Goal: Task Accomplishment & Management: Complete application form

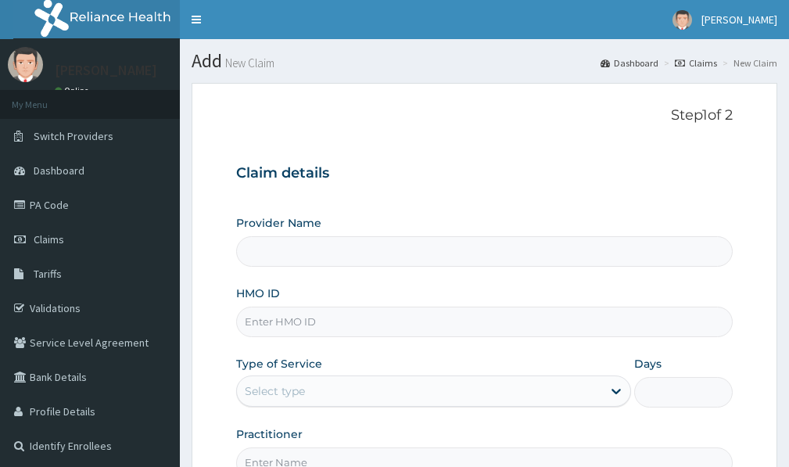
type input "Victors Fitness"
type input "1"
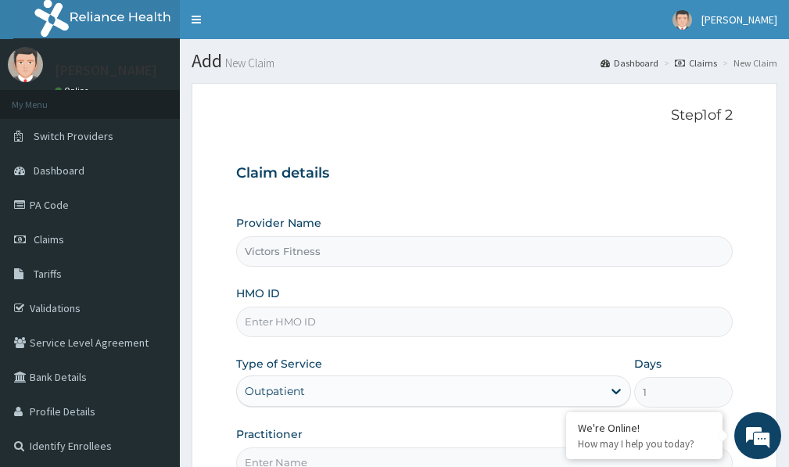
click at [287, 315] on input "HMO ID" at bounding box center [484, 322] width 497 height 30
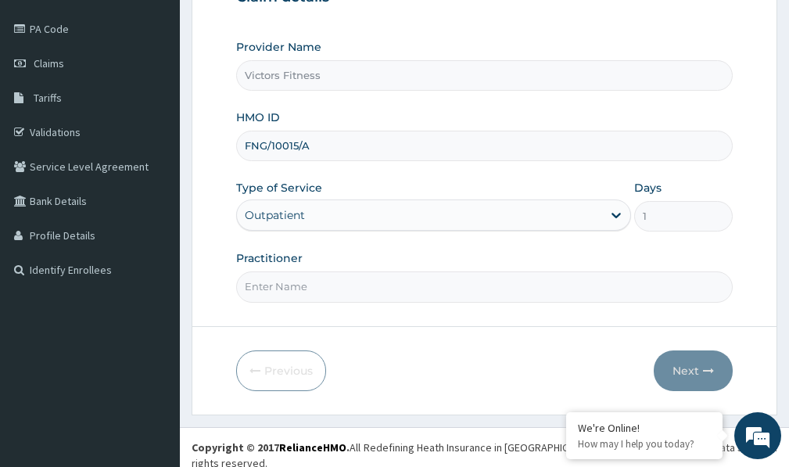
type input "FNG/10015/A"
click at [260, 286] on input "Practitioner" at bounding box center [484, 286] width 497 height 30
type input "GYM"
click at [676, 369] on button "Next" at bounding box center [693, 370] width 79 height 41
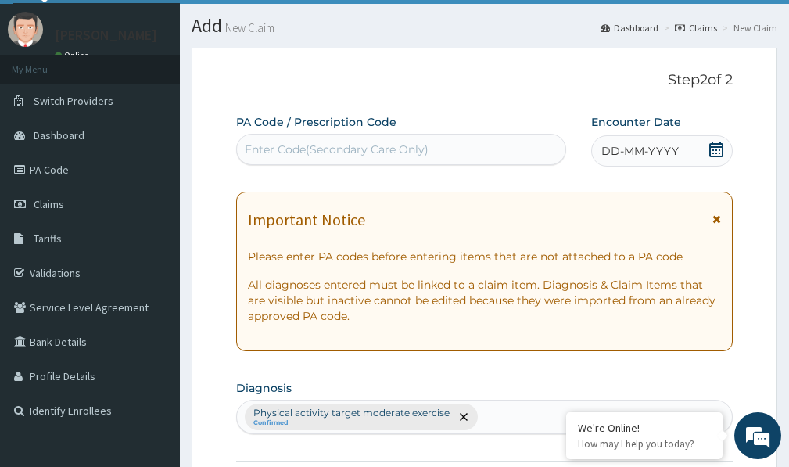
scroll to position [20, 0]
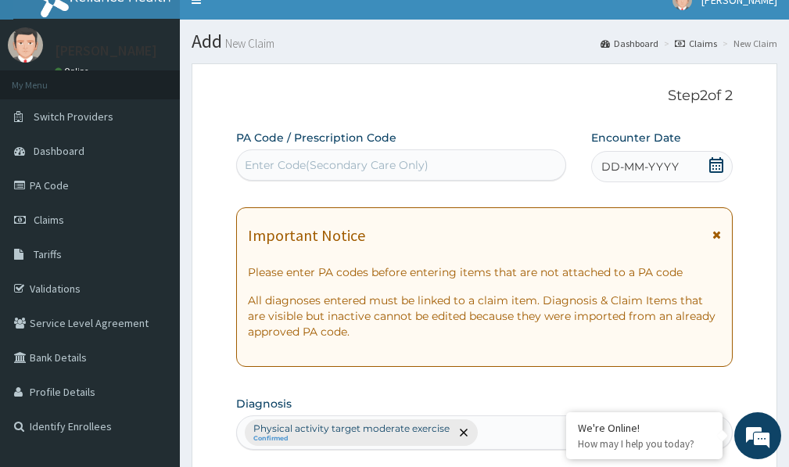
click at [638, 167] on span "DD-MM-YYYY" at bounding box center [639, 167] width 77 height 16
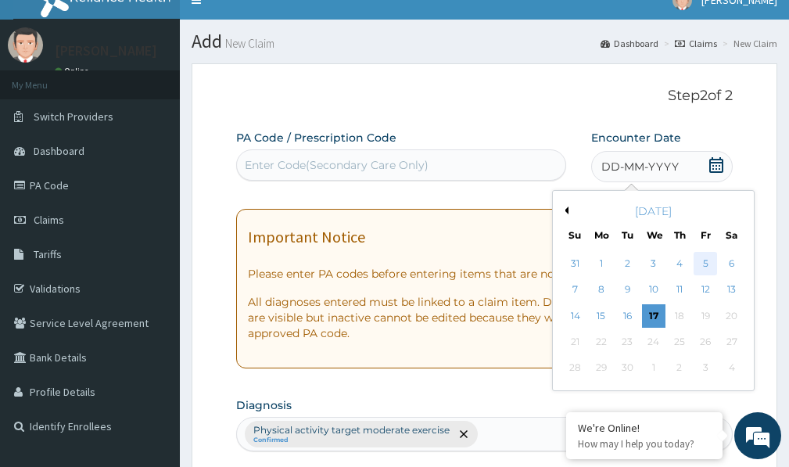
click at [701, 258] on div "5" at bounding box center [705, 263] width 23 height 23
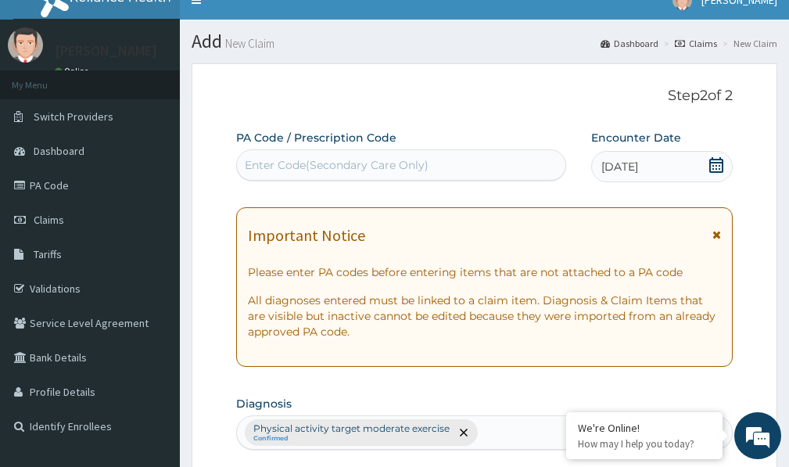
click at [387, 155] on div "Enter Code(Secondary Care Only)" at bounding box center [401, 164] width 328 height 25
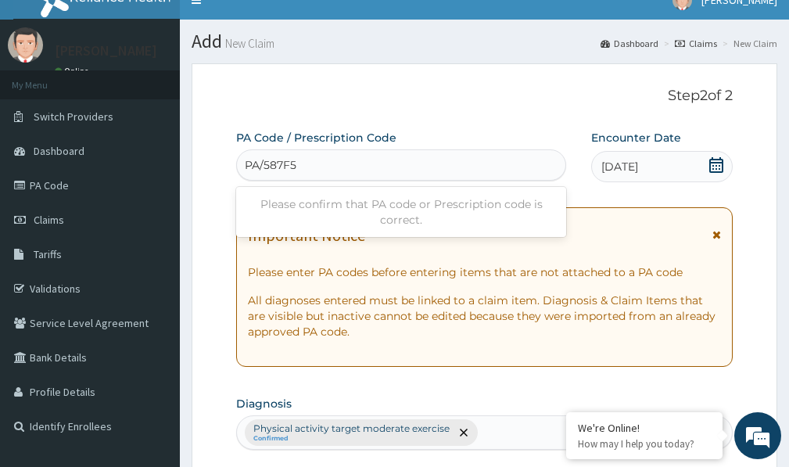
type input "PA/587F5C"
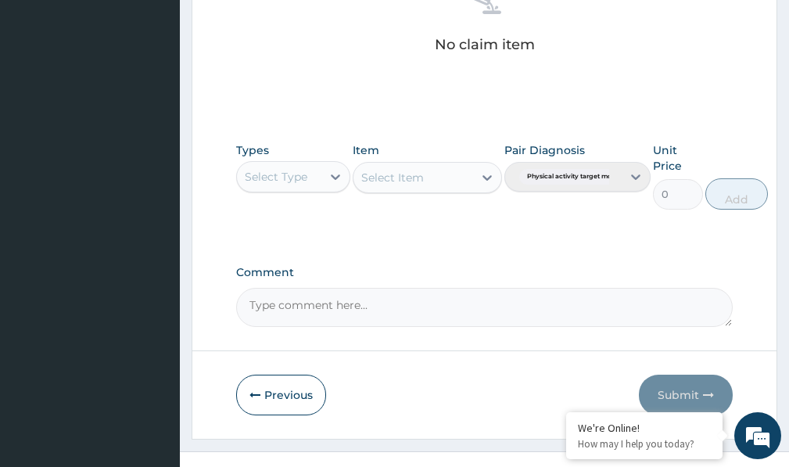
scroll to position [692, 0]
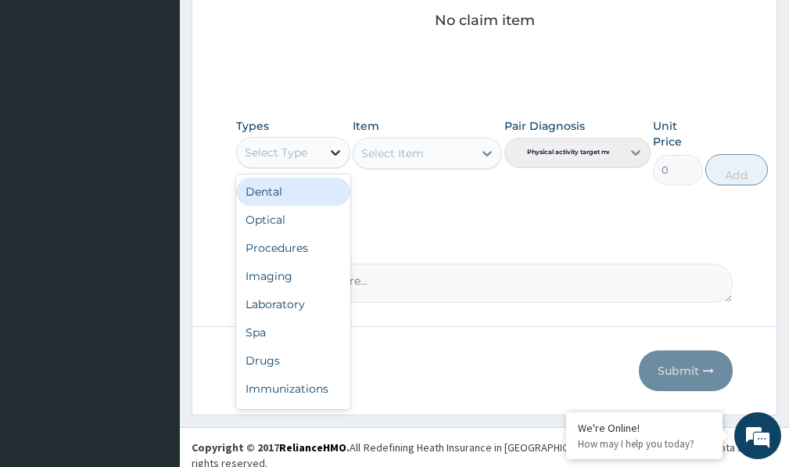
click at [325, 156] on div at bounding box center [335, 152] width 28 height 28
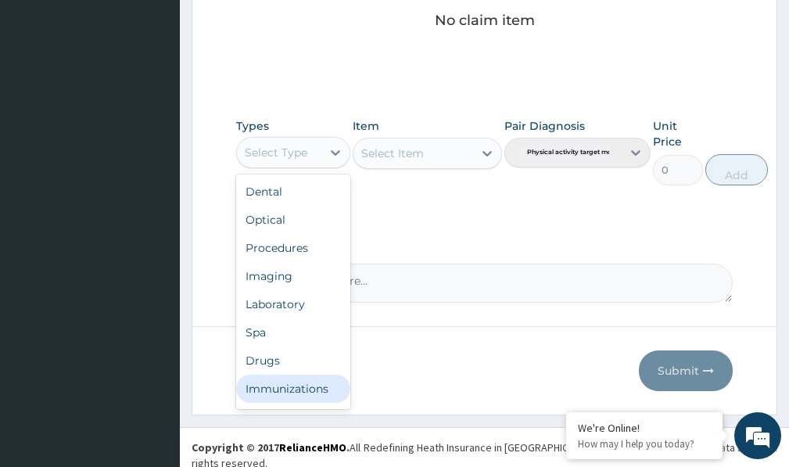
scroll to position [53, 0]
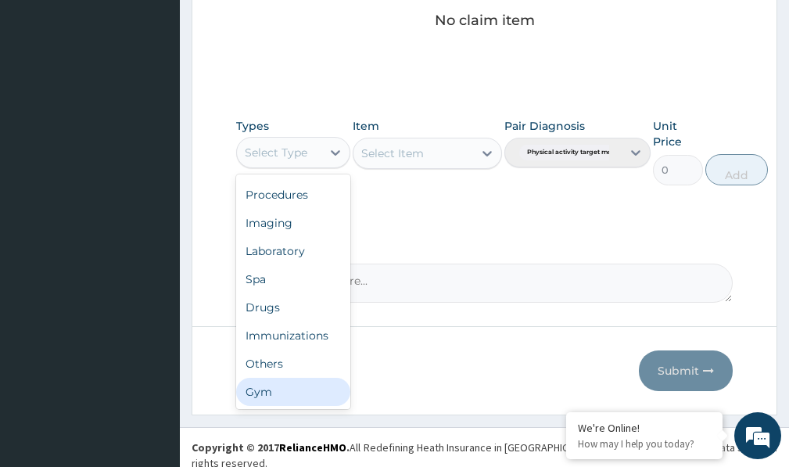
click at [269, 397] on div "Gym" at bounding box center [293, 392] width 114 height 28
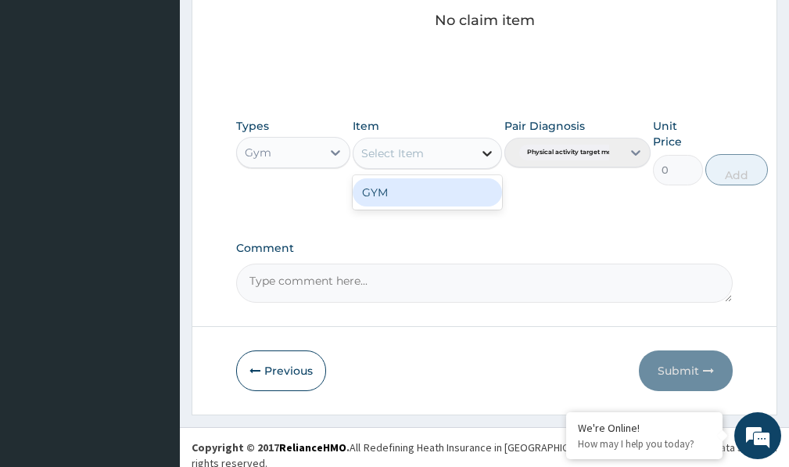
click at [490, 157] on icon at bounding box center [487, 153] width 16 height 16
click at [457, 198] on div "GYM" at bounding box center [427, 192] width 149 height 28
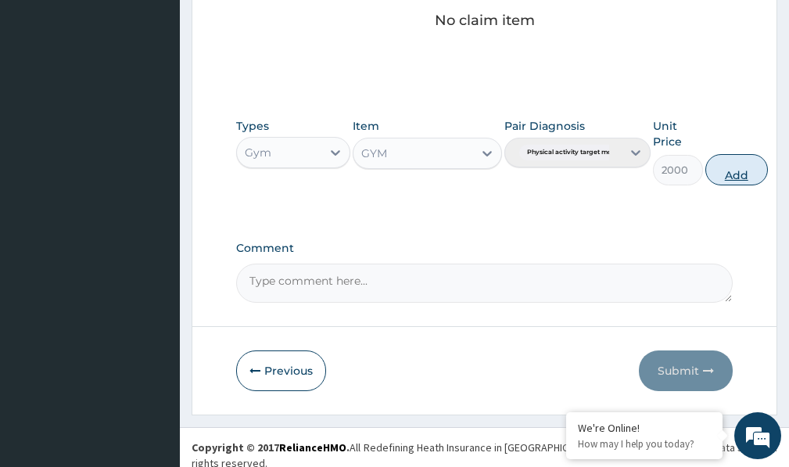
click at [726, 174] on button "Add" at bounding box center [736, 169] width 63 height 31
type input "0"
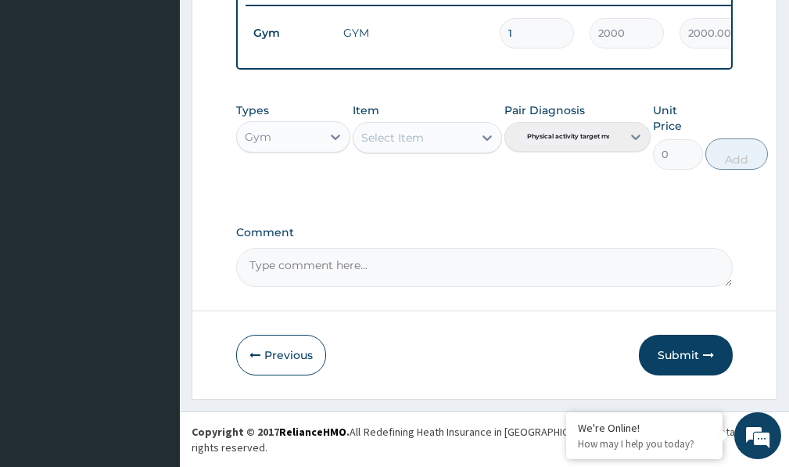
scroll to position [630, 0]
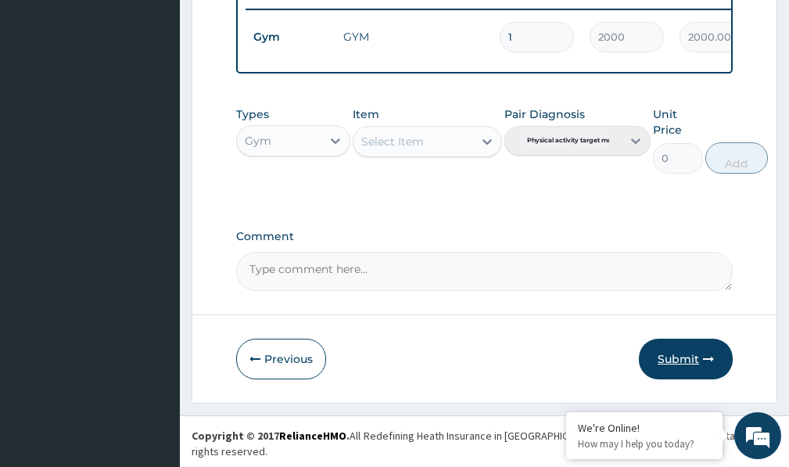
click at [684, 364] on button "Submit" at bounding box center [686, 359] width 94 height 41
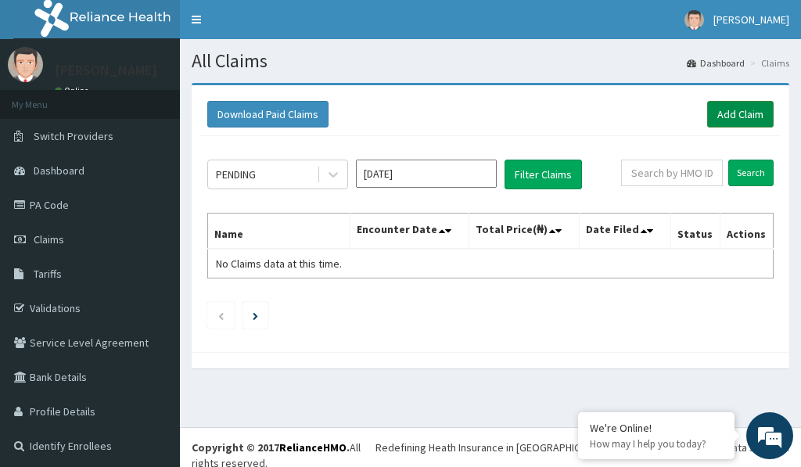
click at [740, 114] on link "Add Claim" at bounding box center [740, 114] width 66 height 27
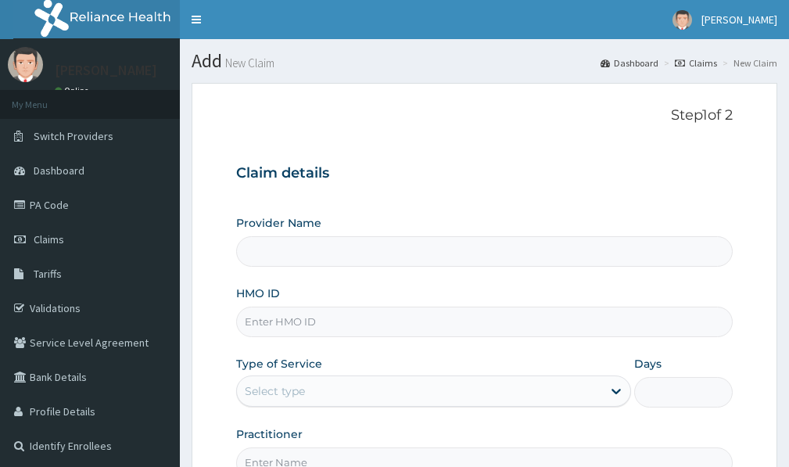
click at [251, 322] on input "HMO ID" at bounding box center [484, 322] width 497 height 30
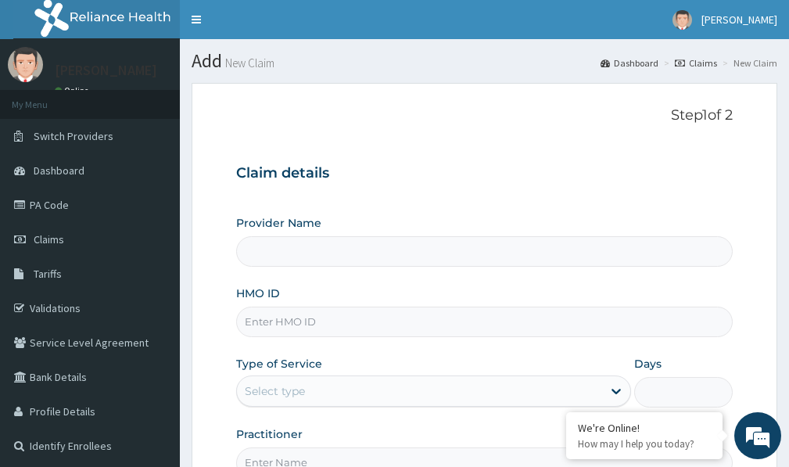
type input "Victors Fitness"
type input "1"
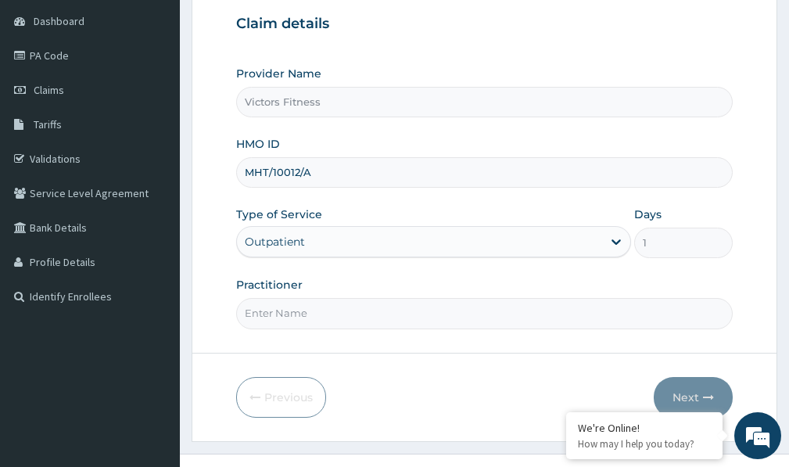
scroll to position [176, 0]
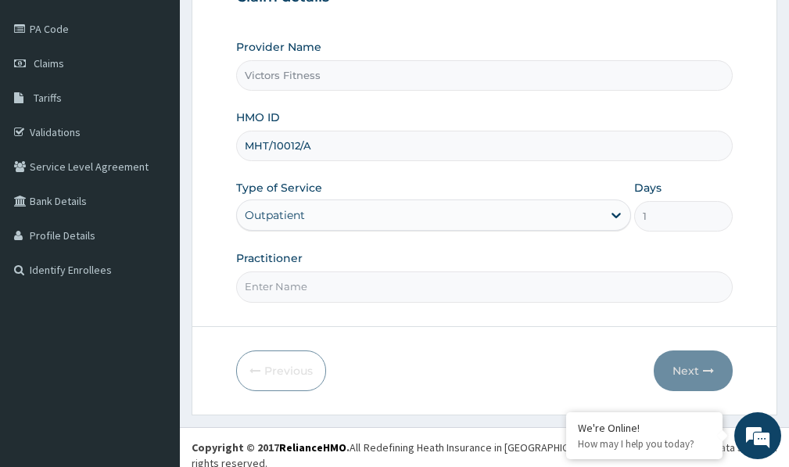
type input "MHT/10012/A"
click at [271, 281] on input "Practitioner" at bounding box center [484, 286] width 497 height 30
type input "GYM"
click at [676, 368] on button "Next" at bounding box center [693, 370] width 79 height 41
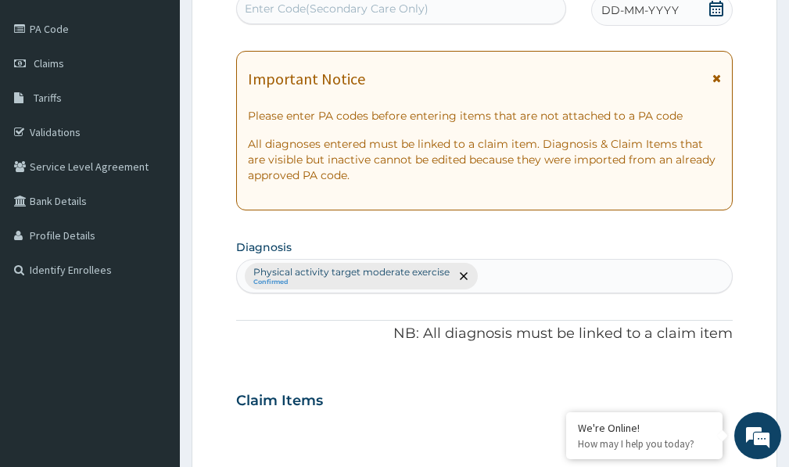
click at [622, 10] on span "DD-MM-YYYY" at bounding box center [639, 10] width 77 height 16
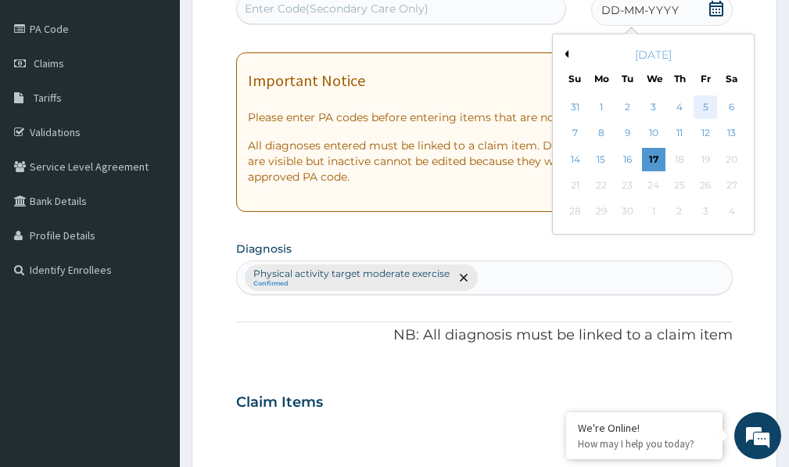
click at [704, 104] on div "5" at bounding box center [705, 106] width 23 height 23
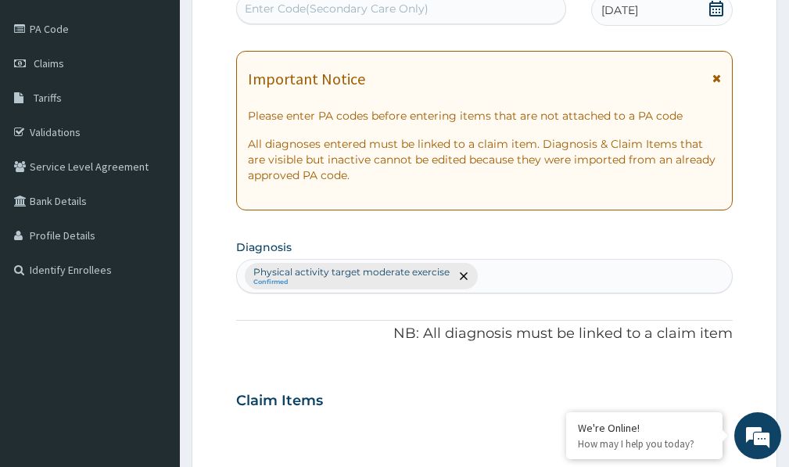
click at [388, 13] on div "Enter Code(Secondary Care Only)" at bounding box center [337, 9] width 184 height 16
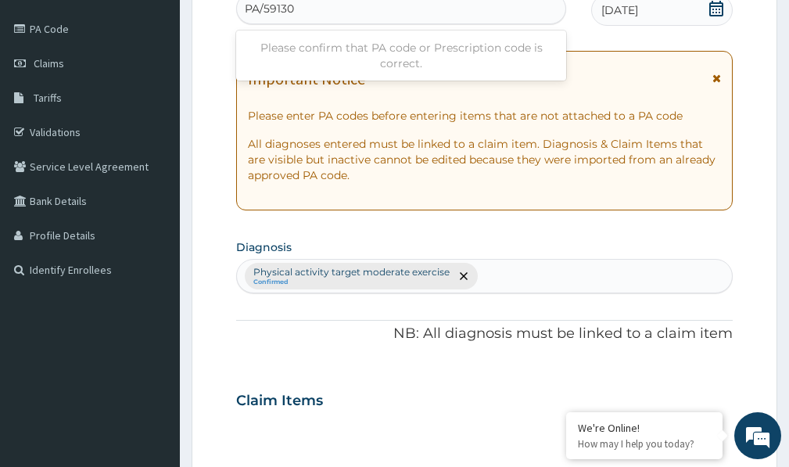
type input "PA/591308"
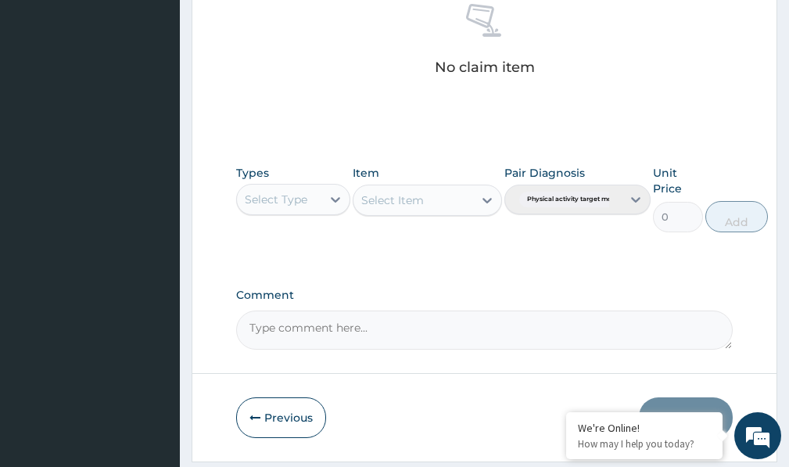
scroll to position [692, 0]
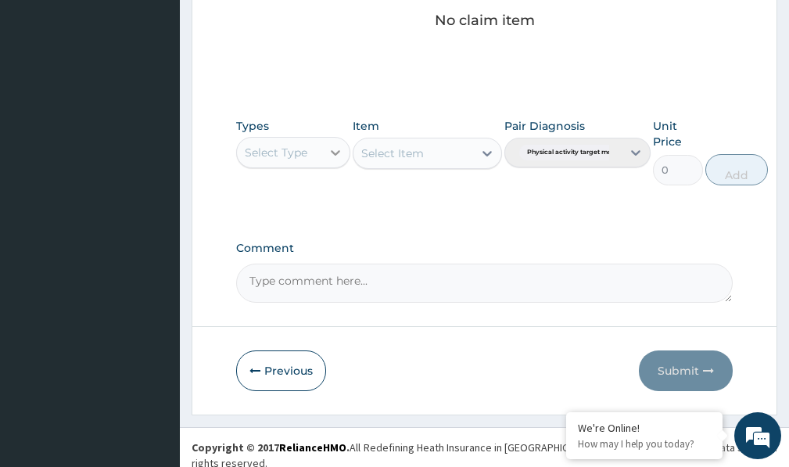
click at [341, 156] on icon at bounding box center [336, 153] width 16 height 16
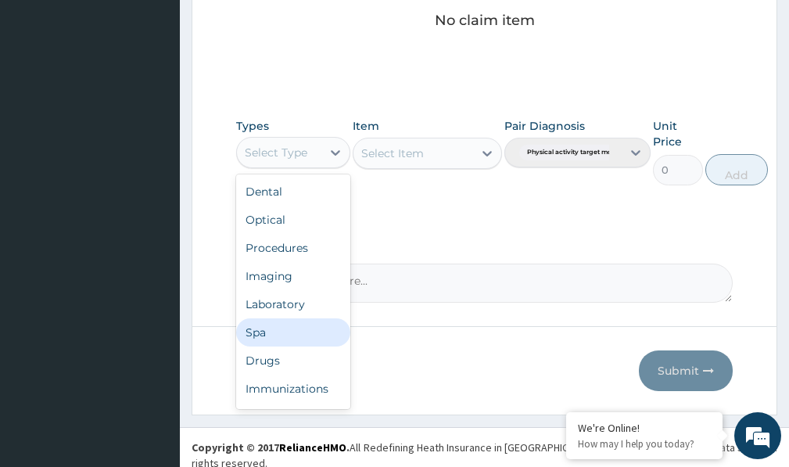
scroll to position [53, 0]
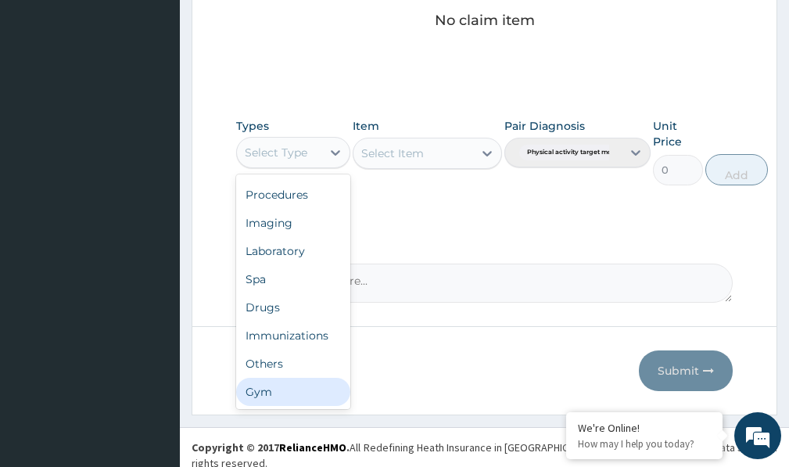
click at [264, 391] on div "Gym" at bounding box center [293, 392] width 114 height 28
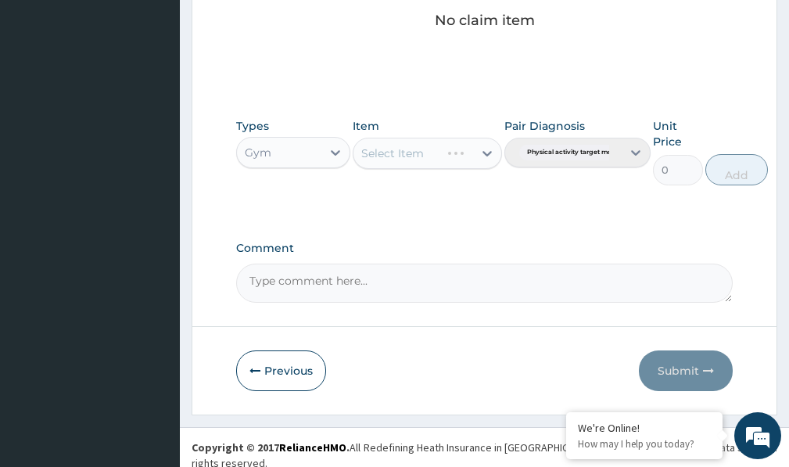
click at [482, 154] on div "Select Item" at bounding box center [427, 153] width 149 height 31
click at [479, 153] on div "Select Item" at bounding box center [427, 153] width 149 height 31
click at [471, 151] on div "Select Item" at bounding box center [412, 153] width 119 height 25
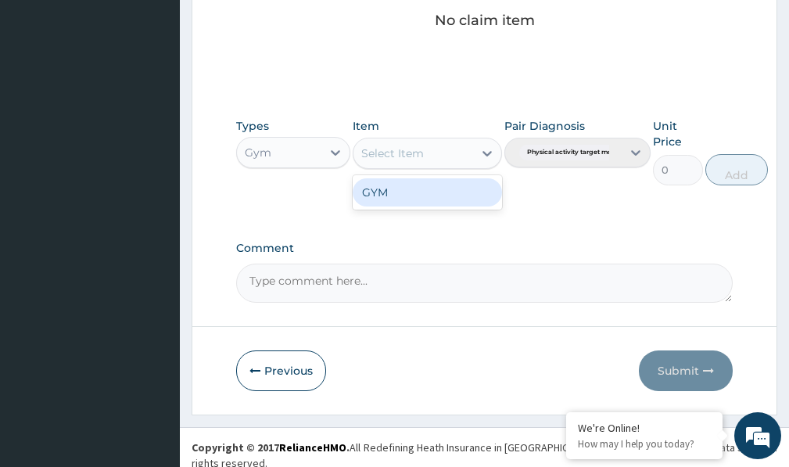
click at [451, 188] on div "GYM" at bounding box center [427, 192] width 149 height 28
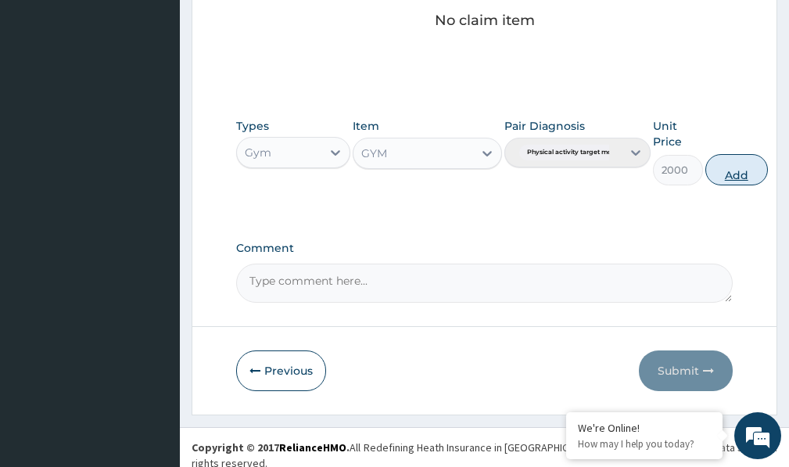
click at [727, 170] on button "Add" at bounding box center [736, 169] width 63 height 31
type input "0"
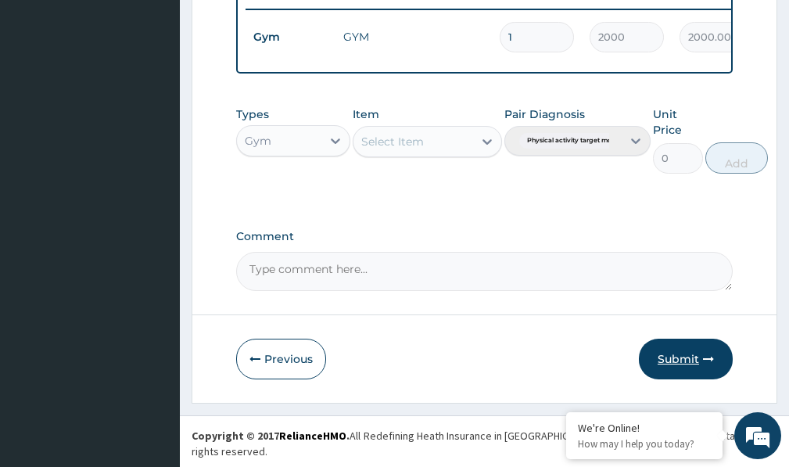
click at [683, 367] on button "Submit" at bounding box center [686, 359] width 94 height 41
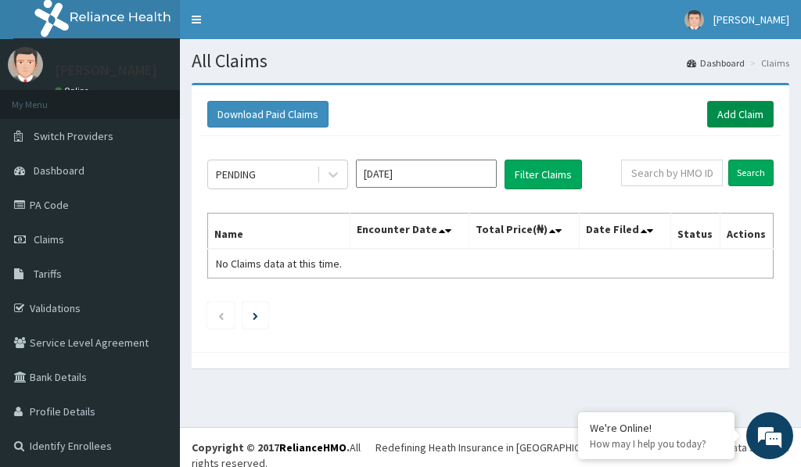
click at [747, 117] on link "Add Claim" at bounding box center [740, 114] width 66 height 27
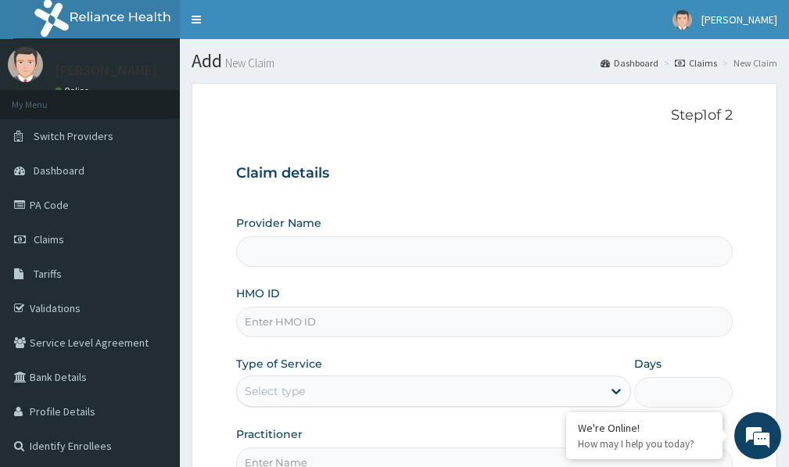
type input "Victors Fitness"
type input "1"
click at [296, 325] on input "HMO ID" at bounding box center [484, 322] width 497 height 30
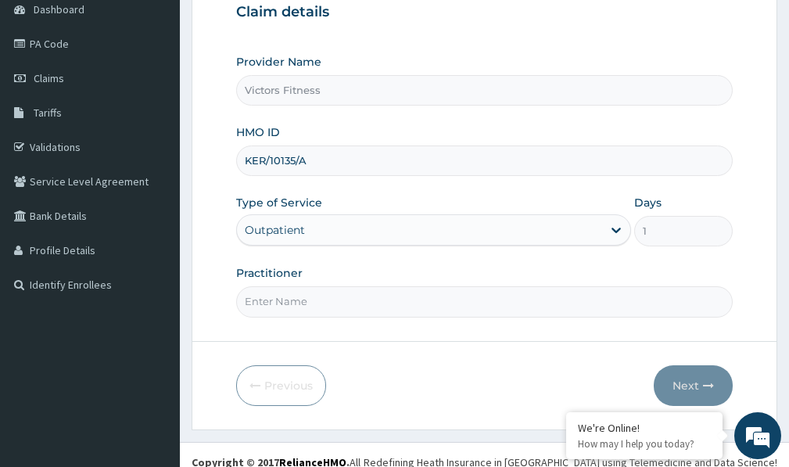
scroll to position [176, 0]
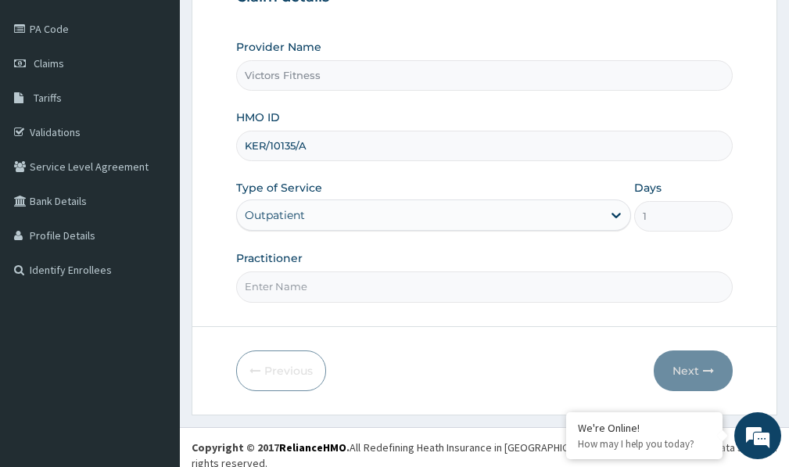
type input "KER/10135/A"
click at [289, 292] on input "Practitioner" at bounding box center [484, 286] width 497 height 30
type input "GYM"
click at [682, 362] on button "Next" at bounding box center [693, 370] width 79 height 41
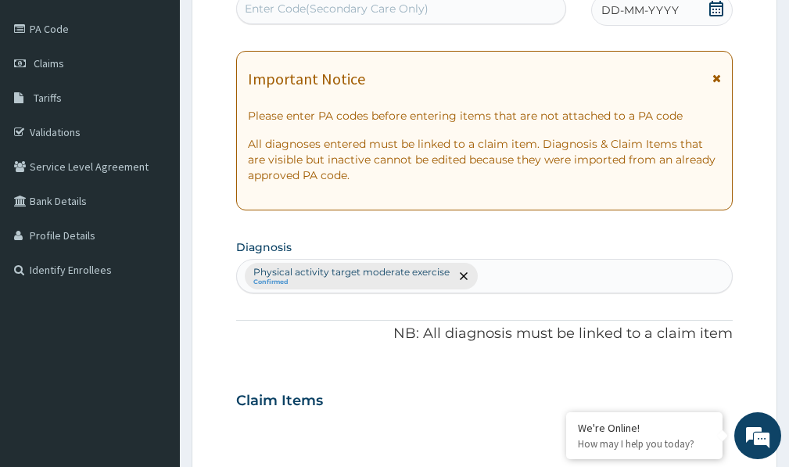
click at [630, 10] on span "DD-MM-YYYY" at bounding box center [639, 10] width 77 height 16
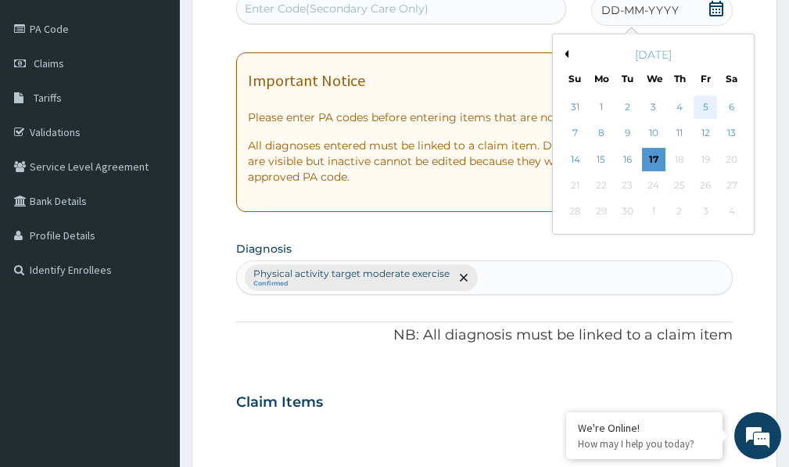
click at [708, 106] on div "5" at bounding box center [705, 106] width 23 height 23
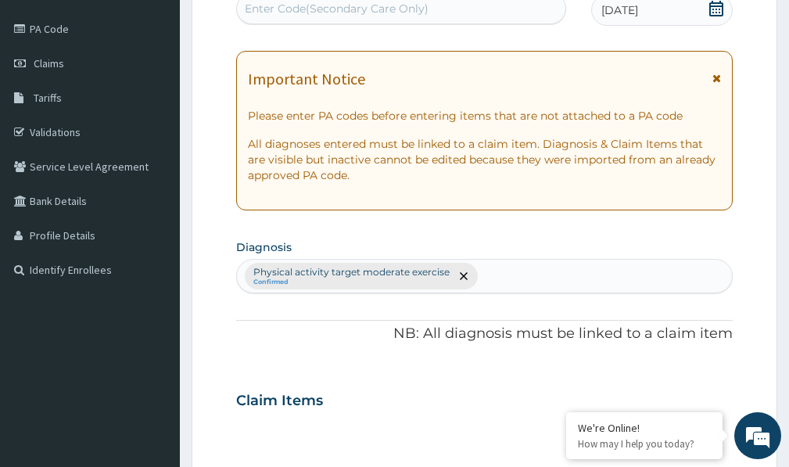
click at [396, 13] on div "Enter Code(Secondary Care Only)" at bounding box center [337, 9] width 184 height 16
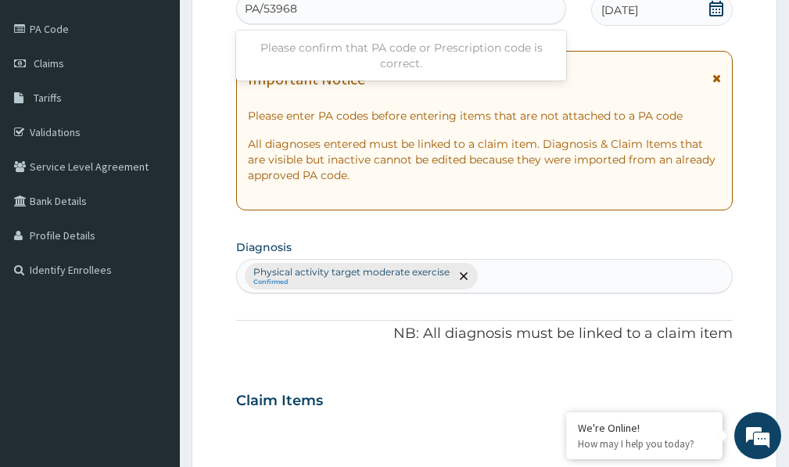
type input "PA/539682"
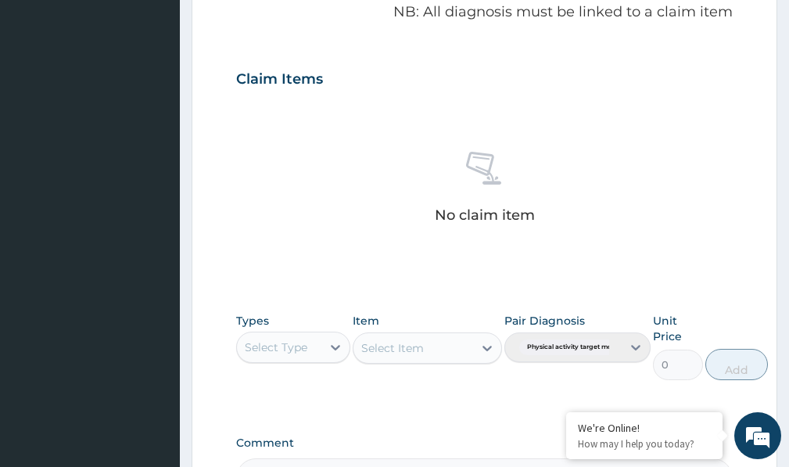
scroll to position [692, 0]
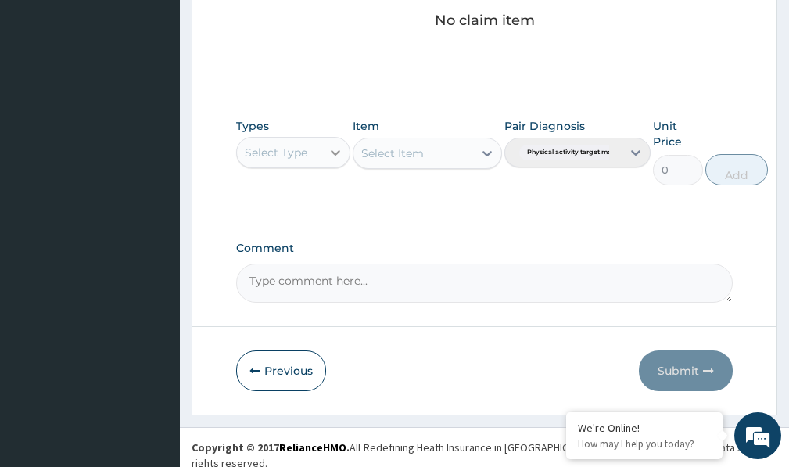
click at [335, 150] on icon at bounding box center [336, 153] width 16 height 16
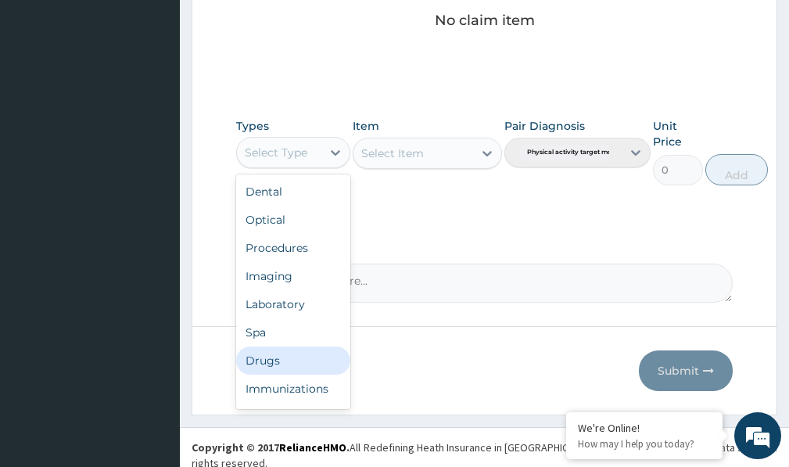
scroll to position [53, 0]
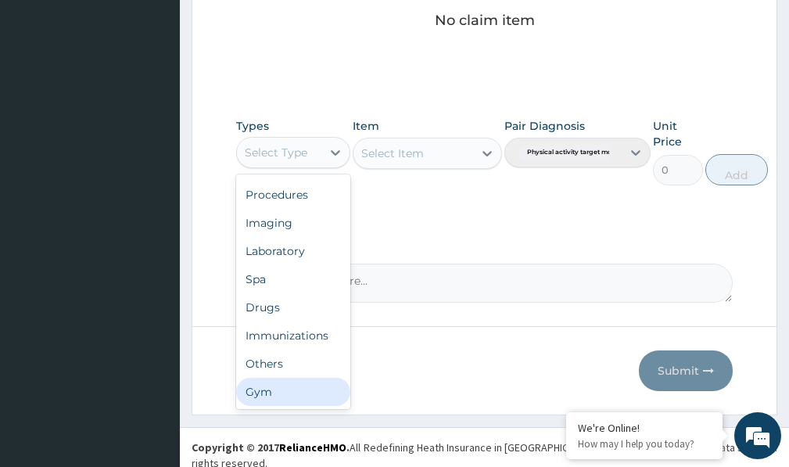
click at [279, 391] on div "Gym" at bounding box center [293, 392] width 114 height 28
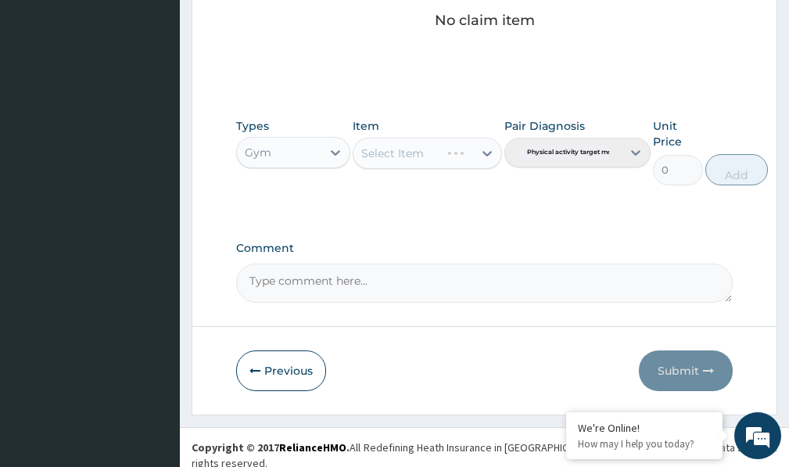
click at [487, 158] on div "Select Item" at bounding box center [427, 153] width 149 height 31
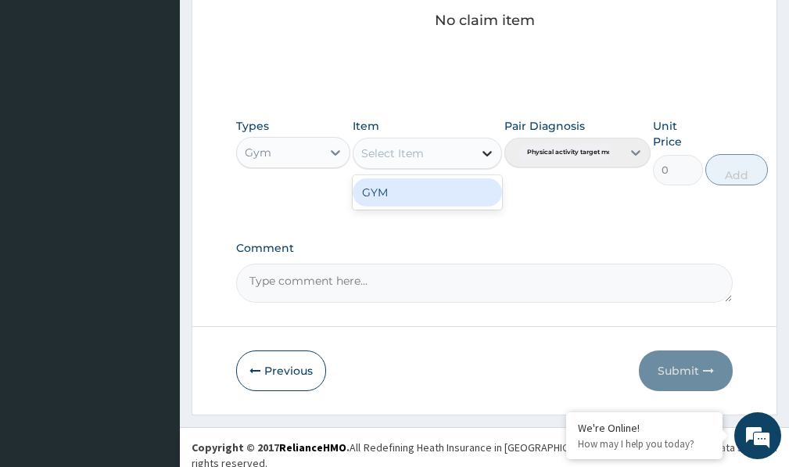
click at [480, 154] on icon at bounding box center [487, 153] width 16 height 16
click at [457, 196] on div "GYM" at bounding box center [427, 192] width 149 height 28
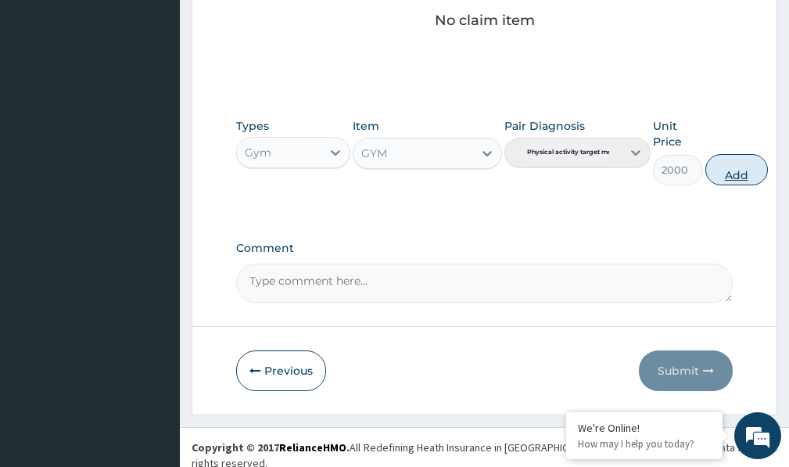
click at [736, 172] on button "Add" at bounding box center [736, 169] width 63 height 31
type input "0"
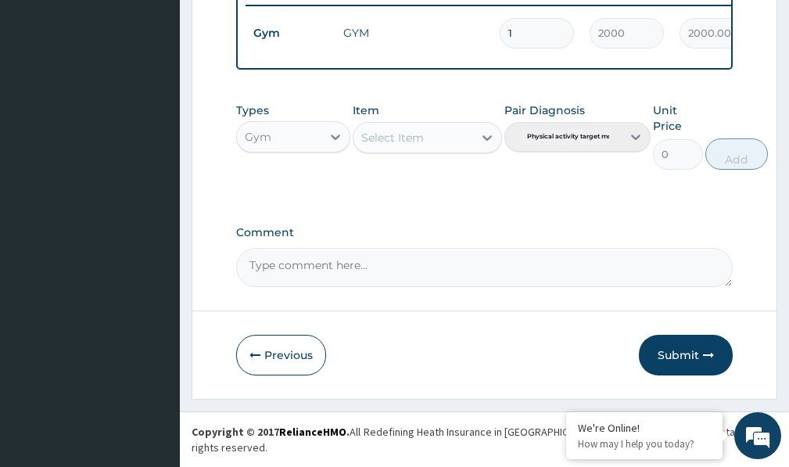
scroll to position [630, 0]
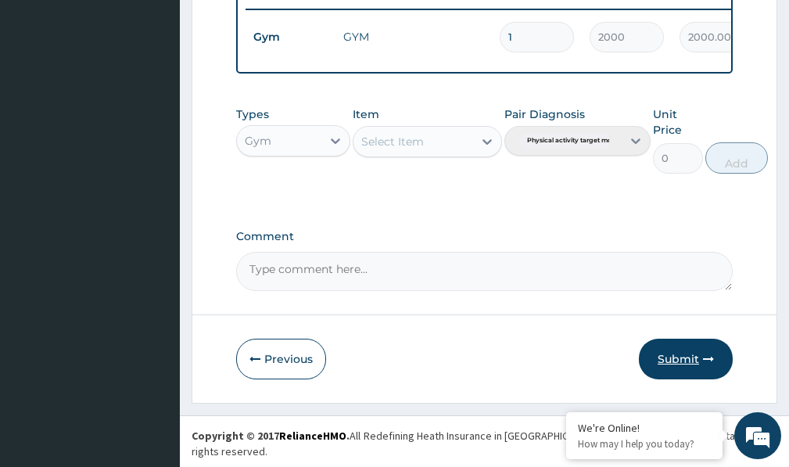
click at [669, 371] on button "Submit" at bounding box center [686, 359] width 94 height 41
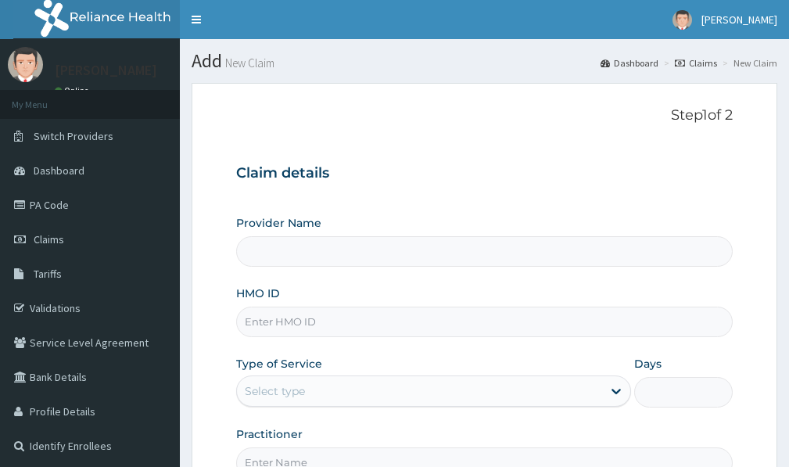
type input "Victors Fitness"
type input "1"
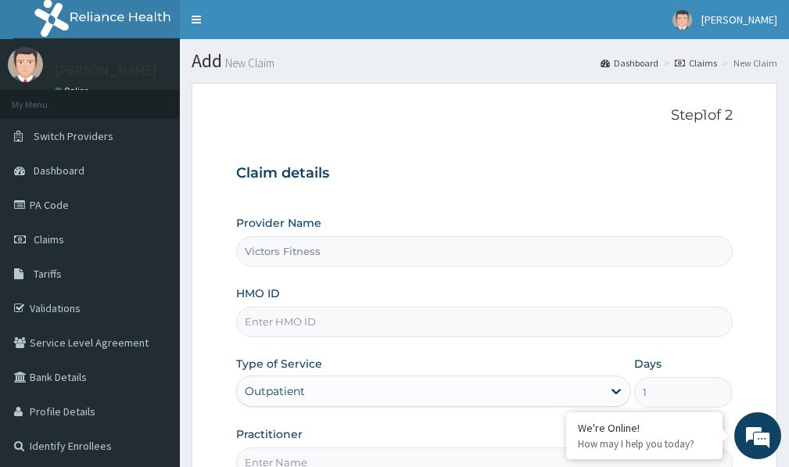
click at [261, 321] on input "HMO ID" at bounding box center [484, 322] width 497 height 30
click at [276, 321] on input "HMO ID" at bounding box center [484, 322] width 497 height 30
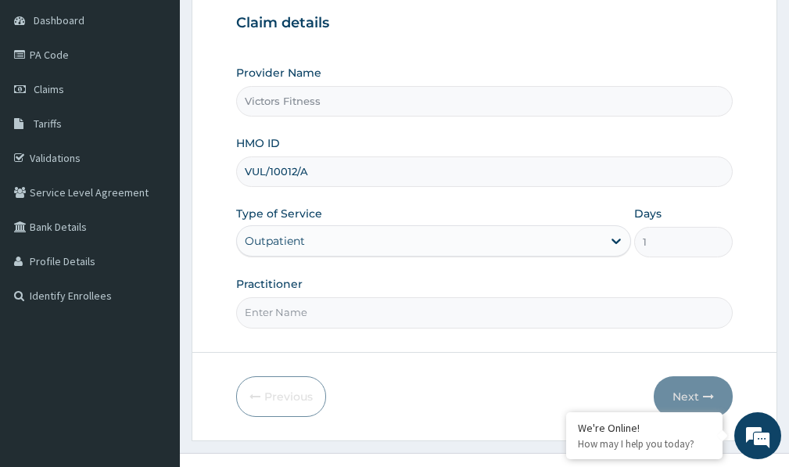
scroll to position [176, 0]
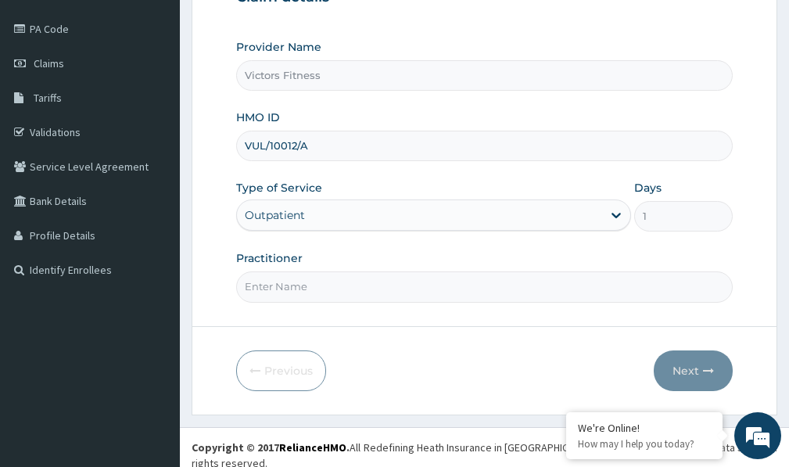
type input "VUL/10012/A"
click at [289, 288] on input "Practitioner" at bounding box center [484, 286] width 497 height 30
type input "GYM"
click at [694, 361] on button "Next" at bounding box center [693, 370] width 79 height 41
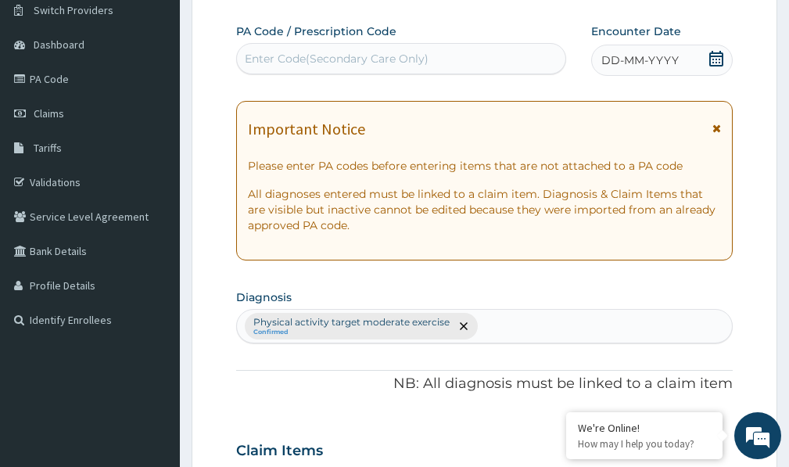
scroll to position [98, 0]
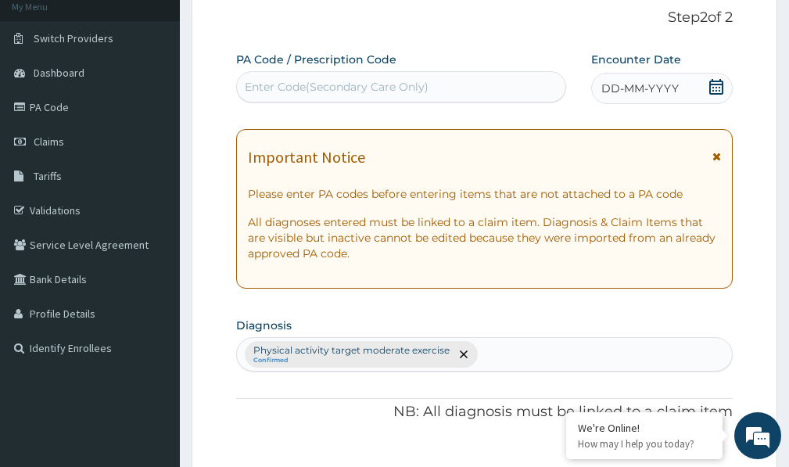
click at [637, 91] on span "DD-MM-YYYY" at bounding box center [639, 89] width 77 height 16
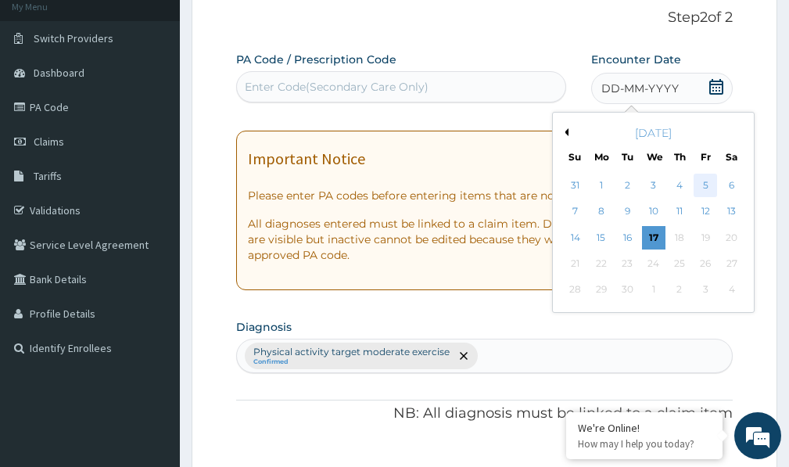
click at [706, 183] on div "5" at bounding box center [705, 185] width 23 height 23
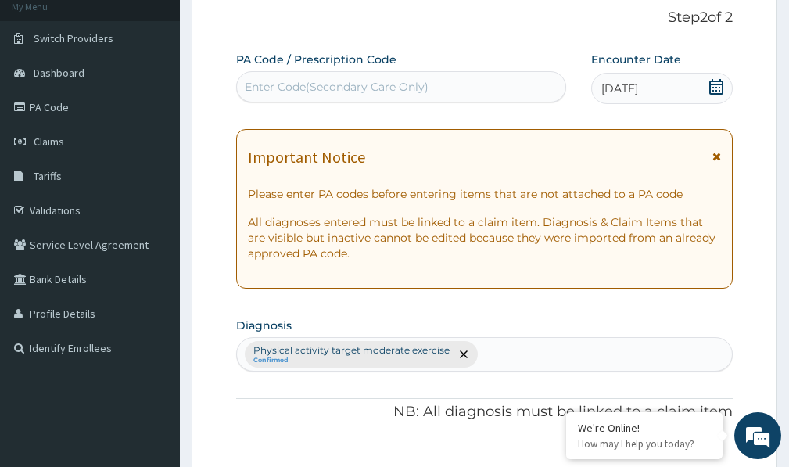
click at [357, 84] on div "Enter Code(Secondary Care Only)" at bounding box center [337, 87] width 184 height 16
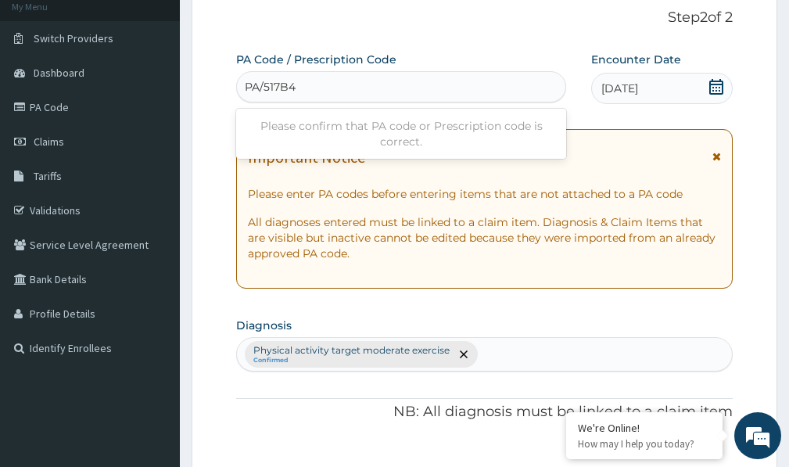
type input "PA/517B42"
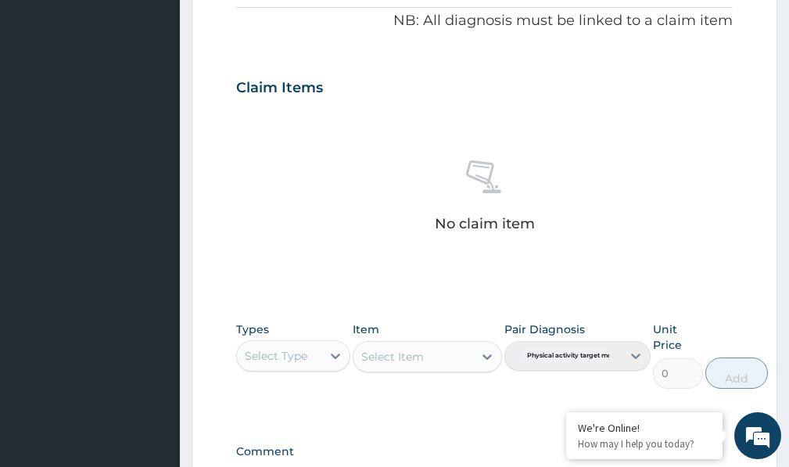
scroll to position [692, 0]
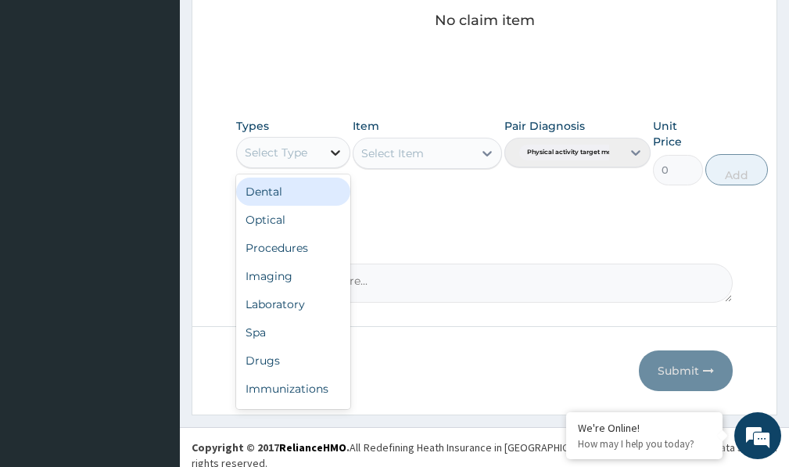
click at [335, 154] on icon at bounding box center [335, 152] width 9 height 5
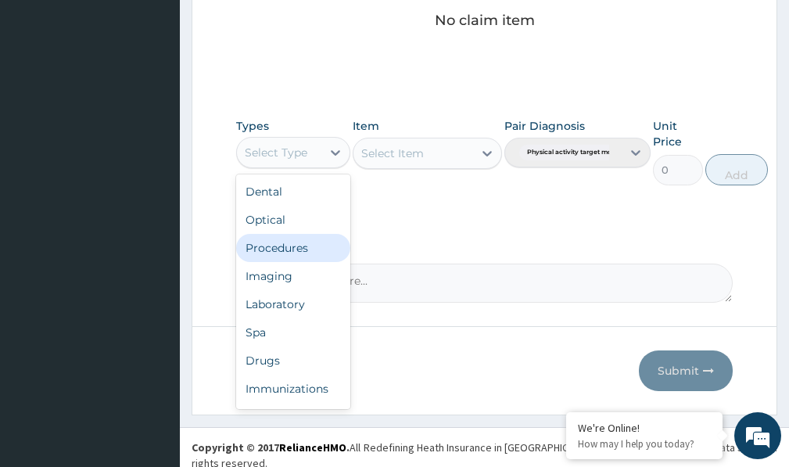
scroll to position [53, 0]
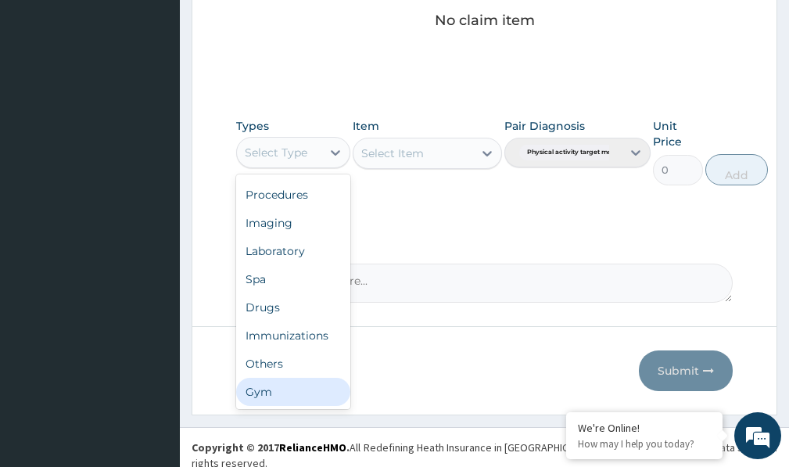
click at [306, 400] on div "Gym" at bounding box center [293, 392] width 114 height 28
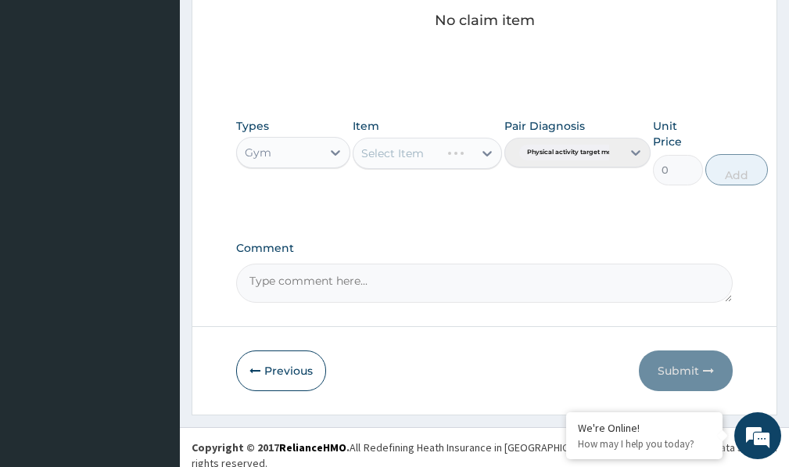
click at [482, 154] on div "Select Item" at bounding box center [427, 153] width 149 height 31
click at [482, 154] on icon at bounding box center [487, 153] width 16 height 16
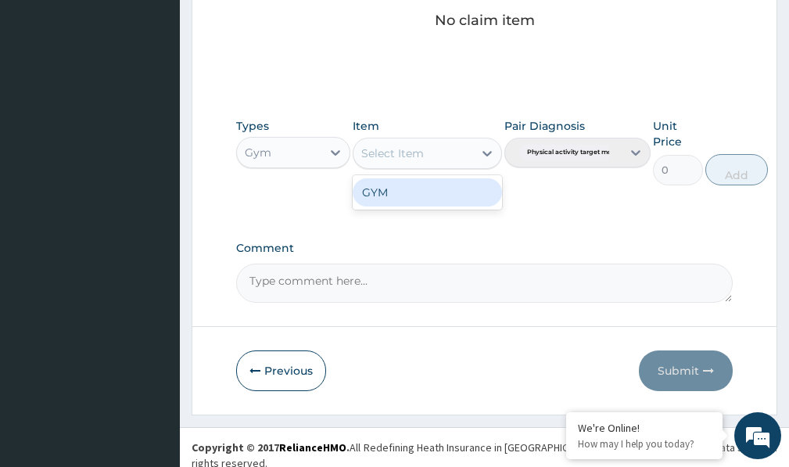
click at [454, 189] on div "GYM" at bounding box center [427, 192] width 149 height 28
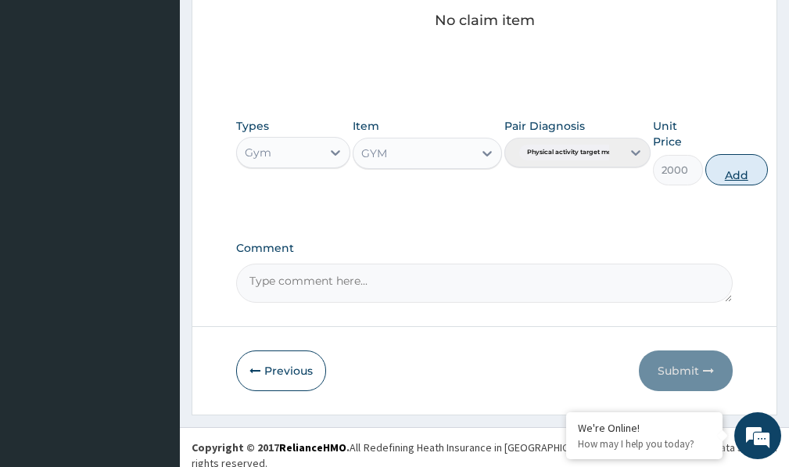
click at [748, 168] on button "Add" at bounding box center [736, 169] width 63 height 31
type input "0"
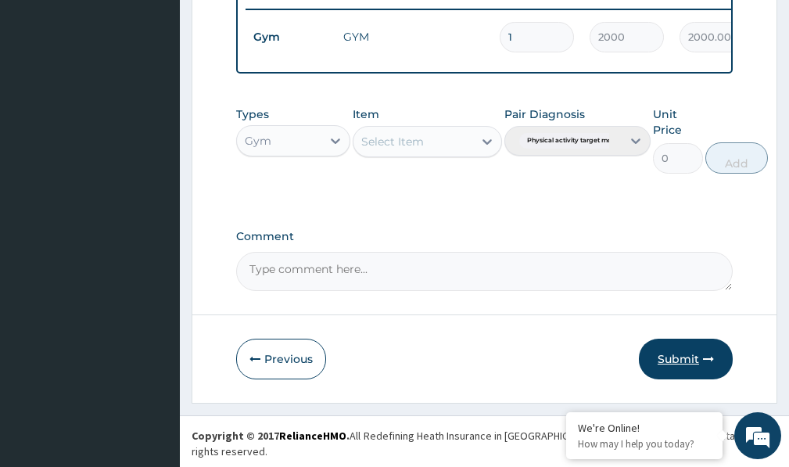
click at [686, 366] on button "Submit" at bounding box center [686, 359] width 94 height 41
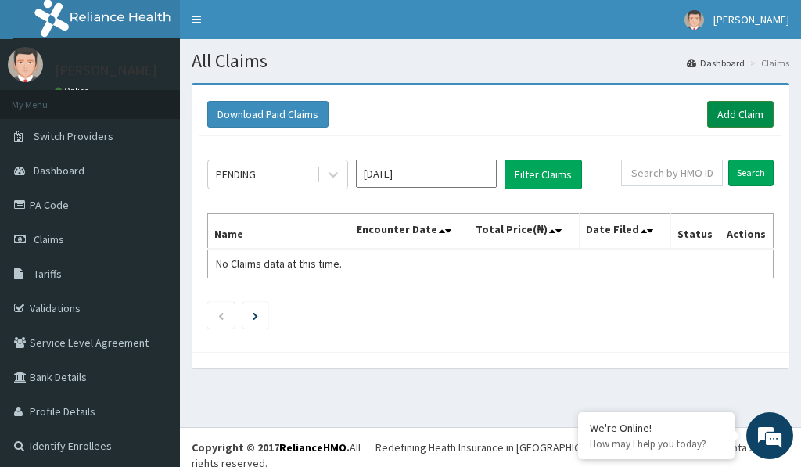
click at [724, 117] on link "Add Claim" at bounding box center [740, 114] width 66 height 27
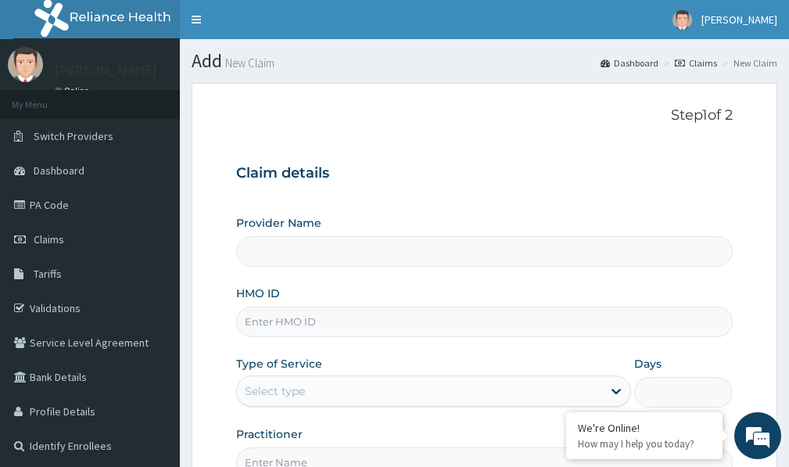
click at [263, 325] on input "HMO ID" at bounding box center [484, 322] width 497 height 30
type input "Victors Fitness"
type input "1"
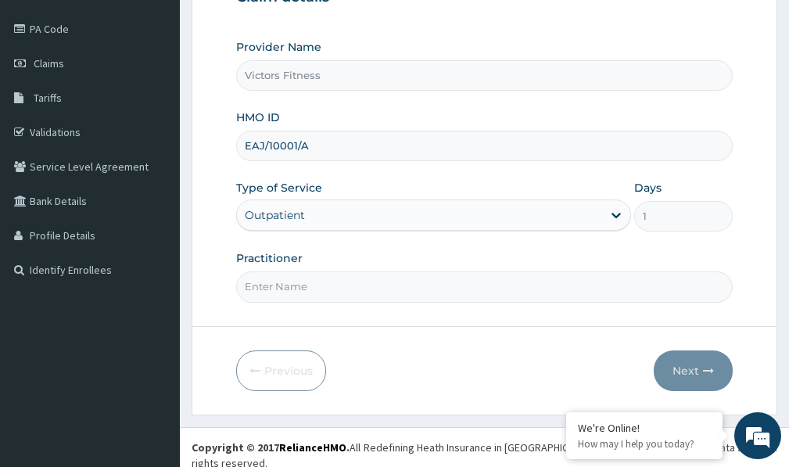
type input "EAJ/10001/A"
click at [295, 286] on input "Practitioner" at bounding box center [484, 286] width 497 height 30
type input "GYM"
click at [685, 371] on button "Next" at bounding box center [693, 370] width 79 height 41
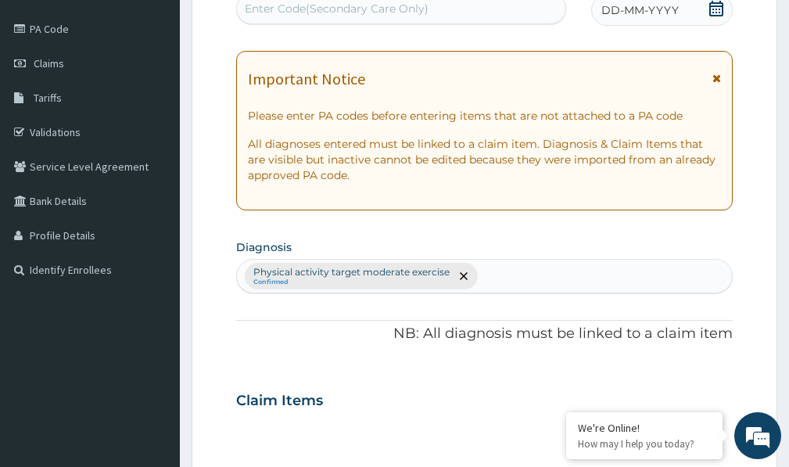
click at [674, 13] on span "DD-MM-YYYY" at bounding box center [639, 10] width 77 height 16
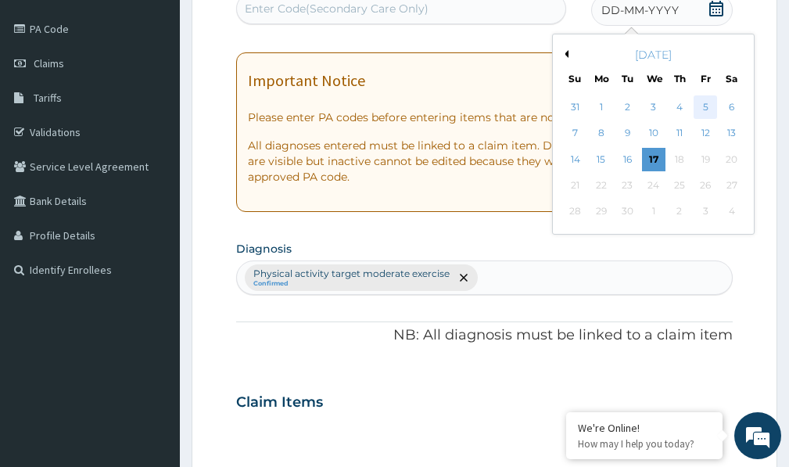
click at [708, 108] on div "5" at bounding box center [705, 106] width 23 height 23
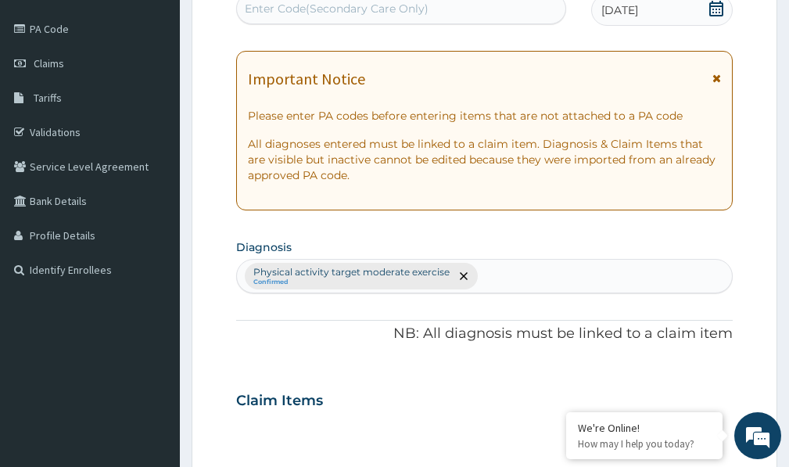
click at [457, 12] on div "Enter Code(Secondary Care Only)" at bounding box center [401, 8] width 328 height 25
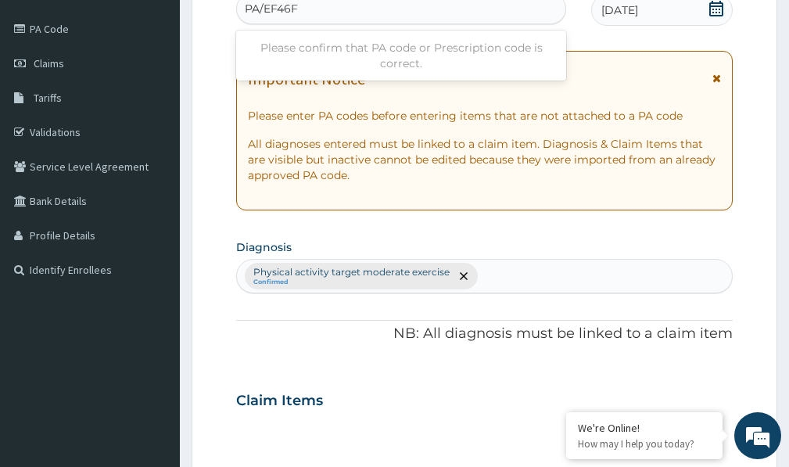
type input "PA/EF46F1"
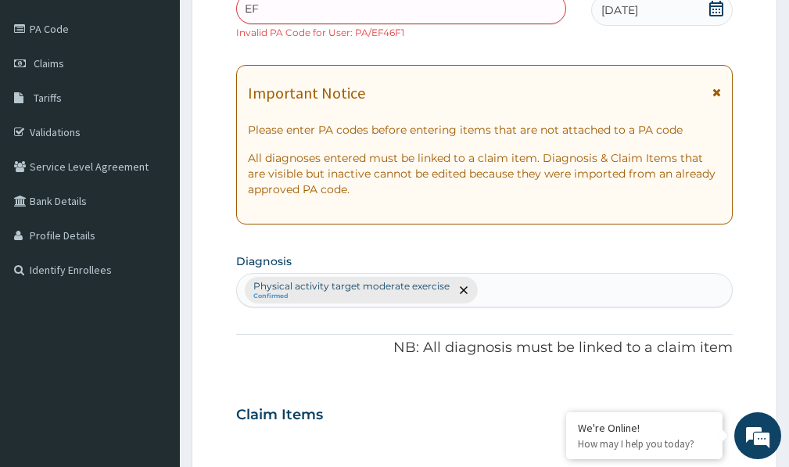
type input "E"
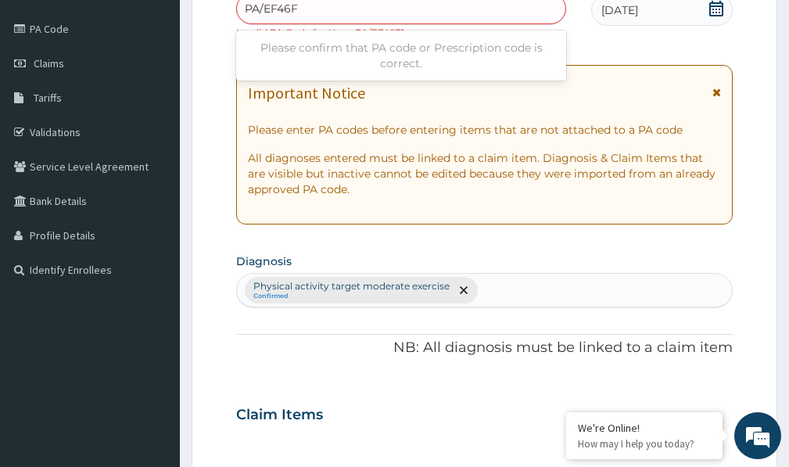
type input "PA/EF46F1"
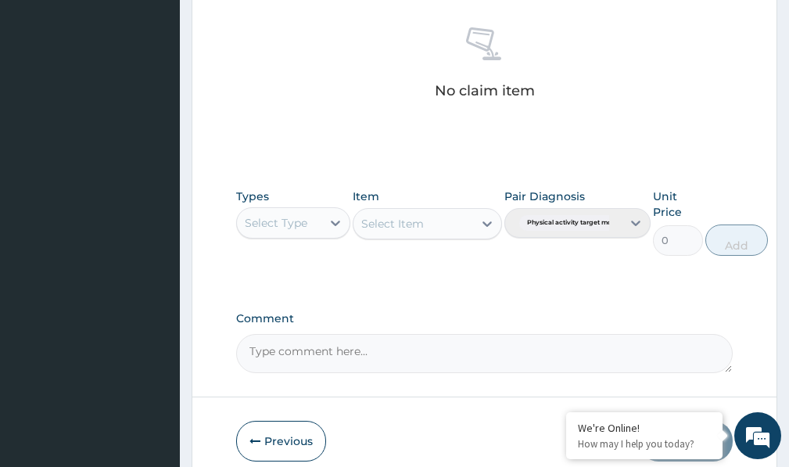
scroll to position [706, 0]
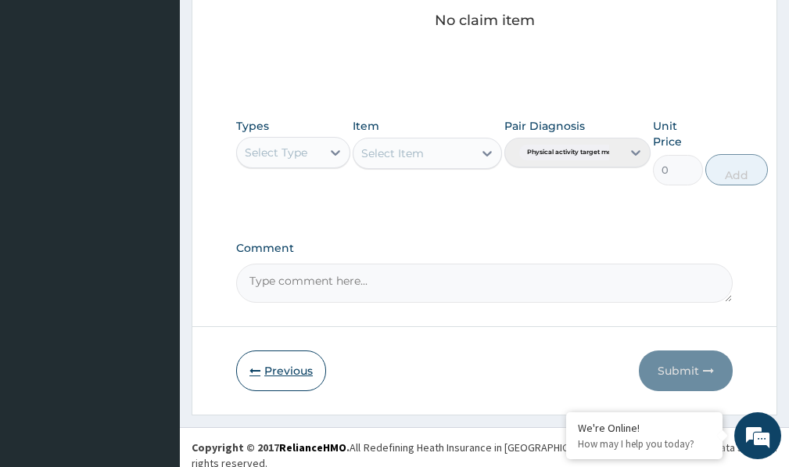
click at [303, 365] on button "Previous" at bounding box center [281, 370] width 90 height 41
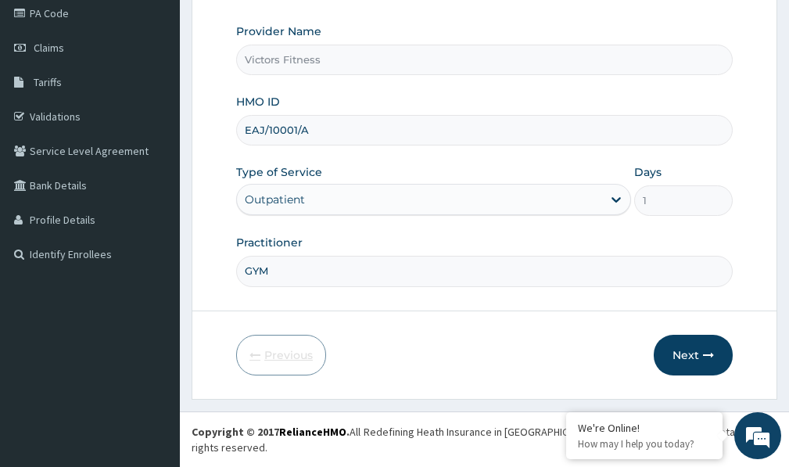
scroll to position [176, 0]
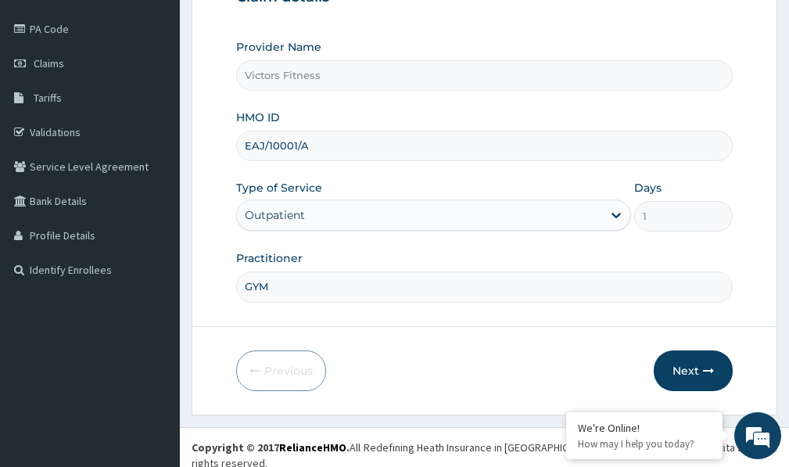
click at [264, 147] on input "EAJ/10001/A" at bounding box center [484, 146] width 497 height 30
type input "EAI/10001/A"
click at [686, 369] on button "Next" at bounding box center [693, 370] width 79 height 41
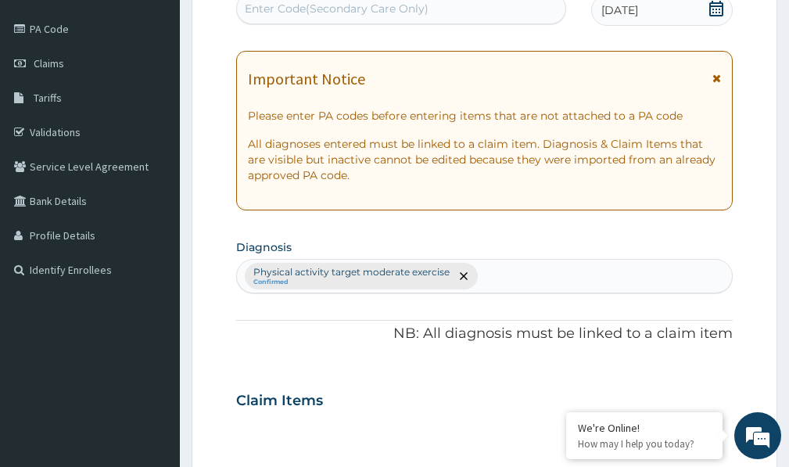
click at [425, 12] on div "Enter Code(Secondary Care Only)" at bounding box center [337, 9] width 184 height 16
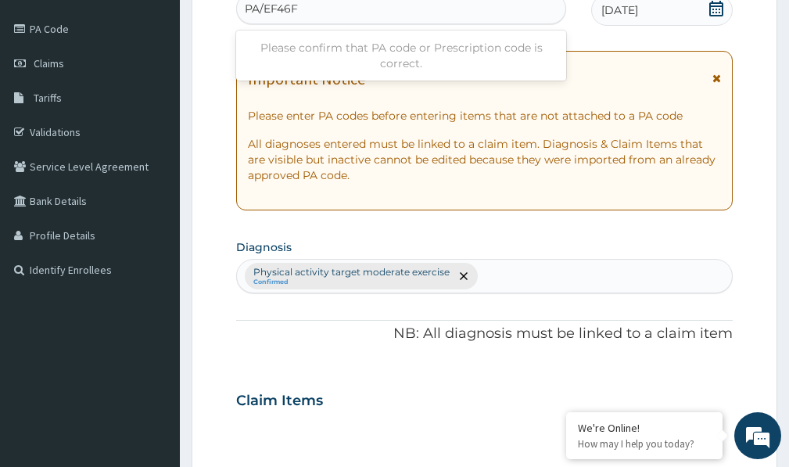
type input "PA/EF46F1"
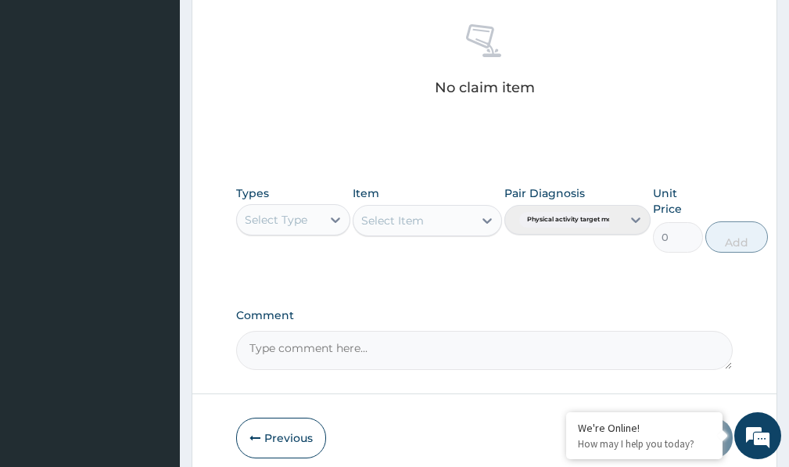
scroll to position [692, 0]
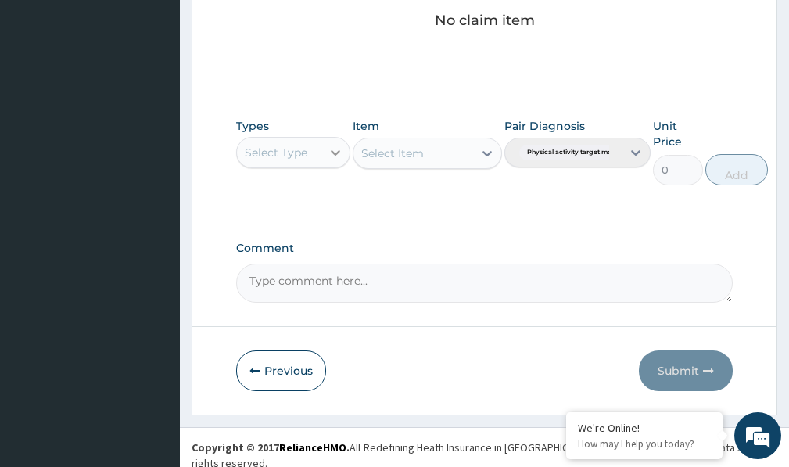
click at [335, 159] on icon at bounding box center [336, 153] width 16 height 16
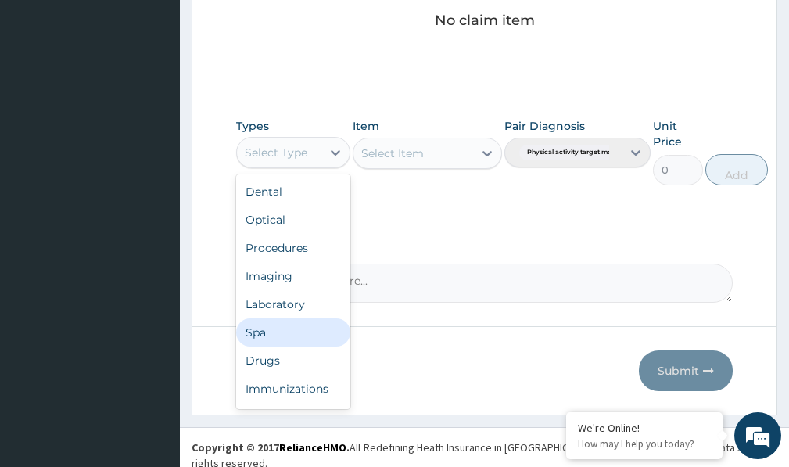
scroll to position [53, 0]
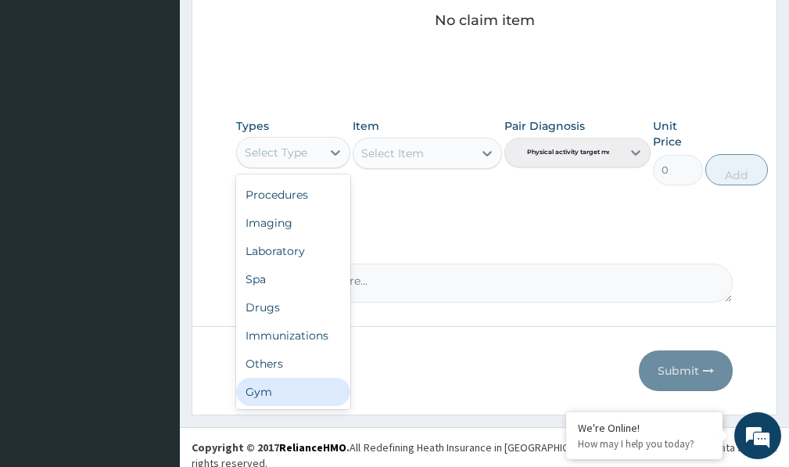
click at [320, 399] on div "Gym" at bounding box center [293, 392] width 114 height 28
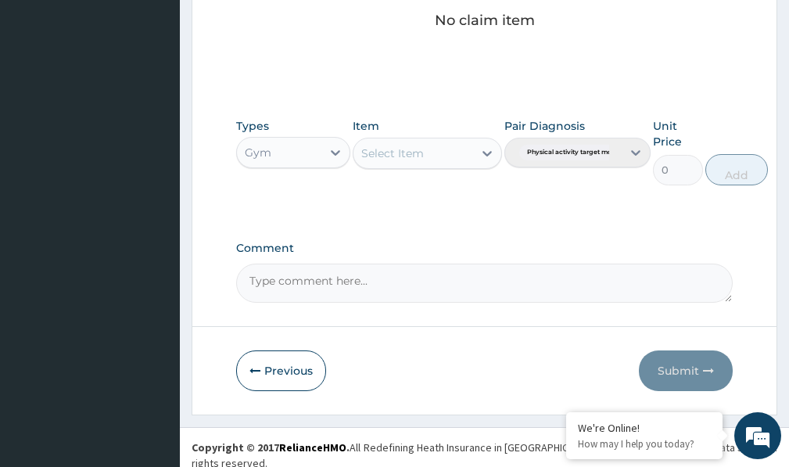
click at [484, 156] on icon at bounding box center [487, 153] width 16 height 16
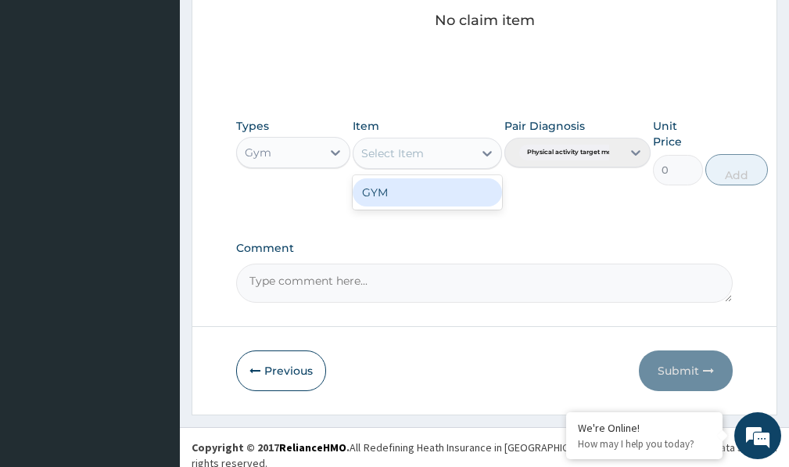
click at [457, 184] on div "GYM" at bounding box center [427, 192] width 149 height 28
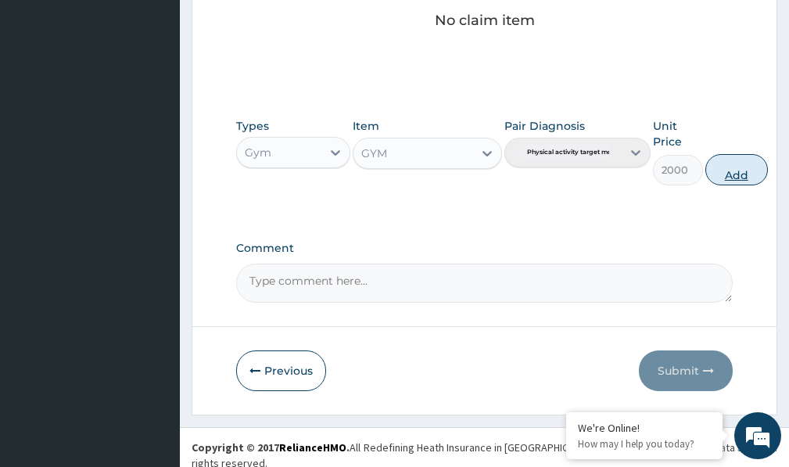
click at [727, 169] on button "Add" at bounding box center [736, 169] width 63 height 31
type input "0"
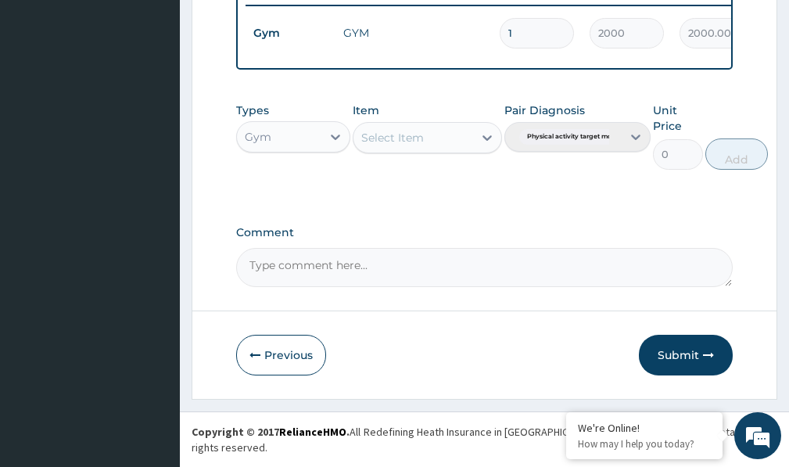
scroll to position [630, 0]
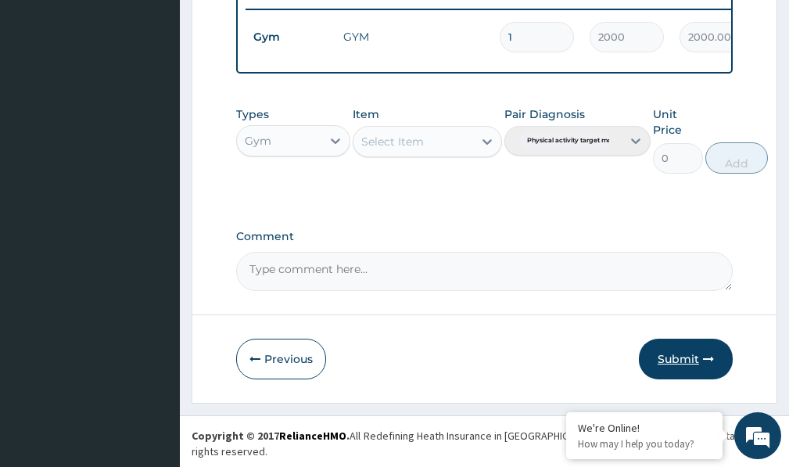
click at [684, 370] on button "Submit" at bounding box center [686, 359] width 94 height 41
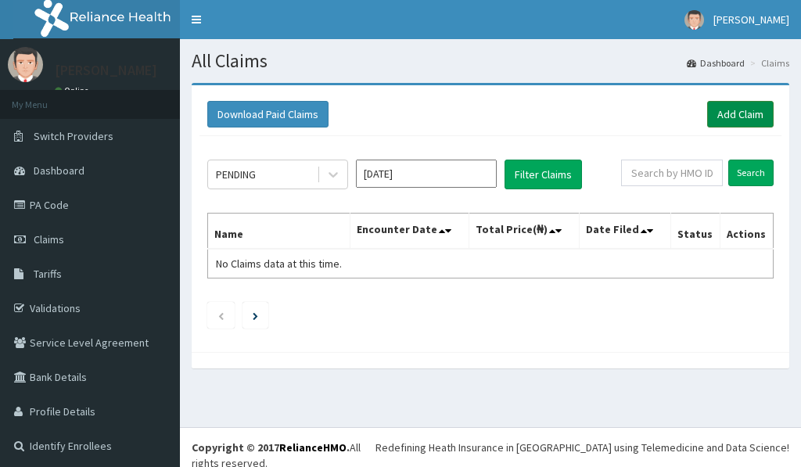
click at [726, 105] on link "Add Claim" at bounding box center [740, 114] width 66 height 27
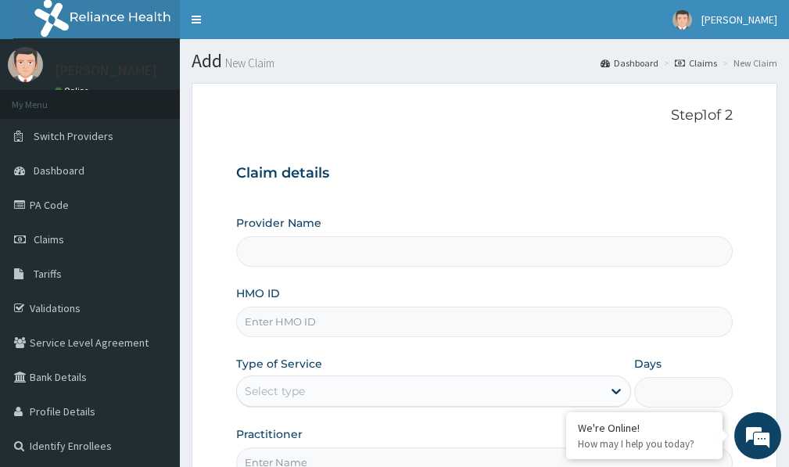
type input "Victors Fitness"
type input "1"
click at [278, 325] on input "HMO ID" at bounding box center [484, 322] width 497 height 30
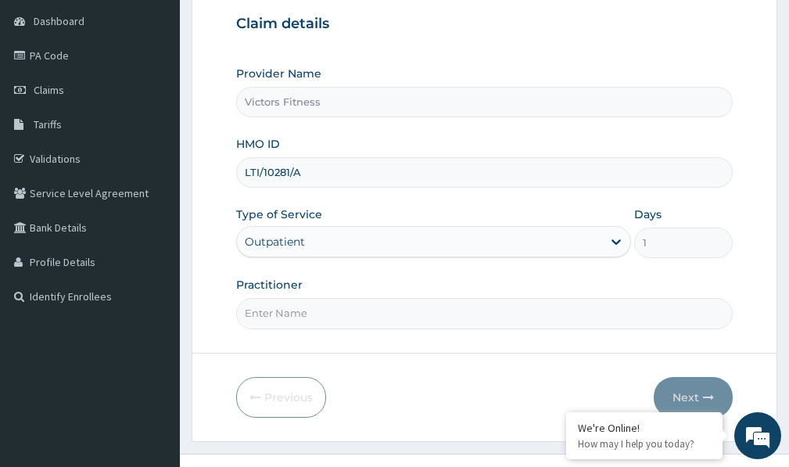
scroll to position [156, 0]
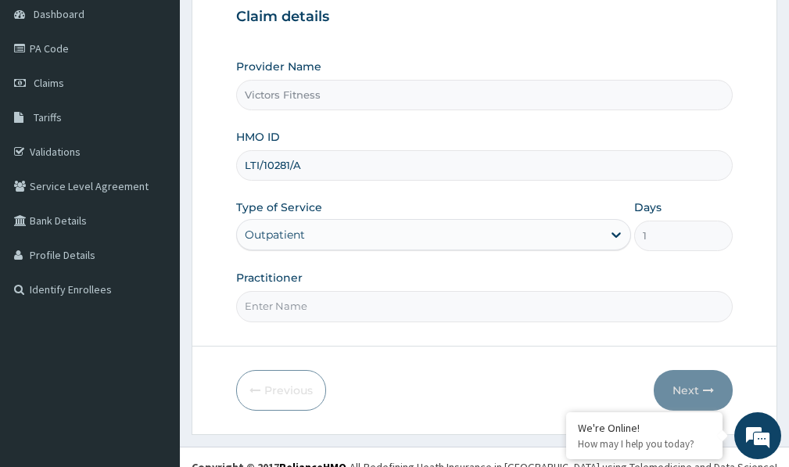
type input "LTI/10281/A"
click at [443, 313] on input "Practitioner" at bounding box center [484, 306] width 497 height 30
type input "GYM"
click at [685, 393] on button "Next" at bounding box center [693, 390] width 79 height 41
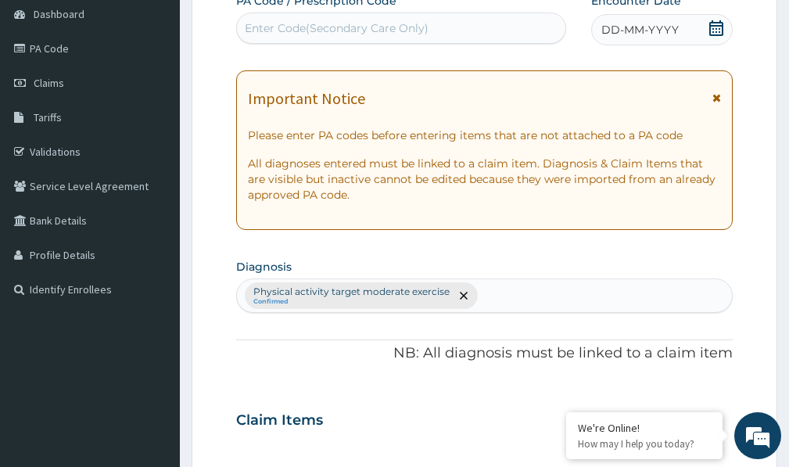
click at [410, 32] on div "Enter Code(Secondary Care Only)" at bounding box center [337, 28] width 184 height 16
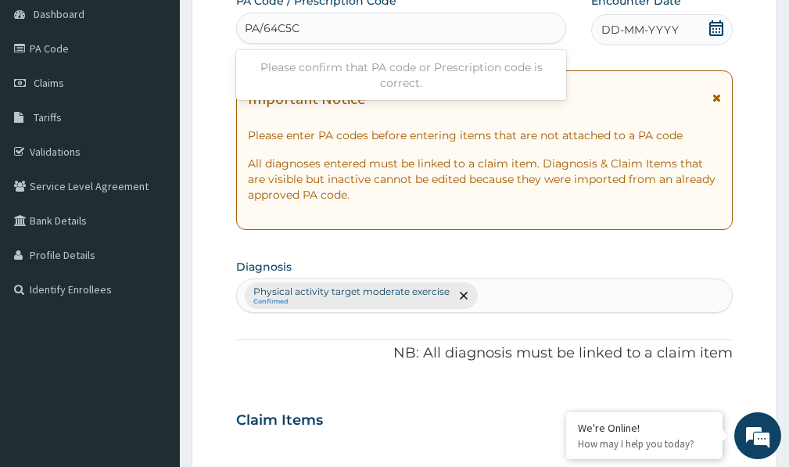
type input "PA/64C5C4"
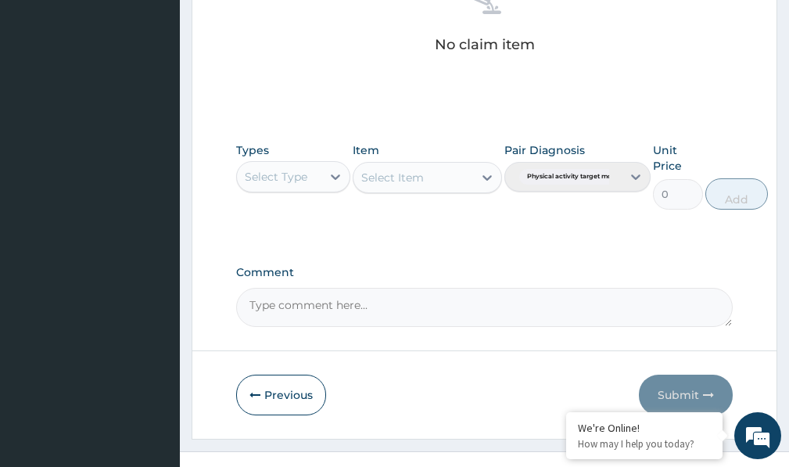
scroll to position [692, 0]
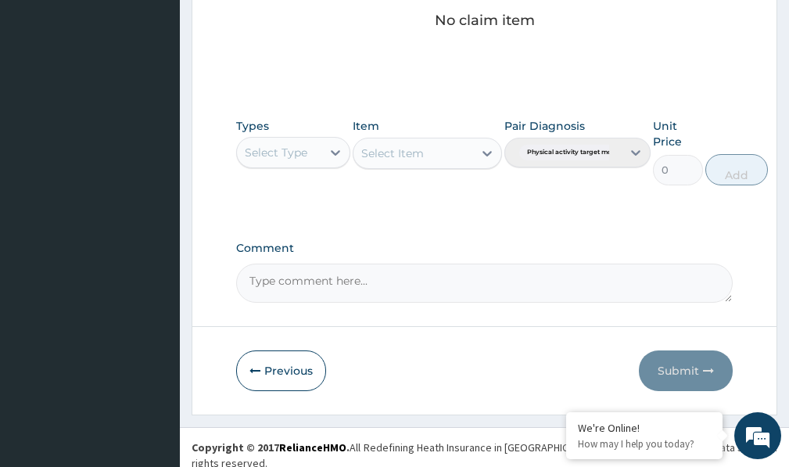
click at [282, 160] on div "Select Type" at bounding box center [276, 153] width 63 height 16
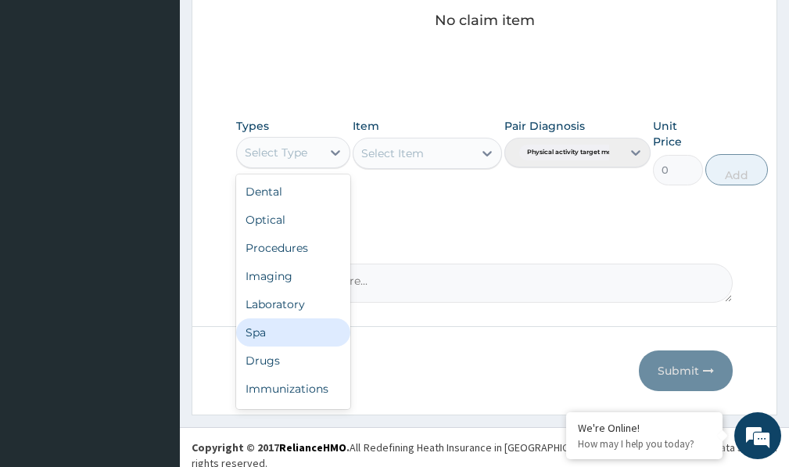
drag, startPoint x: 314, startPoint y: 357, endPoint x: 370, endPoint y: 318, distance: 67.5
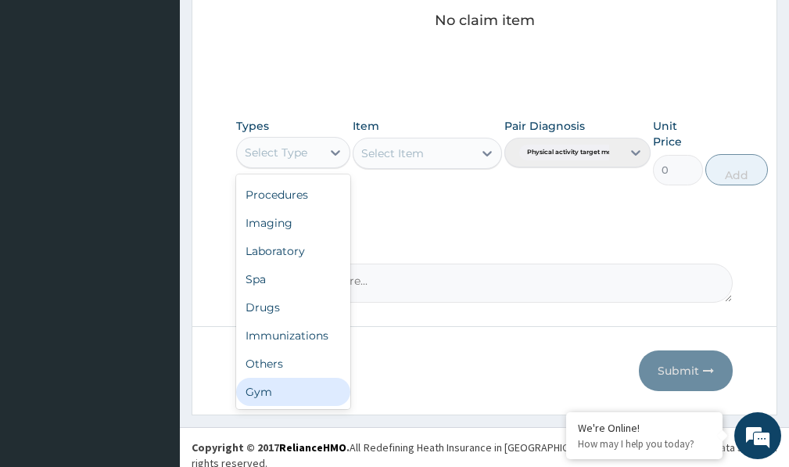
click at [280, 389] on div "Gym" at bounding box center [293, 392] width 114 height 28
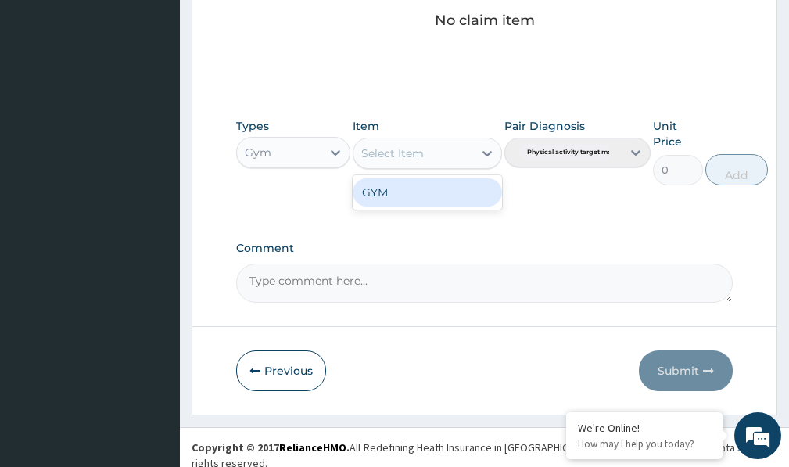
click at [472, 146] on div "Select Item" at bounding box center [412, 153] width 119 height 25
click at [463, 182] on div "GYM" at bounding box center [427, 192] width 149 height 28
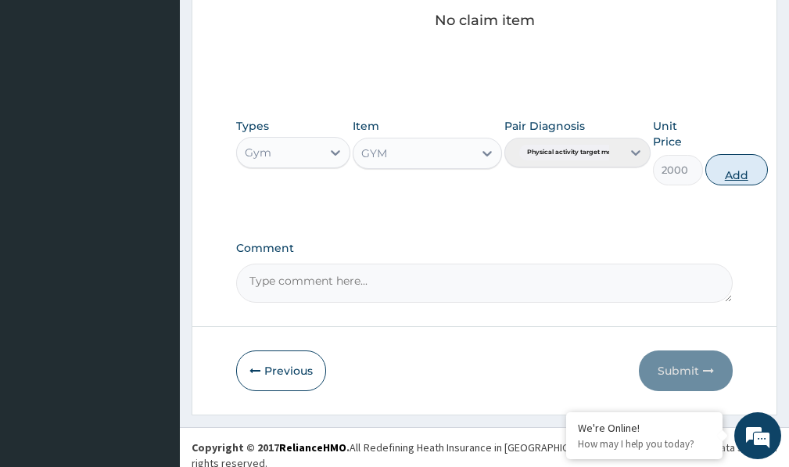
click at [750, 174] on button "Add" at bounding box center [736, 169] width 63 height 31
type input "0"
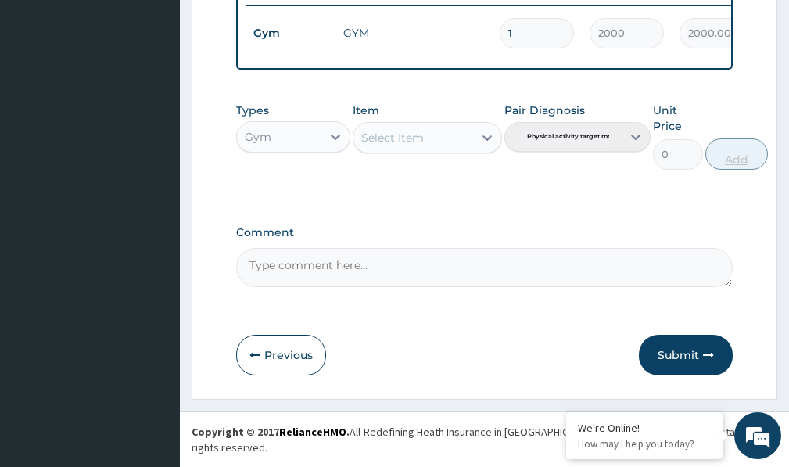
scroll to position [630, 0]
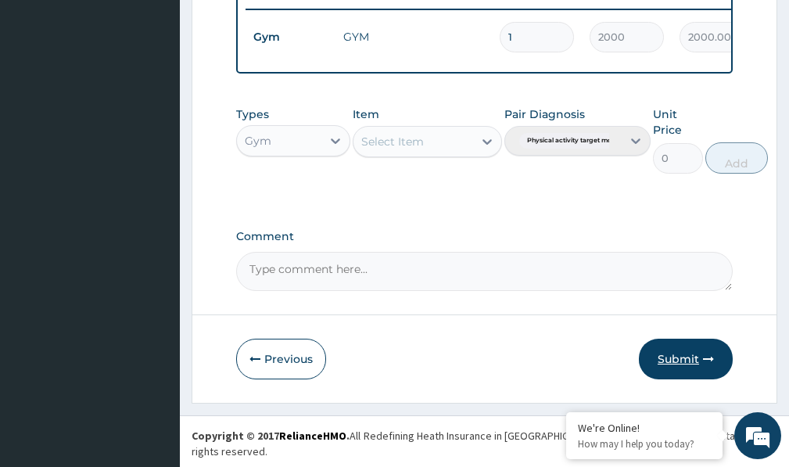
click at [682, 369] on button "Submit" at bounding box center [686, 359] width 94 height 41
click at [691, 369] on button "Submit" at bounding box center [686, 359] width 94 height 41
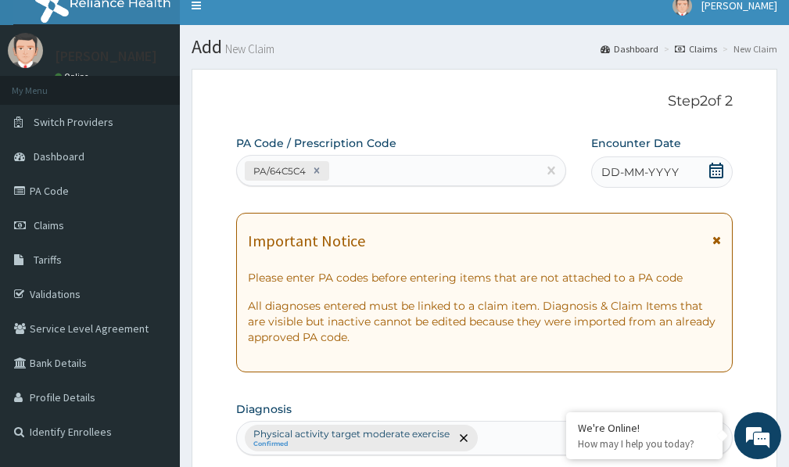
scroll to position [4, 0]
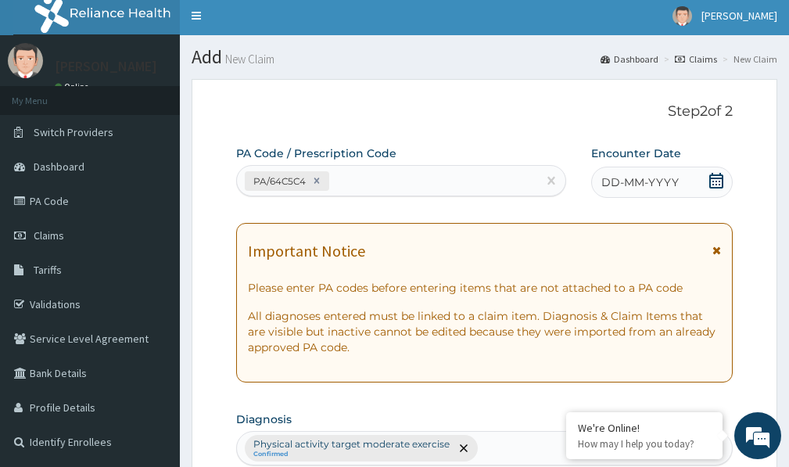
click at [640, 178] on span "DD-MM-YYYY" at bounding box center [639, 182] width 77 height 16
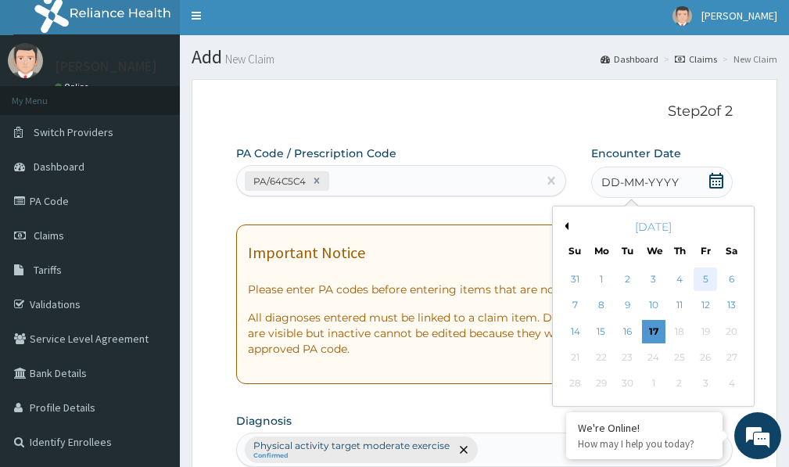
click at [709, 274] on div "5" at bounding box center [705, 278] width 23 height 23
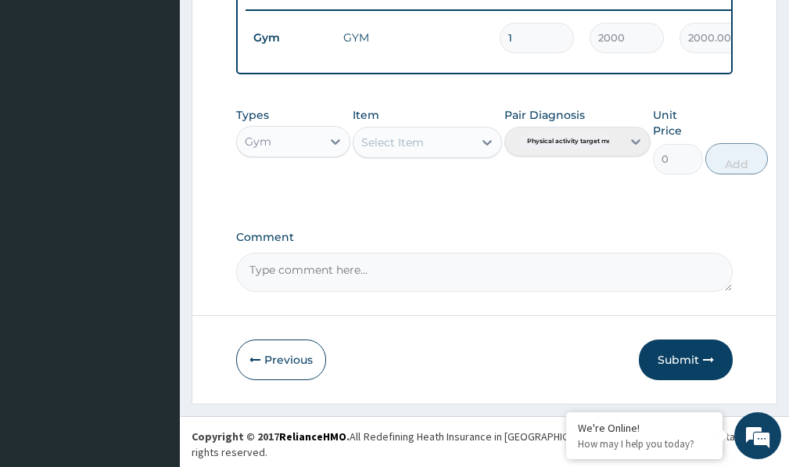
scroll to position [630, 0]
click at [681, 365] on button "Submit" at bounding box center [686, 359] width 94 height 41
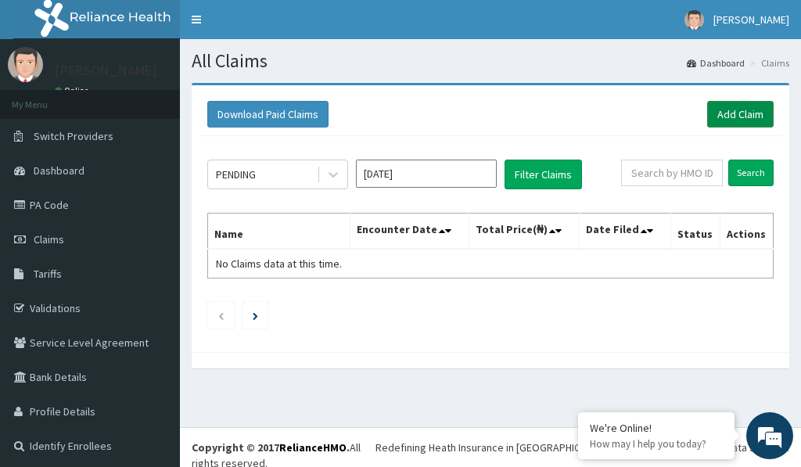
click at [718, 116] on link "Add Claim" at bounding box center [740, 114] width 66 height 27
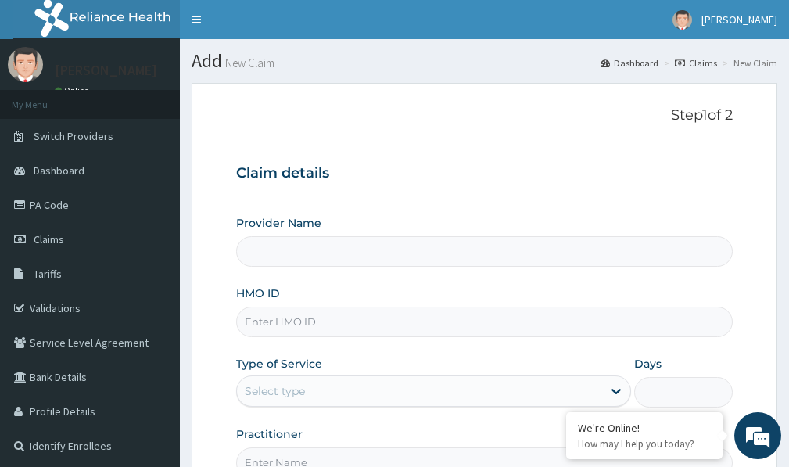
click at [258, 321] on input "HMO ID" at bounding box center [484, 322] width 497 height 30
type input "Victors Fitness"
type input "1"
click at [258, 321] on input "HMO ID" at bounding box center [484, 322] width 497 height 30
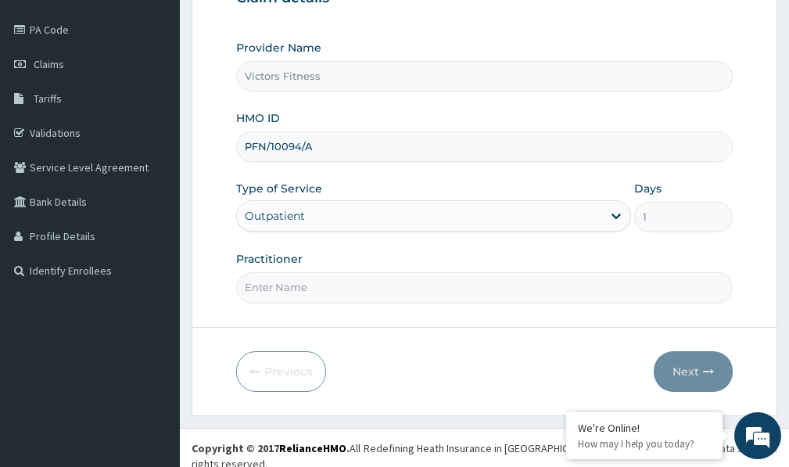
scroll to position [176, 0]
type input "PFN/10094/A"
click at [287, 289] on input "Practitioner" at bounding box center [484, 286] width 497 height 30
type input "GYM"
click at [692, 365] on button "Next" at bounding box center [693, 370] width 79 height 41
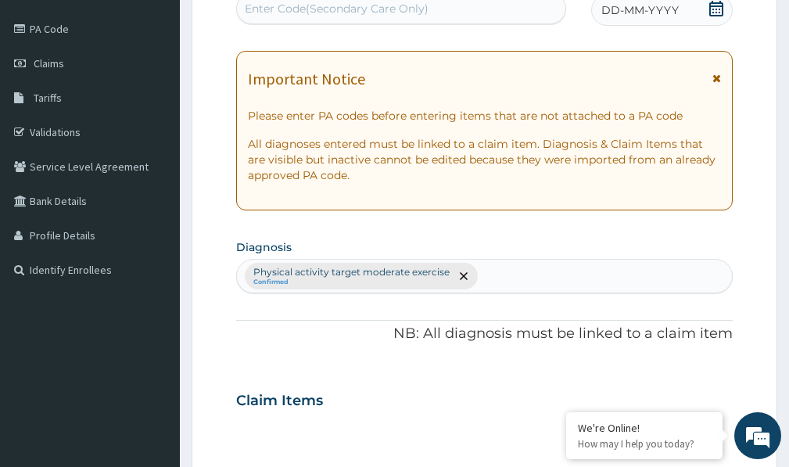
click at [644, 16] on span "DD-MM-YYYY" at bounding box center [639, 10] width 77 height 16
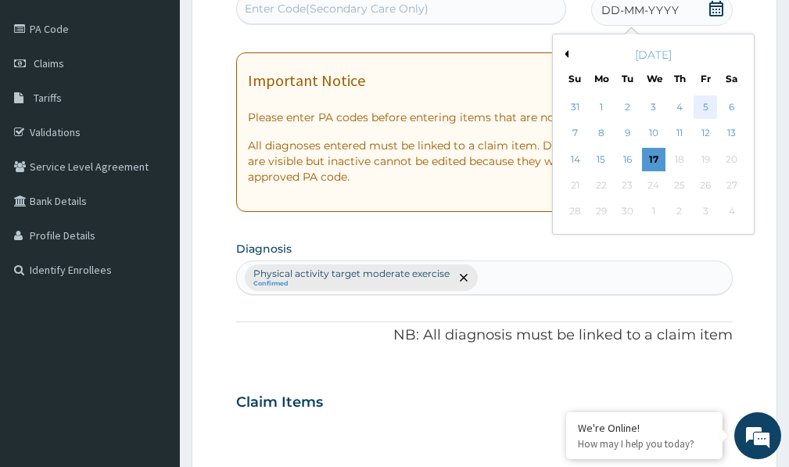
click at [708, 102] on div "5" at bounding box center [705, 106] width 23 height 23
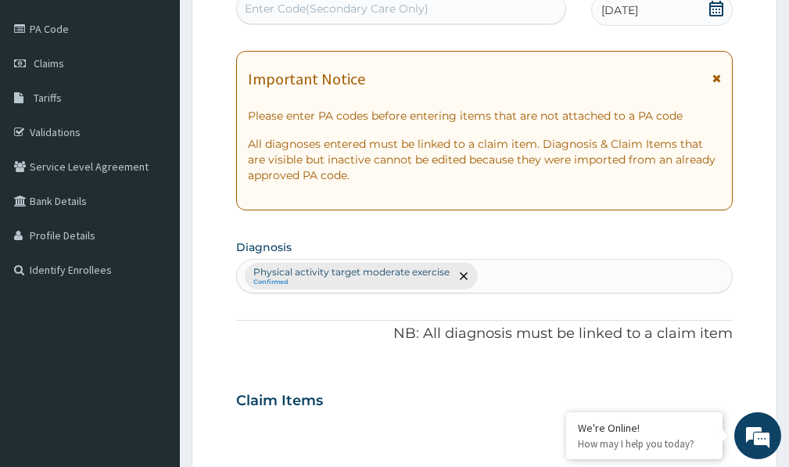
click at [428, 18] on div "Enter Code(Secondary Care Only)" at bounding box center [401, 8] width 328 height 25
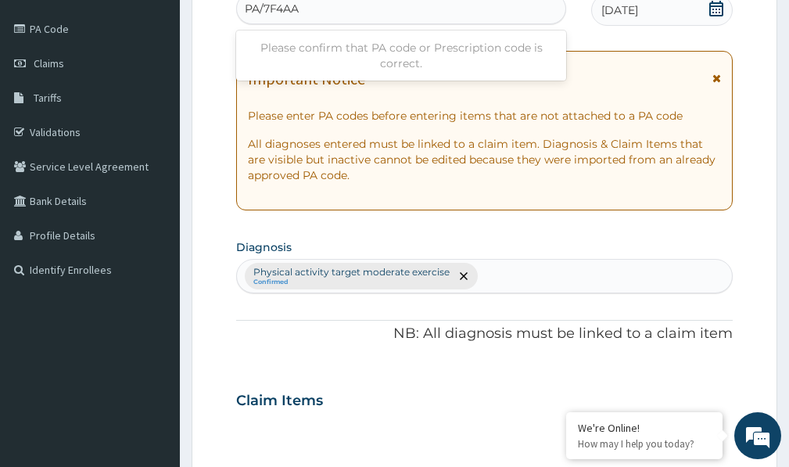
type input "PA/7F4AA3"
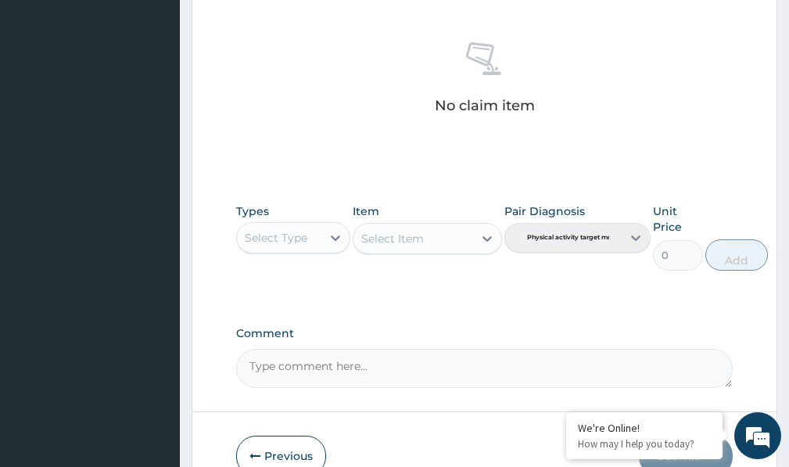
scroll to position [692, 0]
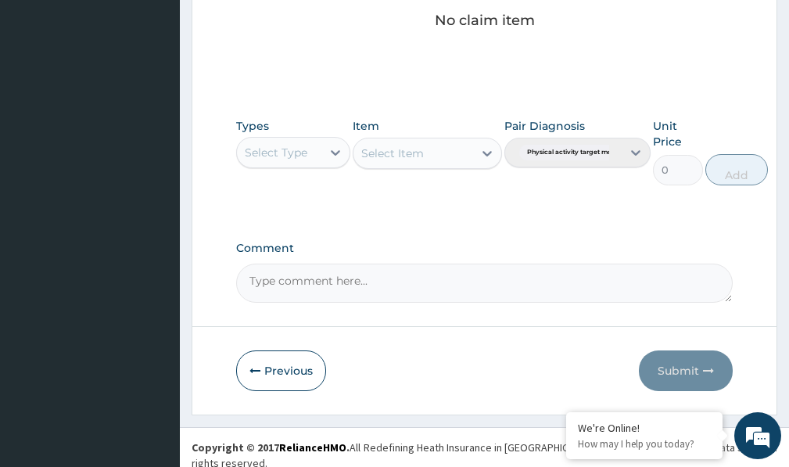
click at [307, 152] on div "Select Type" at bounding box center [276, 153] width 63 height 16
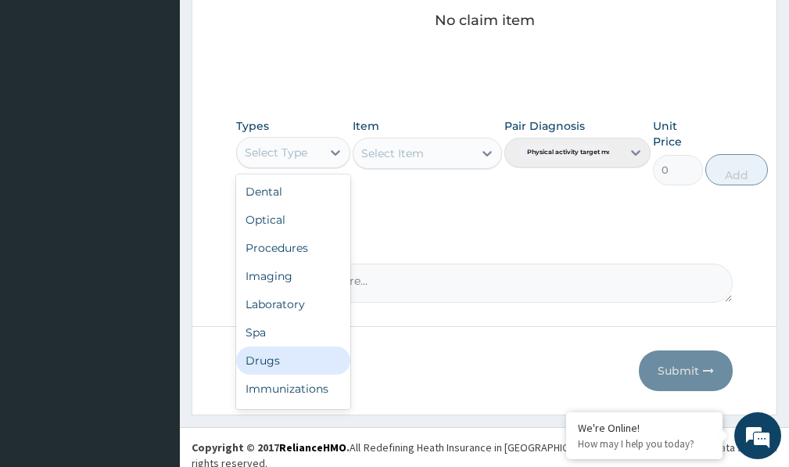
scroll to position [53, 0]
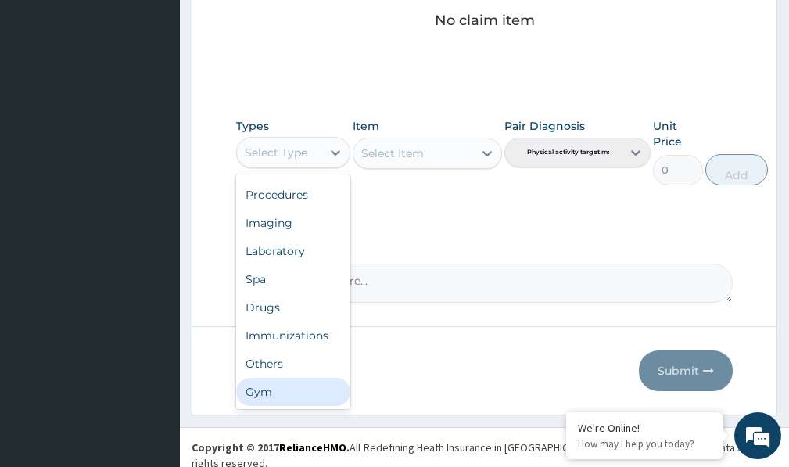
click at [320, 386] on div "Gym" at bounding box center [293, 392] width 114 height 28
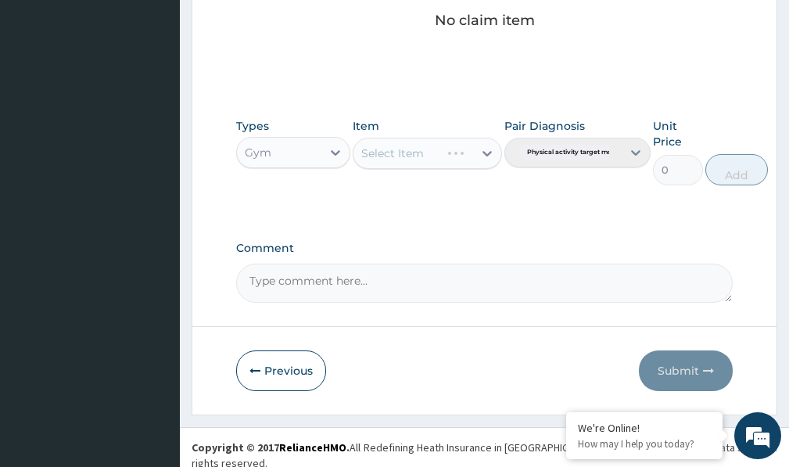
click at [484, 150] on div "Select Item" at bounding box center [427, 153] width 149 height 31
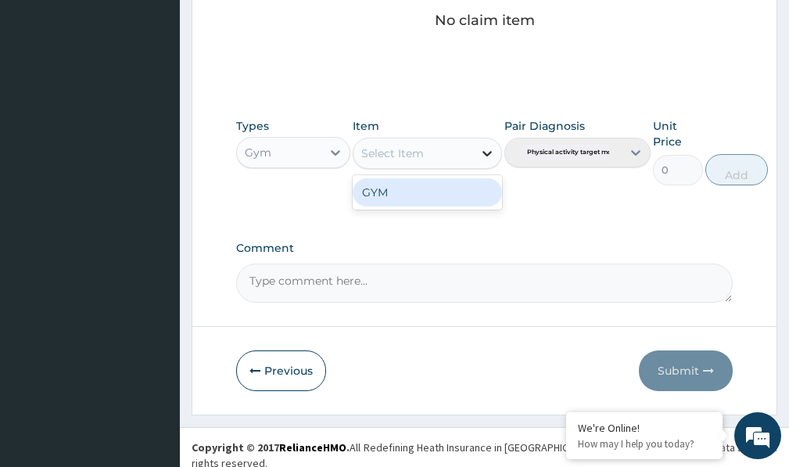
click at [486, 150] on icon at bounding box center [487, 153] width 16 height 16
click at [454, 201] on div "GYM" at bounding box center [427, 192] width 149 height 28
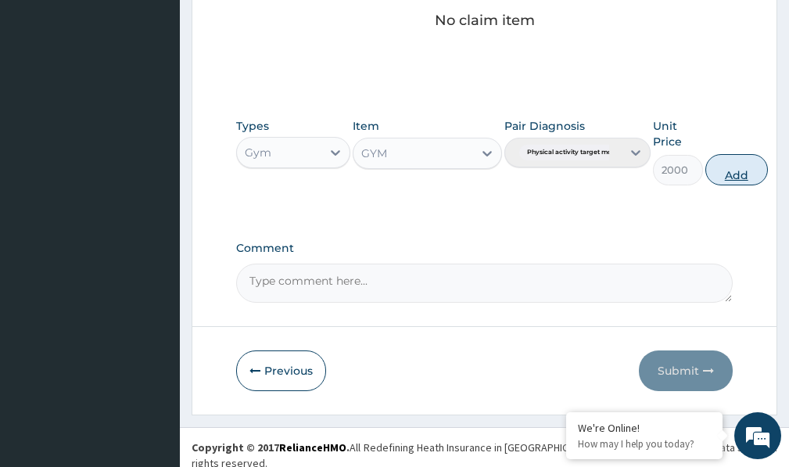
click at [748, 171] on button "Add" at bounding box center [736, 169] width 63 height 31
type input "0"
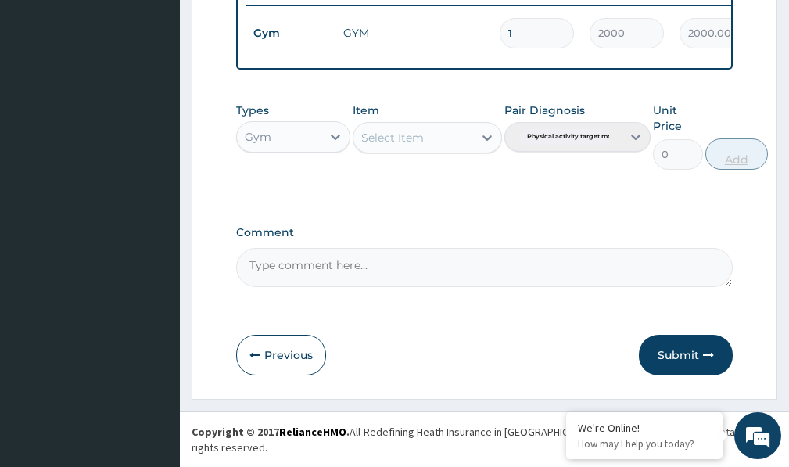
scroll to position [630, 0]
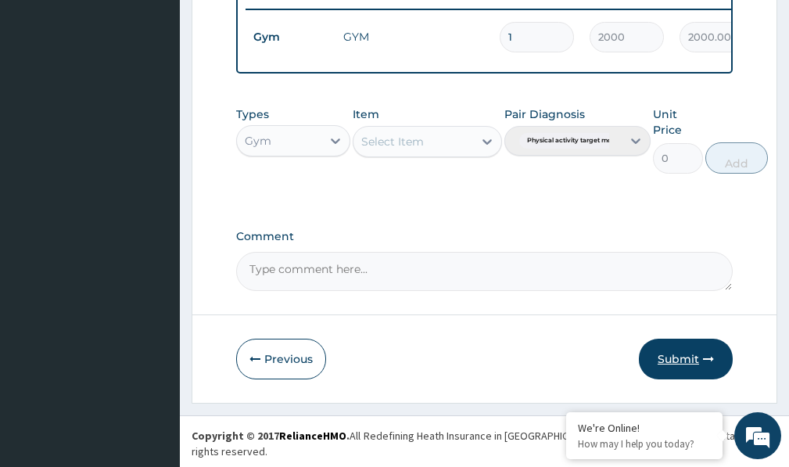
click at [686, 368] on button "Submit" at bounding box center [686, 359] width 94 height 41
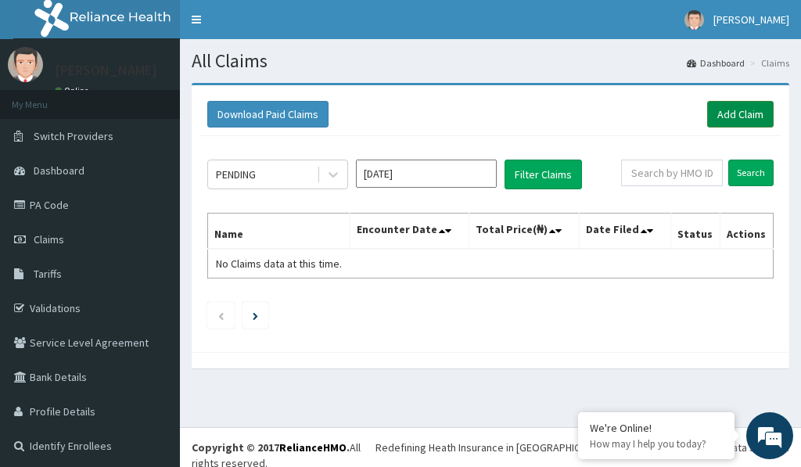
click at [722, 114] on link "Add Claim" at bounding box center [740, 114] width 66 height 27
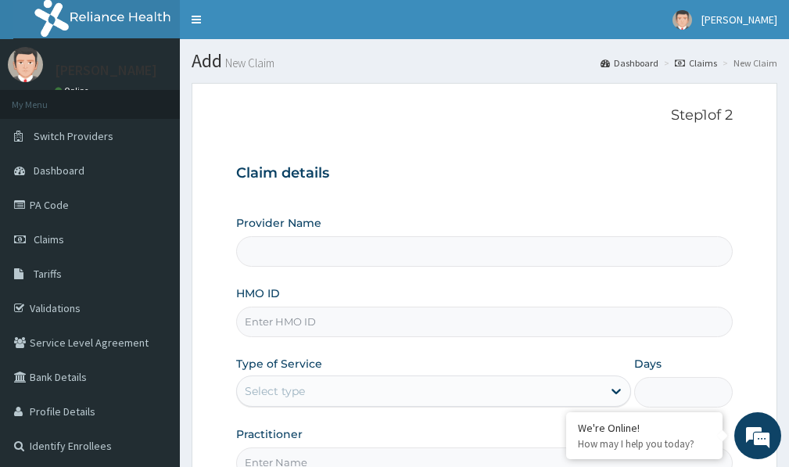
type input "Victors Fitness"
type input "1"
click at [292, 317] on input "HMO ID" at bounding box center [484, 322] width 497 height 30
type input "PA/FD6DE5"
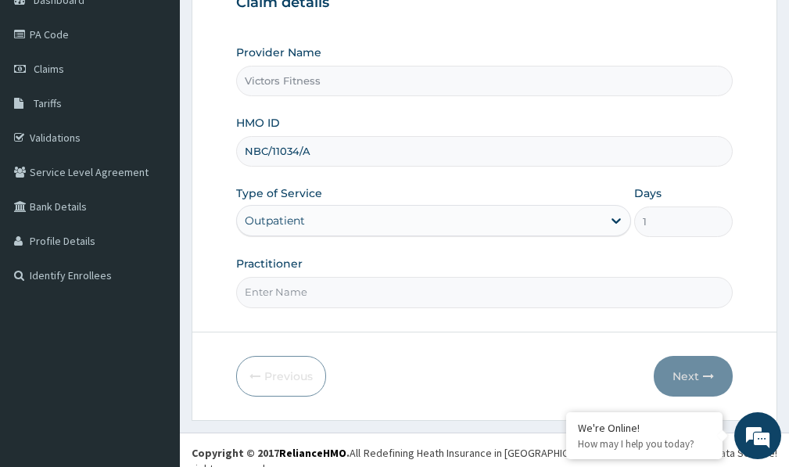
scroll to position [176, 0]
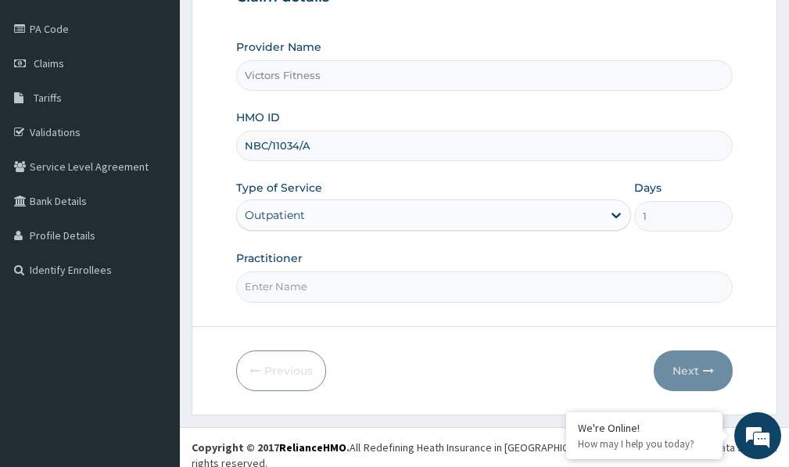
type input "NBC/11034/A"
click at [300, 288] on input "Practitioner" at bounding box center [484, 286] width 497 height 30
type input "GYM"
click at [685, 364] on button "Next" at bounding box center [693, 370] width 79 height 41
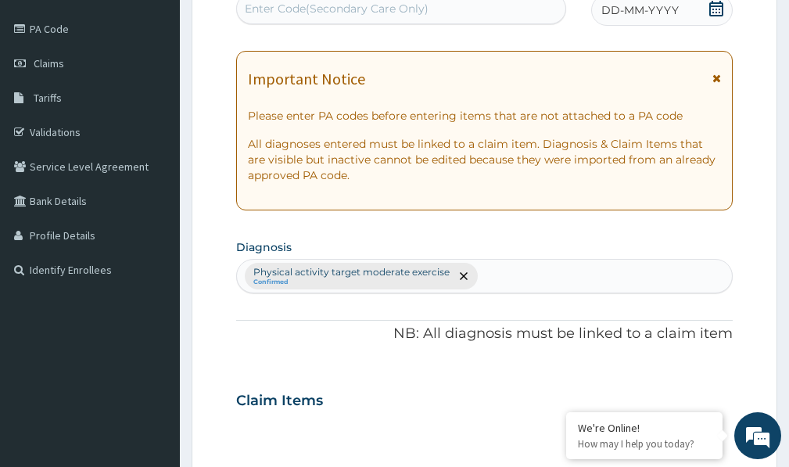
click at [633, 12] on span "DD-MM-YYYY" at bounding box center [639, 10] width 77 height 16
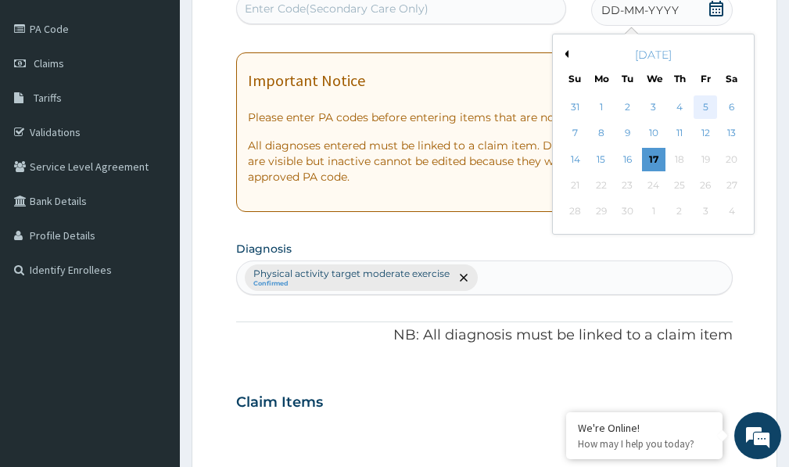
click at [707, 102] on div "5" at bounding box center [705, 106] width 23 height 23
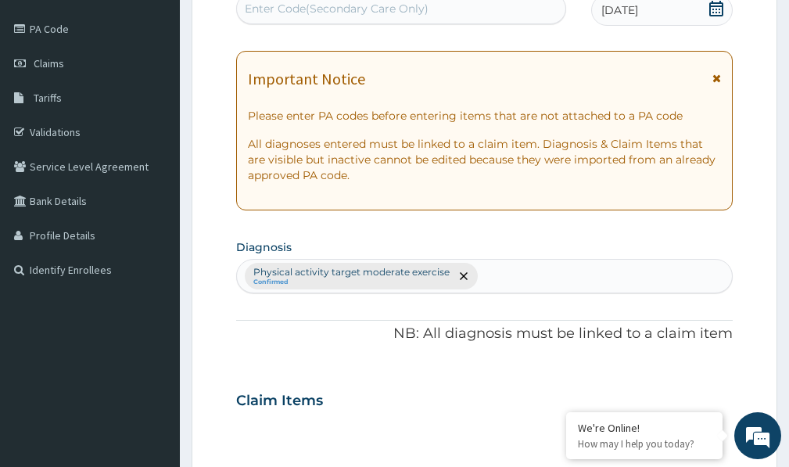
click at [396, 10] on div "Enter Code(Secondary Care Only)" at bounding box center [337, 9] width 184 height 16
paste input "PA/FD6DE5"
type input "PA/FD6DE5"
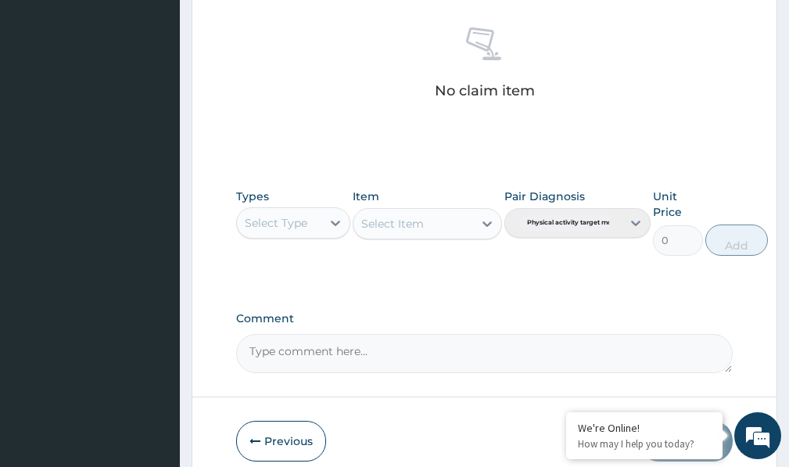
scroll to position [645, 0]
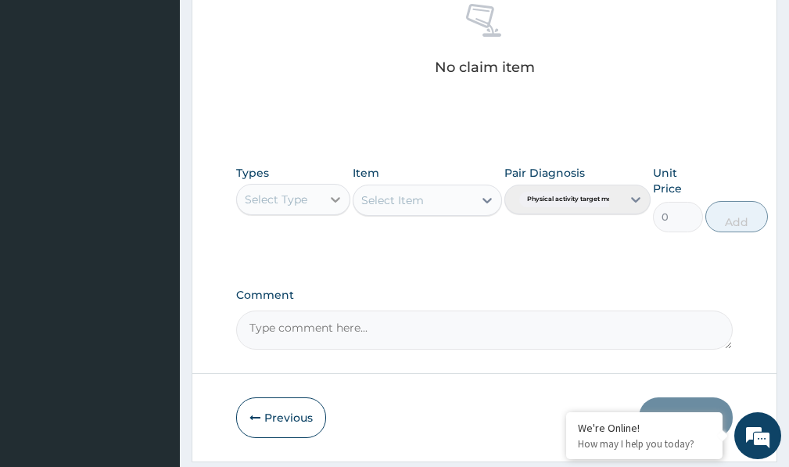
click at [333, 202] on icon at bounding box center [336, 200] width 16 height 16
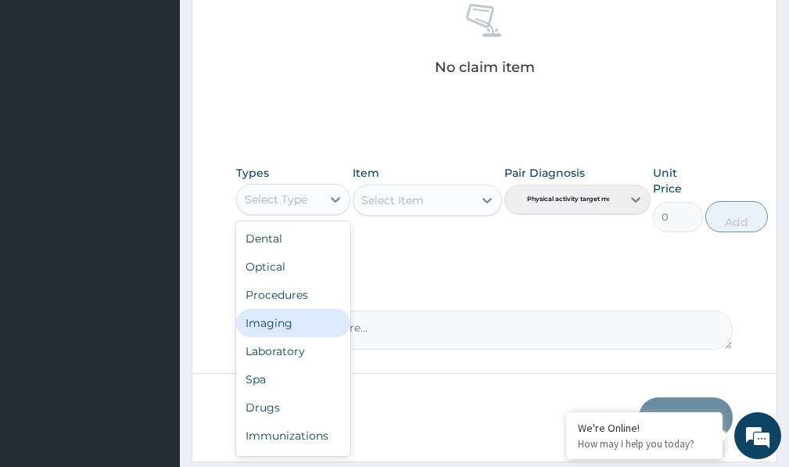
scroll to position [53, 0]
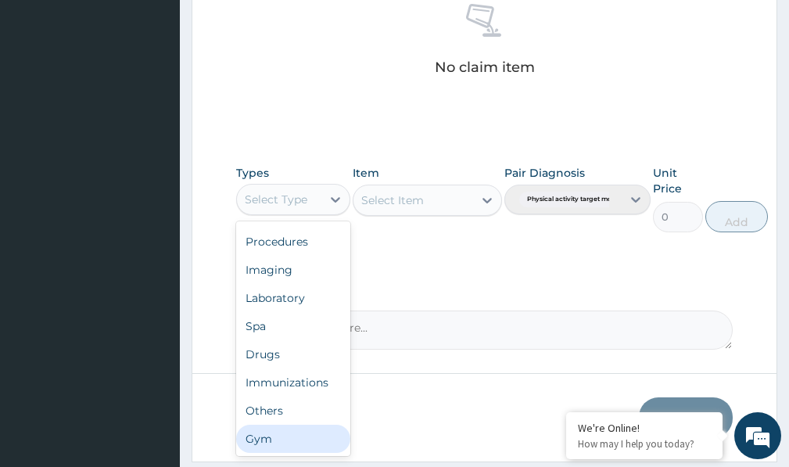
click at [310, 439] on div "Gym" at bounding box center [293, 439] width 114 height 28
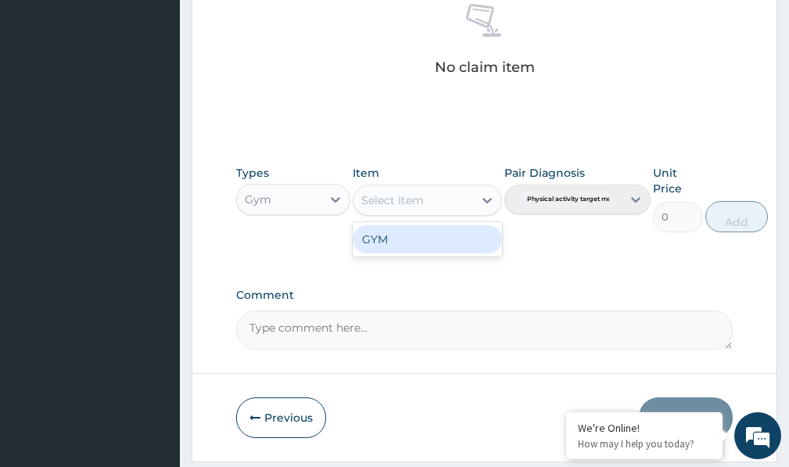
click at [475, 202] on div at bounding box center [487, 200] width 28 height 28
click at [480, 238] on div "GYM" at bounding box center [427, 239] width 149 height 28
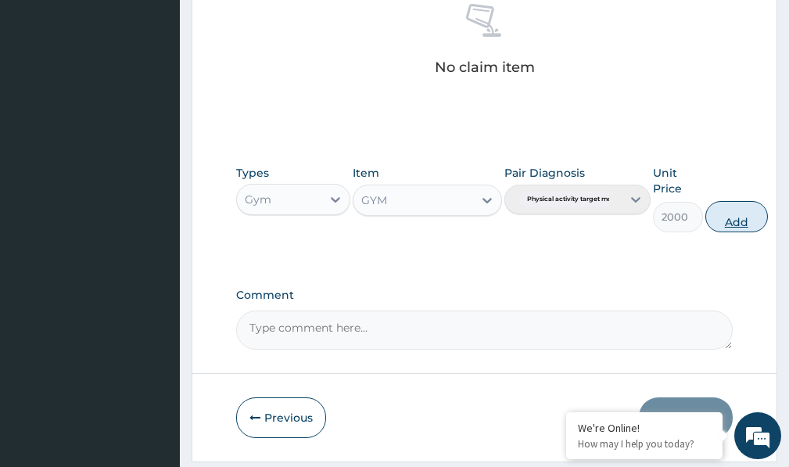
click at [733, 222] on button "Add" at bounding box center [736, 216] width 63 height 31
type input "0"
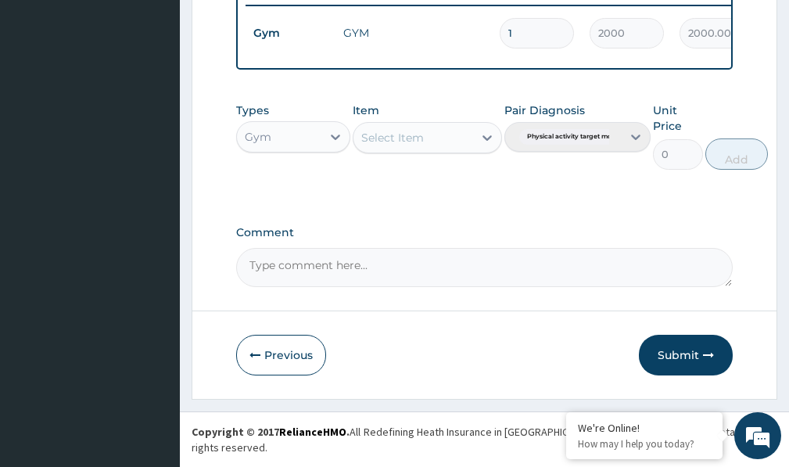
scroll to position [630, 0]
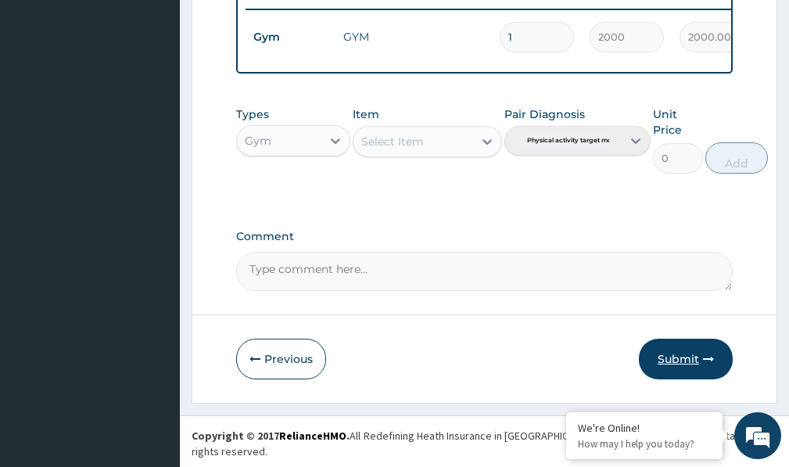
click at [692, 367] on button "Submit" at bounding box center [686, 359] width 94 height 41
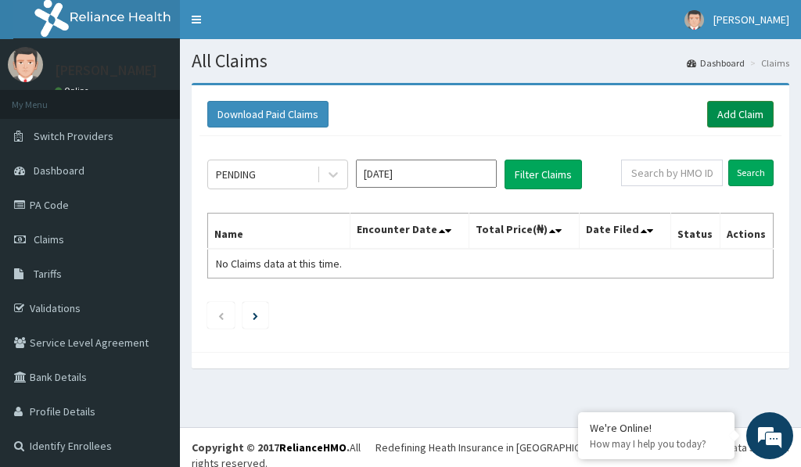
click at [728, 109] on link "Add Claim" at bounding box center [740, 114] width 66 height 27
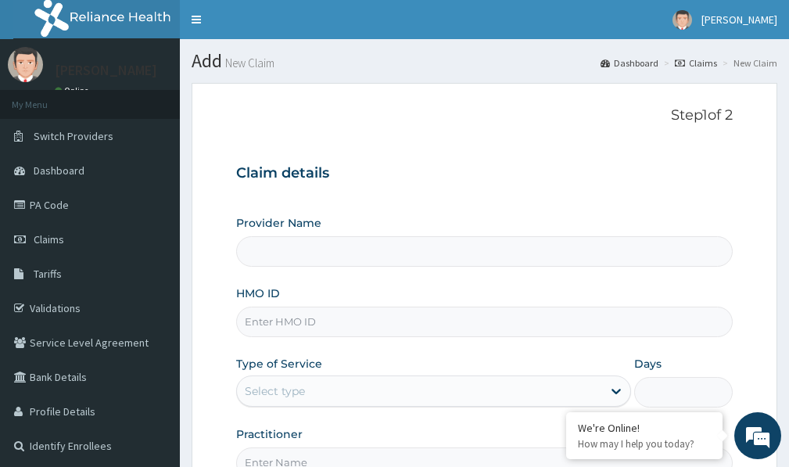
type input "Victors Fitness"
type input "1"
click at [271, 319] on input "HMO ID" at bounding box center [484, 322] width 497 height 30
click at [283, 321] on input "HMO ID" at bounding box center [484, 322] width 497 height 30
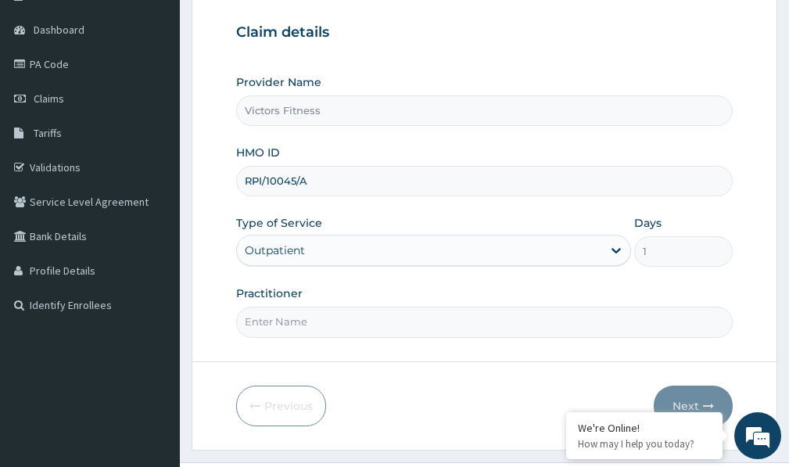
scroll to position [156, 0]
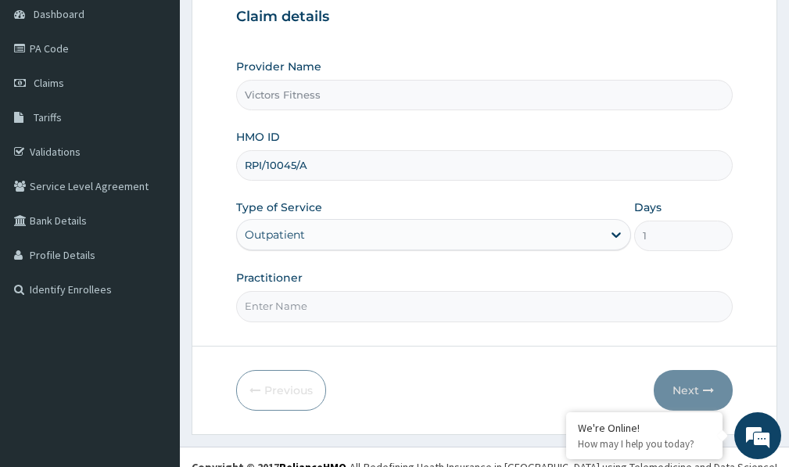
type input "RPI/10045/A"
click at [284, 311] on input "Practitioner" at bounding box center [484, 306] width 497 height 30
type input "GYM"
click at [684, 387] on button "Next" at bounding box center [693, 390] width 79 height 41
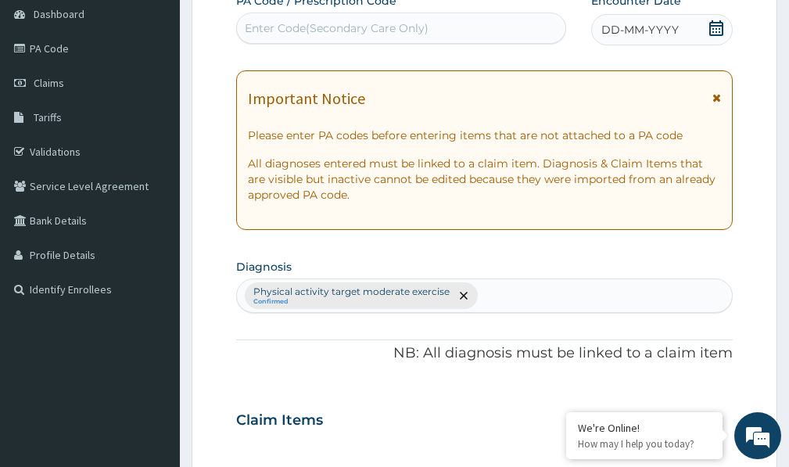
click at [644, 29] on span "DD-MM-YYYY" at bounding box center [639, 30] width 77 height 16
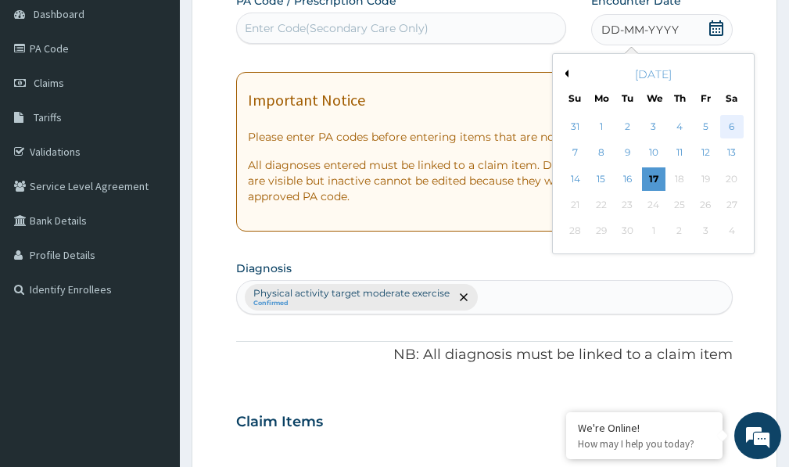
click at [734, 124] on div "6" at bounding box center [731, 126] width 23 height 23
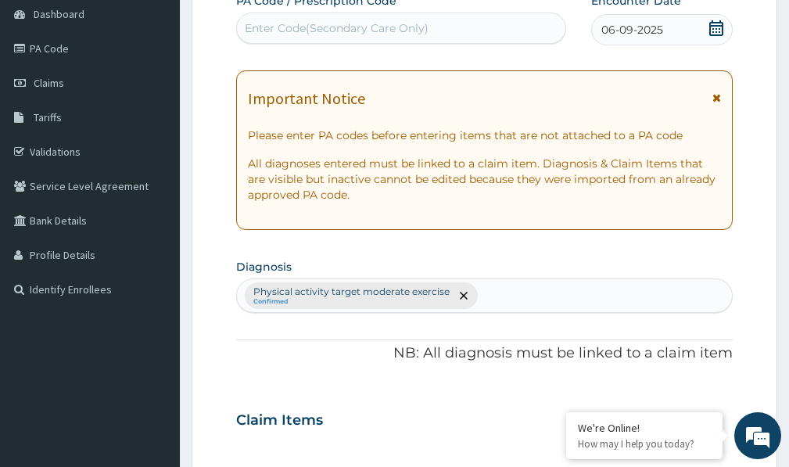
click at [382, 17] on div "Enter Code(Secondary Care Only)" at bounding box center [401, 28] width 328 height 25
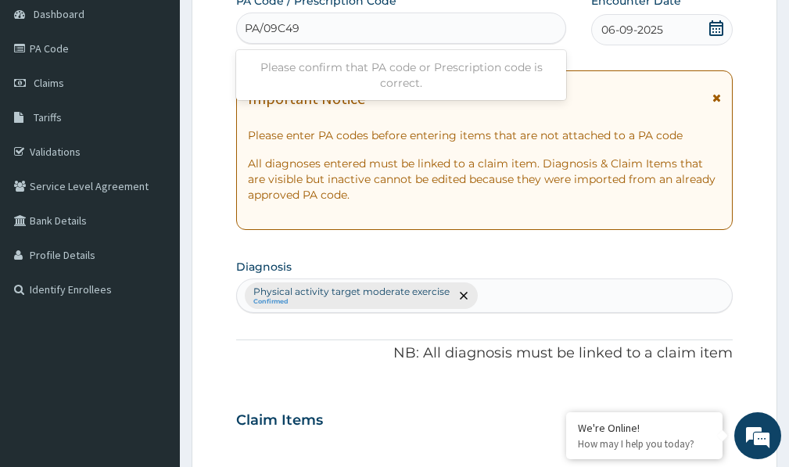
type input "PA/09C49B"
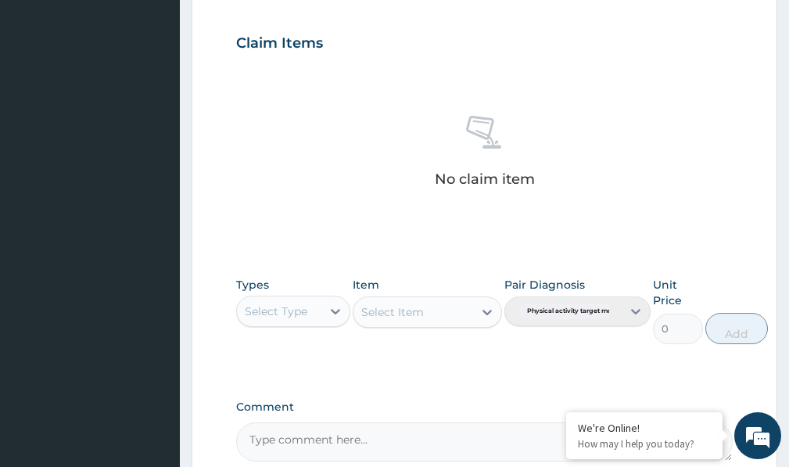
scroll to position [706, 0]
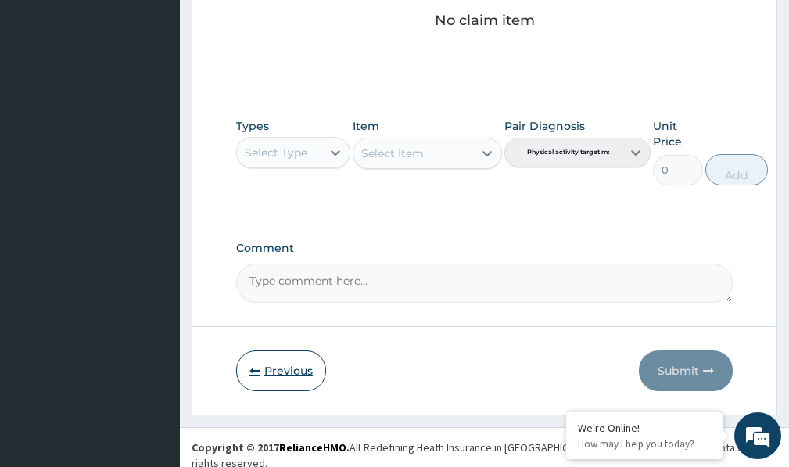
click at [274, 371] on button "Previous" at bounding box center [281, 370] width 90 height 41
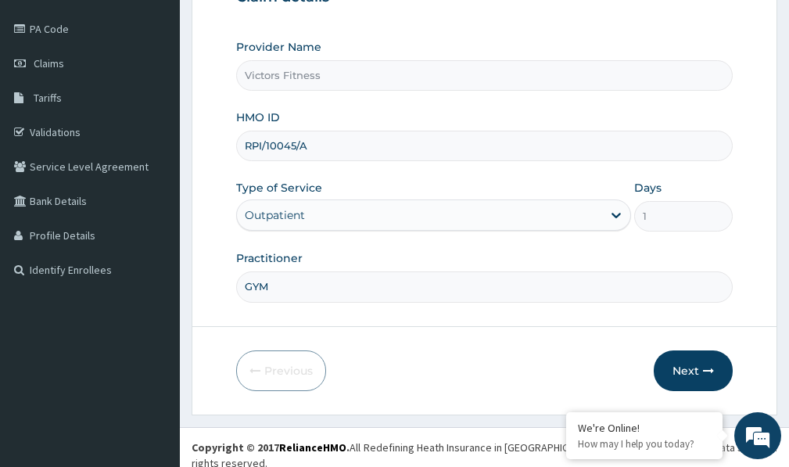
click at [300, 145] on input "RPI/10045/A" at bounding box center [484, 146] width 497 height 30
click at [294, 144] on input "RPI/10045/A" at bounding box center [484, 146] width 497 height 30
type input "RPI/10004/A"
click at [707, 372] on icon "button" at bounding box center [708, 370] width 11 height 11
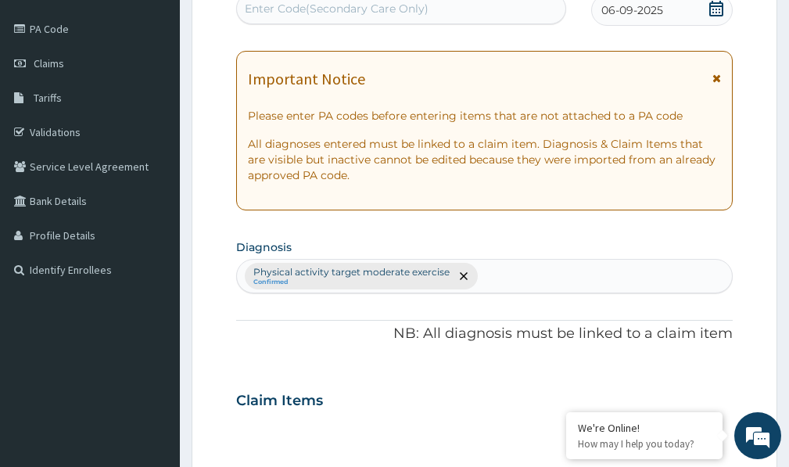
click at [426, 9] on div "Enter Code(Secondary Care Only)" at bounding box center [337, 9] width 184 height 16
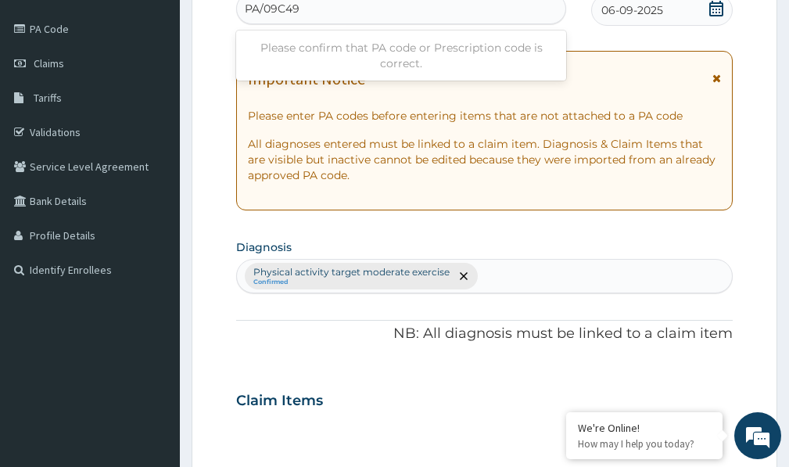
type input "PA/09C49B"
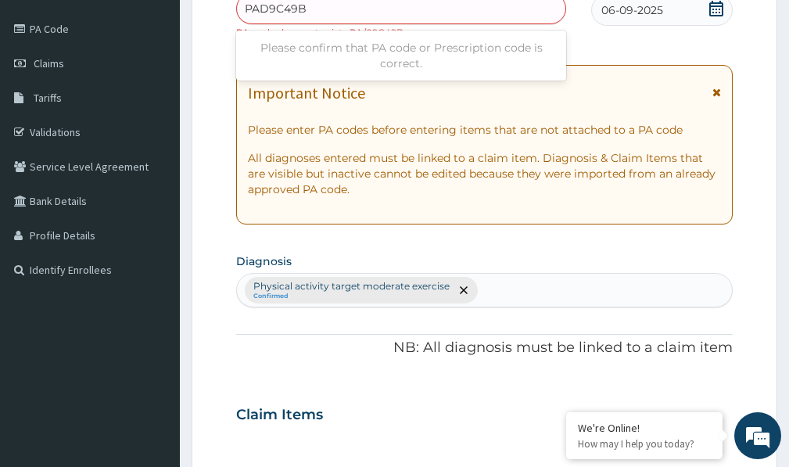
type input "PA/D9C49B"
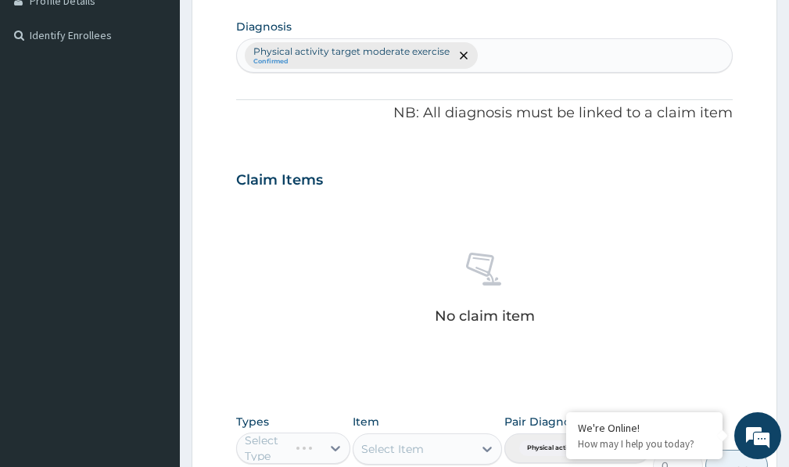
scroll to position [706, 0]
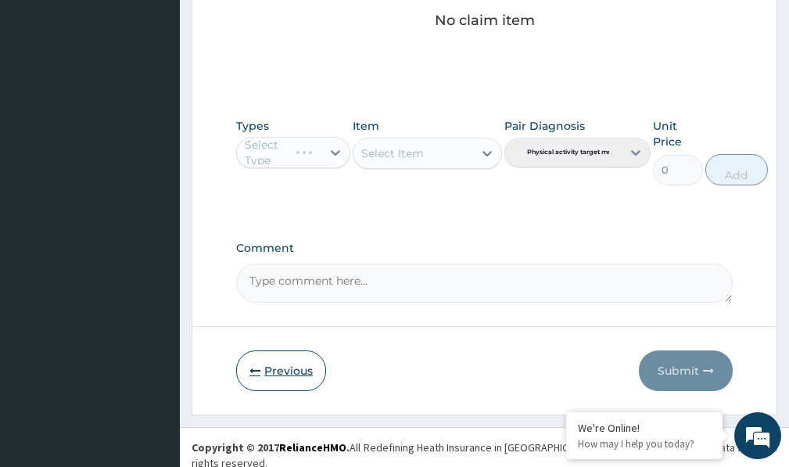
click at [278, 368] on button "Previous" at bounding box center [281, 370] width 90 height 41
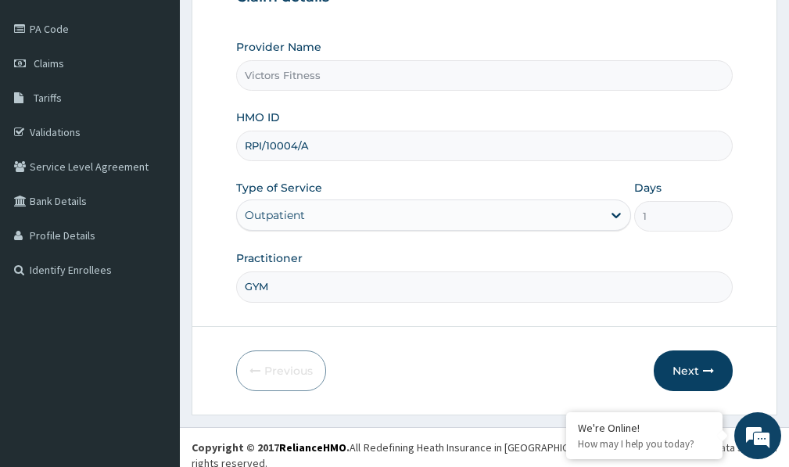
click at [287, 145] on input "RPI/10004/A" at bounding box center [484, 146] width 497 height 30
type input "RPI/10045/A"
click at [687, 369] on button "Next" at bounding box center [693, 370] width 79 height 41
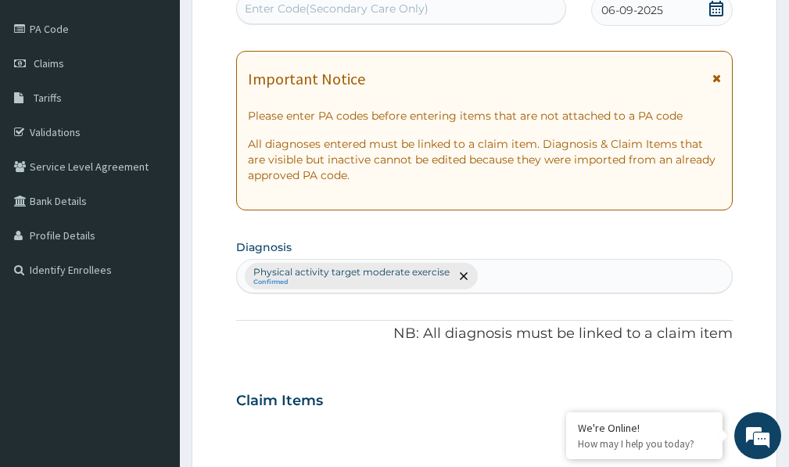
click at [353, 4] on div "Enter Code(Secondary Care Only)" at bounding box center [337, 9] width 184 height 16
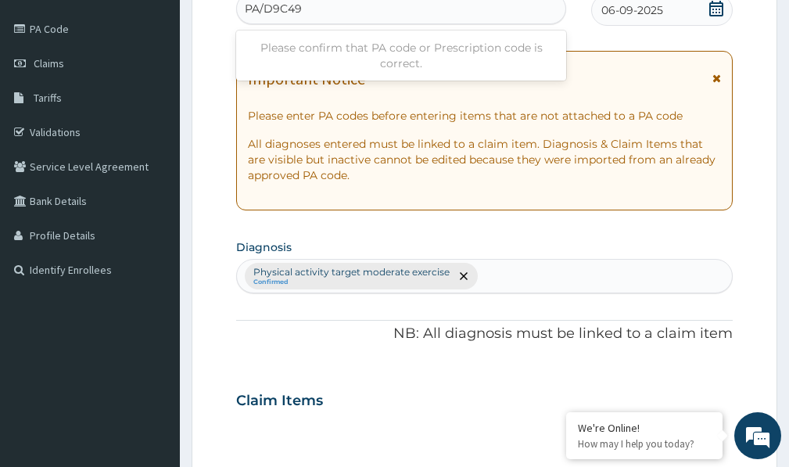
type input "PA/D9C49B"
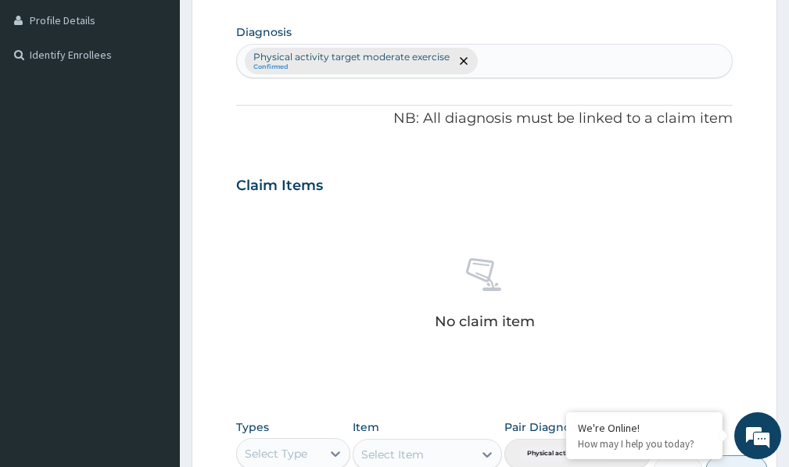
scroll to position [567, 0]
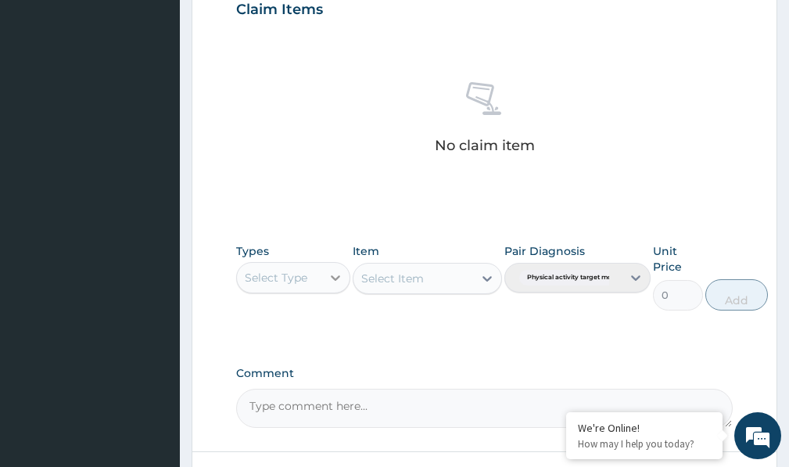
click at [332, 282] on icon at bounding box center [336, 278] width 16 height 16
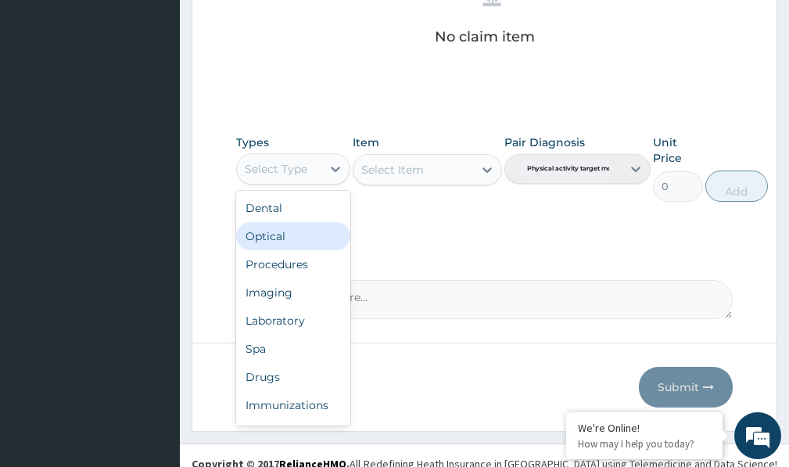
scroll to position [692, 0]
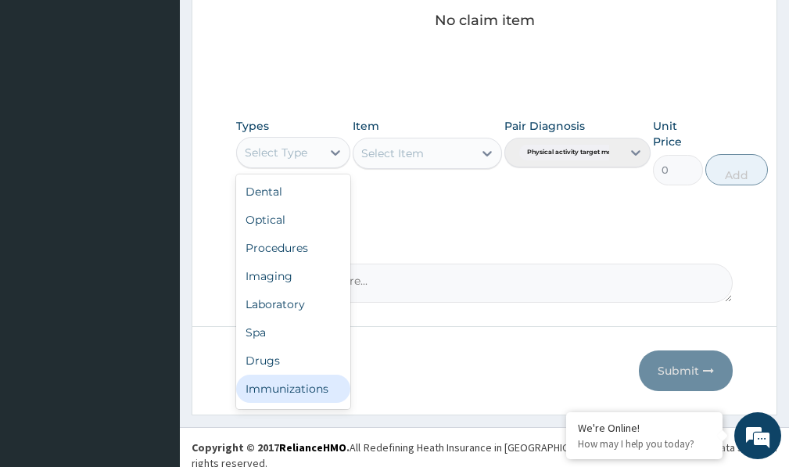
click at [316, 394] on div "Immunizations" at bounding box center [293, 389] width 114 height 28
click at [332, 147] on icon at bounding box center [336, 153] width 16 height 16
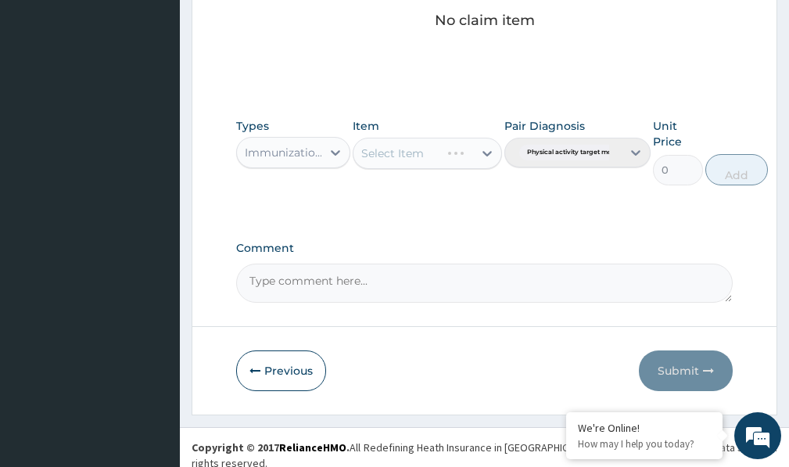
click at [446, 155] on div "Select Item" at bounding box center [427, 153] width 149 height 31
click at [482, 149] on icon at bounding box center [487, 153] width 16 height 16
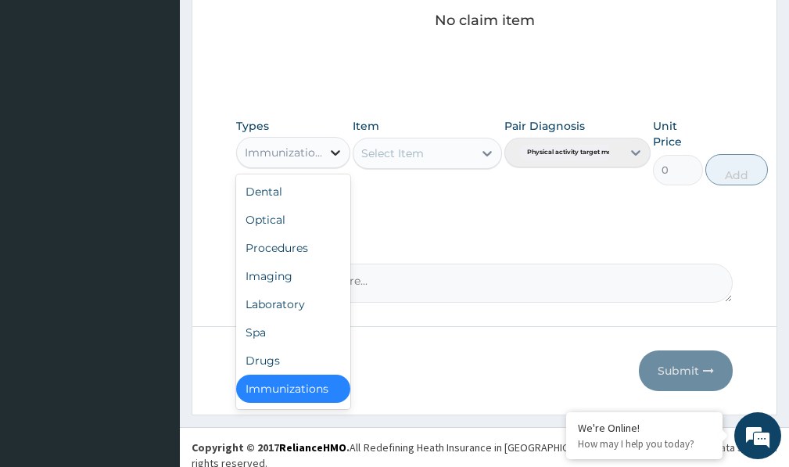
click at [339, 153] on icon at bounding box center [336, 153] width 16 height 16
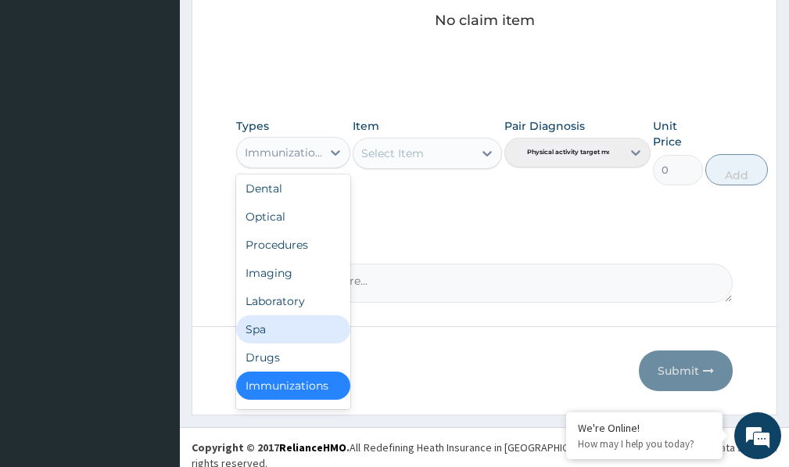
scroll to position [53, 0]
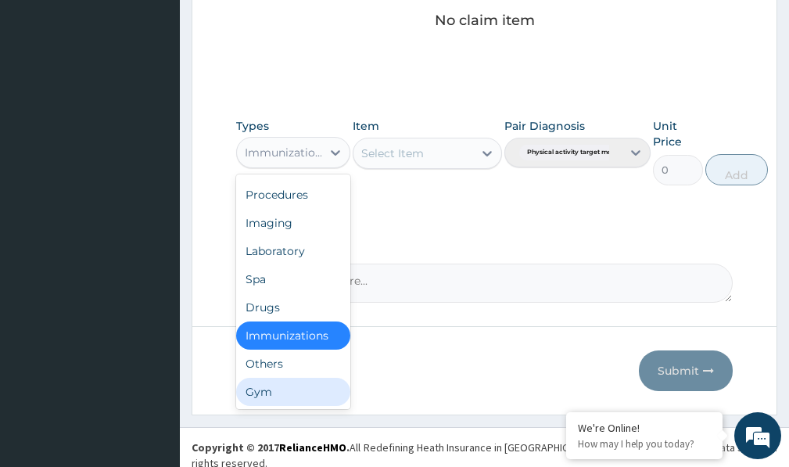
click at [272, 395] on div "Gym" at bounding box center [293, 392] width 114 height 28
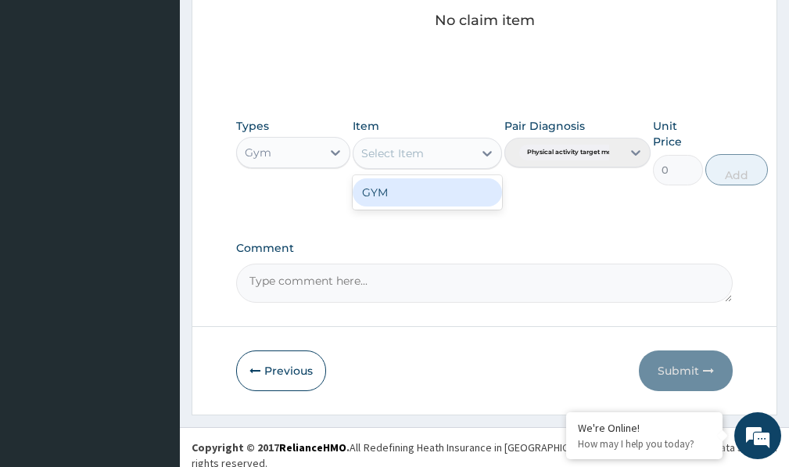
click at [476, 149] on div at bounding box center [487, 153] width 28 height 28
click at [442, 194] on div "GYM" at bounding box center [427, 192] width 149 height 28
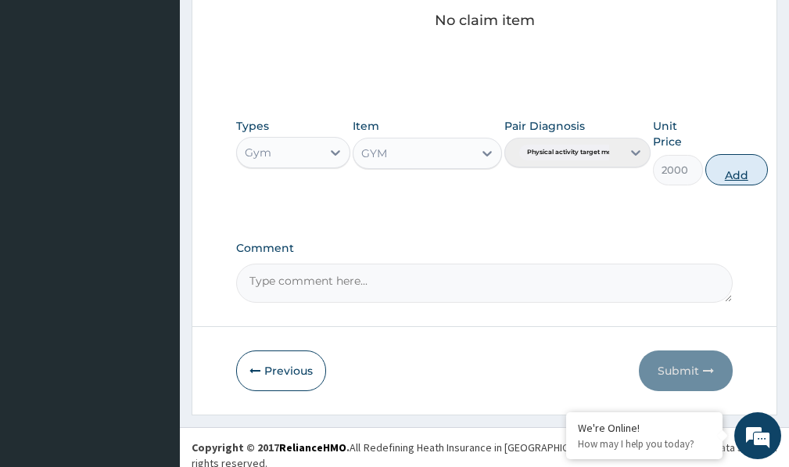
click at [734, 168] on button "Add" at bounding box center [736, 169] width 63 height 31
type input "0"
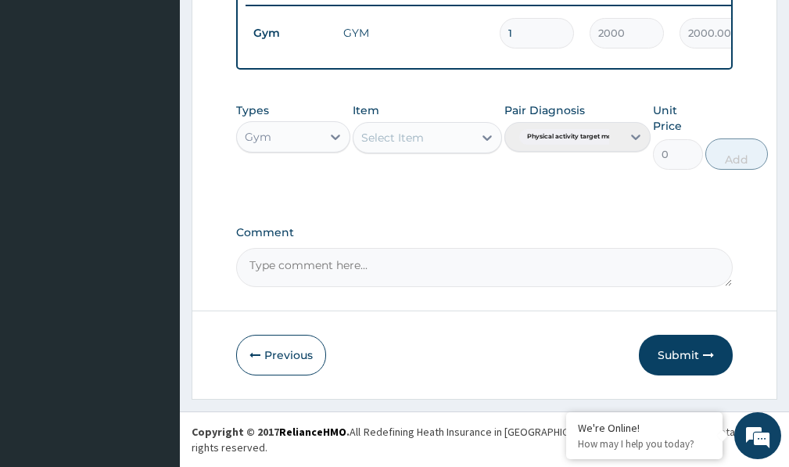
scroll to position [630, 0]
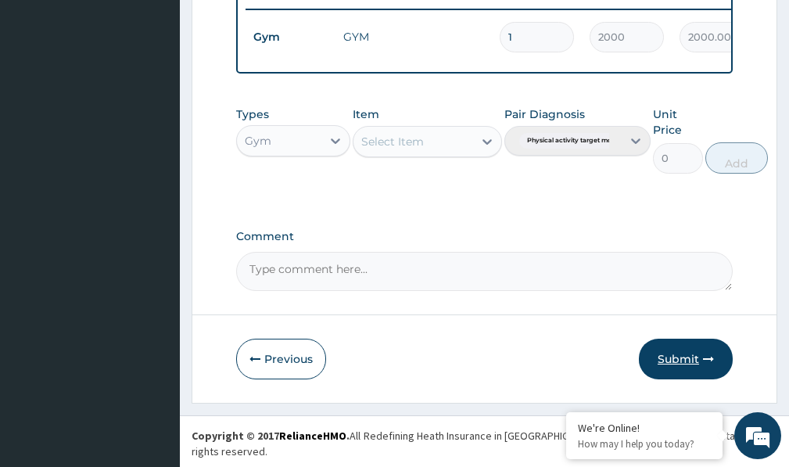
click at [682, 369] on button "Submit" at bounding box center [686, 359] width 94 height 41
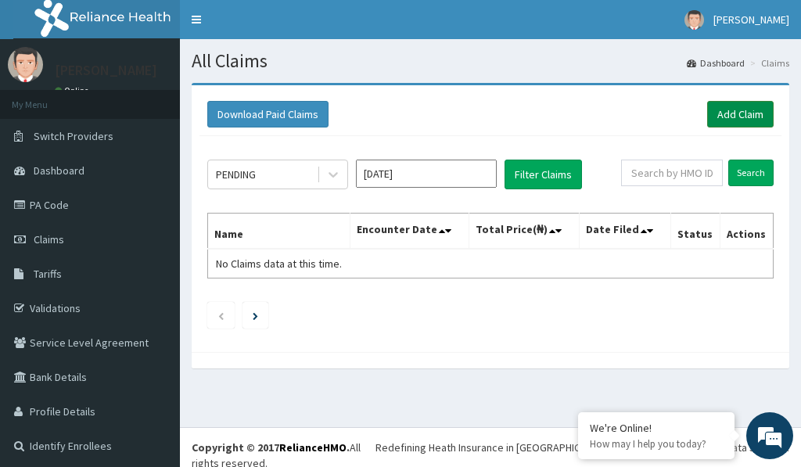
click at [734, 117] on link "Add Claim" at bounding box center [740, 114] width 66 height 27
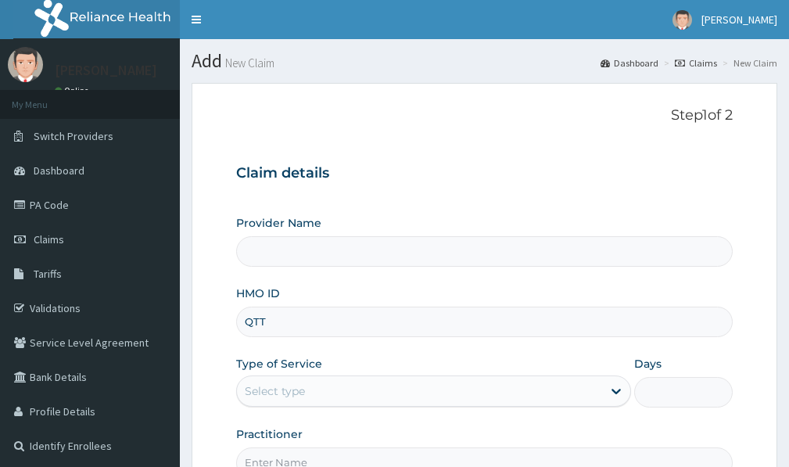
type input "QTT/"
type input "Victors Fitness"
type input "1"
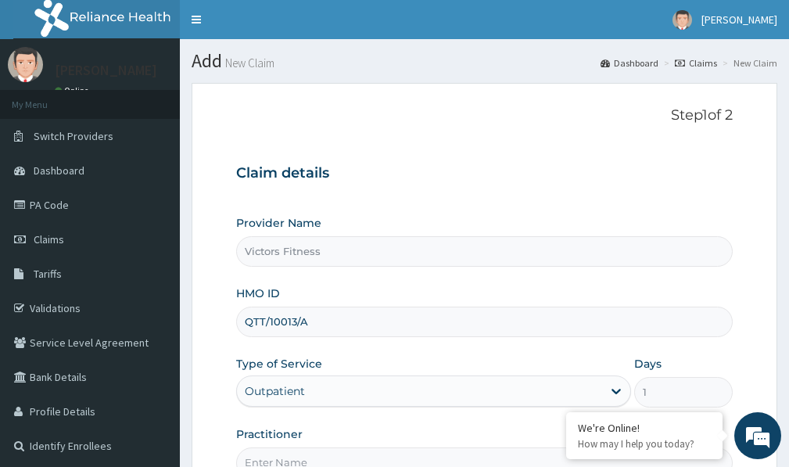
scroll to position [176, 0]
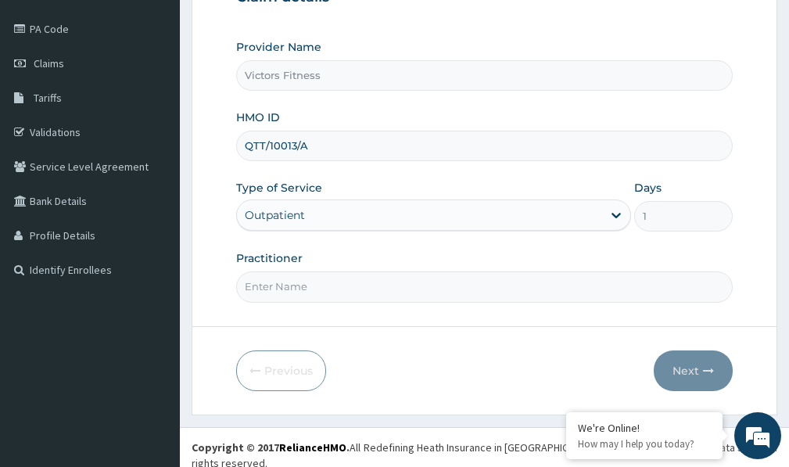
type input "QTT/10013/A"
click at [325, 295] on input "Practitioner" at bounding box center [484, 286] width 497 height 30
type input "GYM"
click at [707, 368] on icon "button" at bounding box center [708, 370] width 11 height 11
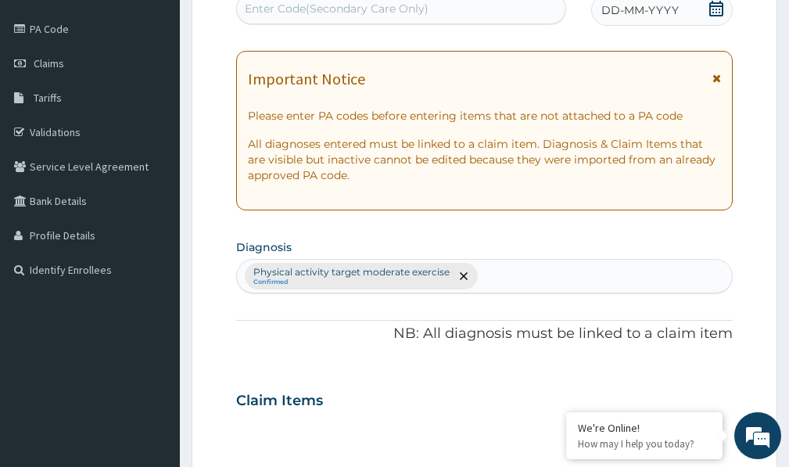
click at [661, 11] on span "DD-MM-YYYY" at bounding box center [639, 10] width 77 height 16
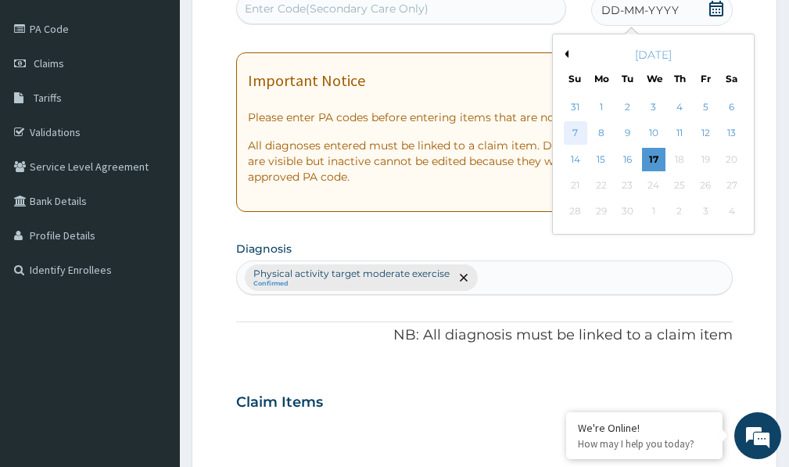
click at [573, 124] on div "7" at bounding box center [575, 133] width 23 height 23
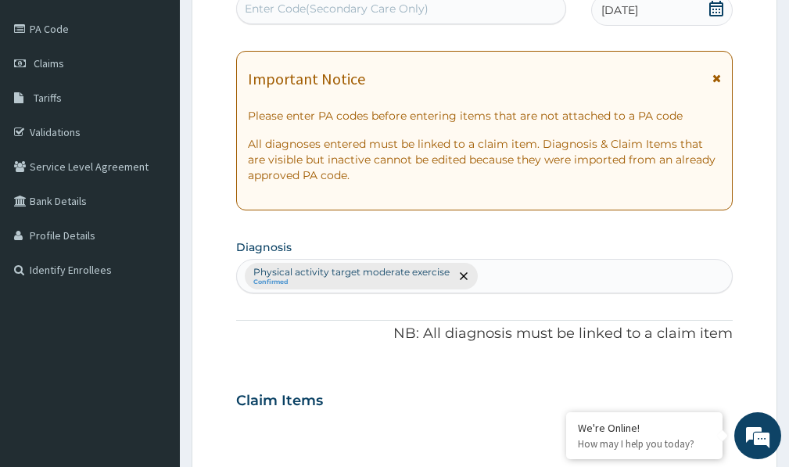
click at [384, 13] on div "Enter Code(Secondary Care Only)" at bounding box center [337, 9] width 184 height 16
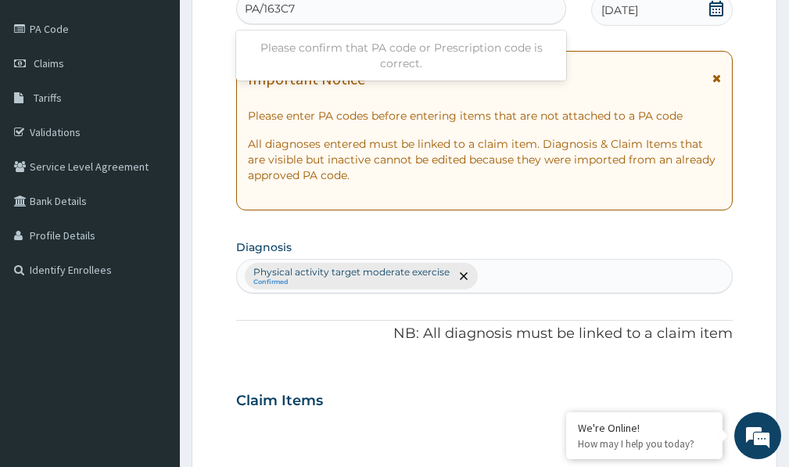
type input "PA/163C7F"
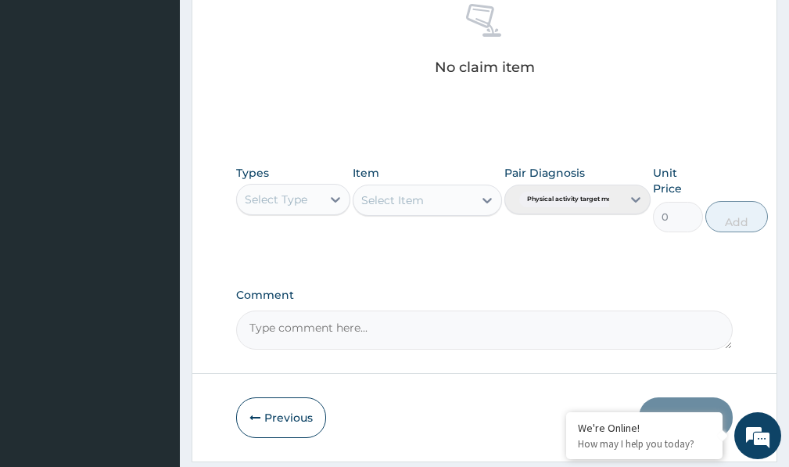
scroll to position [692, 0]
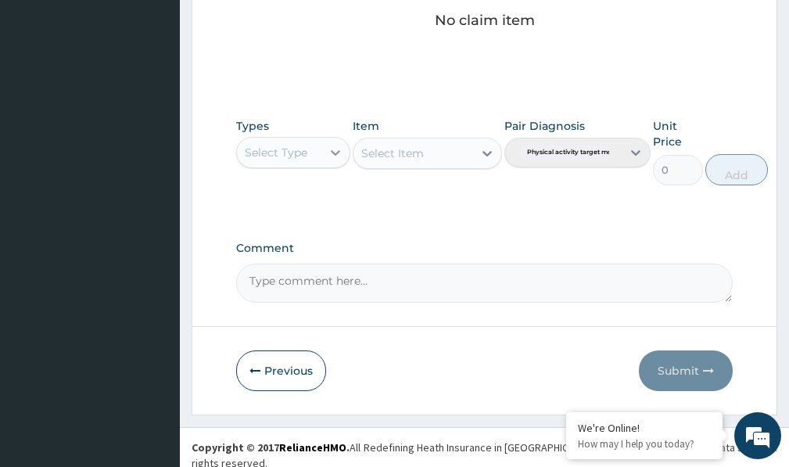
click at [343, 152] on icon at bounding box center [336, 153] width 16 height 16
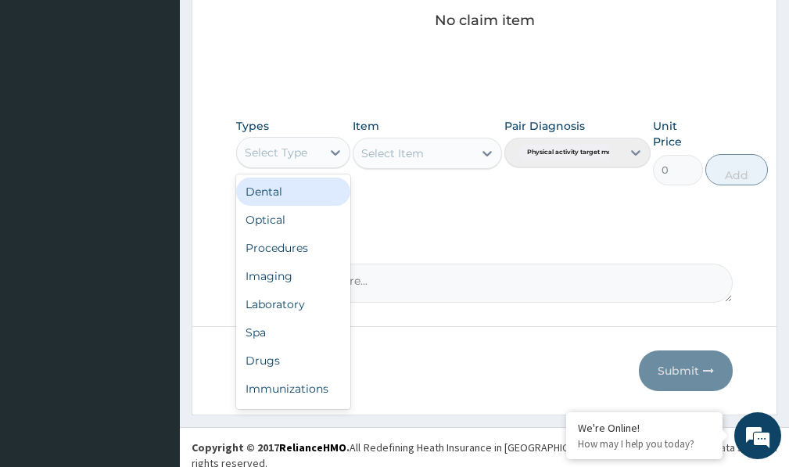
scroll to position [53, 0]
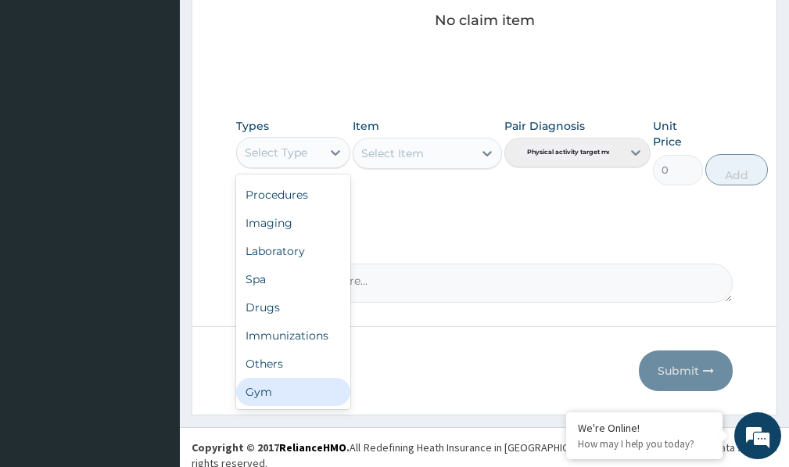
click at [317, 403] on div "Gym" at bounding box center [293, 392] width 114 height 28
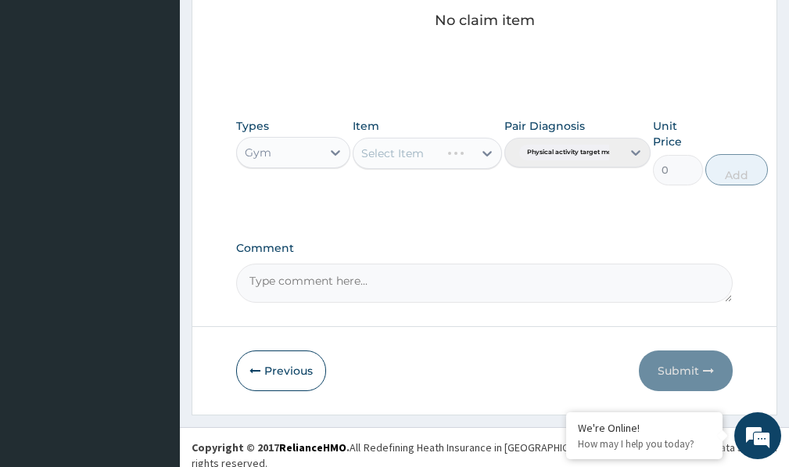
click at [477, 155] on div "Select Item" at bounding box center [427, 153] width 149 height 31
click at [478, 159] on div "Select Item" at bounding box center [427, 153] width 149 height 31
click at [454, 154] on div "Select Item" at bounding box center [412, 153] width 119 height 25
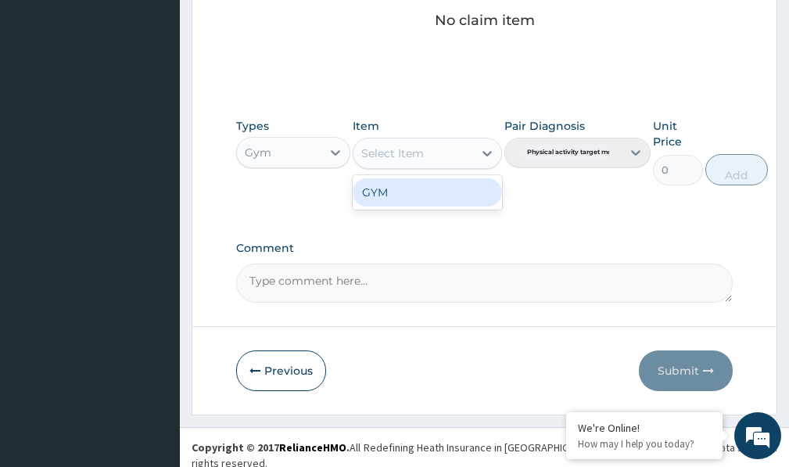
click at [458, 189] on div "GYM" at bounding box center [427, 192] width 149 height 28
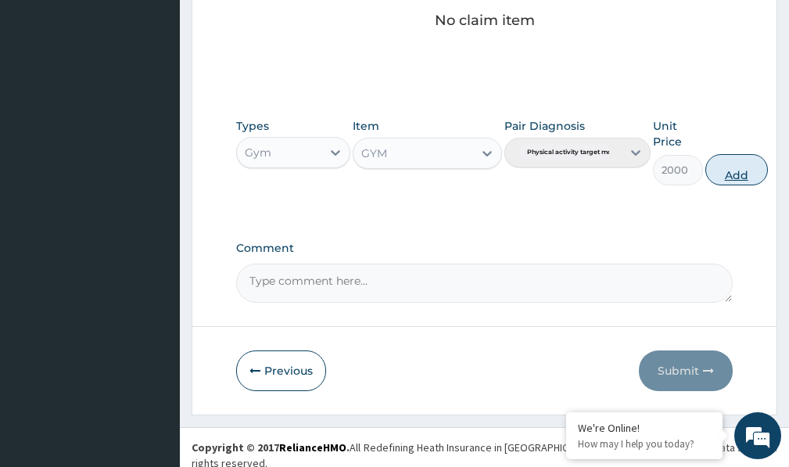
click at [745, 171] on button "Add" at bounding box center [736, 169] width 63 height 31
type input "0"
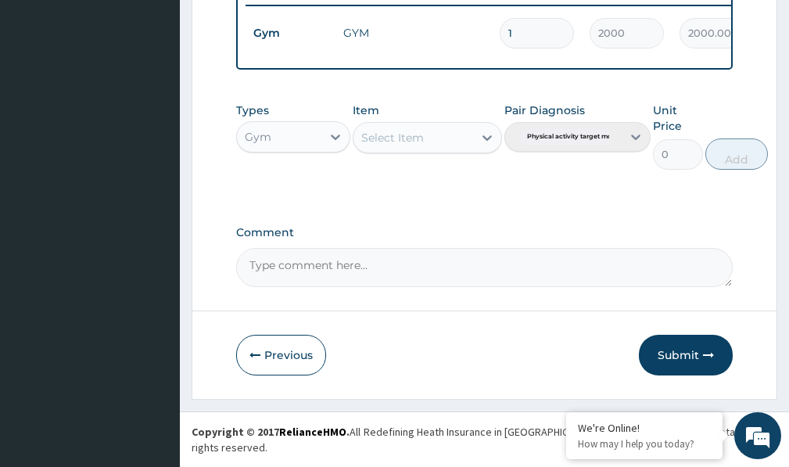
scroll to position [630, 0]
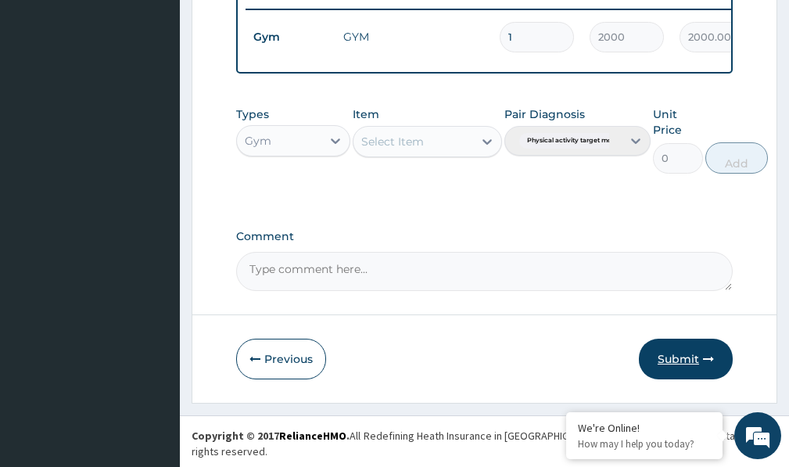
click at [679, 364] on button "Submit" at bounding box center [686, 359] width 94 height 41
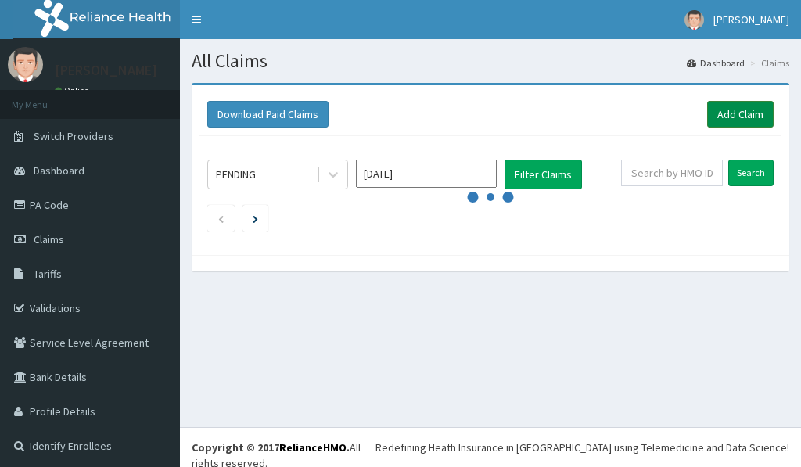
click at [738, 110] on link "Add Claim" at bounding box center [740, 114] width 66 height 27
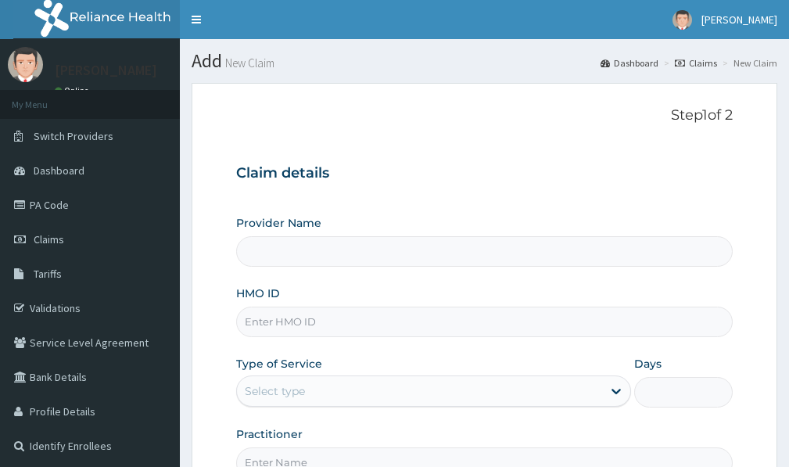
click at [299, 325] on input "HMO ID" at bounding box center [484, 322] width 497 height 30
type input "FMP"
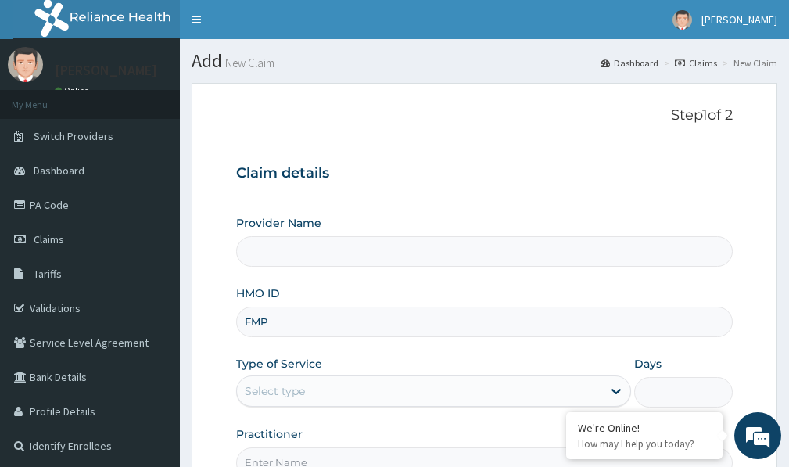
type input "Victors Fitness"
type input "1"
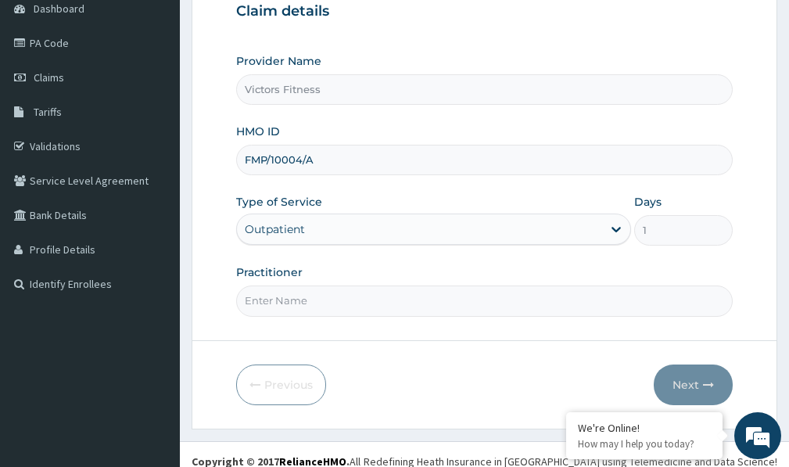
scroll to position [176, 0]
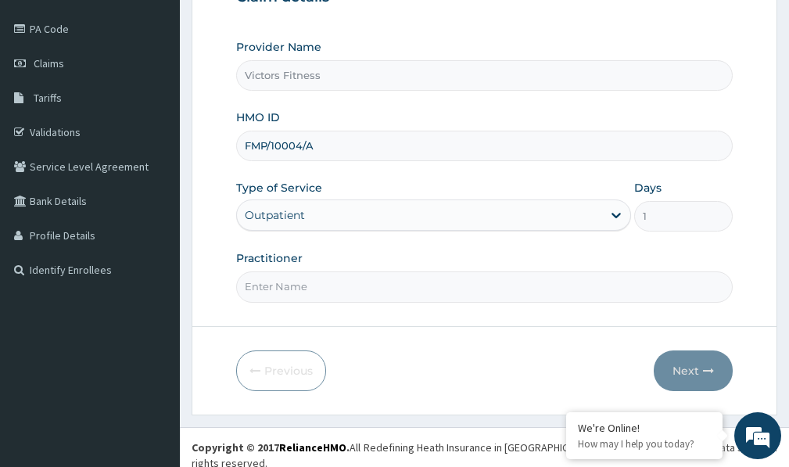
type input "FMP/10004/A"
click at [289, 291] on input "Practitioner" at bounding box center [484, 286] width 497 height 30
type input "GYM"
click at [696, 366] on button "Next" at bounding box center [693, 370] width 79 height 41
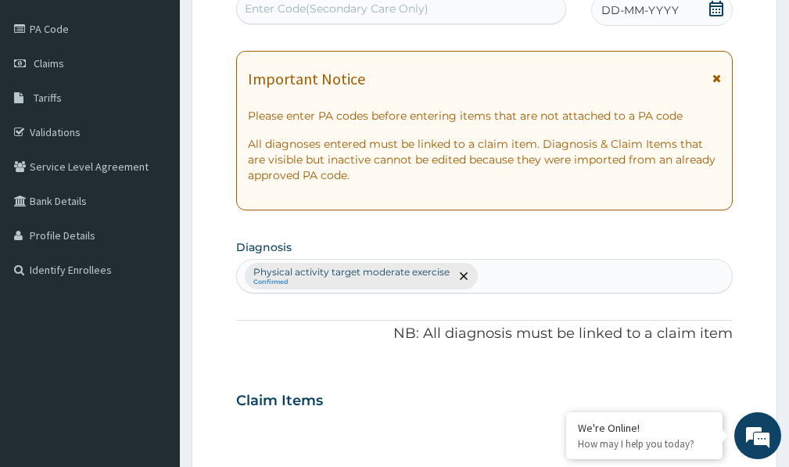
click at [636, 13] on span "DD-MM-YYYY" at bounding box center [639, 10] width 77 height 16
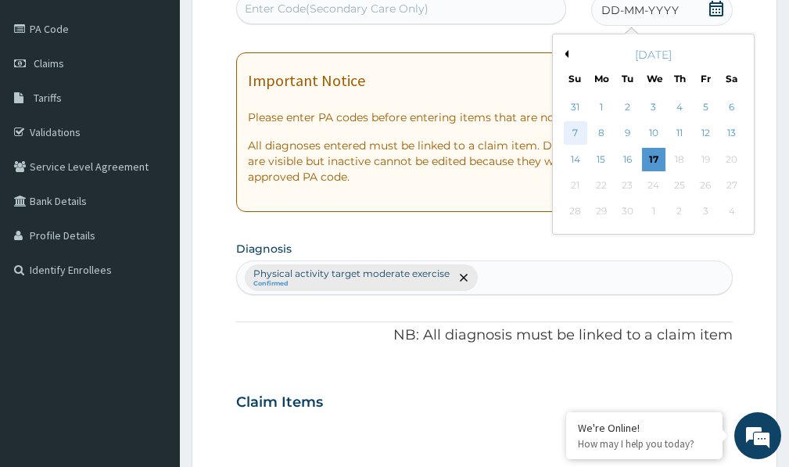
click at [576, 130] on div "7" at bounding box center [575, 133] width 23 height 23
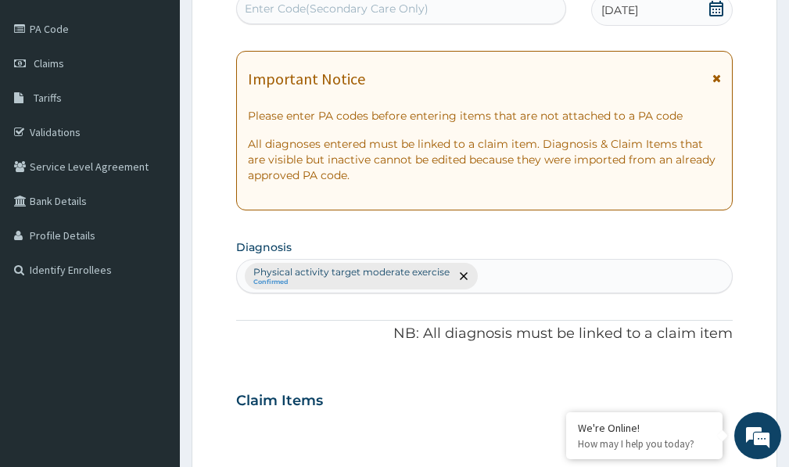
click at [508, 12] on div "Enter Code(Secondary Care Only)" at bounding box center [401, 8] width 328 height 25
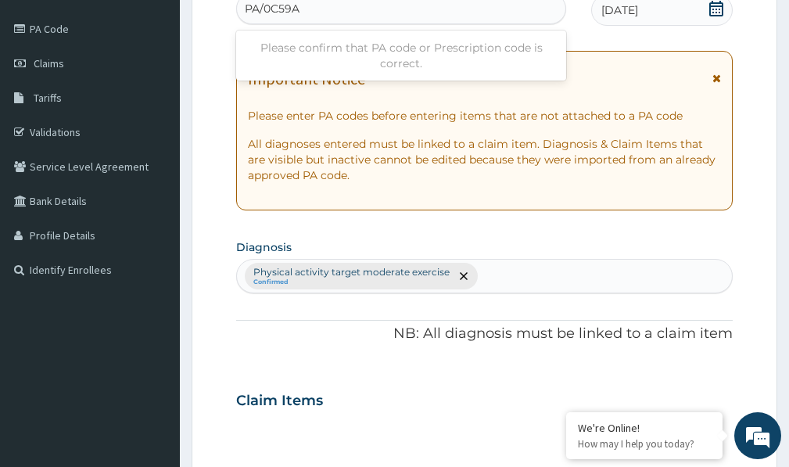
type input "PA/0C59A0"
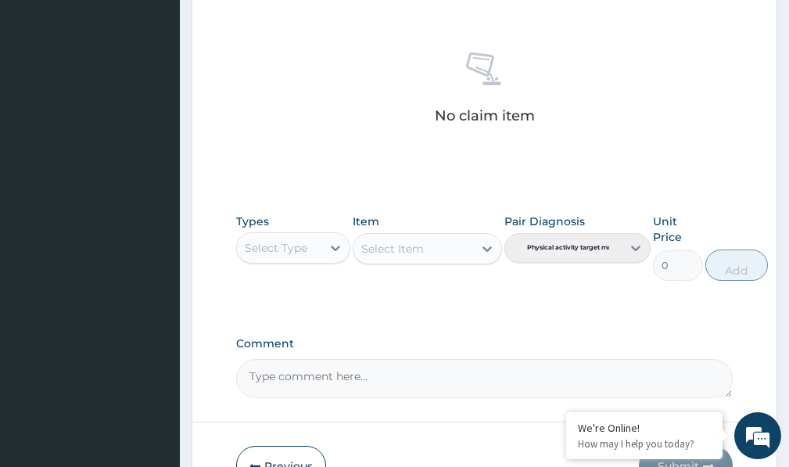
scroll to position [692, 0]
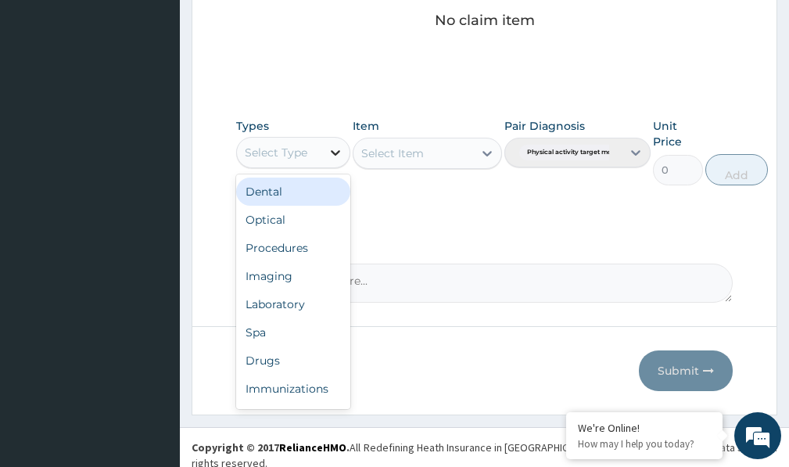
click at [332, 160] on icon at bounding box center [336, 153] width 16 height 16
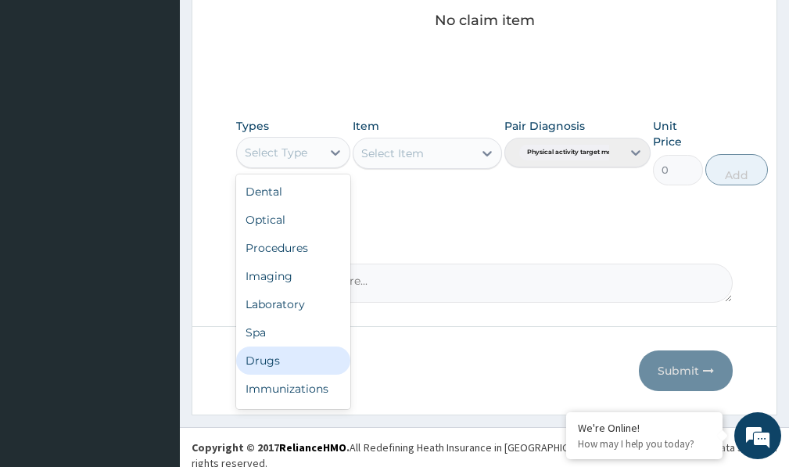
scroll to position [53, 0]
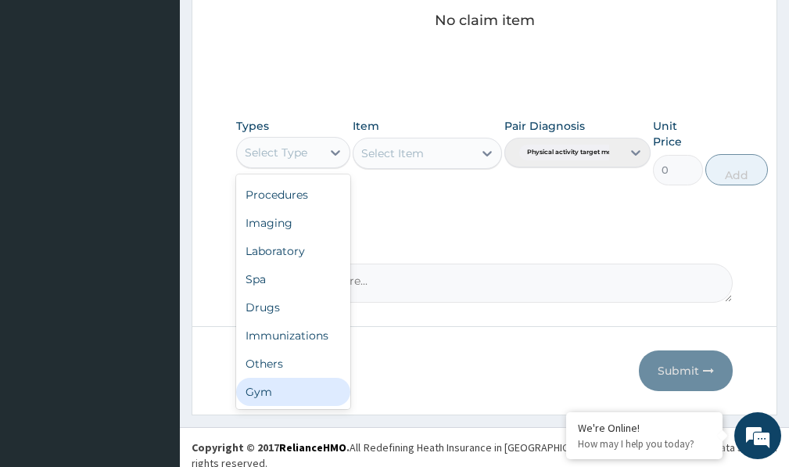
click at [289, 396] on div "Gym" at bounding box center [293, 392] width 114 height 28
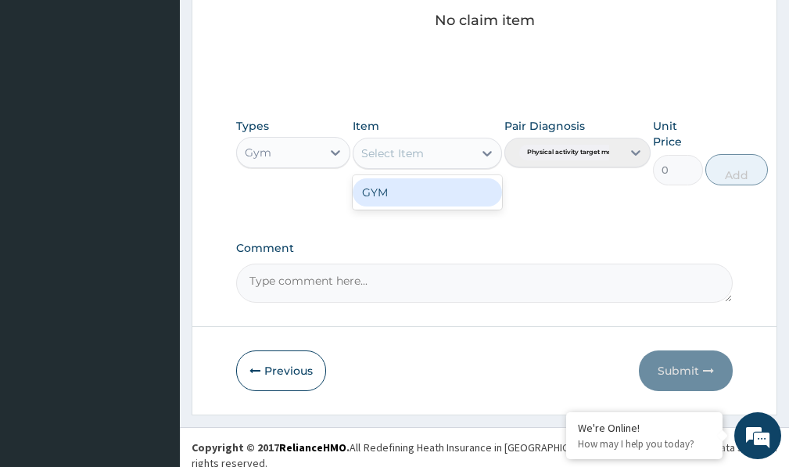
click at [488, 156] on icon at bounding box center [487, 153] width 16 height 16
click at [465, 198] on div "GYM" at bounding box center [427, 192] width 149 height 28
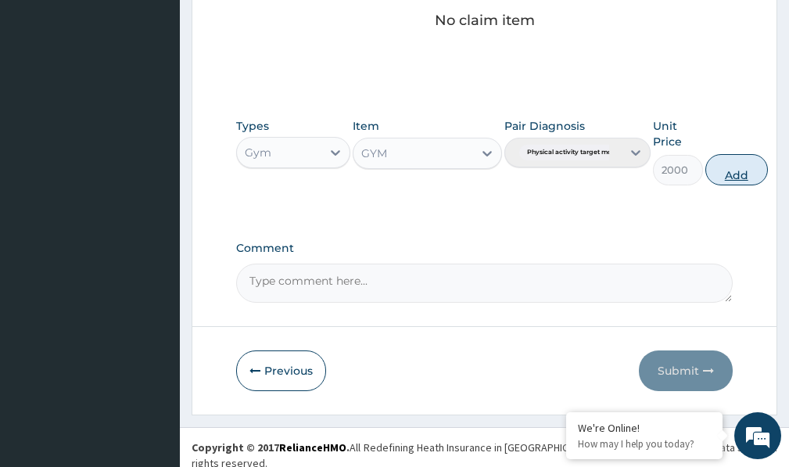
click at [745, 172] on button "Add" at bounding box center [736, 169] width 63 height 31
type input "0"
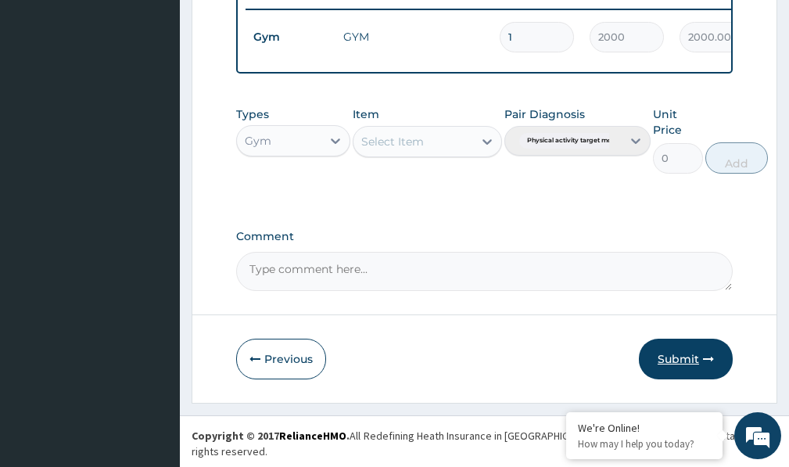
click at [683, 369] on button "Submit" at bounding box center [686, 359] width 94 height 41
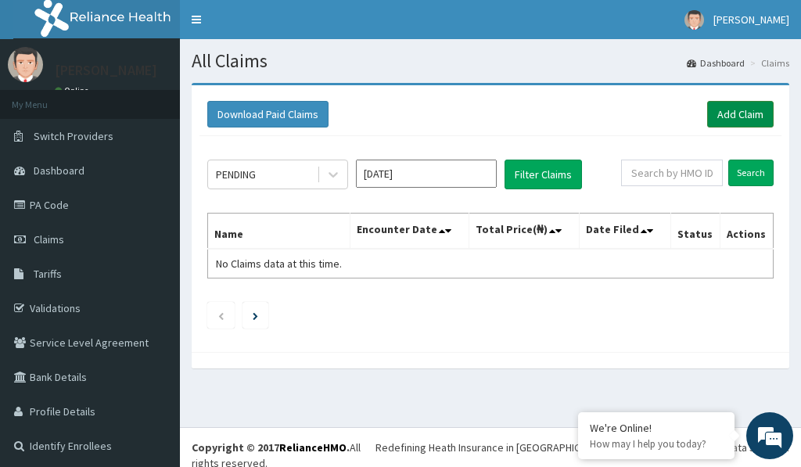
click at [726, 109] on link "Add Claim" at bounding box center [740, 114] width 66 height 27
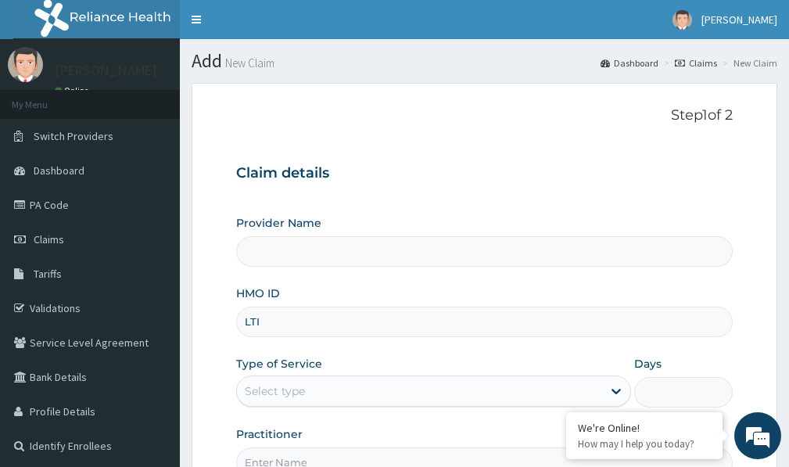
type input "LTI/"
type input "Victors Fitness"
type input "1"
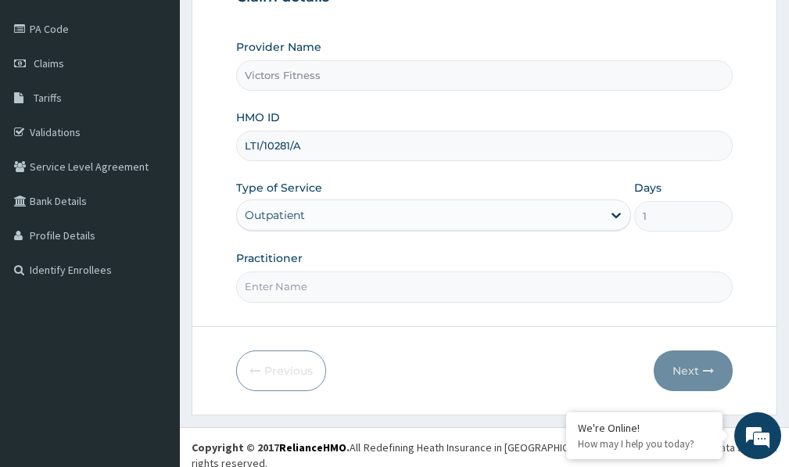
type input "LTI/10281/A"
click at [294, 285] on input "Practitioner" at bounding box center [484, 286] width 497 height 30
type input "GYM"
click at [676, 364] on button "Next" at bounding box center [693, 370] width 79 height 41
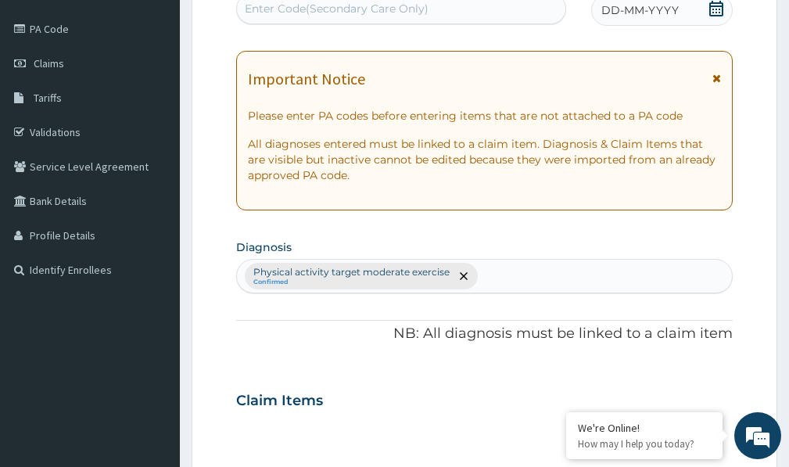
click at [670, 16] on span "DD-MM-YYYY" at bounding box center [639, 10] width 77 height 16
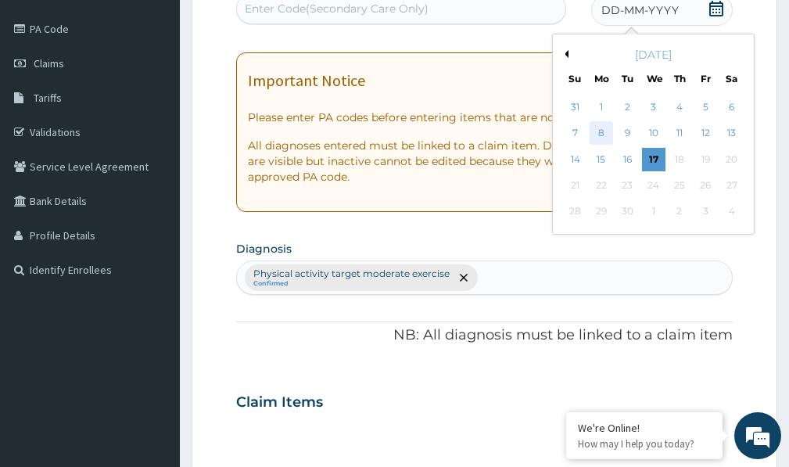
click at [599, 127] on div "8" at bounding box center [601, 133] width 23 height 23
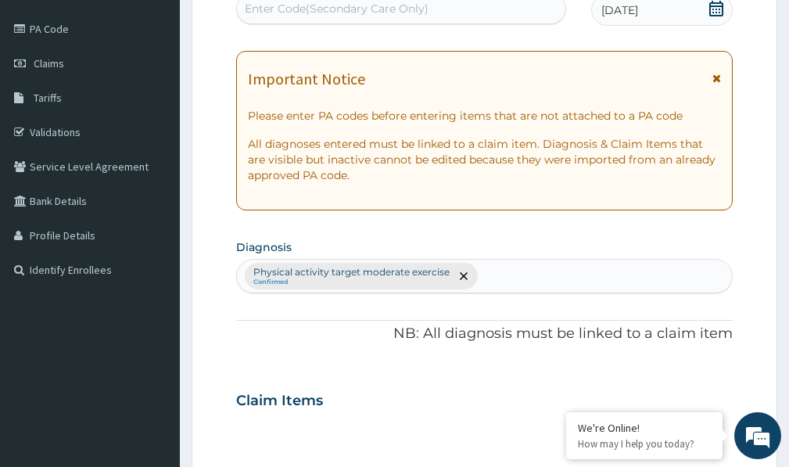
click at [448, 16] on div "Enter Code(Secondary Care Only)" at bounding box center [401, 8] width 328 height 25
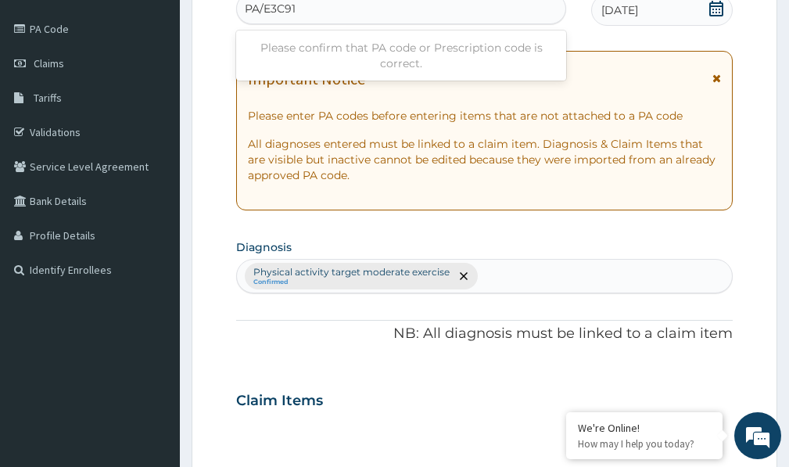
type input "PA/E3C91D"
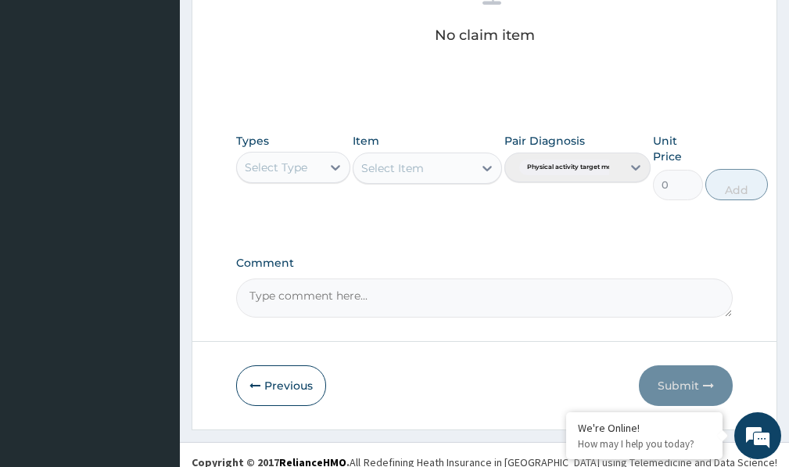
scroll to position [692, 0]
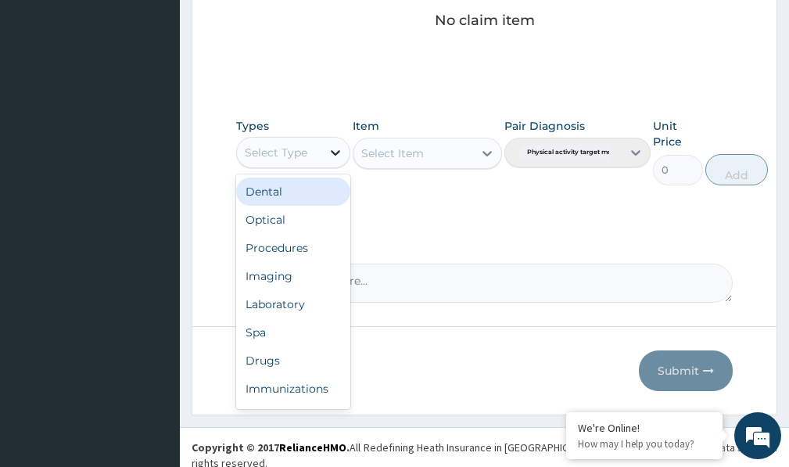
click at [335, 156] on icon at bounding box center [336, 153] width 16 height 16
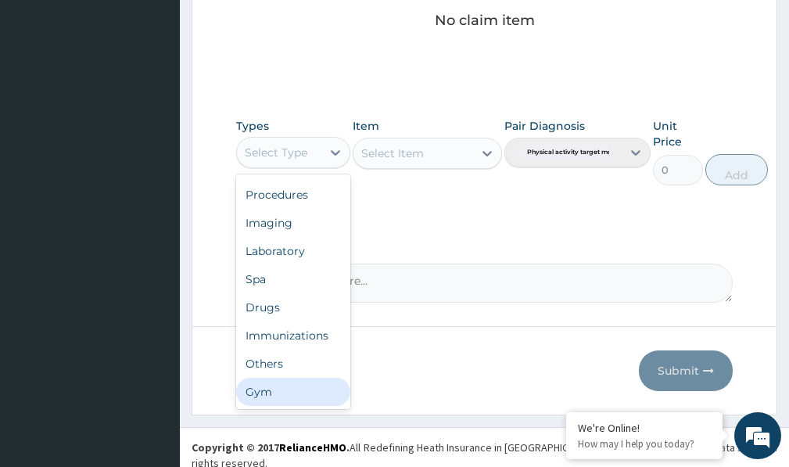
click at [283, 390] on div "Gym" at bounding box center [293, 392] width 114 height 28
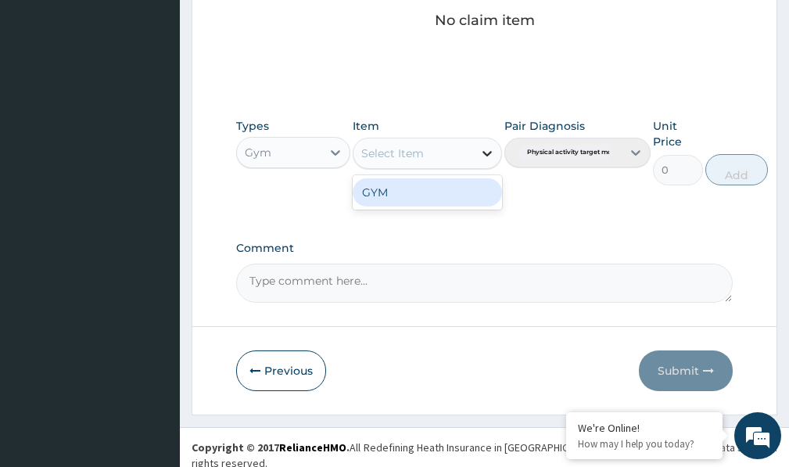
click at [486, 158] on icon at bounding box center [487, 153] width 16 height 16
click at [465, 200] on div "GYM" at bounding box center [427, 192] width 149 height 28
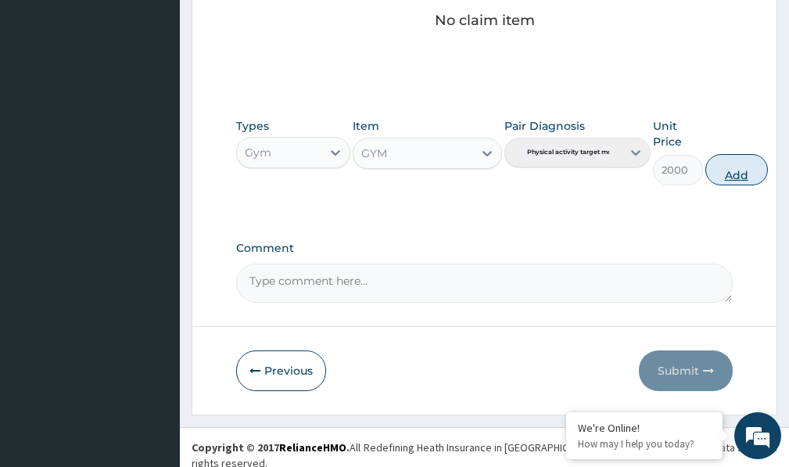
click at [734, 173] on button "Add" at bounding box center [736, 169] width 63 height 31
type input "0"
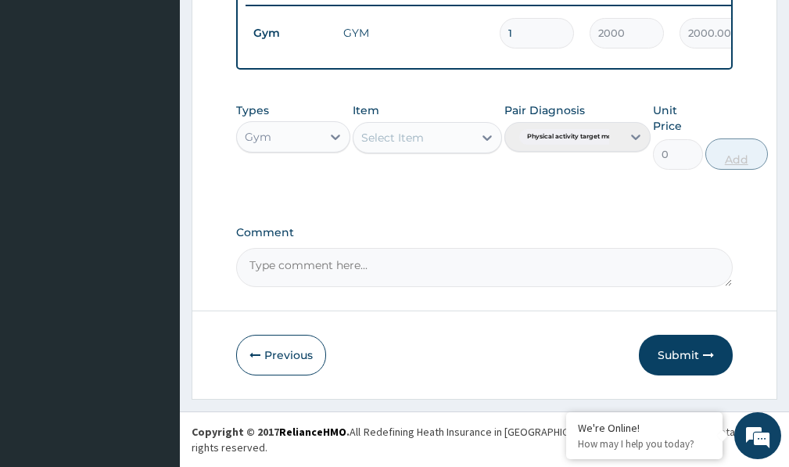
scroll to position [630, 0]
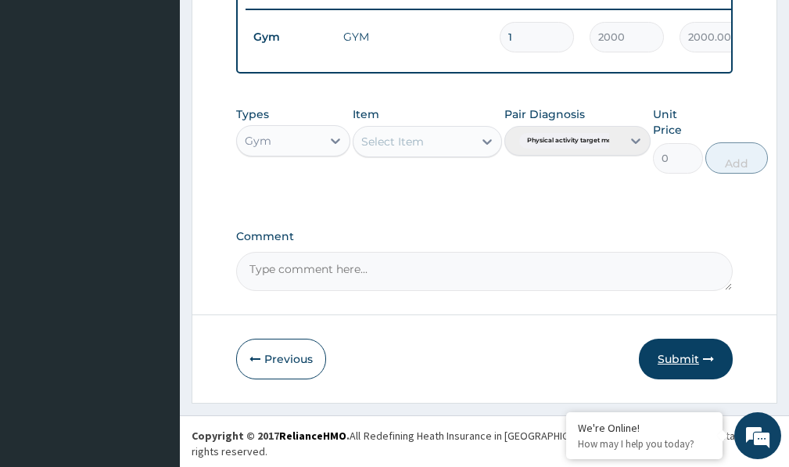
click at [694, 369] on button "Submit" at bounding box center [686, 359] width 94 height 41
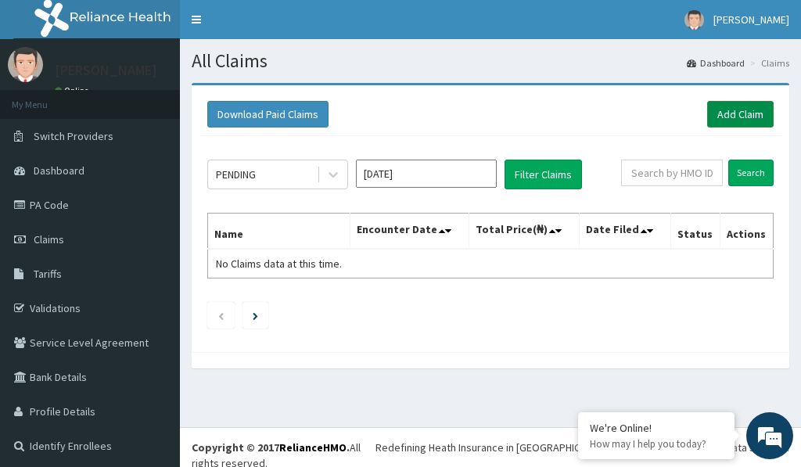
click at [715, 108] on link "Add Claim" at bounding box center [740, 114] width 66 height 27
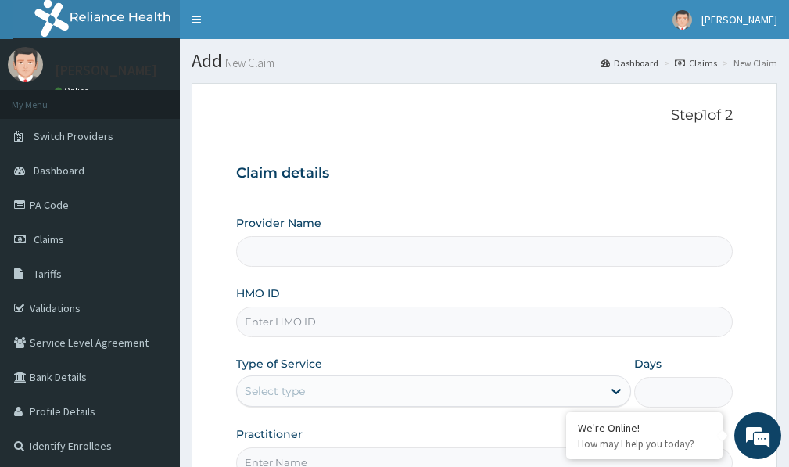
click at [270, 319] on input "HMO ID" at bounding box center [484, 322] width 497 height 30
type input "Victors Fitness"
type input "1"
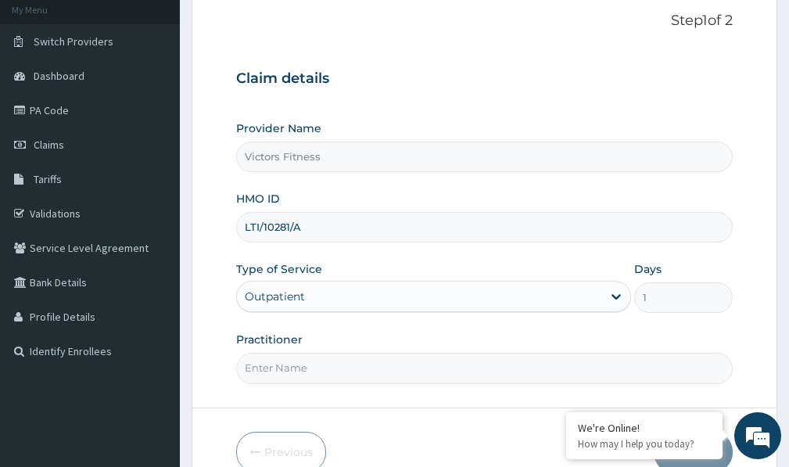
scroll to position [176, 0]
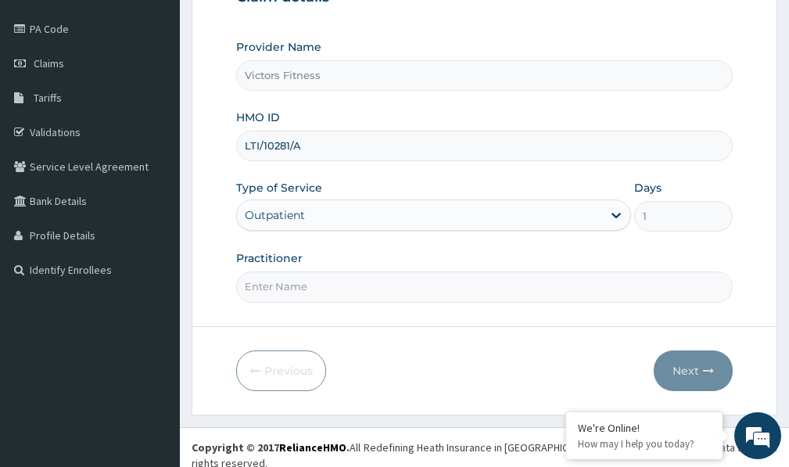
type input "LTI/10281/A"
click at [274, 288] on input "Practitioner" at bounding box center [484, 286] width 497 height 30
type input "GYM"
click at [678, 366] on button "Next" at bounding box center [693, 370] width 79 height 41
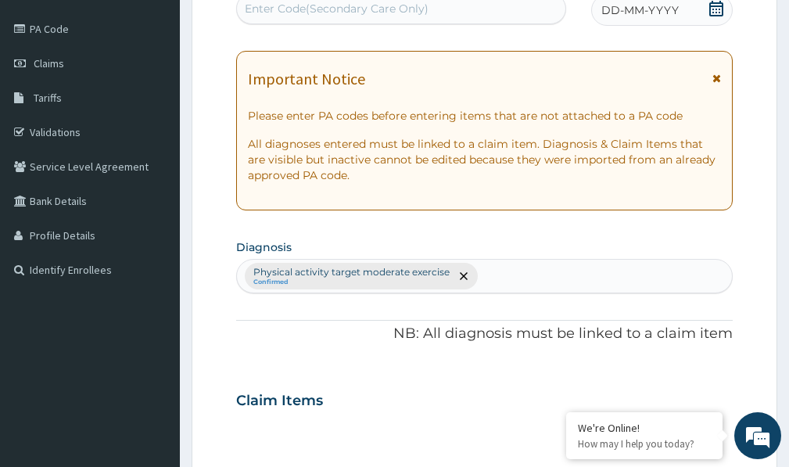
click at [667, 7] on span "DD-MM-YYYY" at bounding box center [639, 10] width 77 height 16
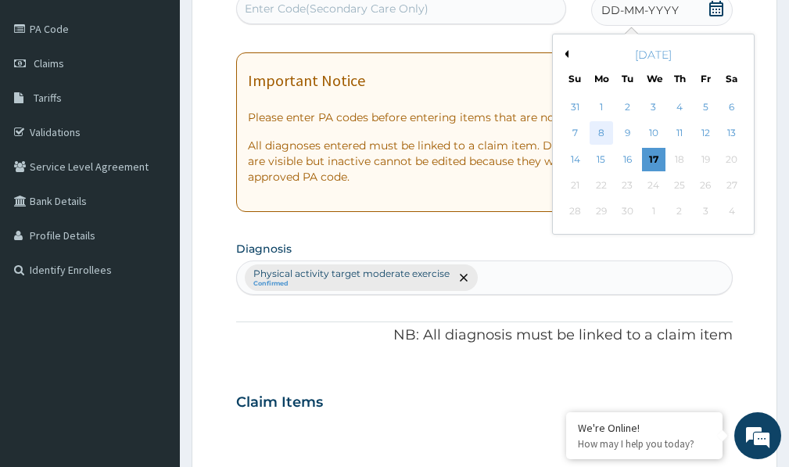
click at [605, 134] on div "8" at bounding box center [601, 133] width 23 height 23
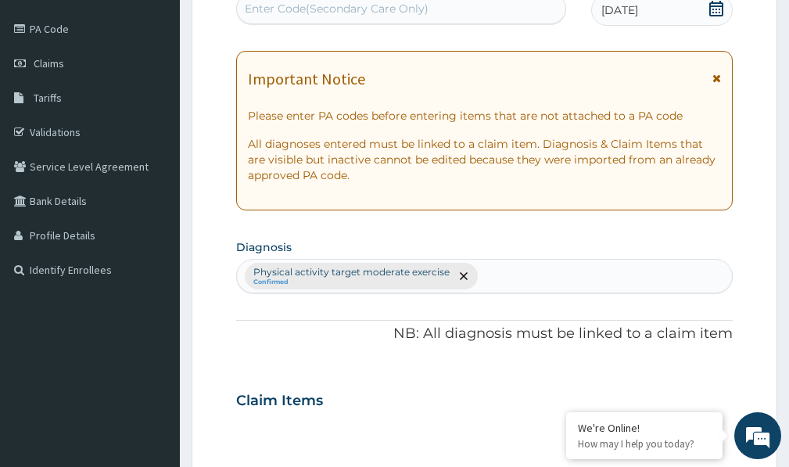
click at [445, 5] on div "Enter Code(Secondary Care Only)" at bounding box center [401, 8] width 328 height 25
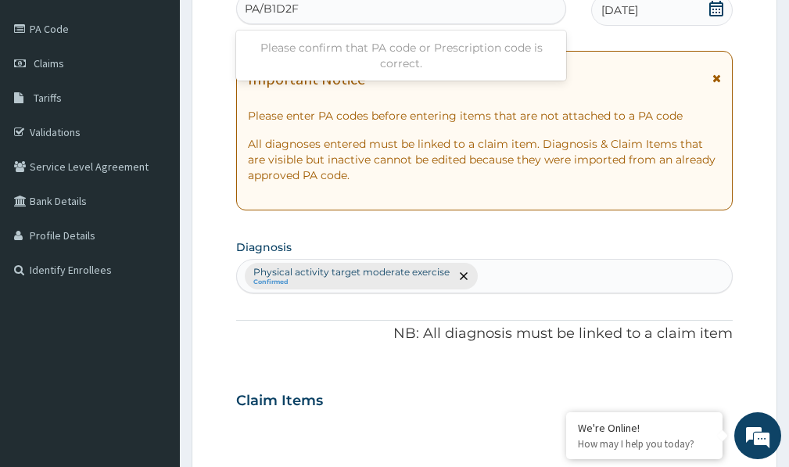
type input "PA/B1D2F0"
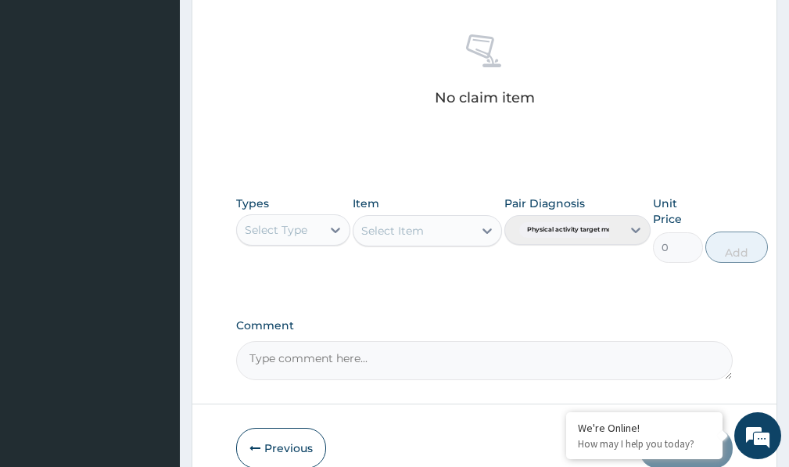
scroll to position [692, 0]
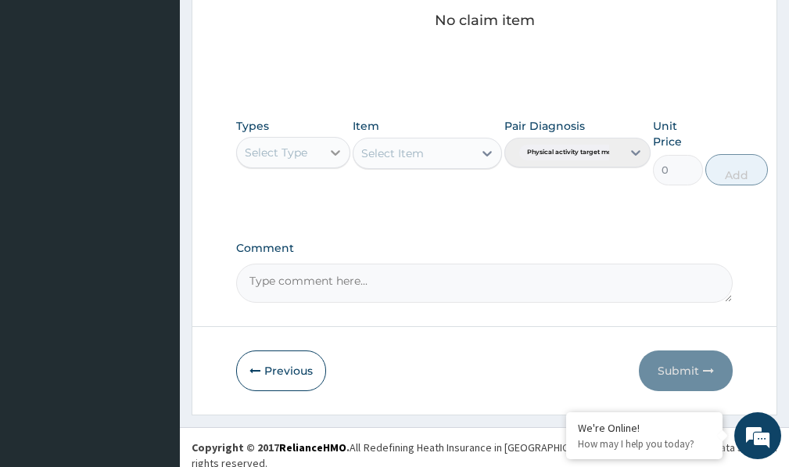
click at [332, 148] on icon at bounding box center [336, 153] width 16 height 16
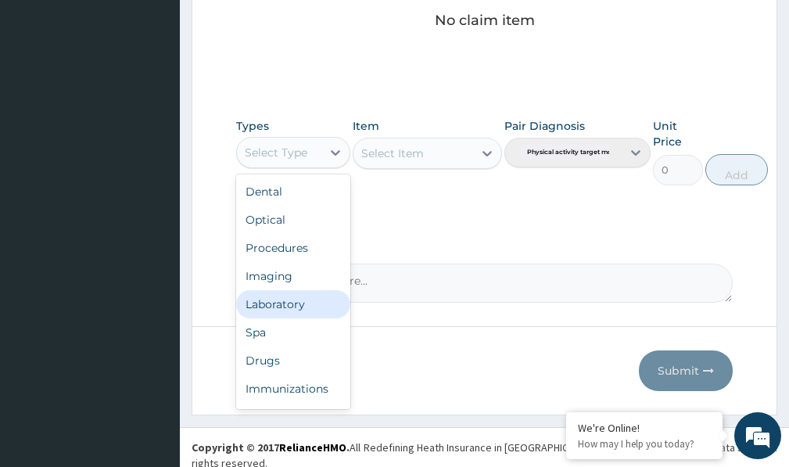
scroll to position [53, 0]
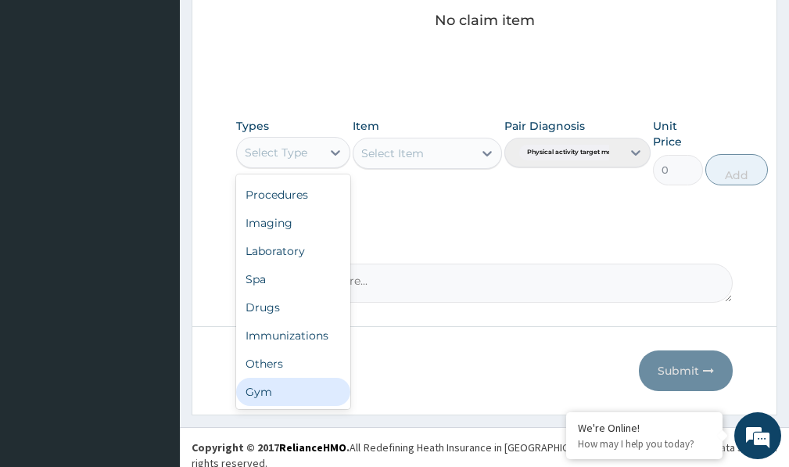
click at [317, 396] on div "Gym" at bounding box center [293, 392] width 114 height 28
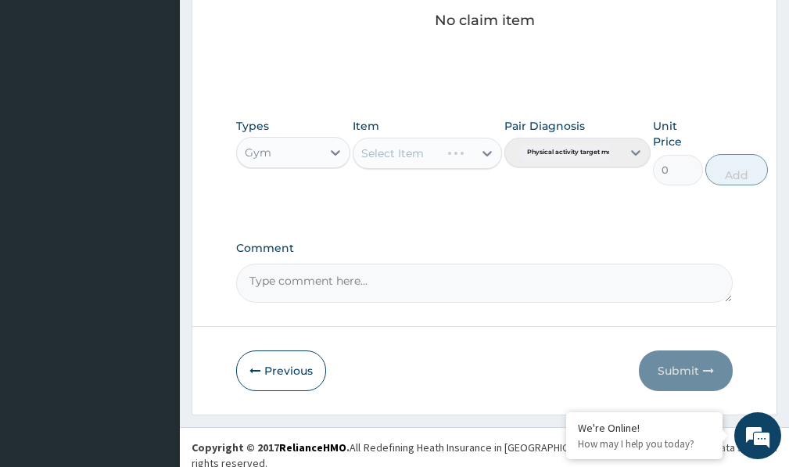
click at [488, 156] on div "Select Item" at bounding box center [427, 153] width 149 height 31
click at [446, 157] on div "Select Item" at bounding box center [427, 153] width 149 height 31
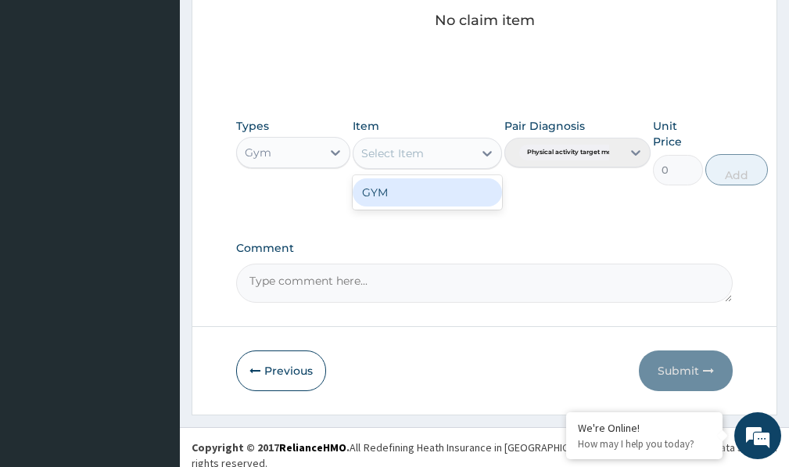
click at [465, 156] on div "Select Item" at bounding box center [412, 153] width 119 height 25
click at [465, 196] on div "GYM" at bounding box center [427, 192] width 149 height 28
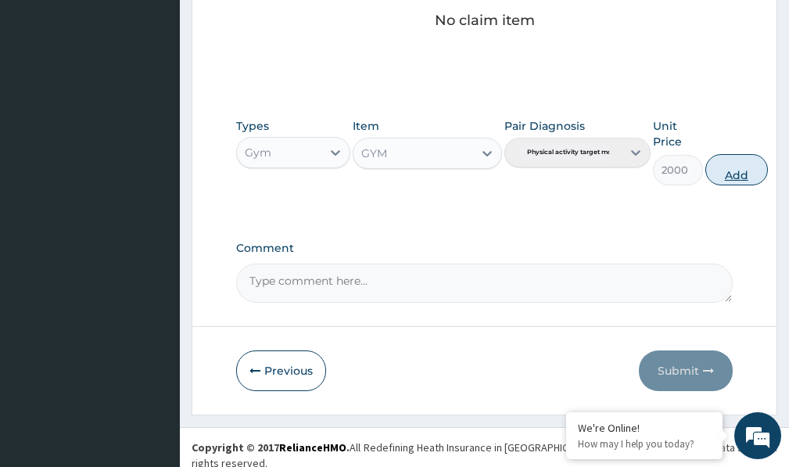
click at [733, 172] on button "Add" at bounding box center [736, 169] width 63 height 31
type input "0"
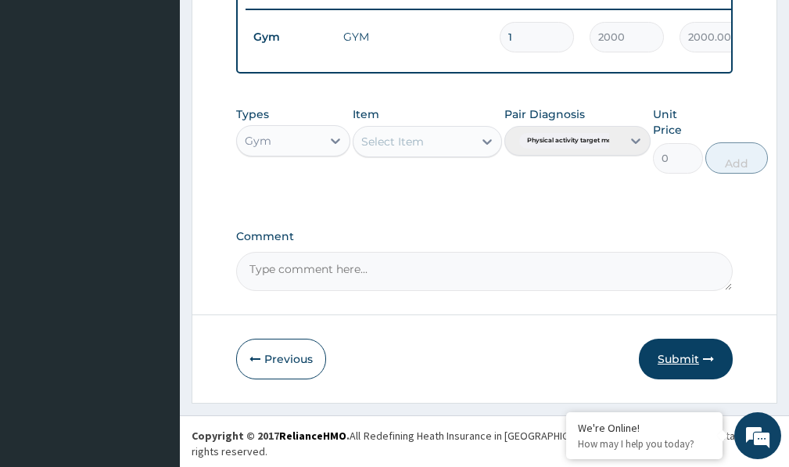
click at [671, 364] on button "Submit" at bounding box center [686, 359] width 94 height 41
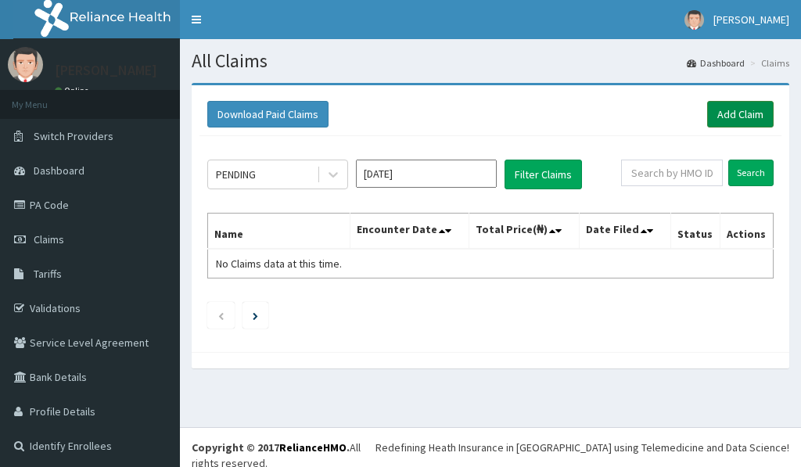
click at [730, 106] on link "Add Claim" at bounding box center [740, 114] width 66 height 27
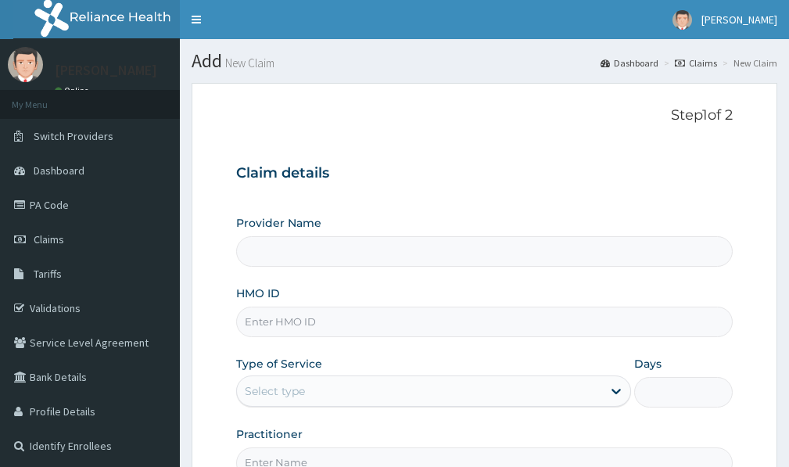
click at [324, 322] on input "HMO ID" at bounding box center [484, 322] width 497 height 30
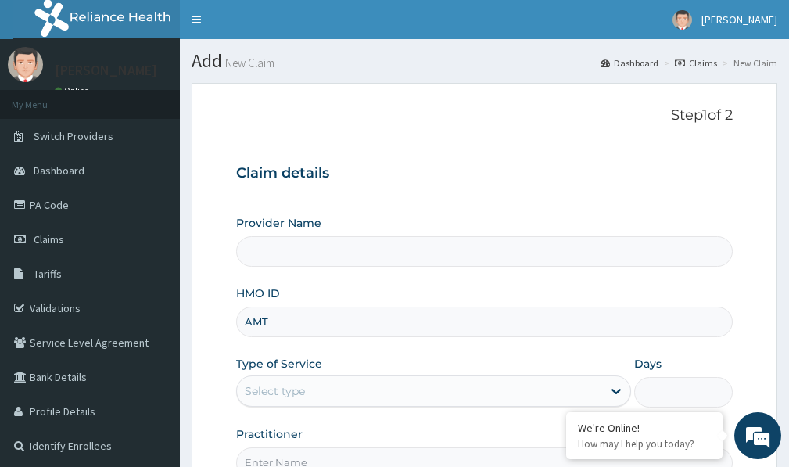
type input "AMT/"
type input "Victors Fitness"
type input "1"
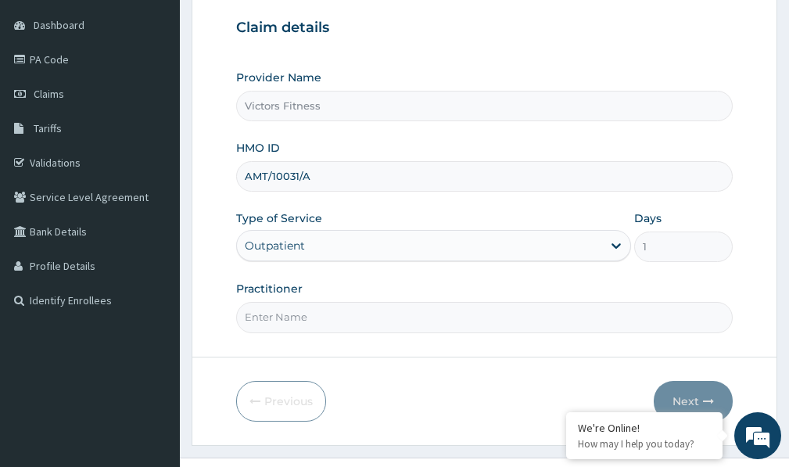
scroll to position [176, 0]
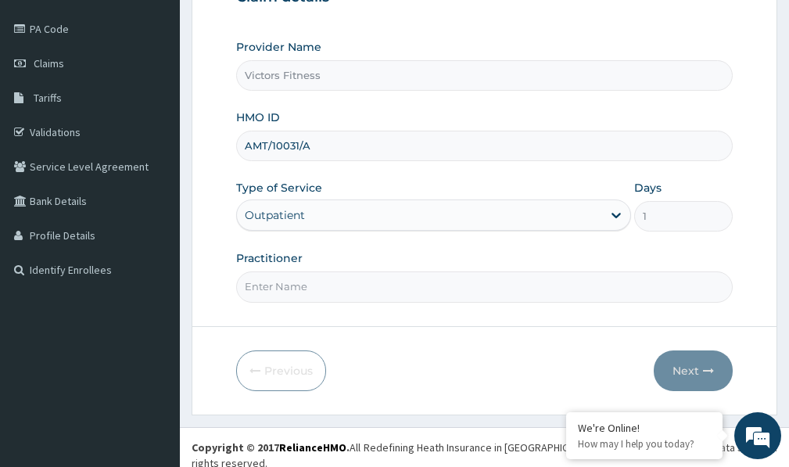
type input "AMT/10031/A"
click at [355, 281] on input "Practitioner" at bounding box center [484, 286] width 497 height 30
type input "Y"
type input "GYM"
click at [685, 362] on button "Next" at bounding box center [693, 370] width 79 height 41
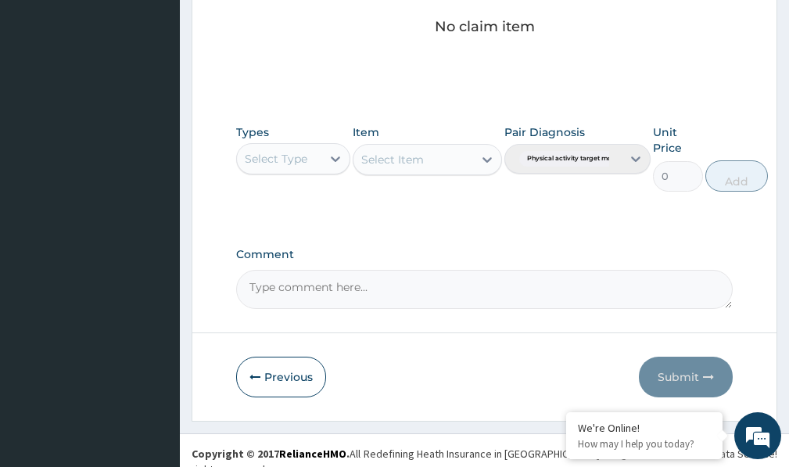
scroll to position [692, 0]
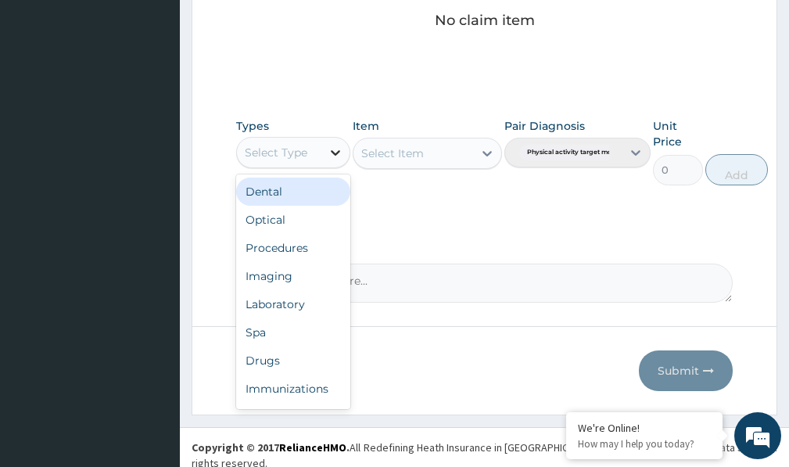
click at [331, 157] on icon at bounding box center [336, 153] width 16 height 16
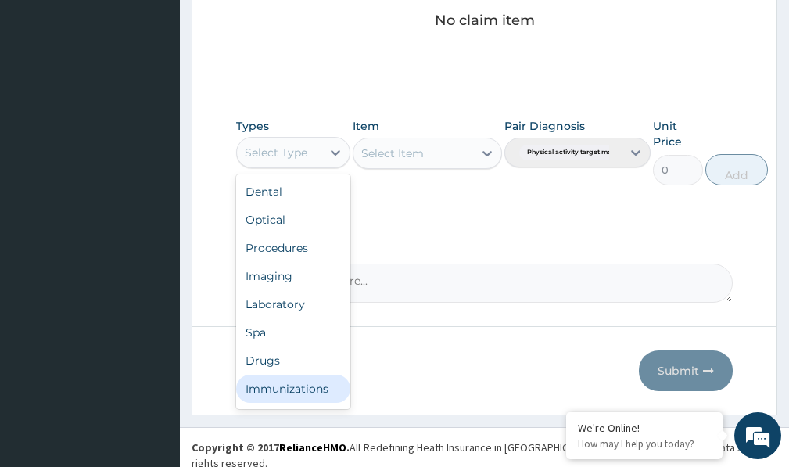
scroll to position [53, 0]
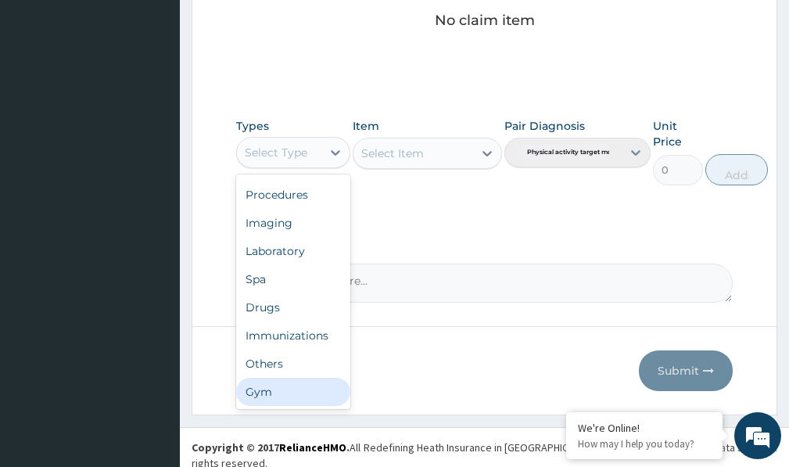
click at [293, 389] on div "Gym" at bounding box center [293, 392] width 114 height 28
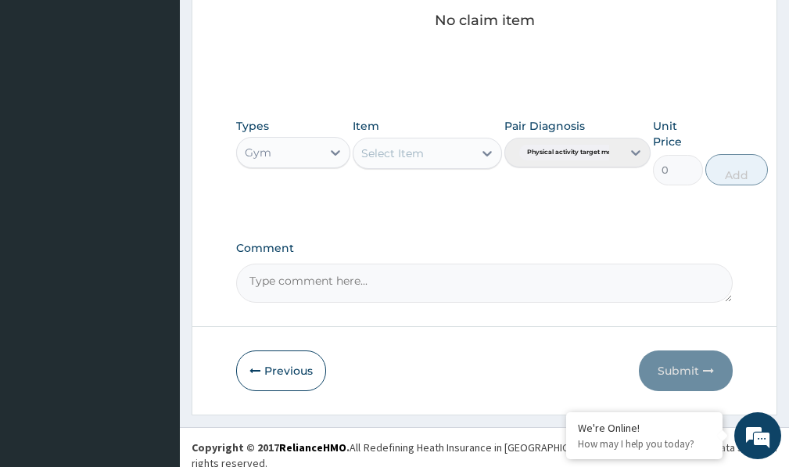
click at [486, 152] on icon at bounding box center [487, 153] width 16 height 16
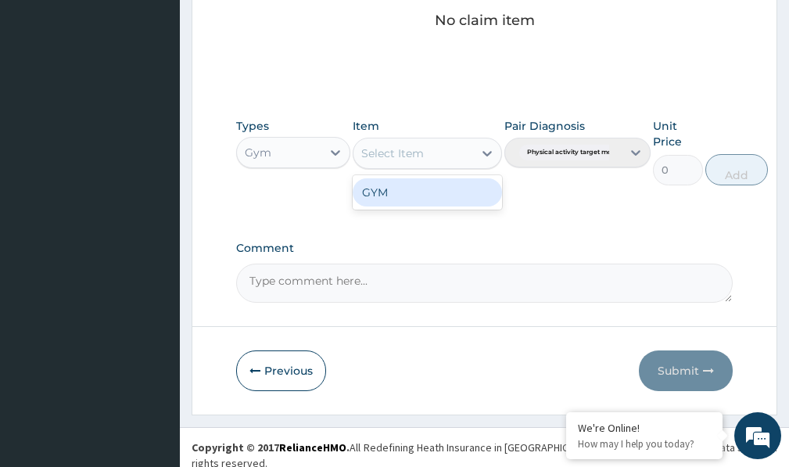
click at [456, 182] on div "GYM" at bounding box center [427, 192] width 149 height 28
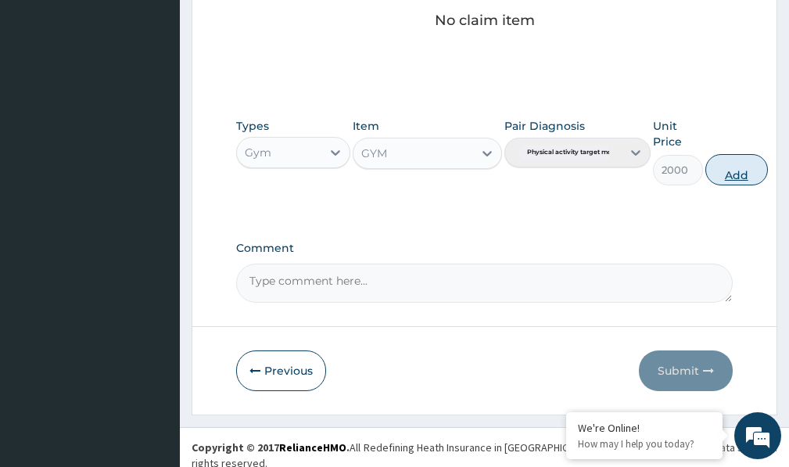
click at [731, 172] on button "Add" at bounding box center [736, 169] width 63 height 31
type input "0"
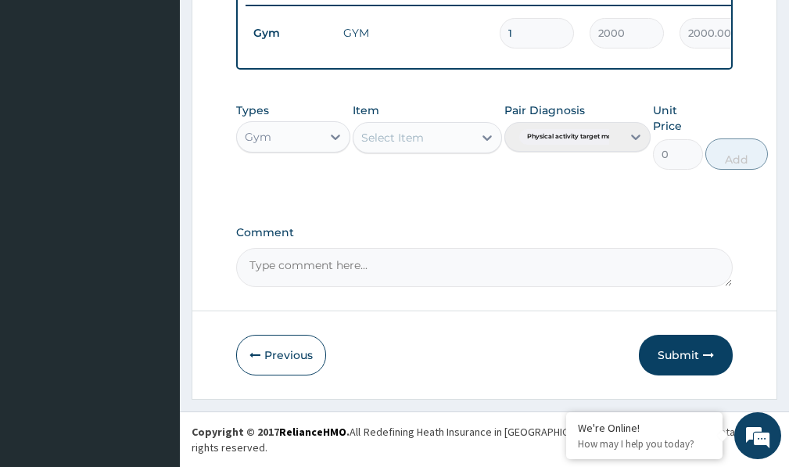
scroll to position [630, 0]
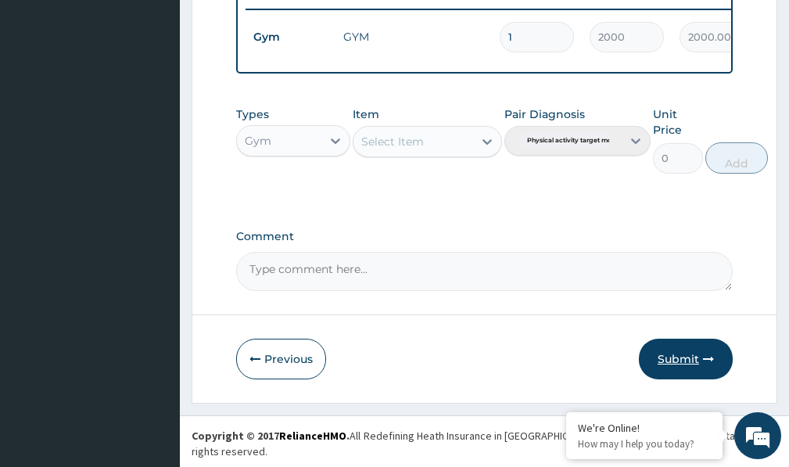
click at [686, 369] on button "Submit" at bounding box center [686, 359] width 94 height 41
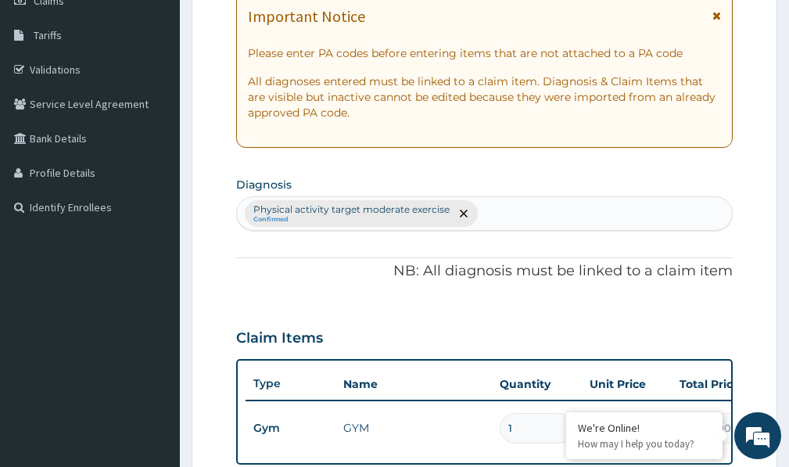
scroll to position [0, 0]
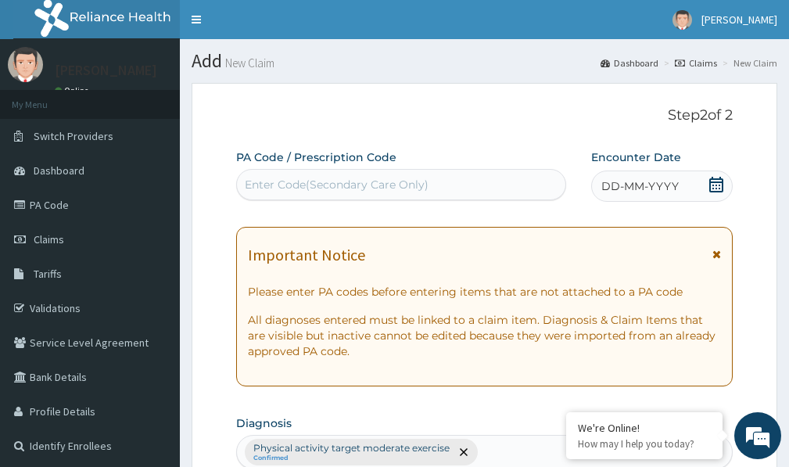
click at [630, 179] on span "DD-MM-YYYY" at bounding box center [639, 186] width 77 height 16
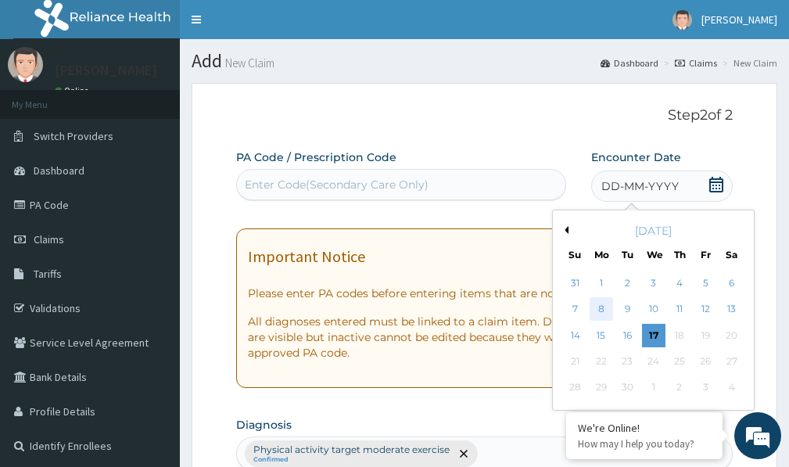
click at [600, 307] on div "8" at bounding box center [601, 309] width 23 height 23
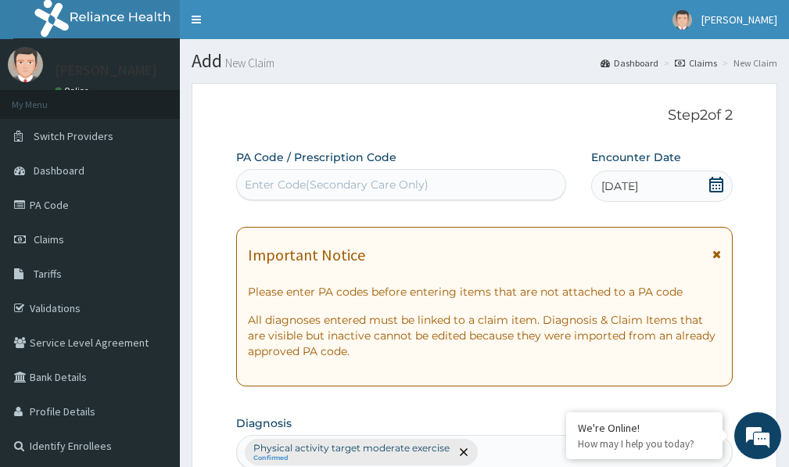
click at [364, 176] on div "Enter Code(Secondary Care Only)" at bounding box center [401, 184] width 328 height 25
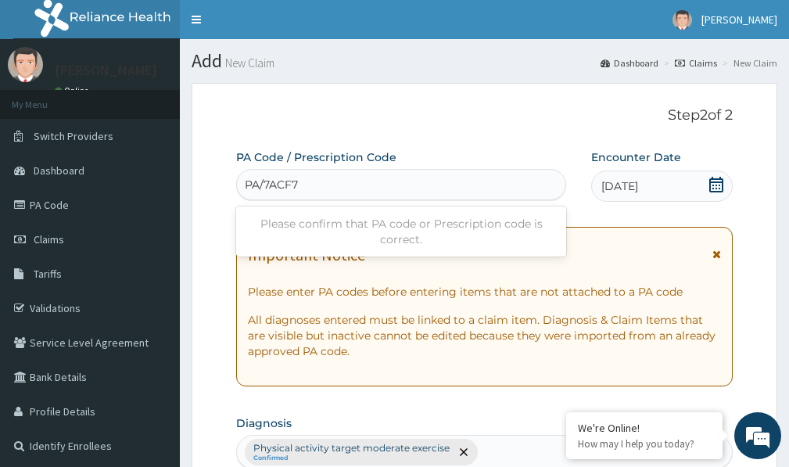
type input "PA/7ACF75"
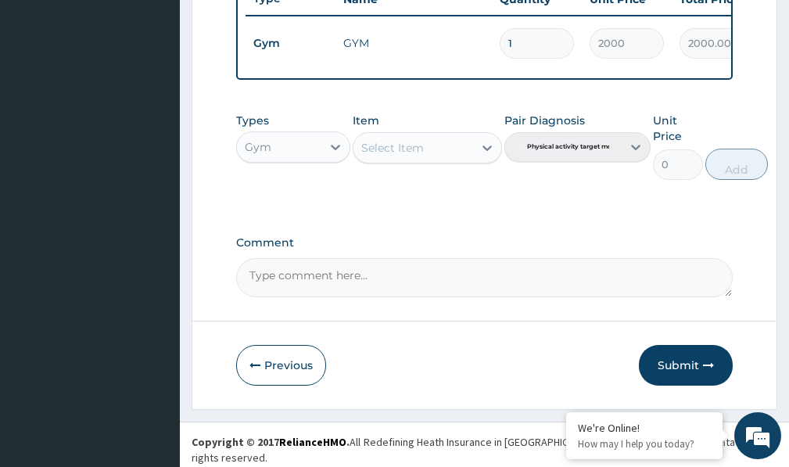
scroll to position [630, 0]
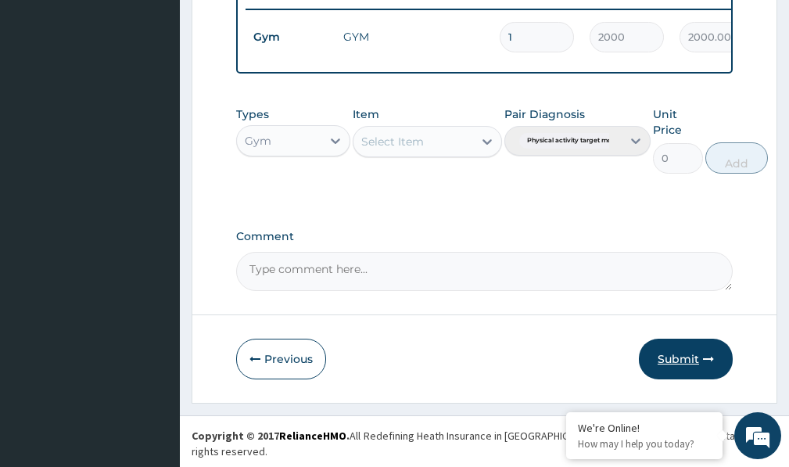
click at [690, 366] on button "Submit" at bounding box center [686, 359] width 94 height 41
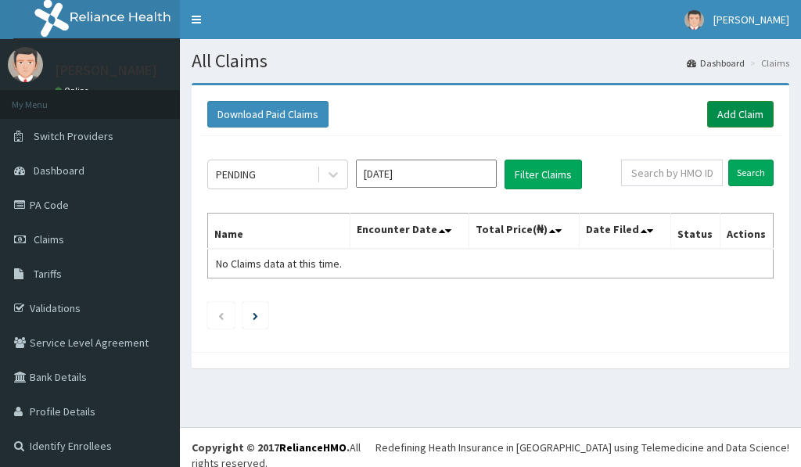
click at [724, 108] on link "Add Claim" at bounding box center [740, 114] width 66 height 27
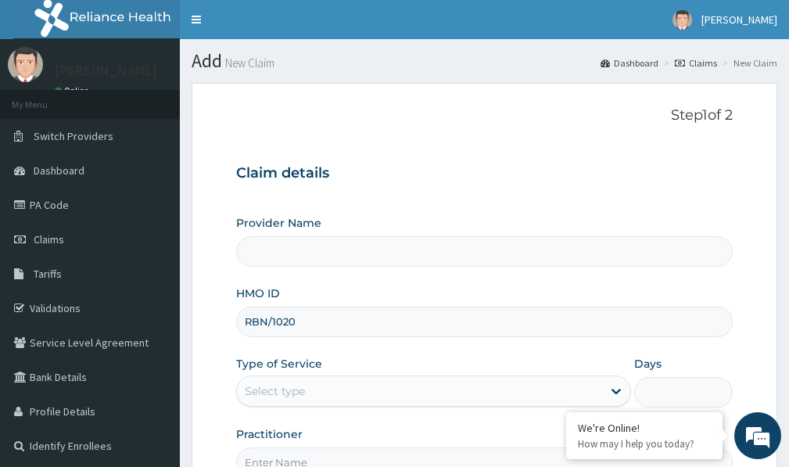
type input "RBN/10205"
type input "Victors Fitness"
type input "1"
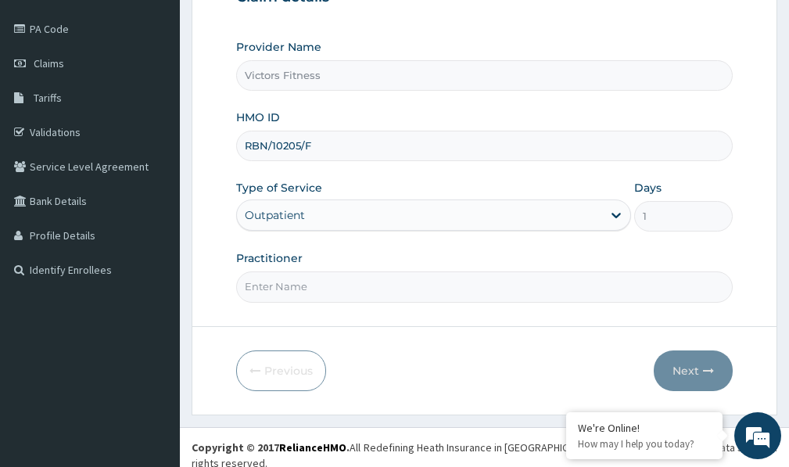
type input "RBN/10205/F"
click at [276, 286] on input "Practitioner" at bounding box center [484, 286] width 497 height 30
type input "GYM"
click at [683, 368] on button "Next" at bounding box center [693, 370] width 79 height 41
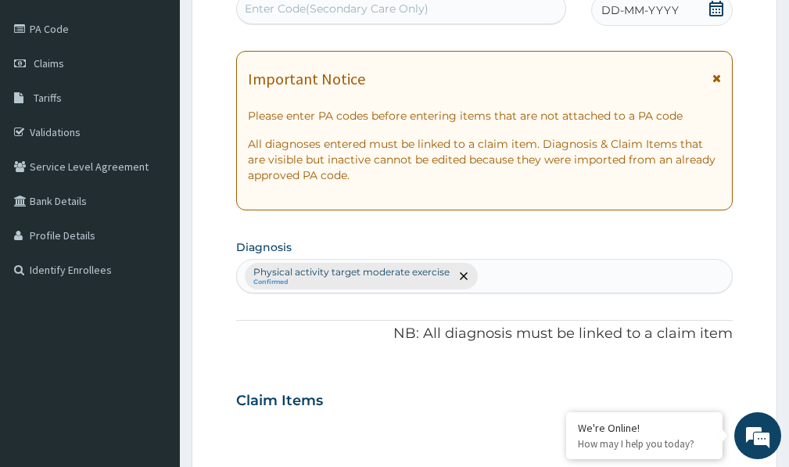
click at [665, 13] on span "DD-MM-YYYY" at bounding box center [639, 10] width 77 height 16
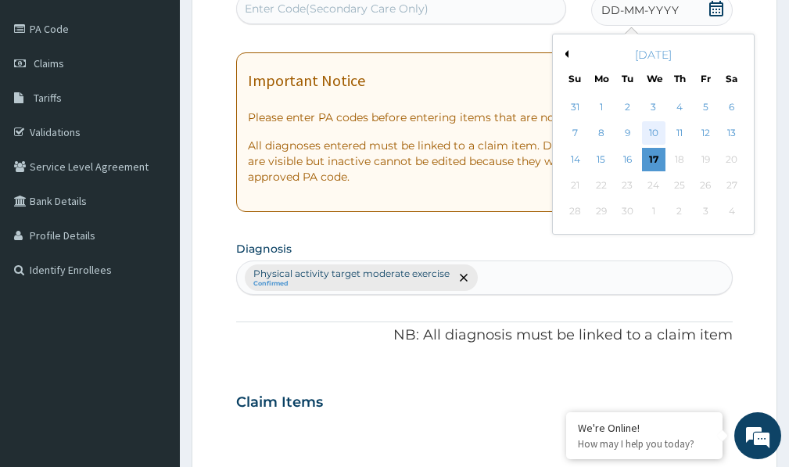
click at [649, 131] on div "10" at bounding box center [653, 133] width 23 height 23
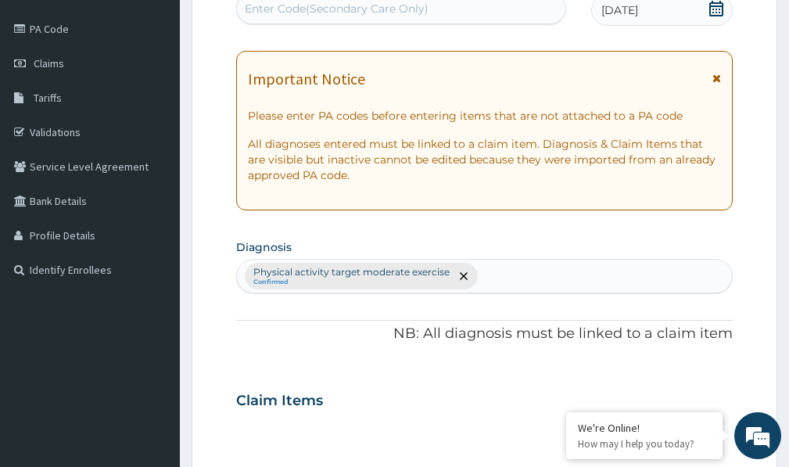
click at [376, 9] on div "Enter Code(Secondary Care Only)" at bounding box center [337, 9] width 184 height 16
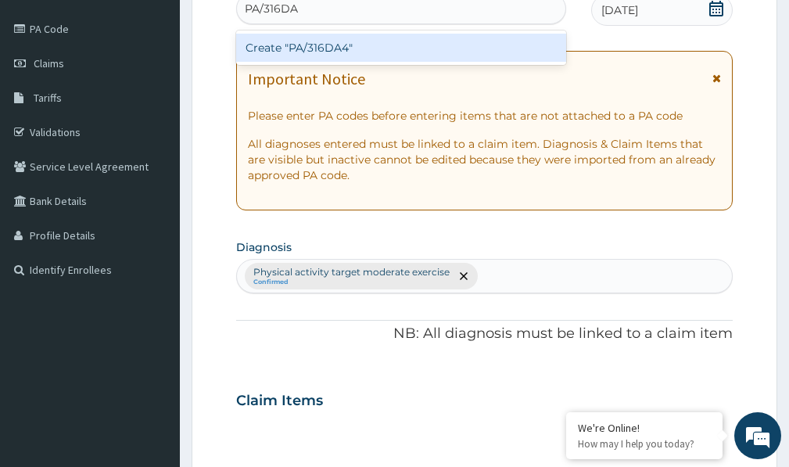
type input "PA/316DA4"
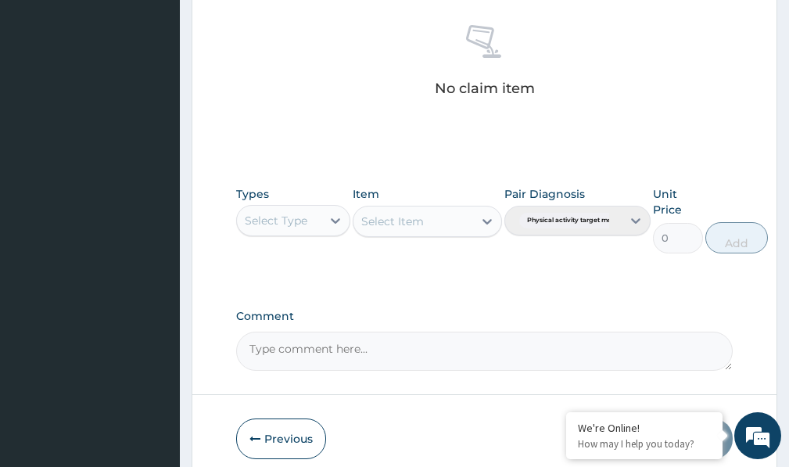
scroll to position [692, 0]
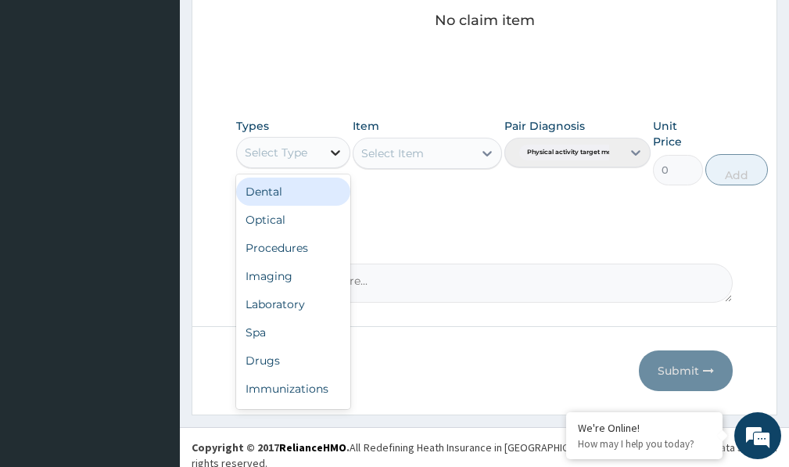
click at [334, 152] on icon at bounding box center [336, 153] width 16 height 16
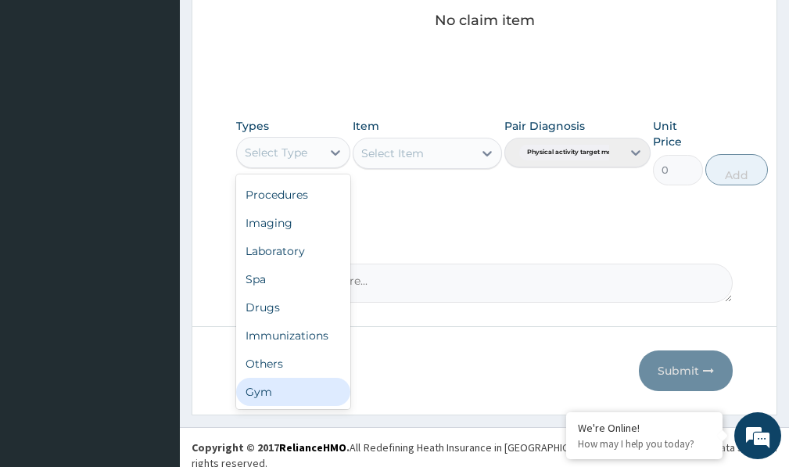
click at [312, 394] on div "Gym" at bounding box center [293, 392] width 114 height 28
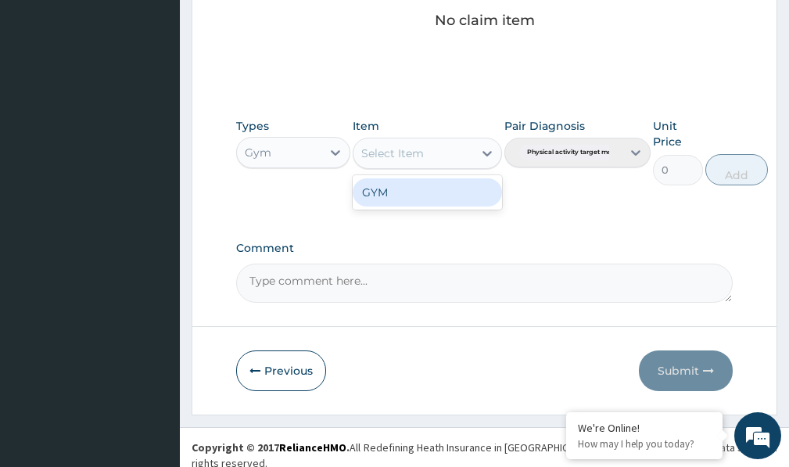
click at [486, 152] on icon at bounding box center [487, 153] width 16 height 16
click at [474, 197] on div "GYM" at bounding box center [427, 192] width 149 height 28
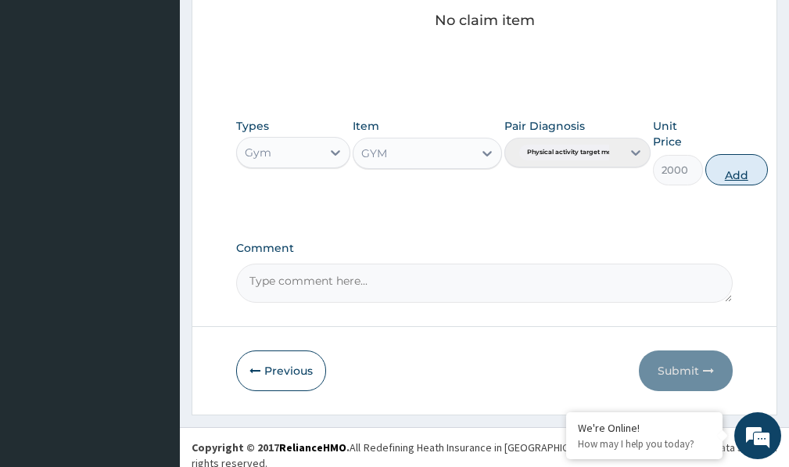
click at [749, 170] on button "Add" at bounding box center [736, 169] width 63 height 31
type input "0"
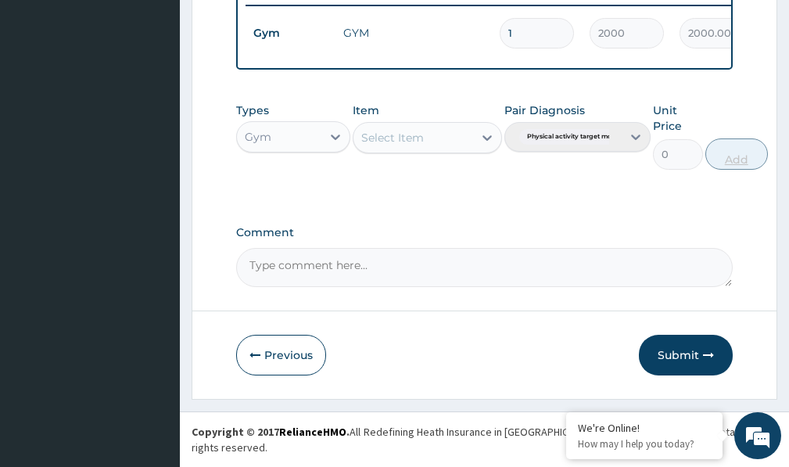
scroll to position [630, 0]
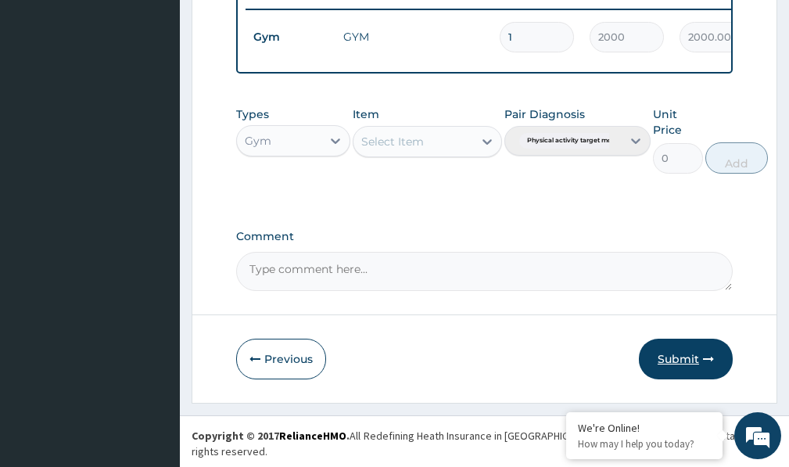
click at [683, 369] on button "Submit" at bounding box center [686, 359] width 94 height 41
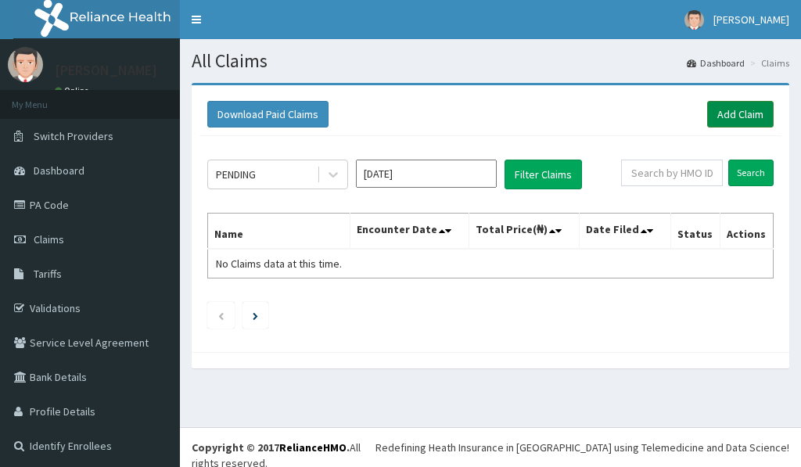
click at [739, 110] on link "Add Claim" at bounding box center [740, 114] width 66 height 27
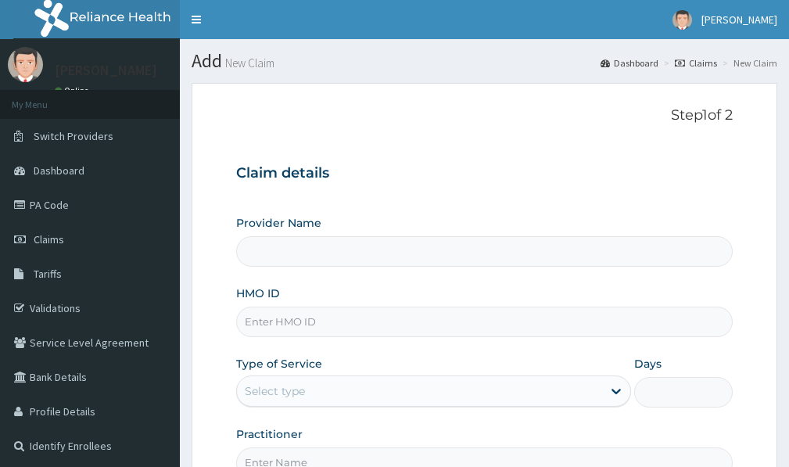
click at [256, 317] on input "HMO ID" at bounding box center [484, 322] width 497 height 30
type input "RBN/10205"
type input "Victors Fitness"
type input "1"
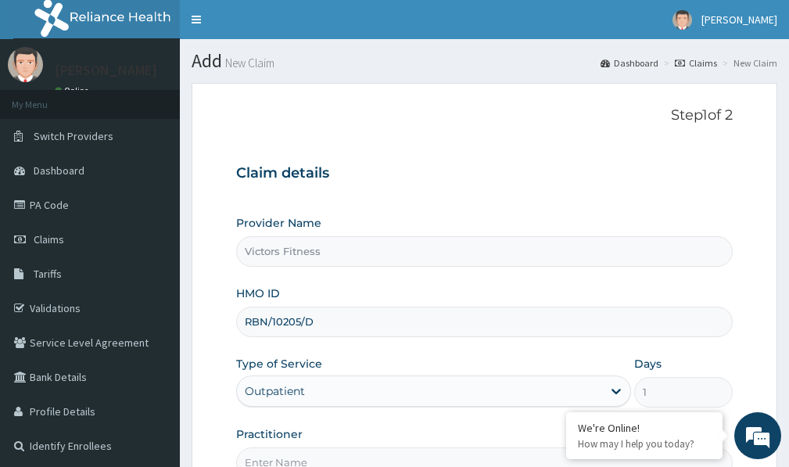
scroll to position [176, 0]
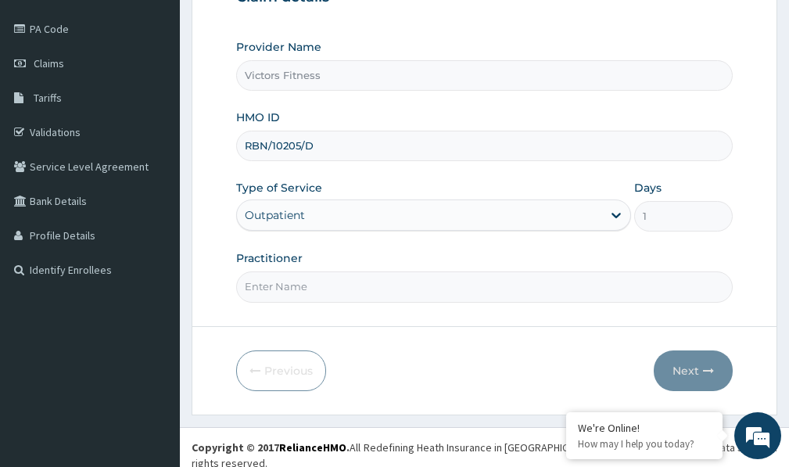
type input "RBN/10205/D"
drag, startPoint x: 279, startPoint y: 293, endPoint x: 283, endPoint y: 279, distance: 14.6
click at [279, 292] on input "Practitioner" at bounding box center [484, 286] width 497 height 30
type input "GYM"
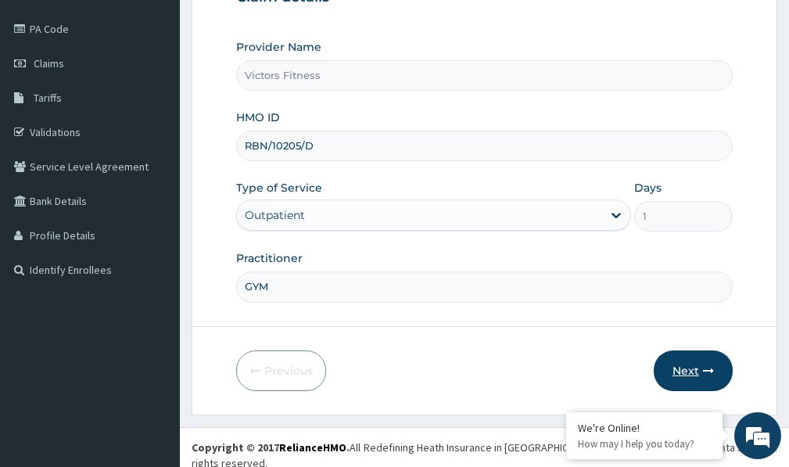
click at [696, 370] on button "Next" at bounding box center [693, 370] width 79 height 41
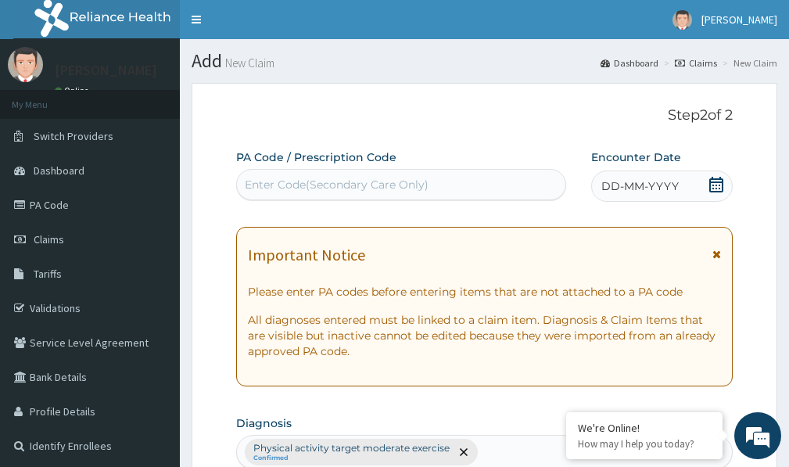
click at [653, 178] on span "DD-MM-YYYY" at bounding box center [639, 186] width 77 height 16
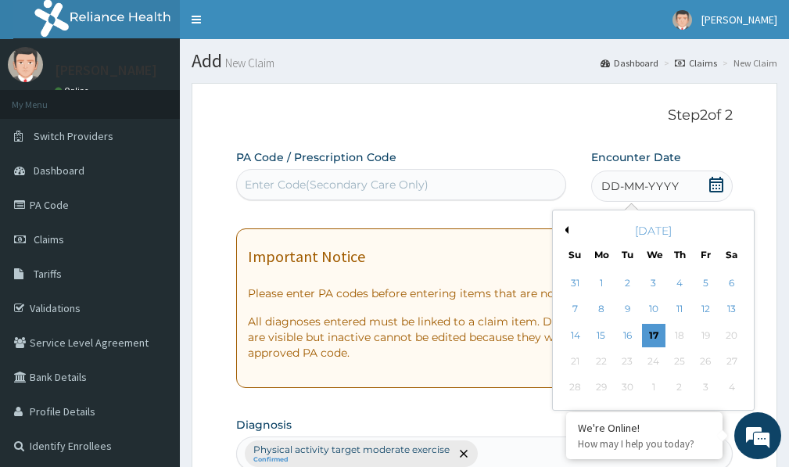
click at [650, 189] on span "DD-MM-YYYY" at bounding box center [639, 186] width 77 height 16
click at [658, 309] on div "10" at bounding box center [653, 309] width 23 height 23
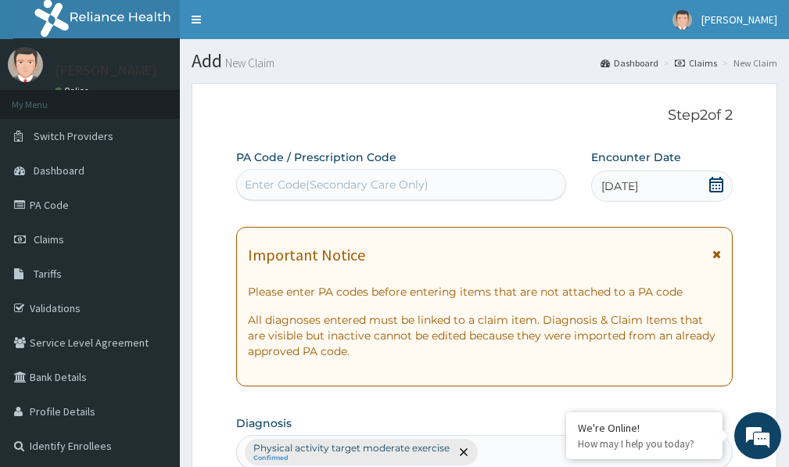
click at [300, 185] on div "Enter Code(Secondary Care Only)" at bounding box center [337, 185] width 184 height 16
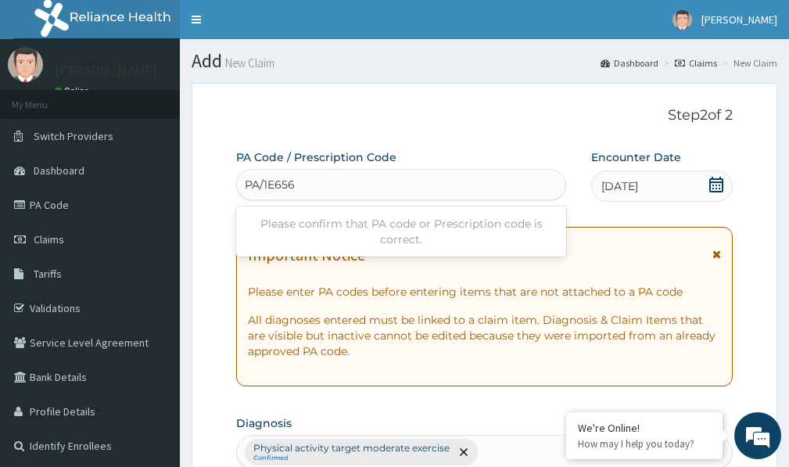
type input "PA/1E656D"
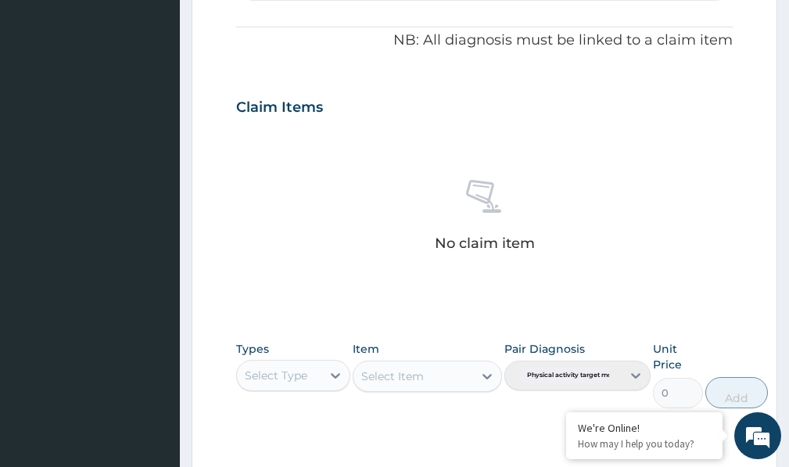
scroll to position [692, 0]
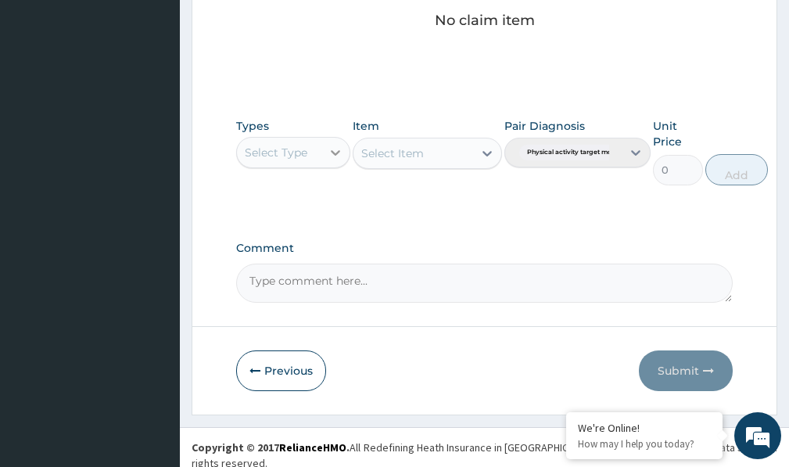
click at [333, 149] on icon at bounding box center [336, 153] width 16 height 16
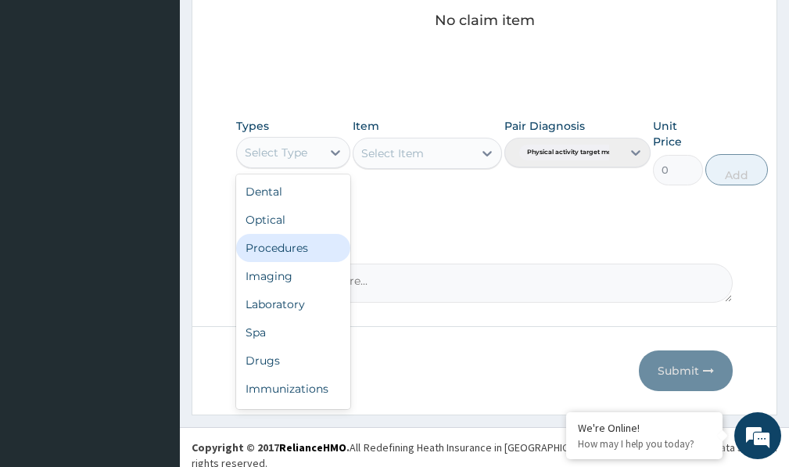
scroll to position [53, 0]
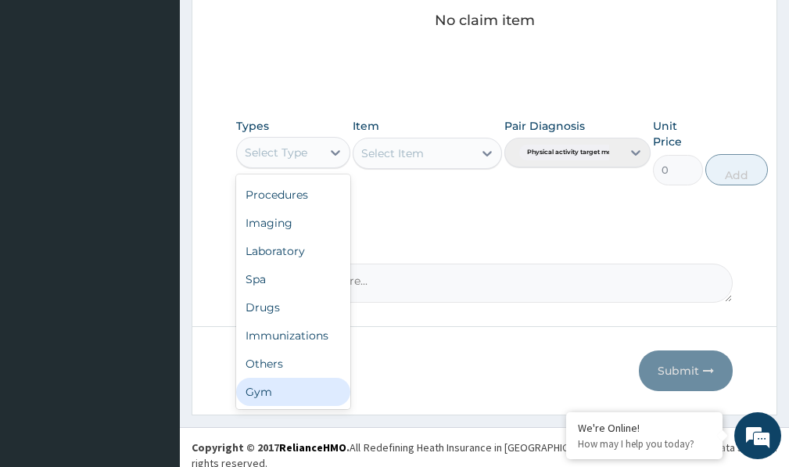
click at [309, 397] on div "Gym" at bounding box center [293, 392] width 114 height 28
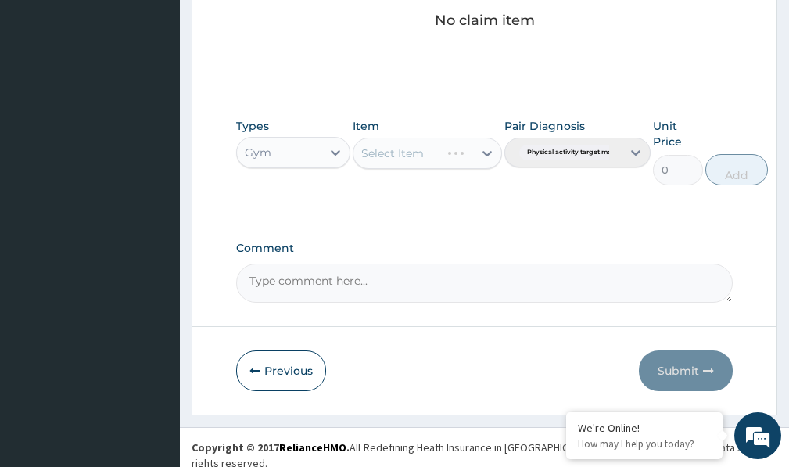
click at [491, 152] on div "Select Item" at bounding box center [427, 153] width 149 height 31
click at [486, 154] on icon at bounding box center [486, 153] width 9 height 5
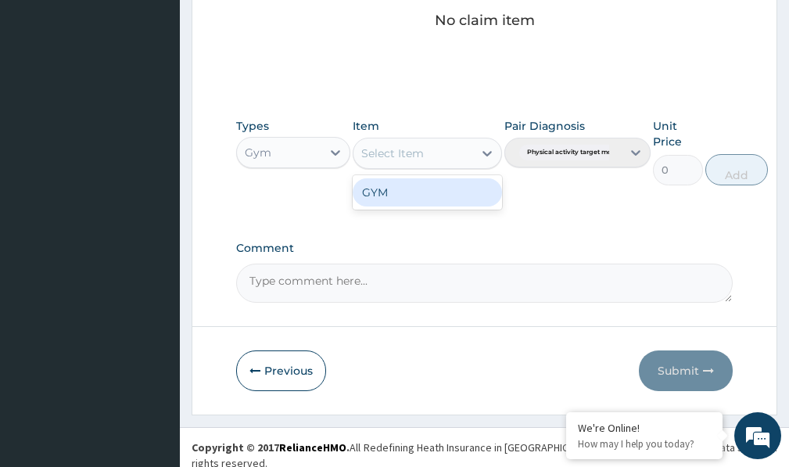
click at [467, 195] on div "GYM" at bounding box center [427, 192] width 149 height 28
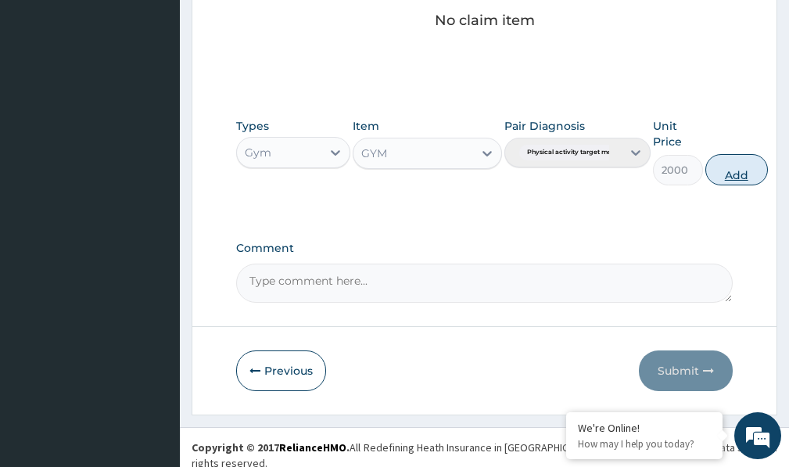
click at [742, 173] on button "Add" at bounding box center [736, 169] width 63 height 31
type input "0"
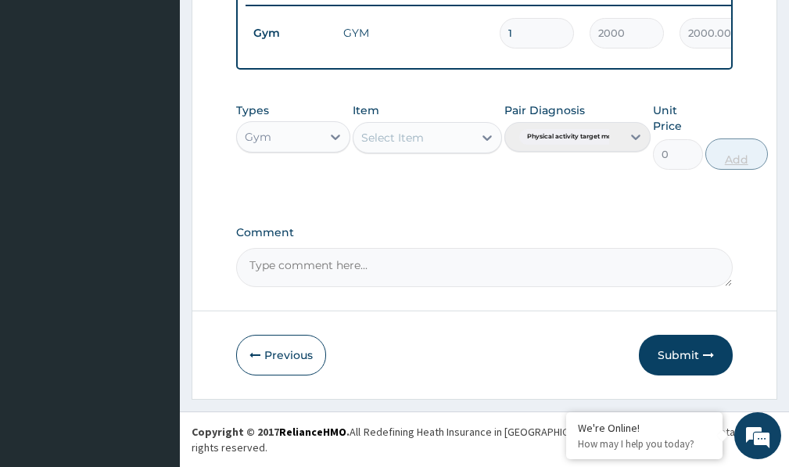
scroll to position [630, 0]
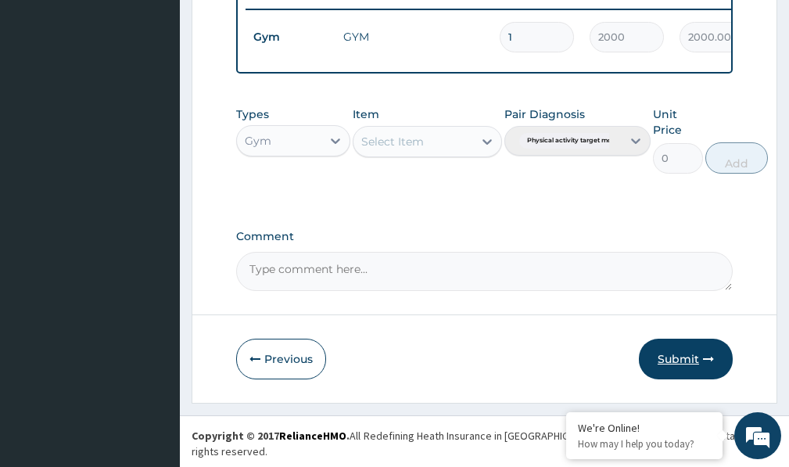
click at [683, 368] on button "Submit" at bounding box center [686, 359] width 94 height 41
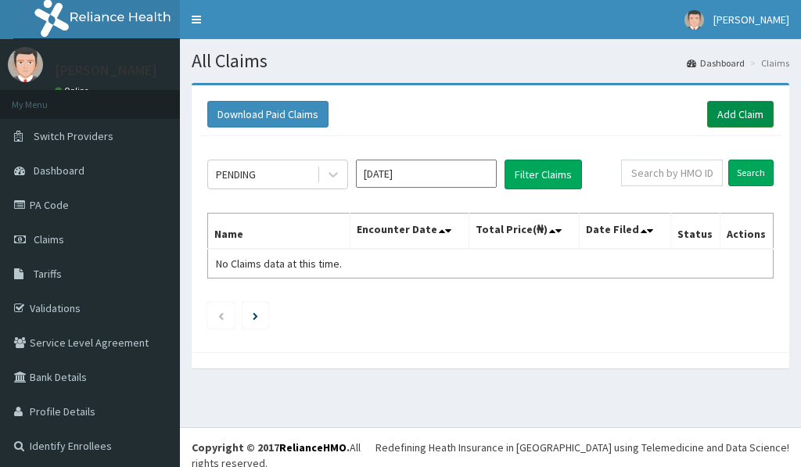
click at [736, 117] on link "Add Claim" at bounding box center [740, 114] width 66 height 27
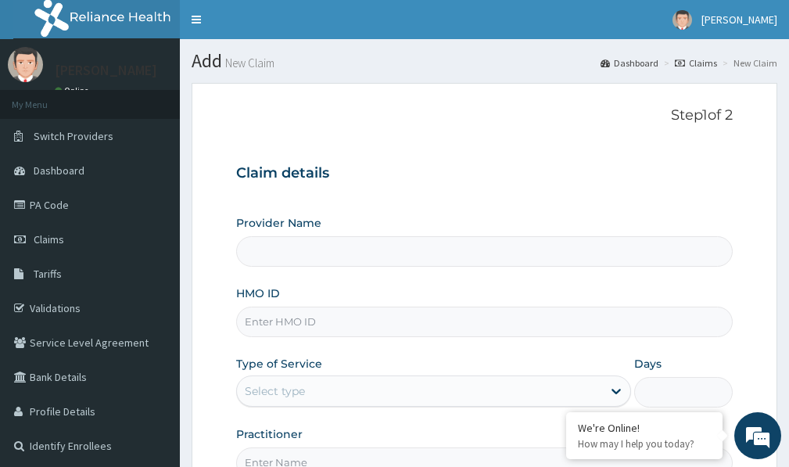
type input "Victors Fitness"
type input "1"
type input "R"
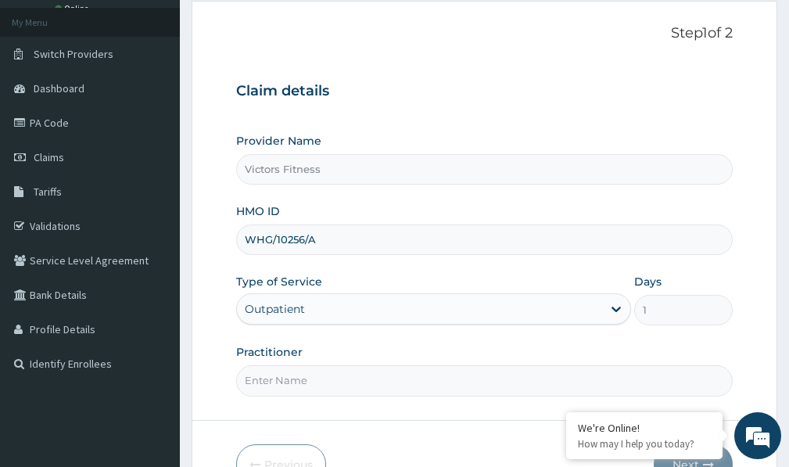
scroll to position [176, 0]
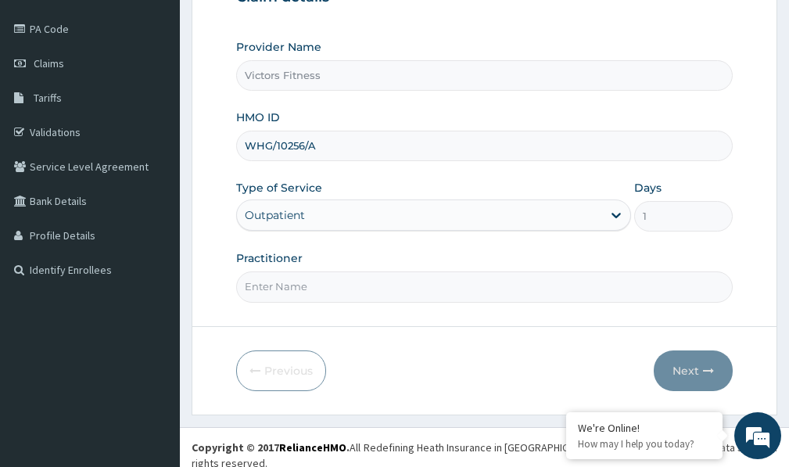
type input "WHG/10256/A"
click at [286, 296] on input "Practitioner" at bounding box center [484, 286] width 497 height 30
type input "GYM"
click at [695, 367] on button "Next" at bounding box center [693, 370] width 79 height 41
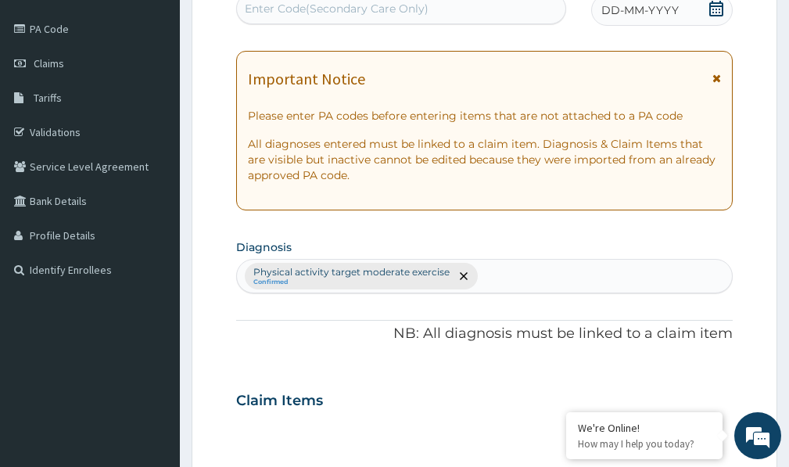
click at [626, 9] on span "DD-MM-YYYY" at bounding box center [639, 10] width 77 height 16
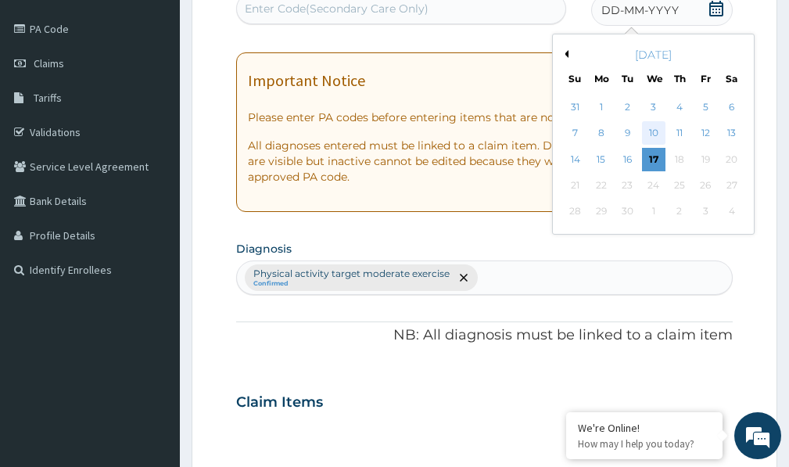
click at [655, 135] on div "10" at bounding box center [653, 133] width 23 height 23
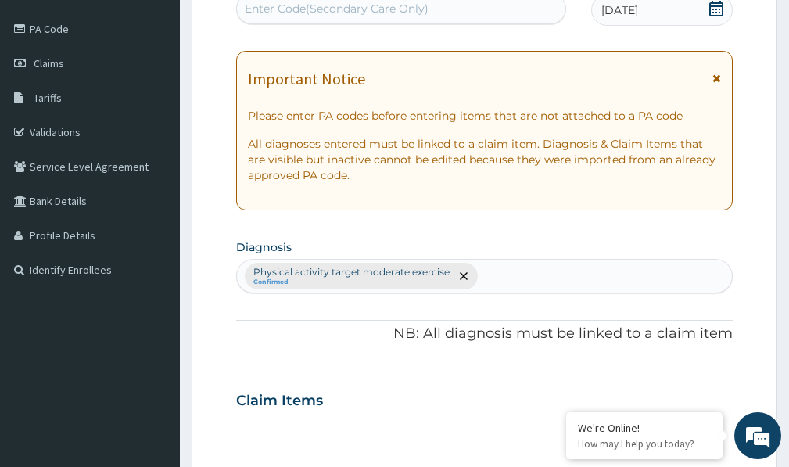
click at [343, 10] on div "Enter Code(Secondary Care Only)" at bounding box center [337, 9] width 184 height 16
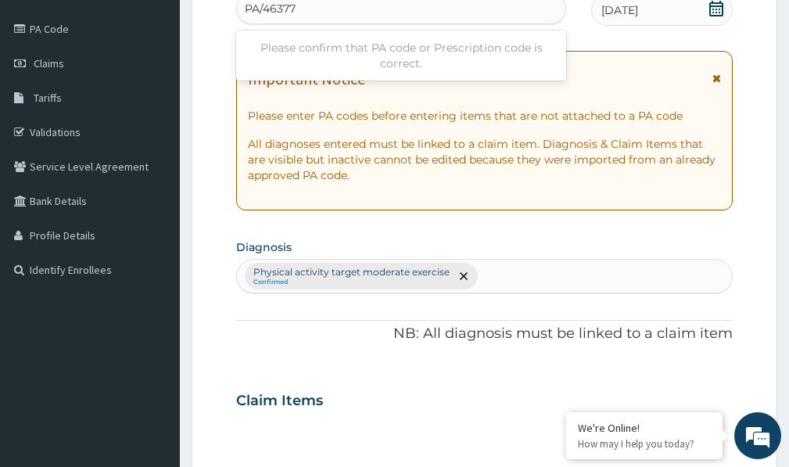
type input "PA/463772"
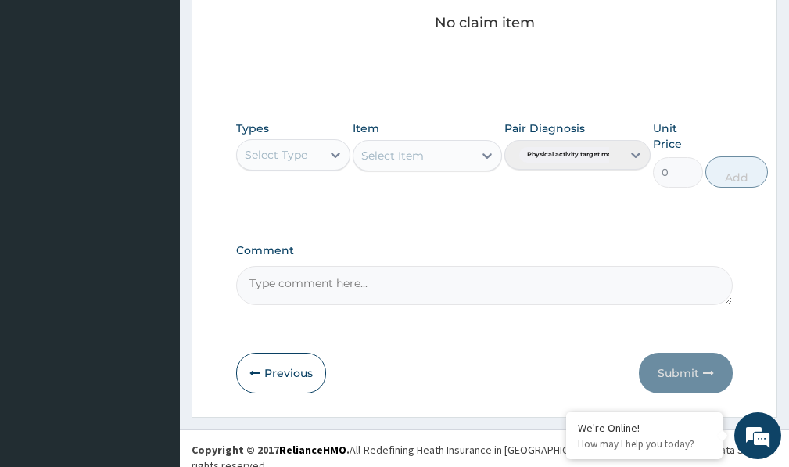
scroll to position [692, 0]
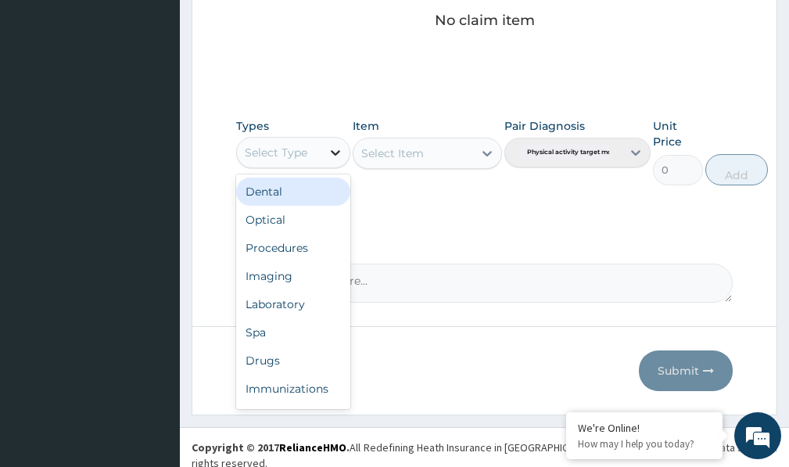
click at [332, 152] on icon at bounding box center [335, 152] width 9 height 5
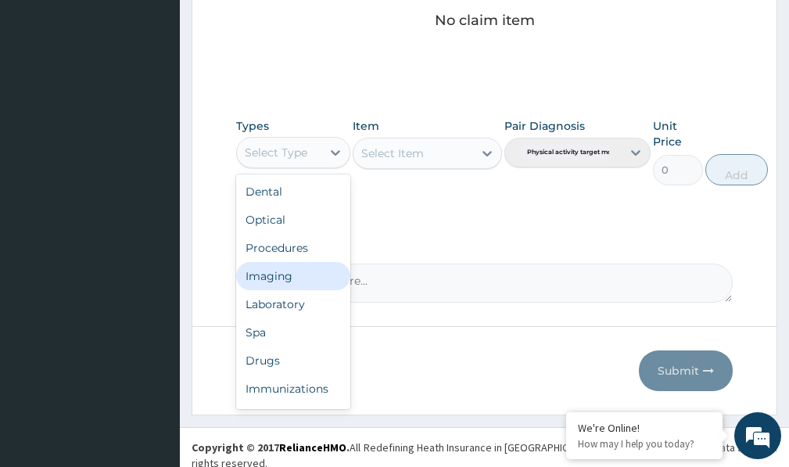
scroll to position [53, 0]
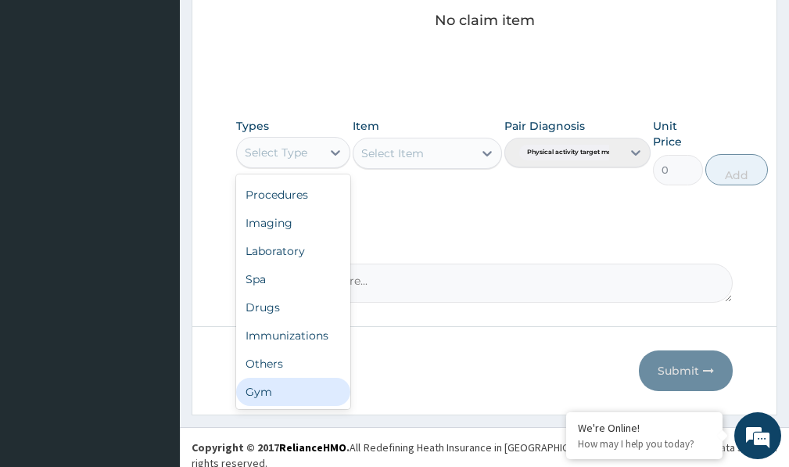
click at [271, 400] on div "Gym" at bounding box center [293, 392] width 114 height 28
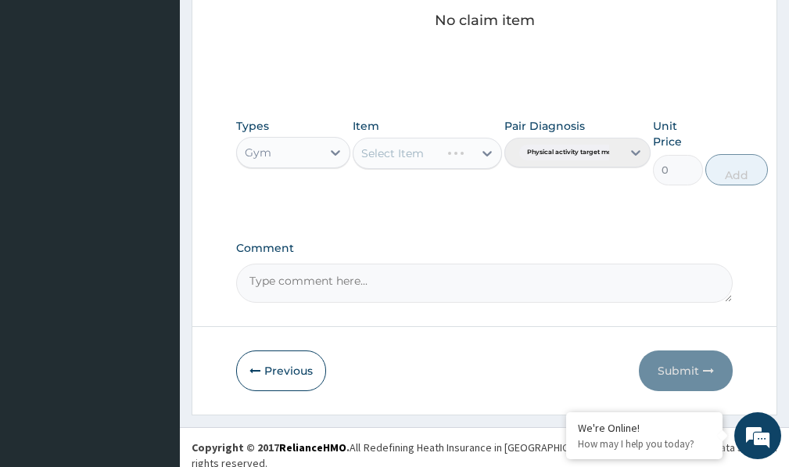
click at [471, 153] on div "Select Item" at bounding box center [427, 153] width 149 height 31
click at [481, 157] on div "Select Item" at bounding box center [427, 153] width 149 height 31
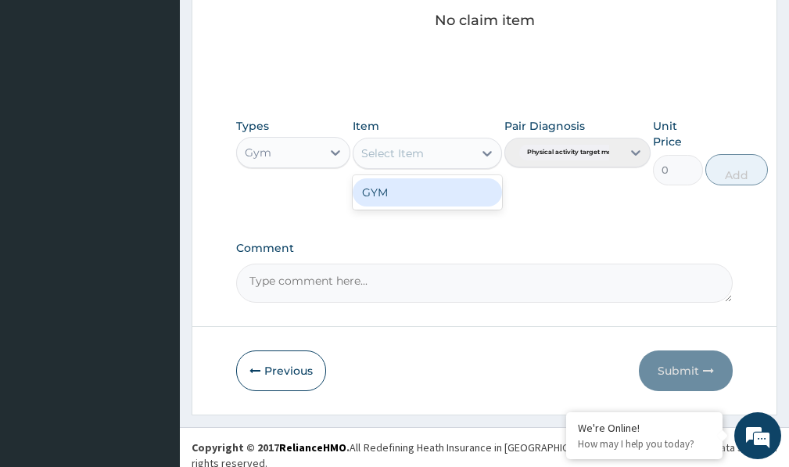
click at [481, 157] on icon at bounding box center [487, 153] width 16 height 16
click at [468, 187] on div "GYM" at bounding box center [427, 192] width 149 height 28
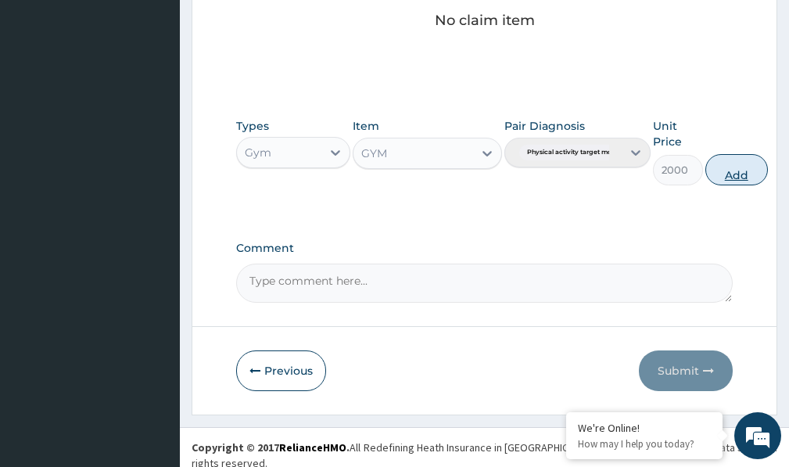
click at [729, 167] on button "Add" at bounding box center [736, 169] width 63 height 31
type input "0"
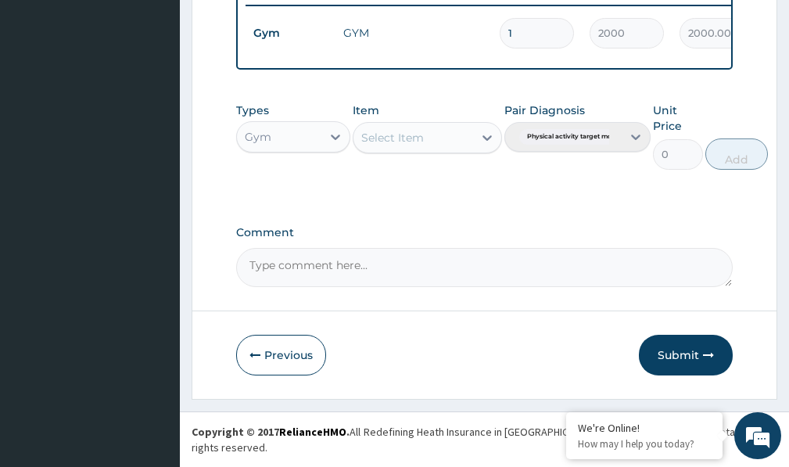
scroll to position [630, 0]
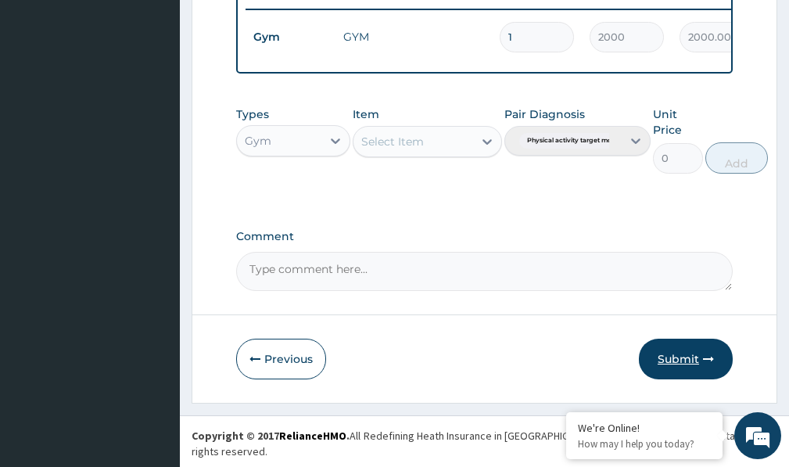
click at [680, 371] on button "Submit" at bounding box center [686, 359] width 94 height 41
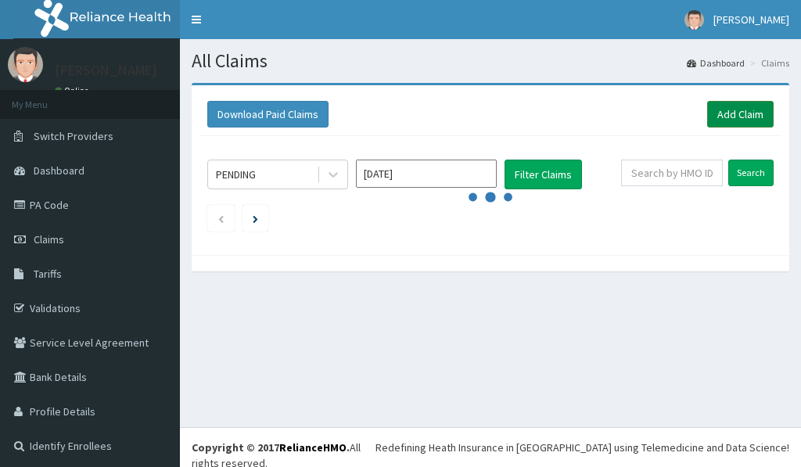
click at [727, 111] on link "Add Claim" at bounding box center [740, 114] width 66 height 27
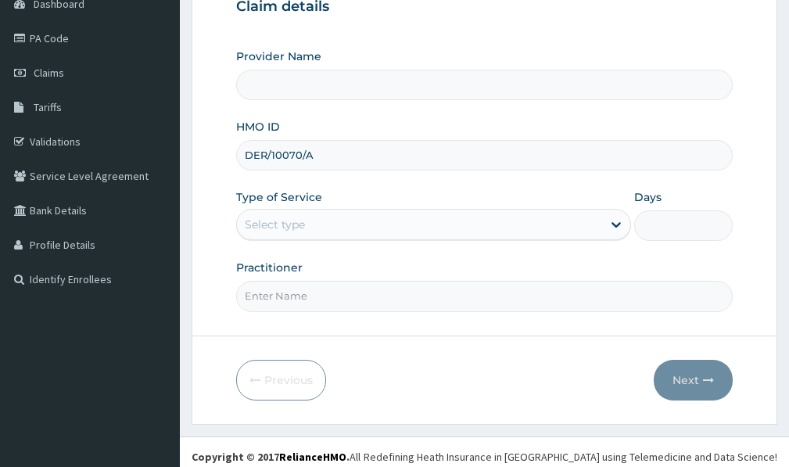
scroll to position [176, 0]
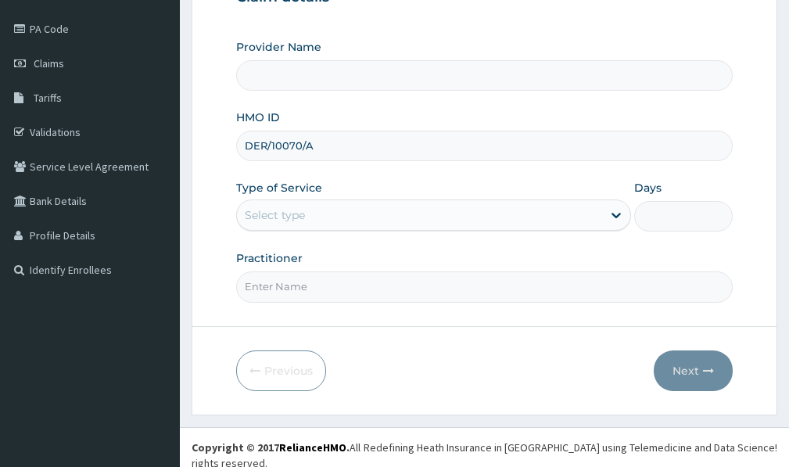
type input "DER/10070/A"
click at [288, 289] on input "Practitioner" at bounding box center [484, 286] width 497 height 30
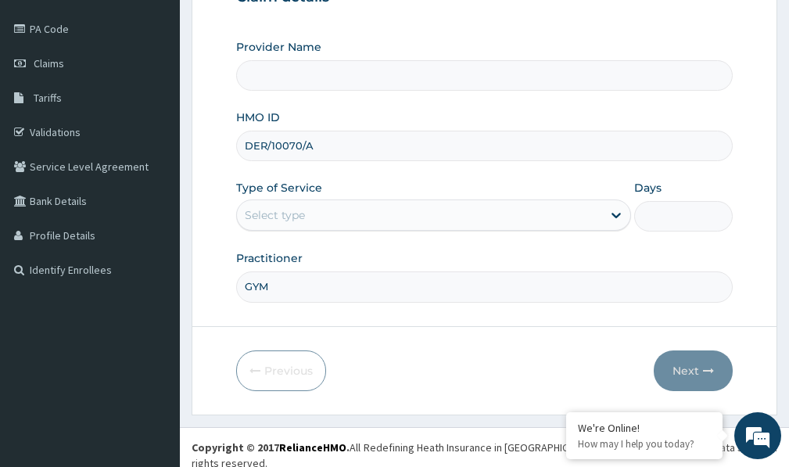
type input "GYM"
click at [315, 140] on input "DER/10070/A" at bounding box center [484, 146] width 497 height 30
type input "Victors Fitness"
type input "1"
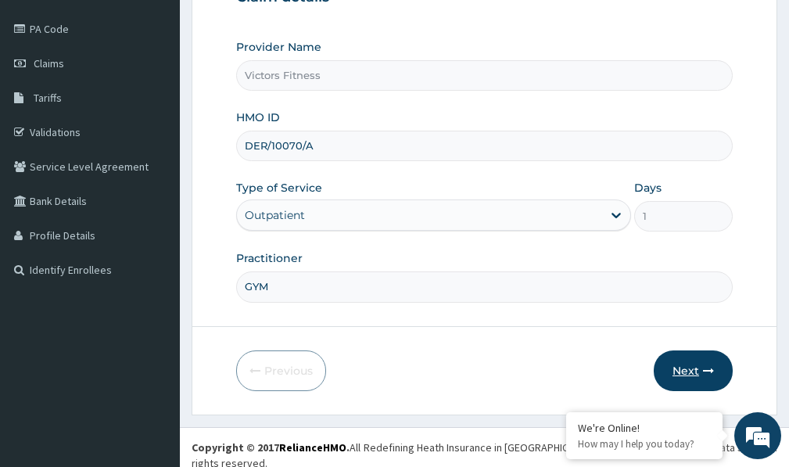
click at [693, 374] on button "Next" at bounding box center [693, 370] width 79 height 41
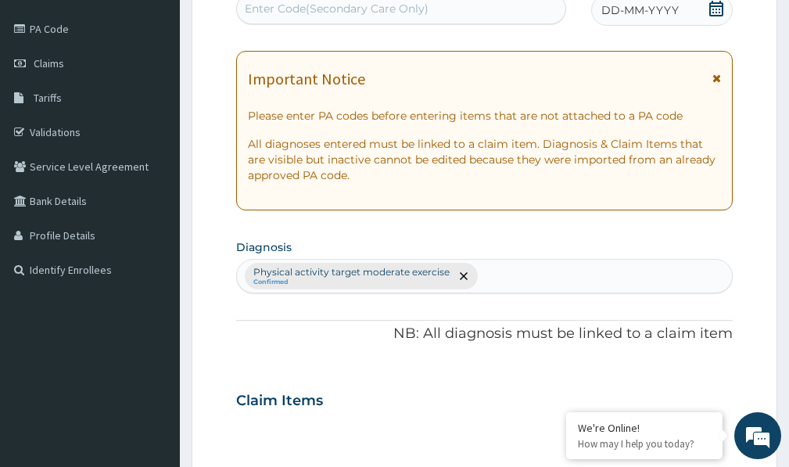
click at [651, 15] on span "DD-MM-YYYY" at bounding box center [639, 10] width 77 height 16
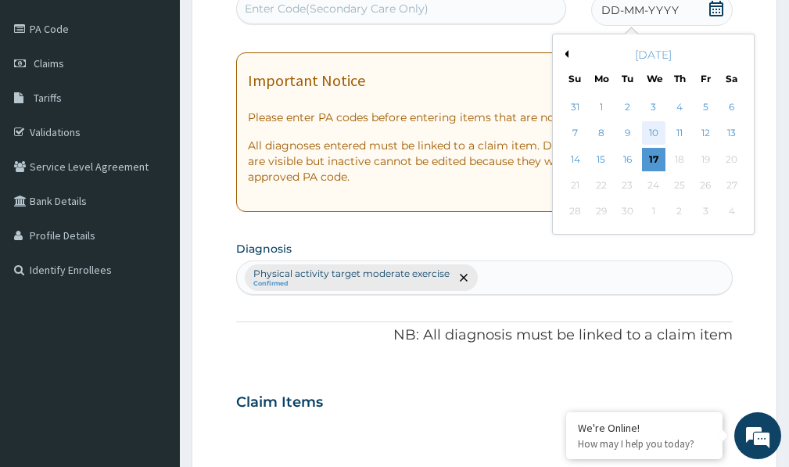
click at [658, 127] on div "10" at bounding box center [653, 133] width 23 height 23
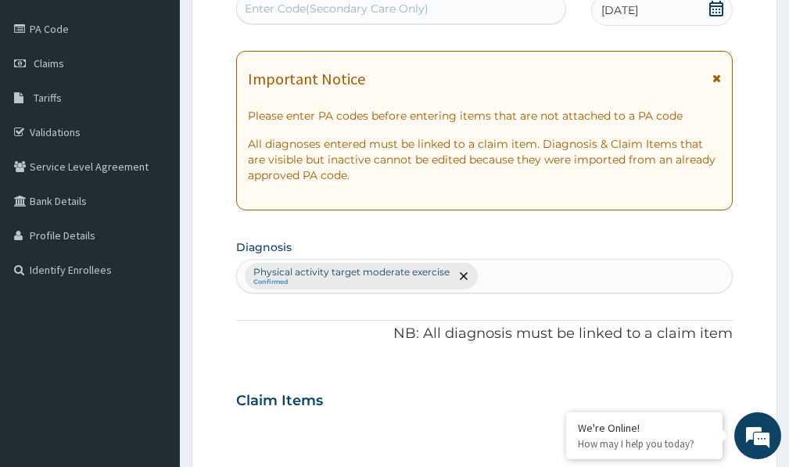
click at [302, 9] on div "Enter Code(Secondary Care Only)" at bounding box center [337, 9] width 184 height 16
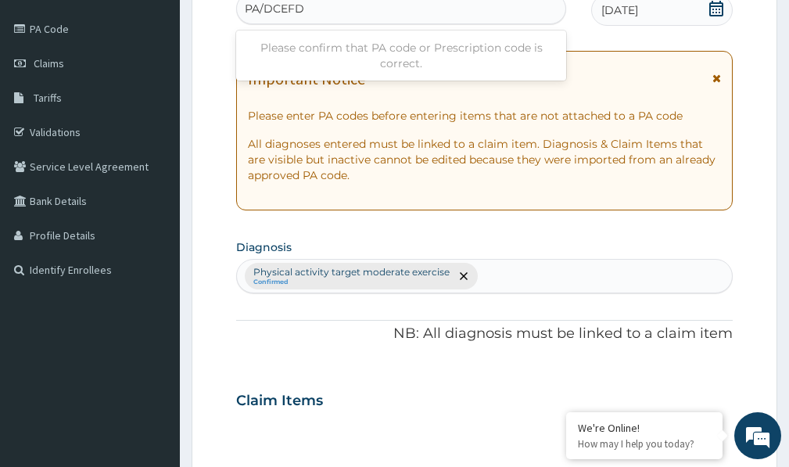
type input "PA/DCEFD1"
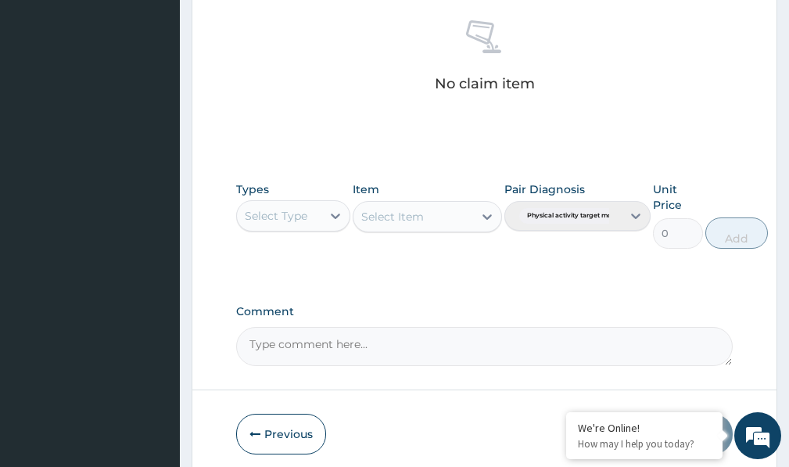
scroll to position [692, 0]
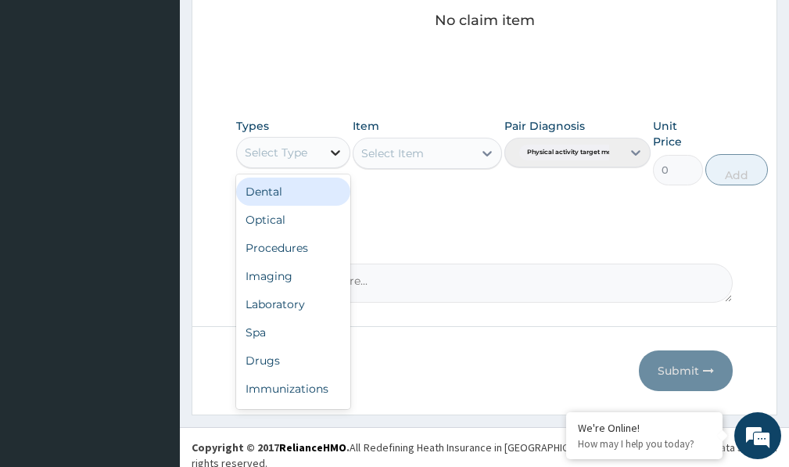
click at [342, 151] on icon at bounding box center [336, 153] width 16 height 16
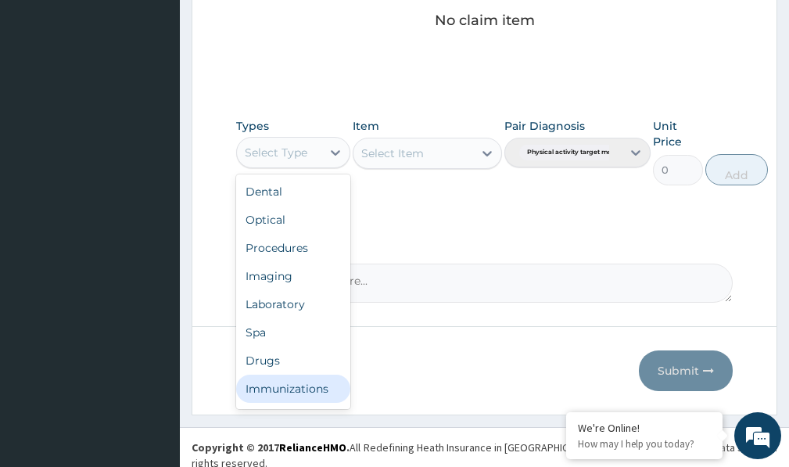
scroll to position [53, 0]
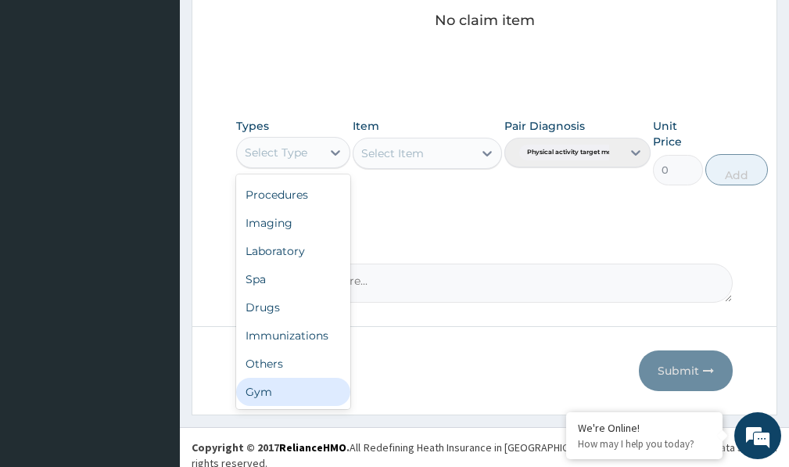
click at [261, 390] on div "Gym" at bounding box center [293, 392] width 114 height 28
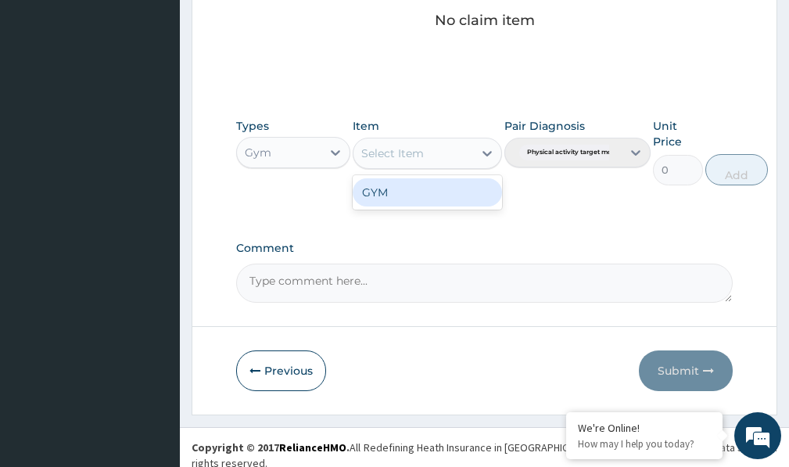
click at [486, 152] on icon at bounding box center [487, 153] width 16 height 16
click at [468, 196] on div "GYM" at bounding box center [427, 192] width 149 height 28
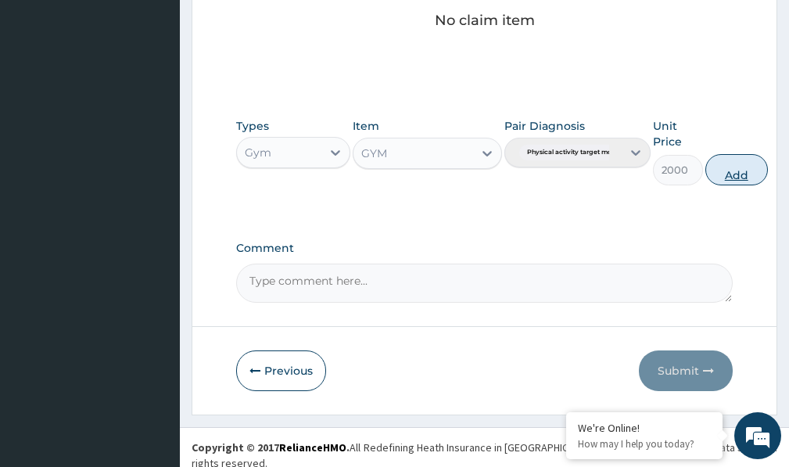
click at [737, 174] on button "Add" at bounding box center [736, 169] width 63 height 31
type input "0"
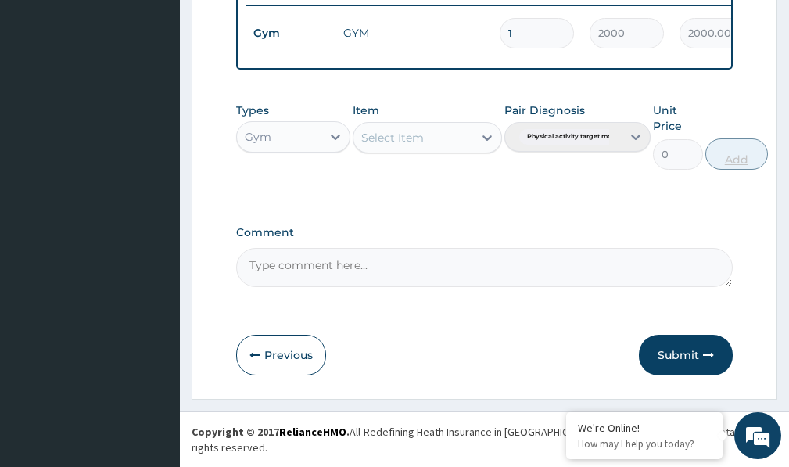
scroll to position [630, 0]
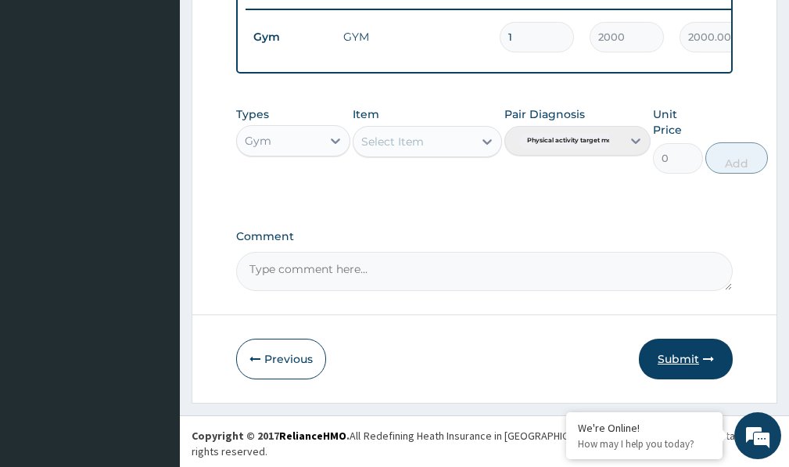
click at [676, 368] on button "Submit" at bounding box center [686, 359] width 94 height 41
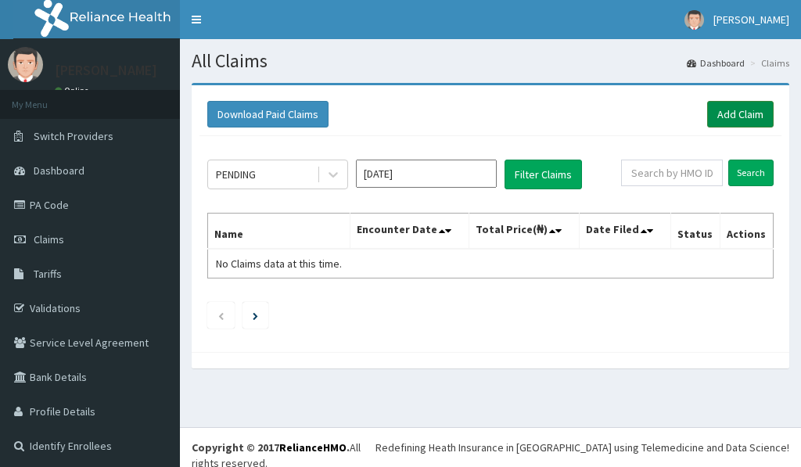
click at [734, 112] on link "Add Claim" at bounding box center [740, 114] width 66 height 27
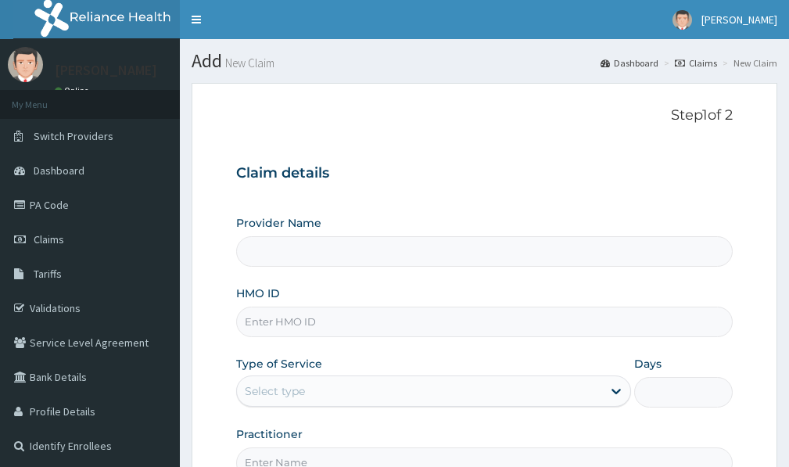
click at [271, 321] on input "HMO ID" at bounding box center [484, 322] width 497 height 30
type input "FMP/10106"
type input "Victors Fitness"
type input "1"
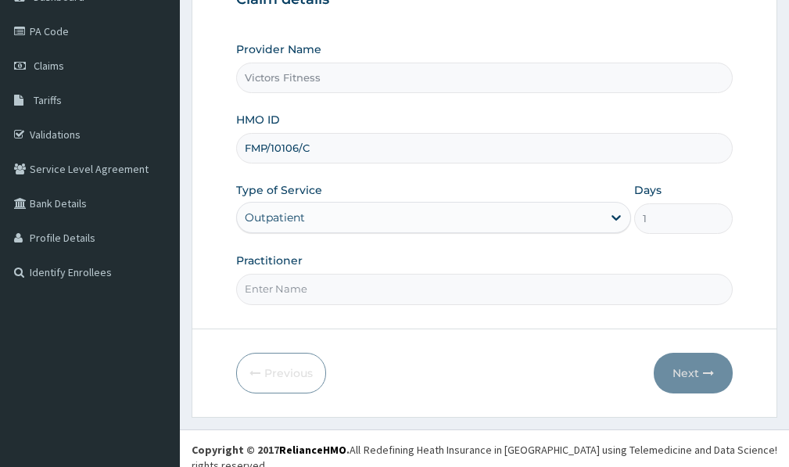
scroll to position [176, 0]
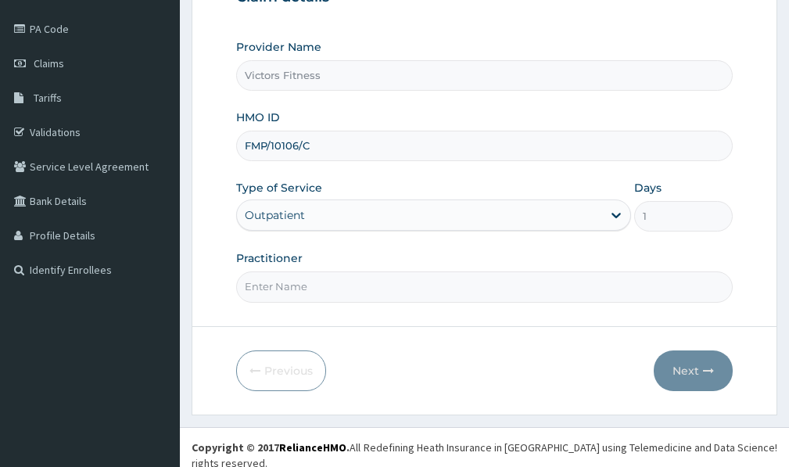
type input "FMP/10106/C"
click at [286, 288] on input "Practitioner" at bounding box center [484, 286] width 497 height 30
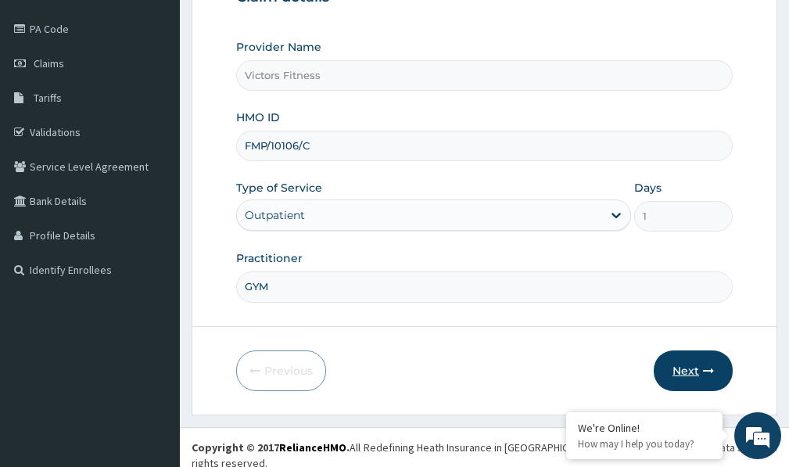
type input "GYM"
click at [686, 368] on button "Next" at bounding box center [693, 370] width 79 height 41
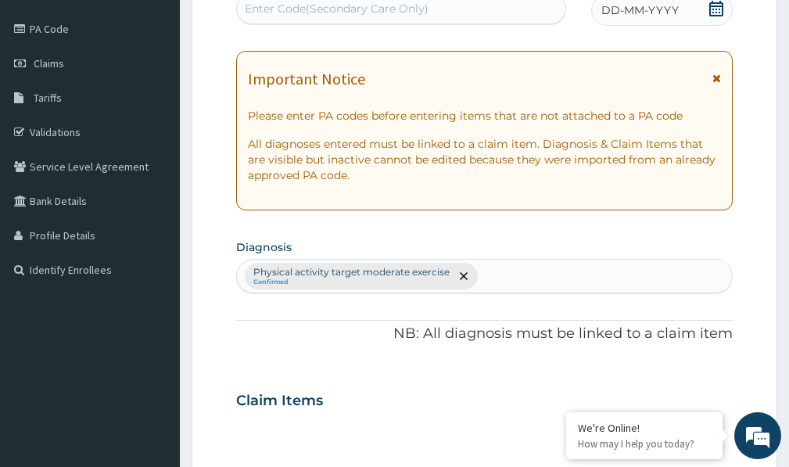
scroll to position [0, 0]
click at [619, 13] on span "DD-MM-YYYY" at bounding box center [639, 10] width 77 height 16
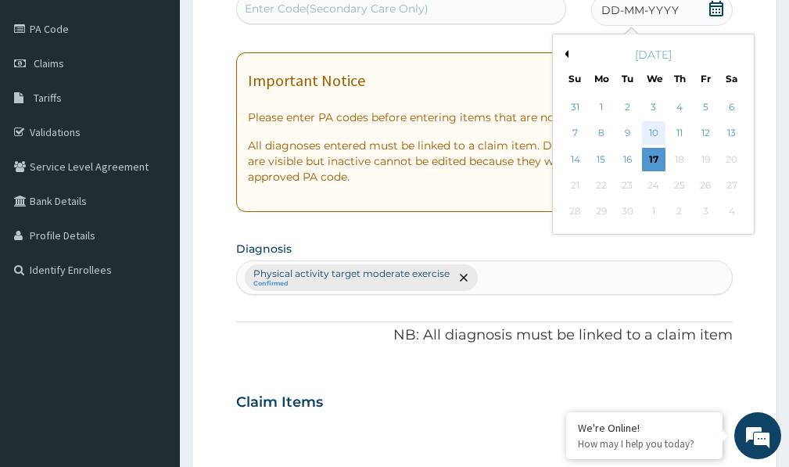
click at [656, 135] on div "10" at bounding box center [653, 133] width 23 height 23
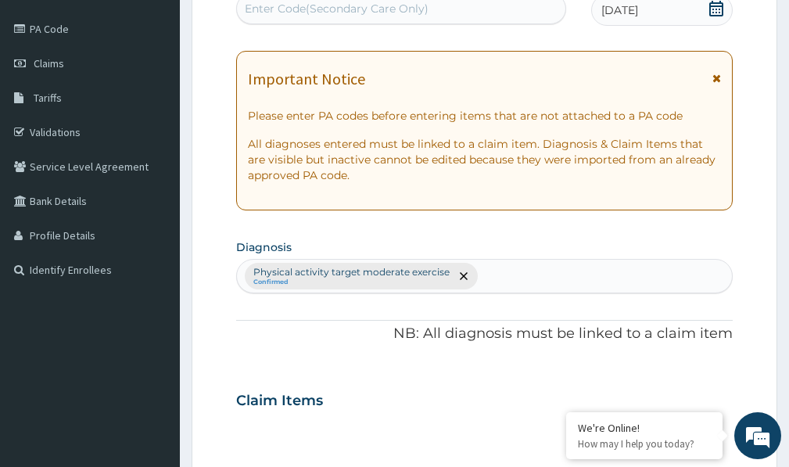
click at [400, 10] on div "Enter Code(Secondary Care Only)" at bounding box center [337, 9] width 184 height 16
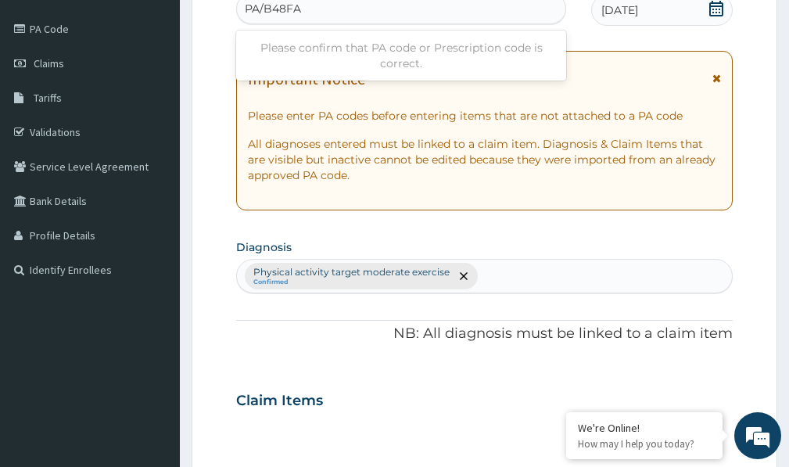
type input "PA/B48FAF"
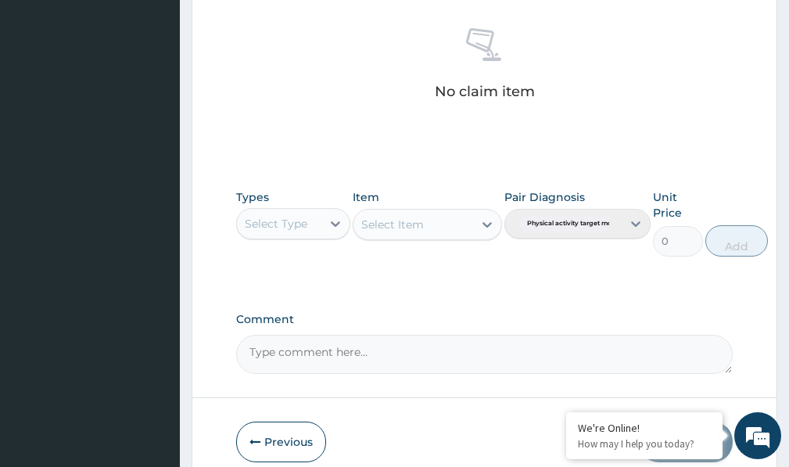
scroll to position [692, 0]
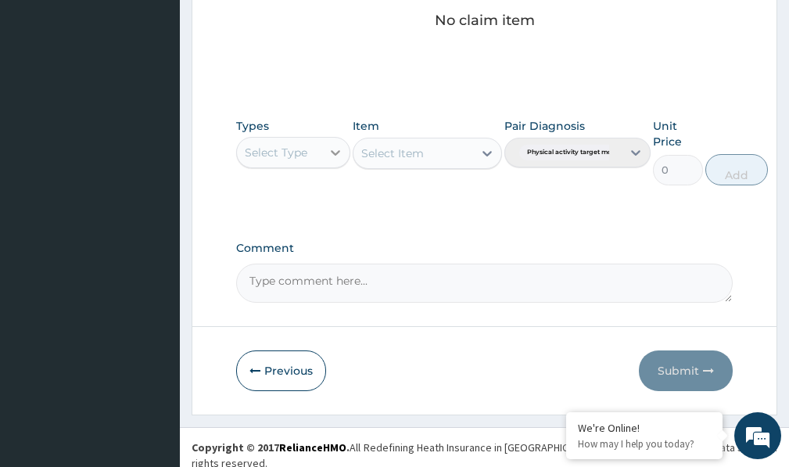
click at [337, 155] on icon at bounding box center [336, 153] width 16 height 16
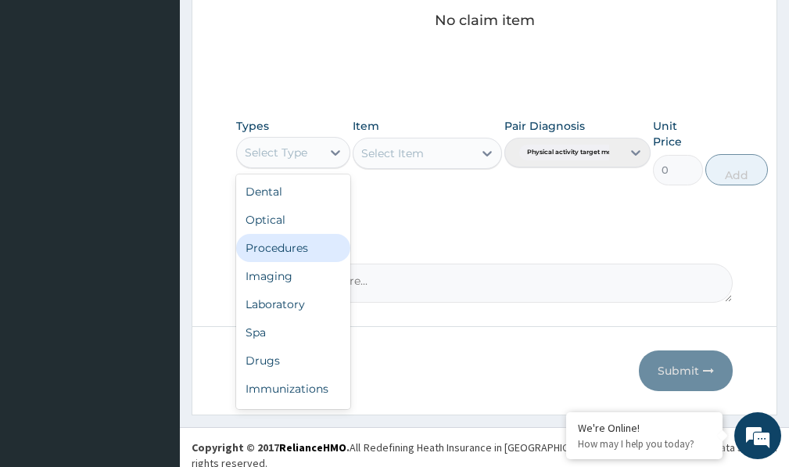
scroll to position [53, 0]
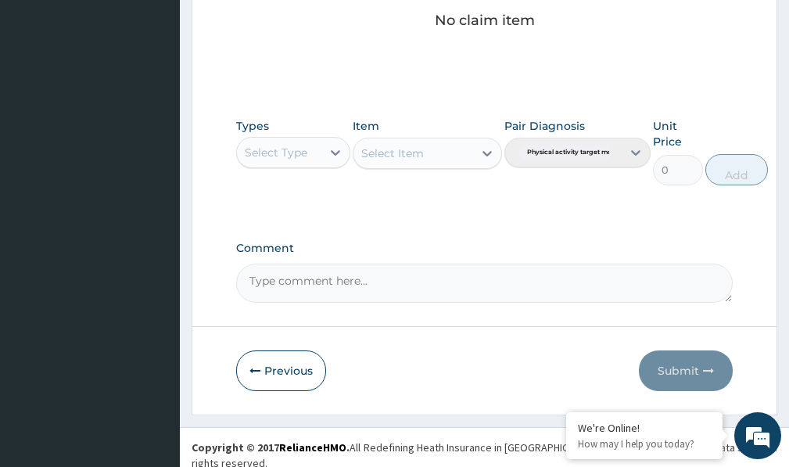
click at [329, 152] on icon at bounding box center [336, 153] width 16 height 16
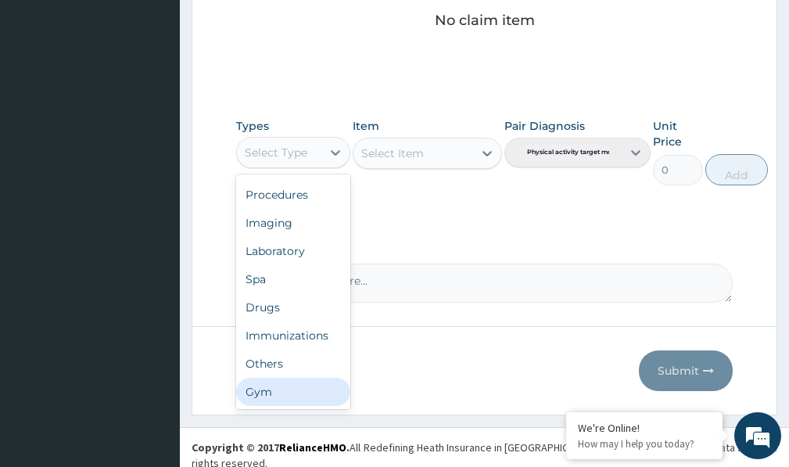
click at [300, 396] on div "Gym" at bounding box center [293, 392] width 114 height 28
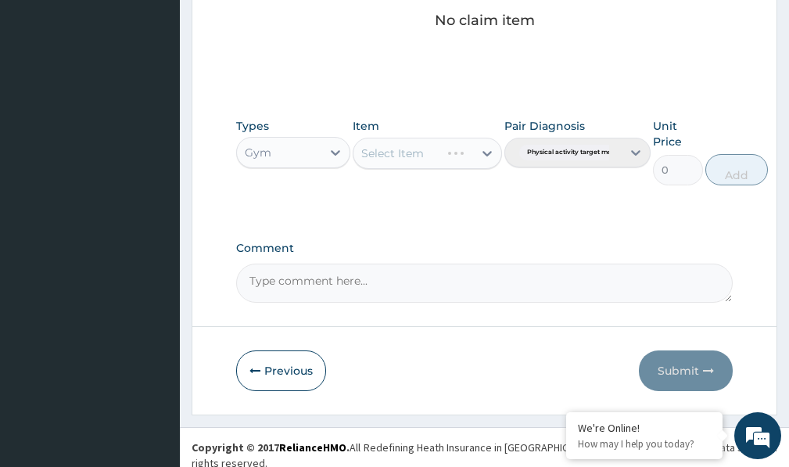
click at [424, 159] on div "Select Item" at bounding box center [427, 153] width 149 height 31
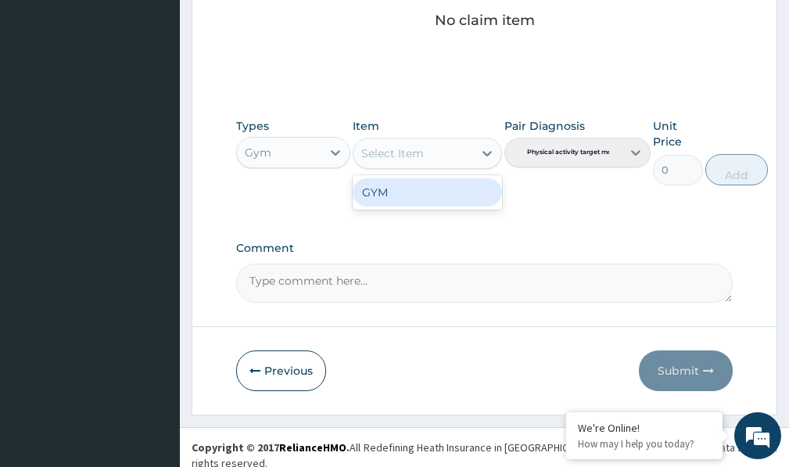
click at [443, 153] on div "Select Item" at bounding box center [412, 153] width 119 height 25
click at [402, 194] on div "GYM" at bounding box center [427, 192] width 149 height 28
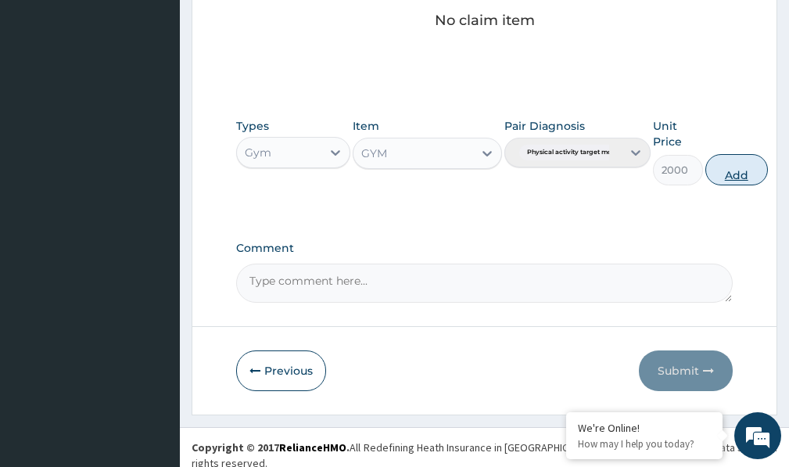
click at [737, 163] on button "Add" at bounding box center [736, 169] width 63 height 31
type input "0"
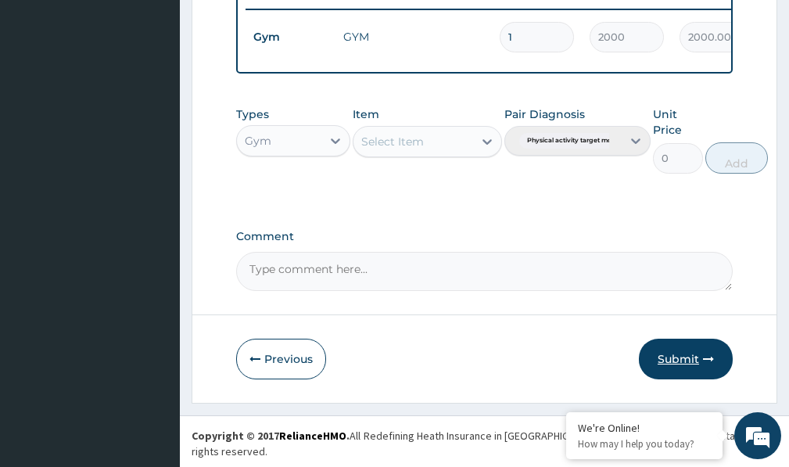
click at [678, 364] on button "Submit" at bounding box center [686, 359] width 94 height 41
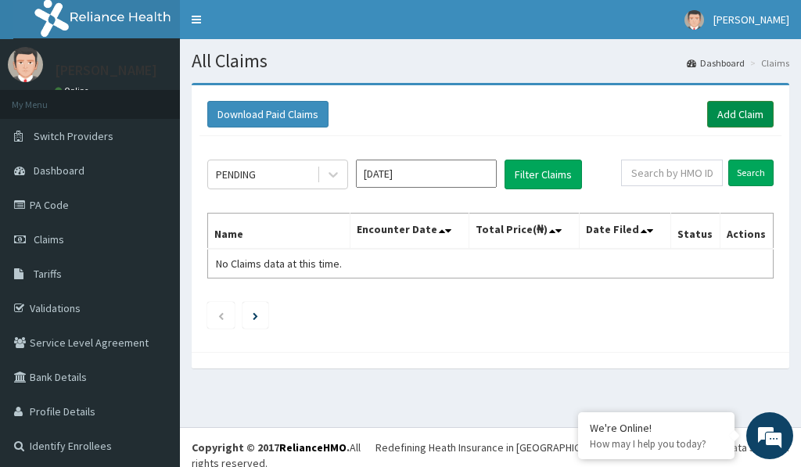
click at [708, 111] on link "Add Claim" at bounding box center [740, 114] width 66 height 27
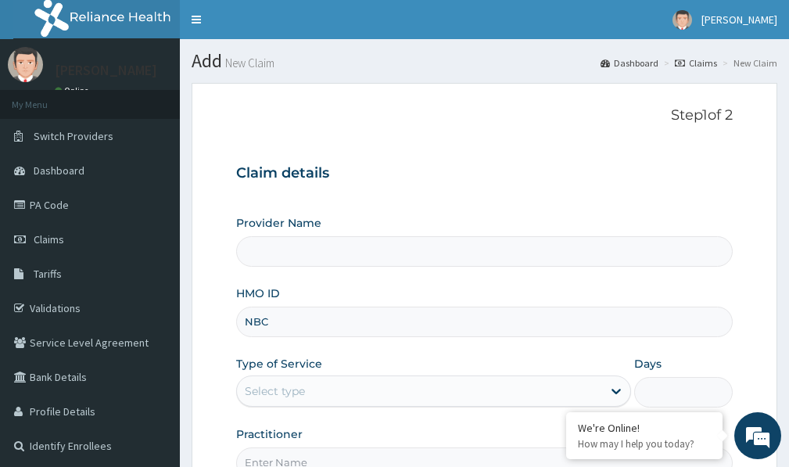
type input "NBC/"
type input "Victors Fitness"
type input "1"
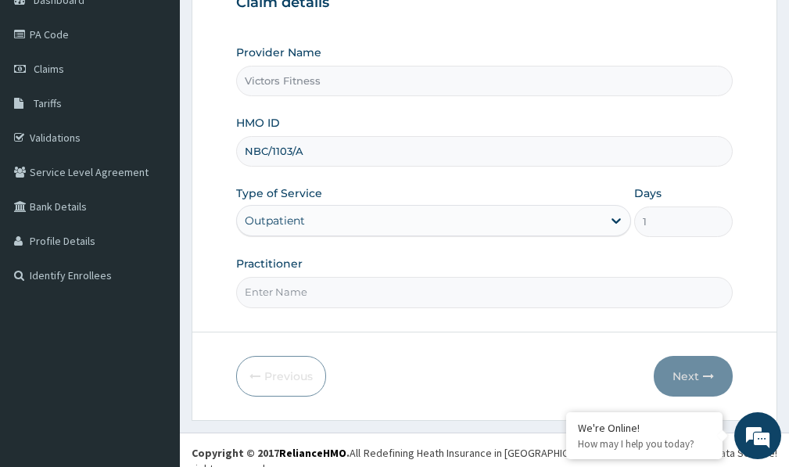
scroll to position [176, 0]
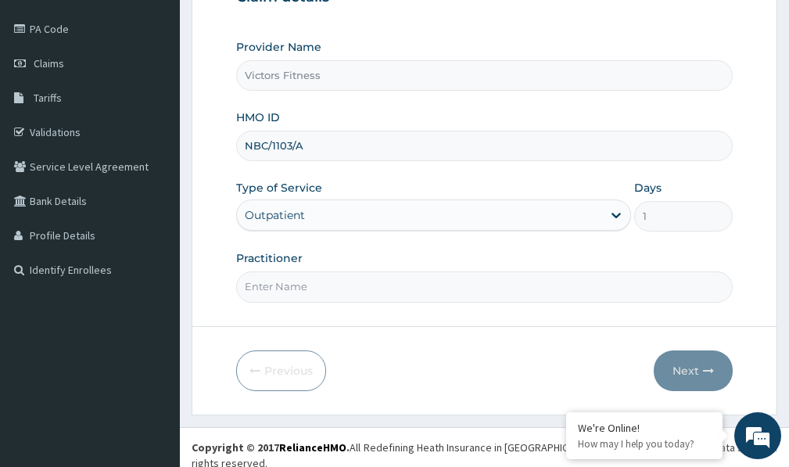
type input "NBC/1103/A"
click at [400, 292] on input "Practitioner" at bounding box center [484, 286] width 497 height 30
type input "GYM"
click at [676, 369] on button "Next" at bounding box center [693, 370] width 79 height 41
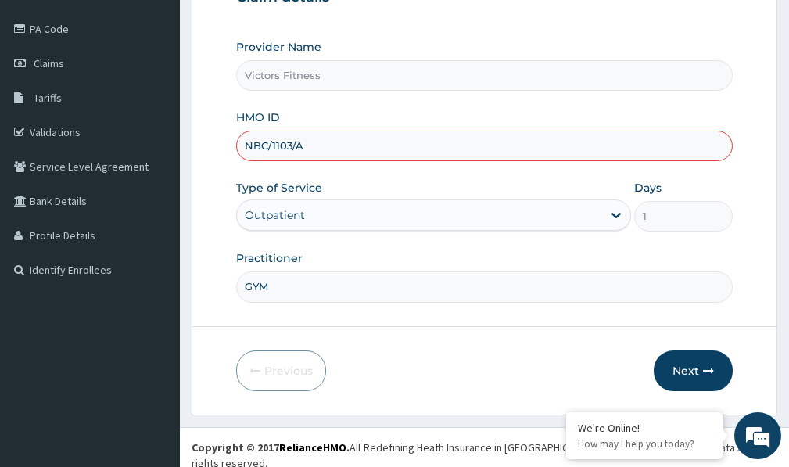
click at [291, 145] on input "NBC/1103/A" at bounding box center [484, 146] width 497 height 30
click at [302, 146] on input "NBC/110341/A" at bounding box center [484, 146] width 497 height 30
type input "NBC/11034/A"
click at [703, 368] on icon "button" at bounding box center [708, 370] width 11 height 11
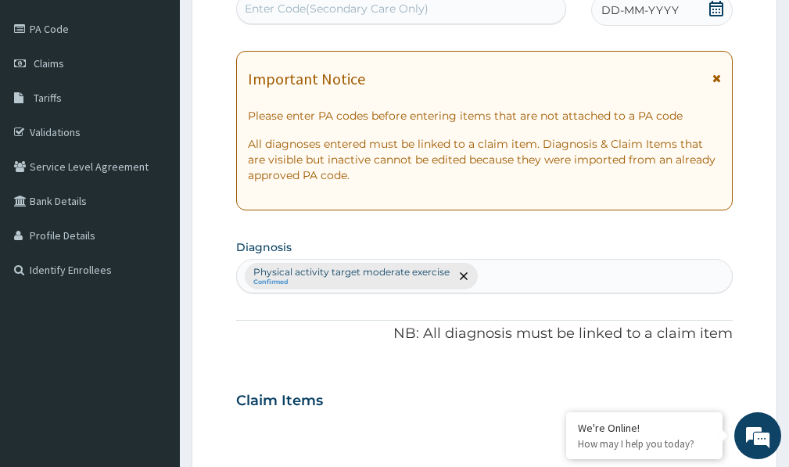
click at [637, 9] on span "DD-MM-YYYY" at bounding box center [639, 10] width 77 height 16
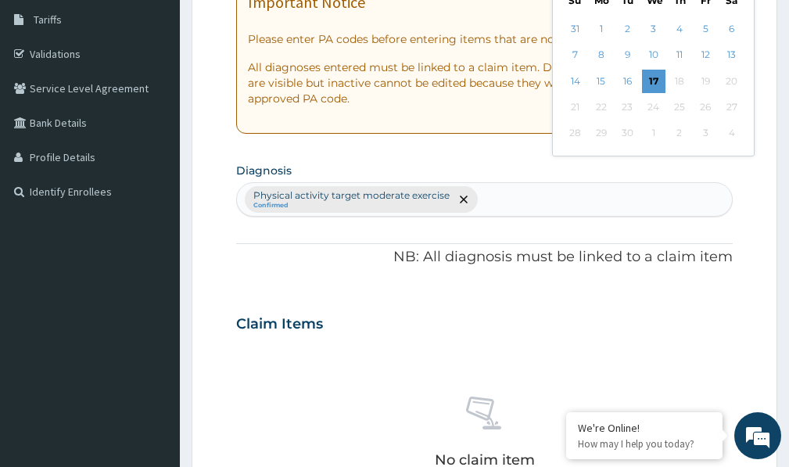
scroll to position [0, 0]
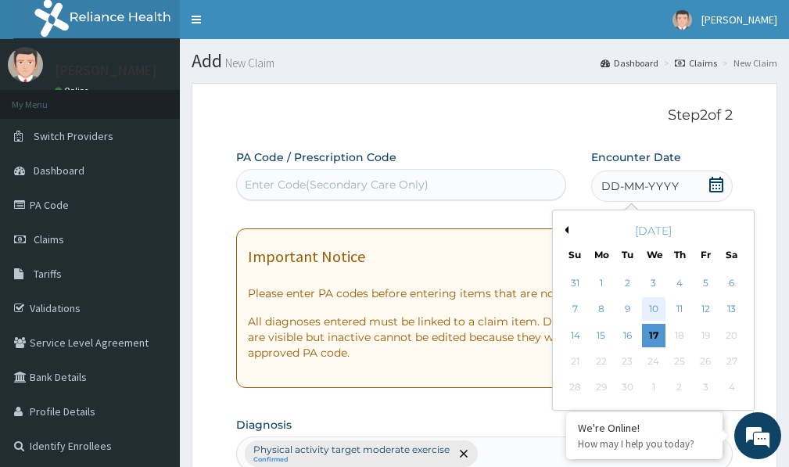
click at [655, 308] on div "10" at bounding box center [653, 309] width 23 height 23
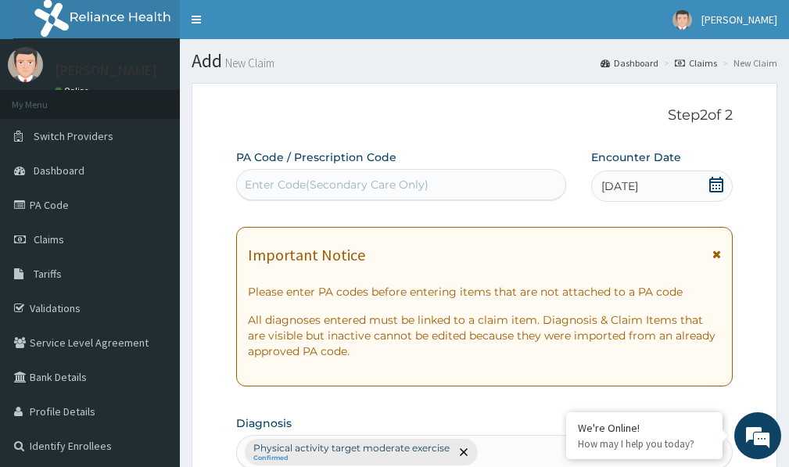
click at [386, 188] on div "Enter Code(Secondary Care Only)" at bounding box center [337, 185] width 184 height 16
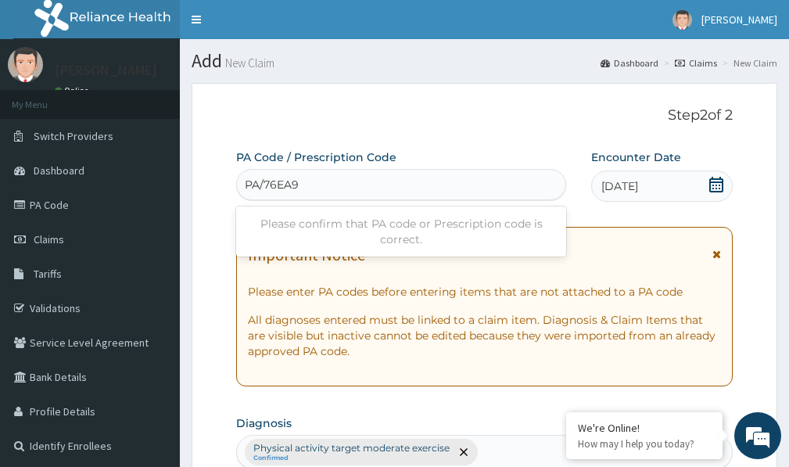
type input "PA/76EA97"
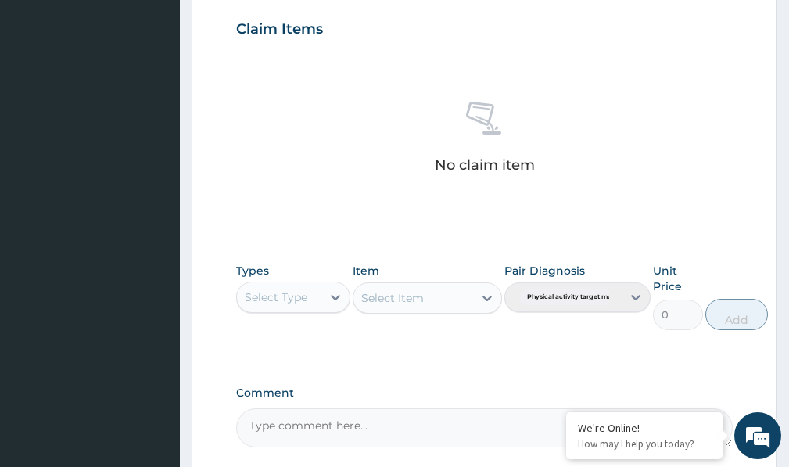
scroll to position [692, 0]
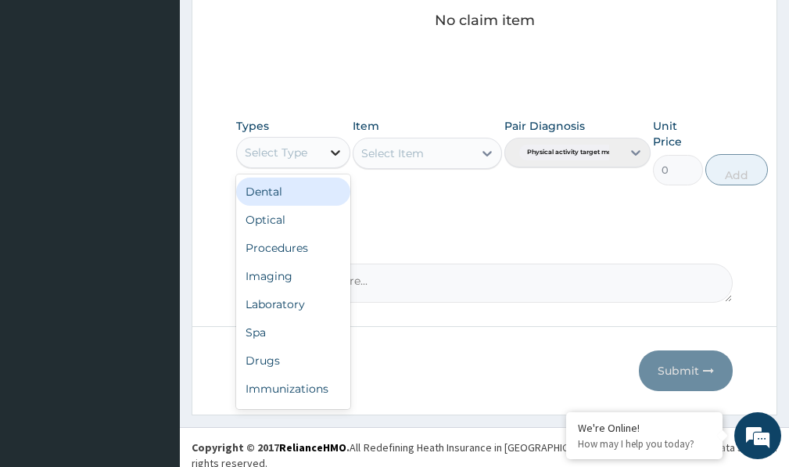
click at [330, 157] on icon at bounding box center [336, 153] width 16 height 16
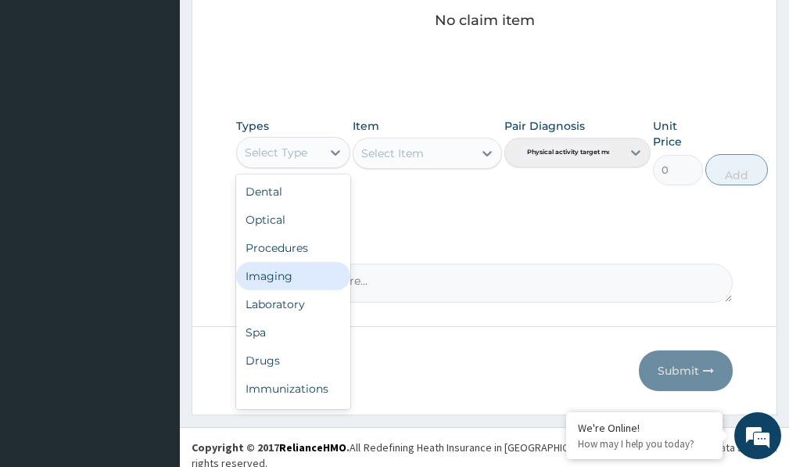
scroll to position [53, 0]
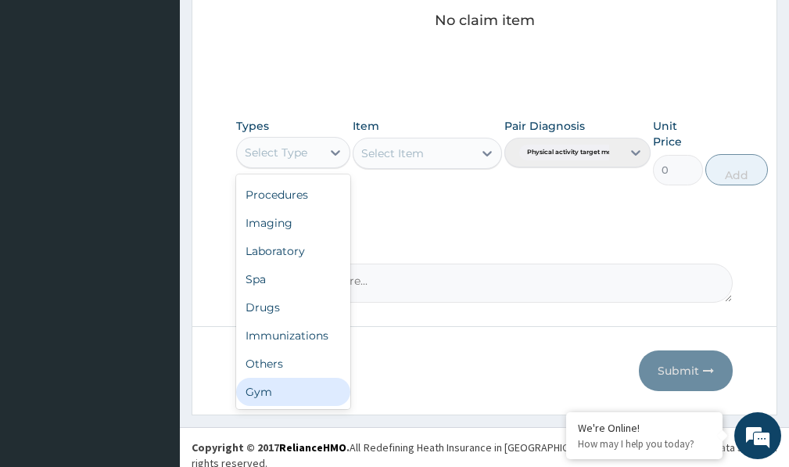
click at [297, 396] on div "Gym" at bounding box center [293, 392] width 114 height 28
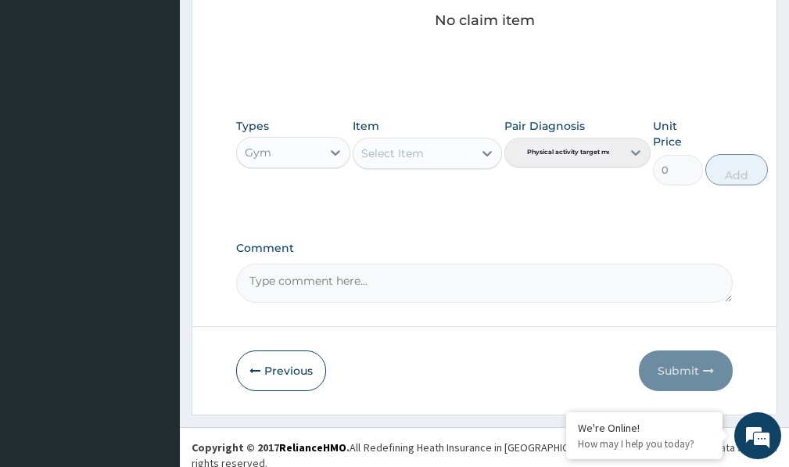
click at [489, 152] on icon at bounding box center [486, 153] width 9 height 5
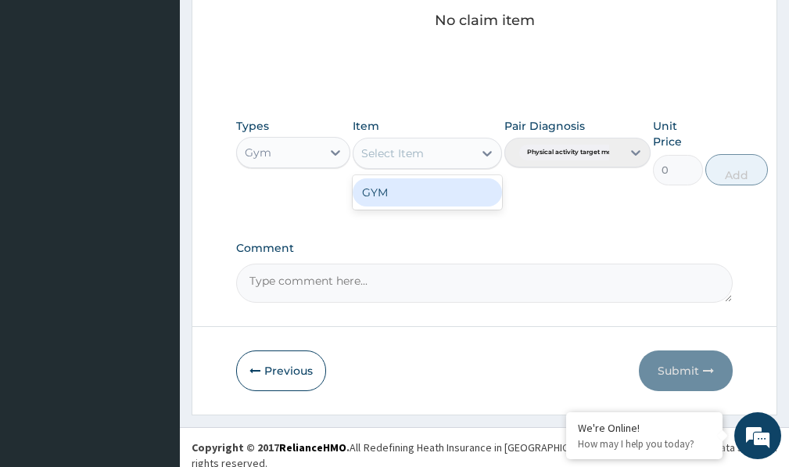
click at [465, 195] on div "GYM" at bounding box center [427, 192] width 149 height 28
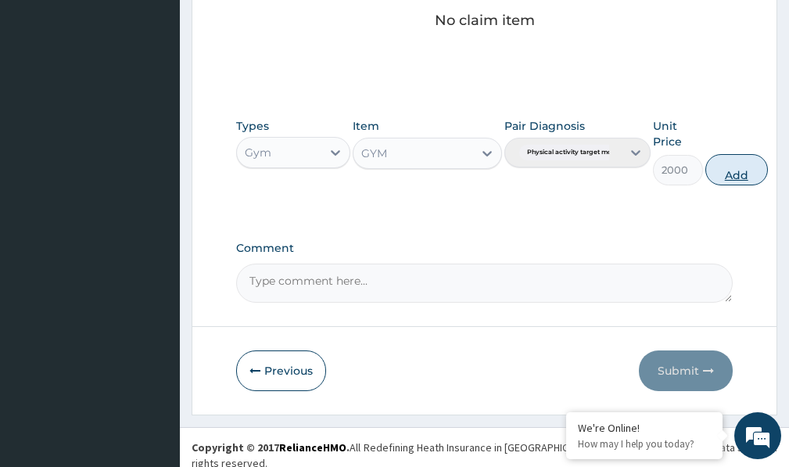
click at [748, 168] on button "Add" at bounding box center [736, 169] width 63 height 31
type input "0"
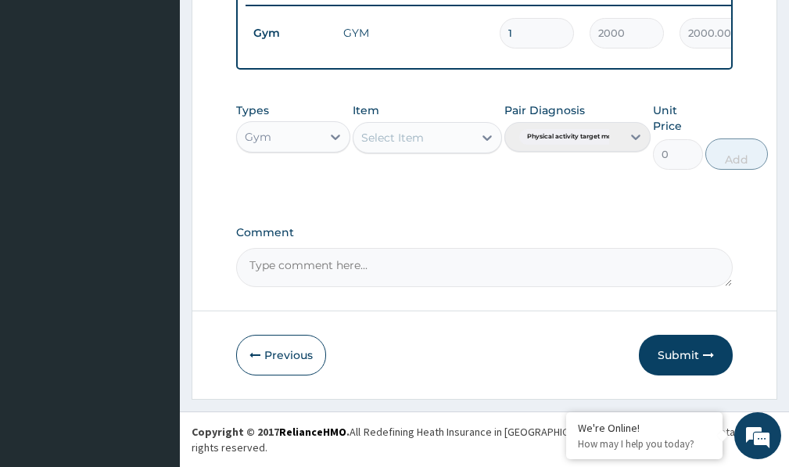
scroll to position [630, 0]
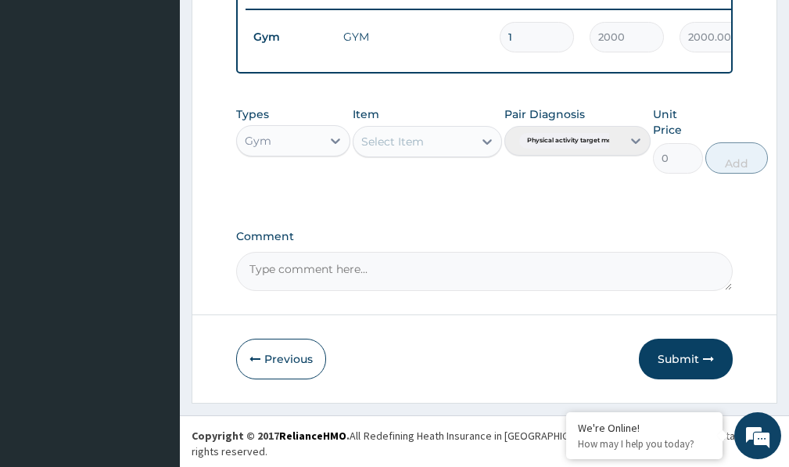
drag, startPoint x: 690, startPoint y: 367, endPoint x: 547, endPoint y: 360, distance: 143.3
click at [687, 367] on button "Submit" at bounding box center [686, 359] width 94 height 41
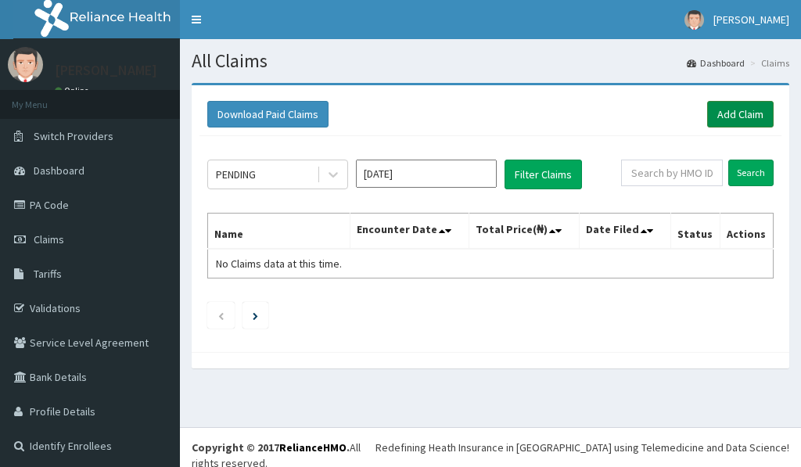
click at [723, 109] on link "Add Claim" at bounding box center [740, 114] width 66 height 27
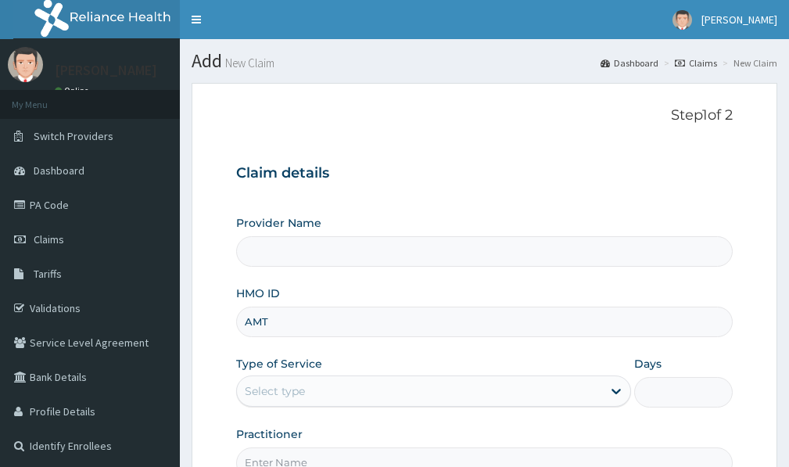
type input "AMT/"
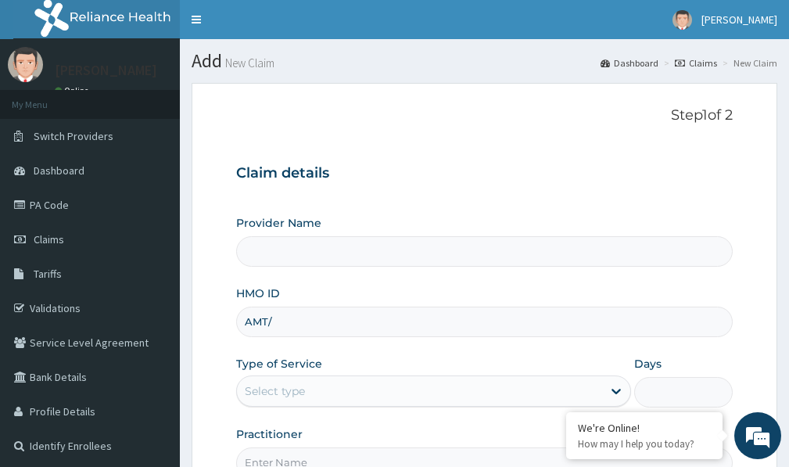
type input "Victors Fitness"
type input "1"
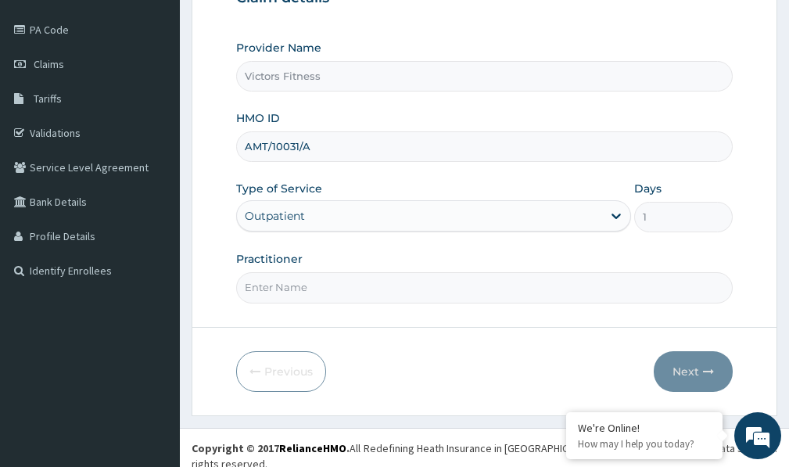
scroll to position [176, 0]
type input "AMT/10031/A"
click at [307, 288] on input "Practitioner" at bounding box center [484, 286] width 497 height 30
type input "GYM"
click at [678, 366] on button "Next" at bounding box center [693, 370] width 79 height 41
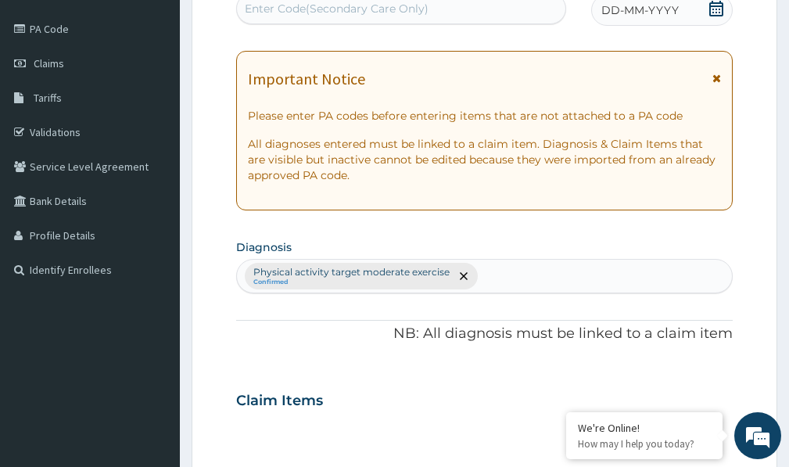
click at [622, 13] on span "DD-MM-YYYY" at bounding box center [639, 10] width 77 height 16
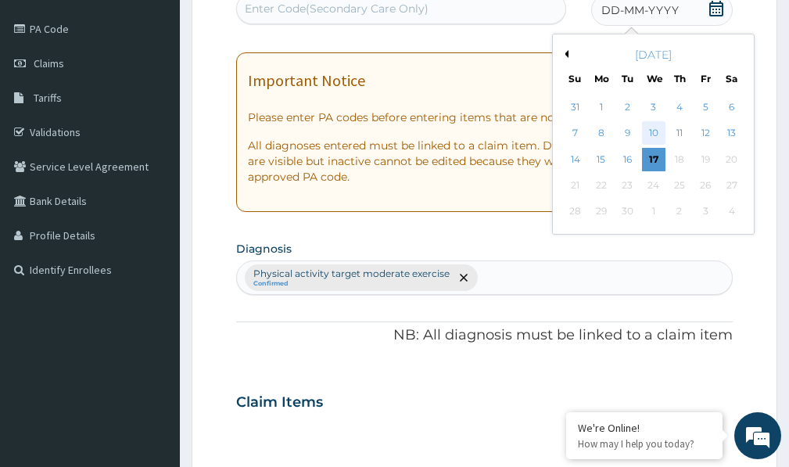
click at [653, 135] on div "10" at bounding box center [653, 133] width 23 height 23
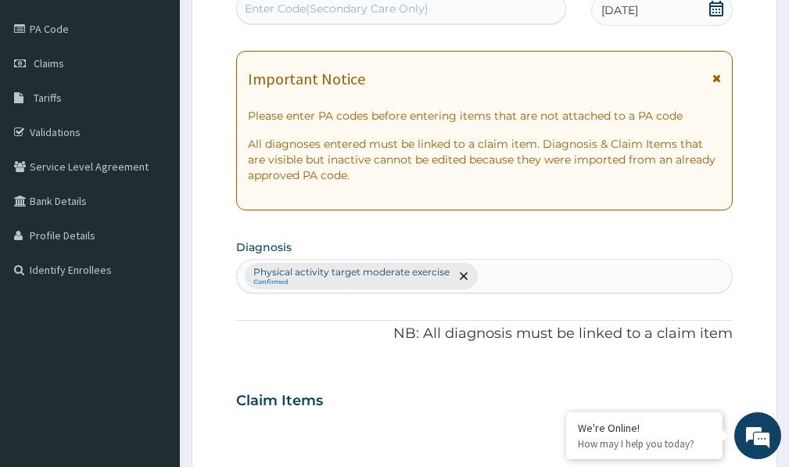
click at [406, 11] on div "Enter Code(Secondary Care Only)" at bounding box center [337, 9] width 184 height 16
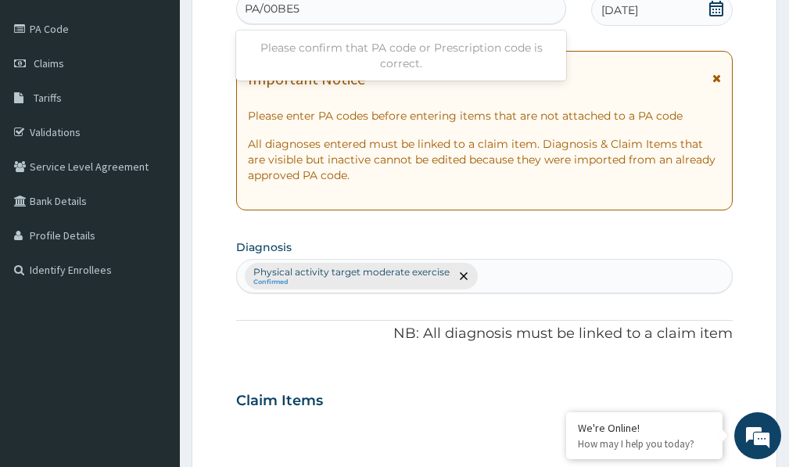
type input "PA/00BE54"
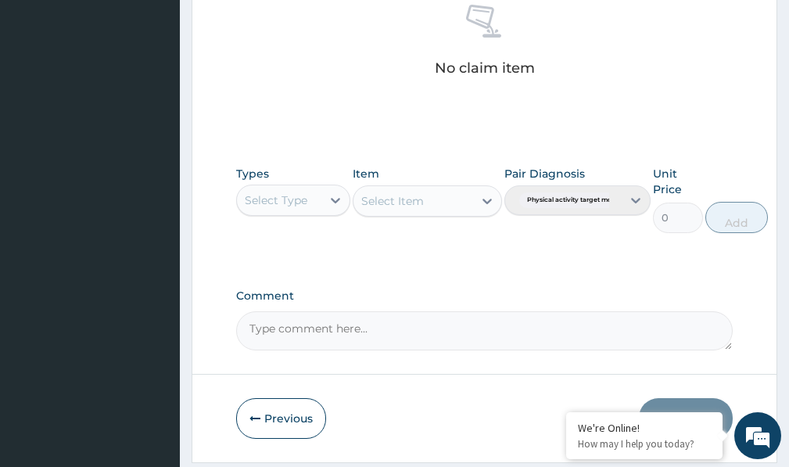
scroll to position [692, 0]
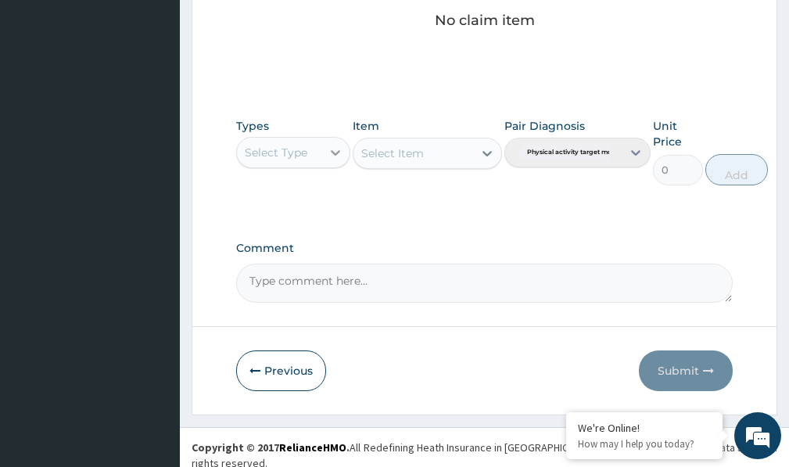
click at [339, 148] on icon at bounding box center [336, 153] width 16 height 16
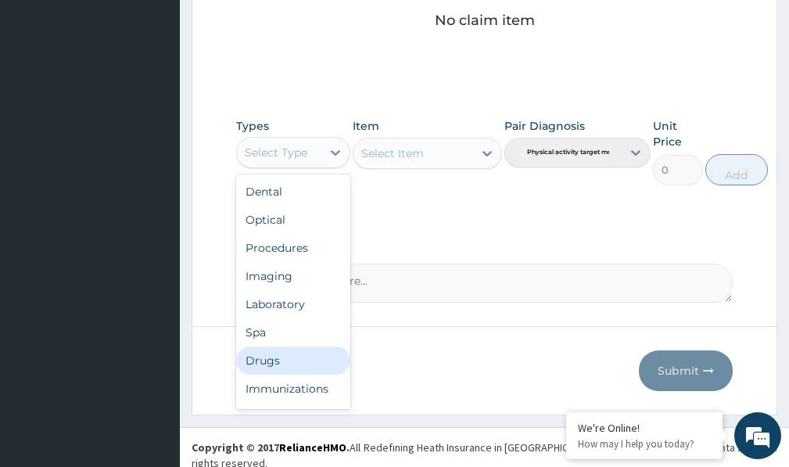
scroll to position [53, 0]
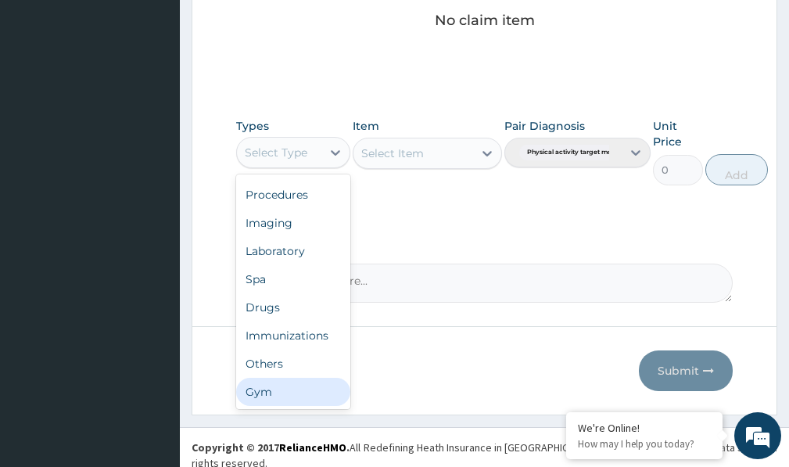
click at [288, 388] on div "Gym" at bounding box center [293, 392] width 114 height 28
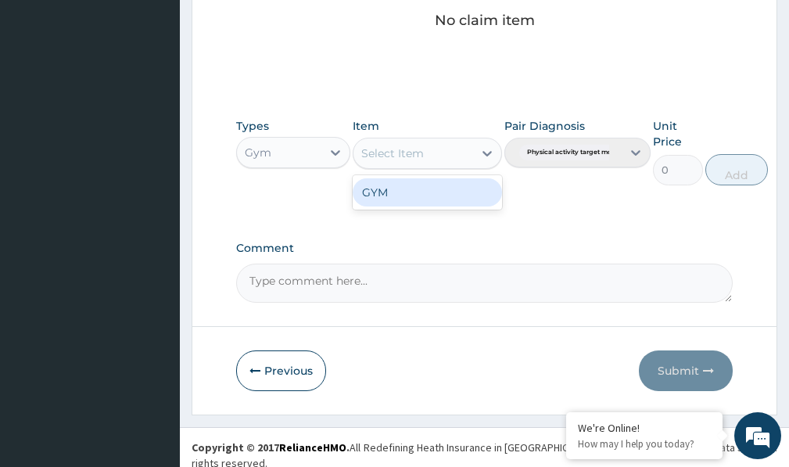
click at [484, 155] on icon at bounding box center [487, 153] width 16 height 16
click at [473, 200] on div "GYM" at bounding box center [427, 192] width 149 height 28
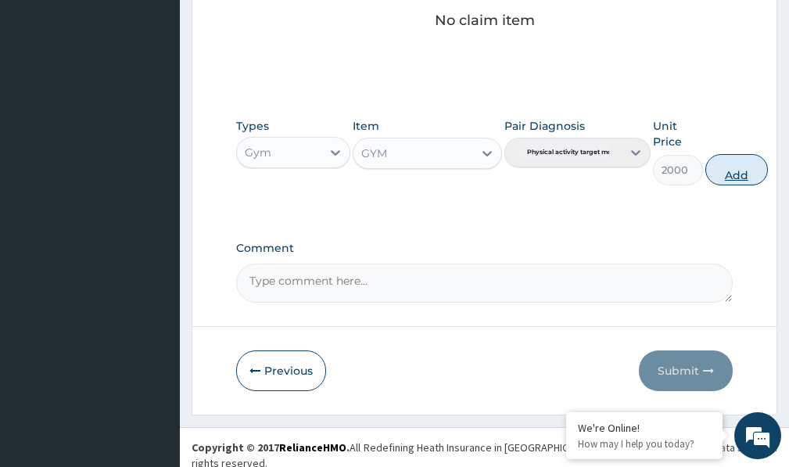
click at [719, 173] on button "Add" at bounding box center [736, 169] width 63 height 31
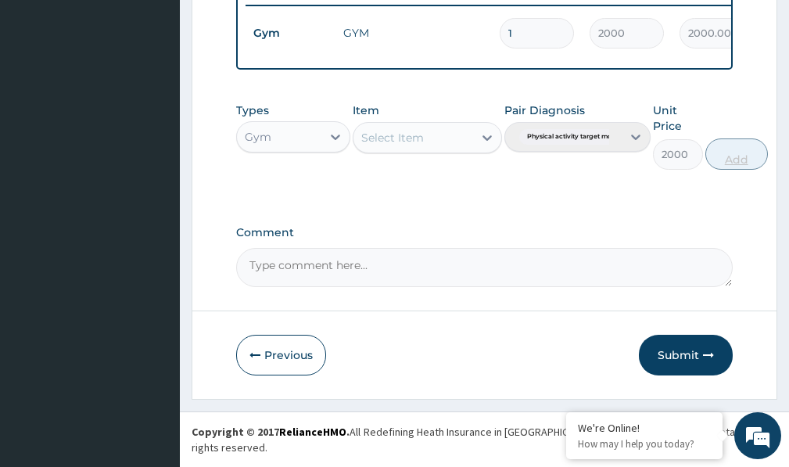
type input "0"
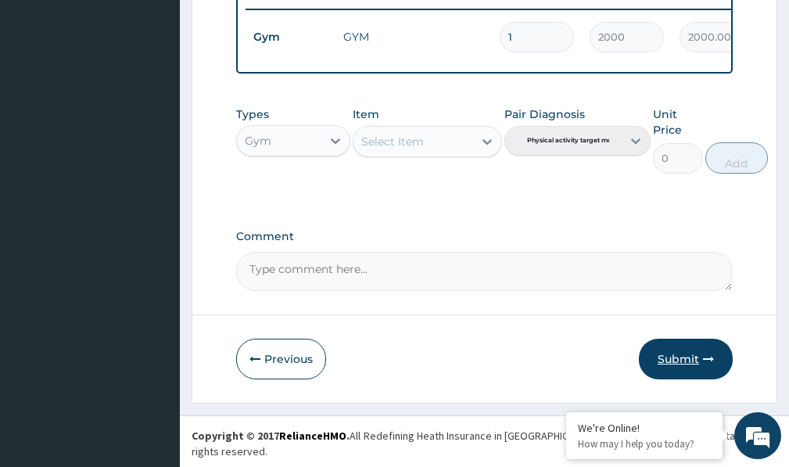
click at [673, 369] on button "Submit" at bounding box center [686, 359] width 94 height 41
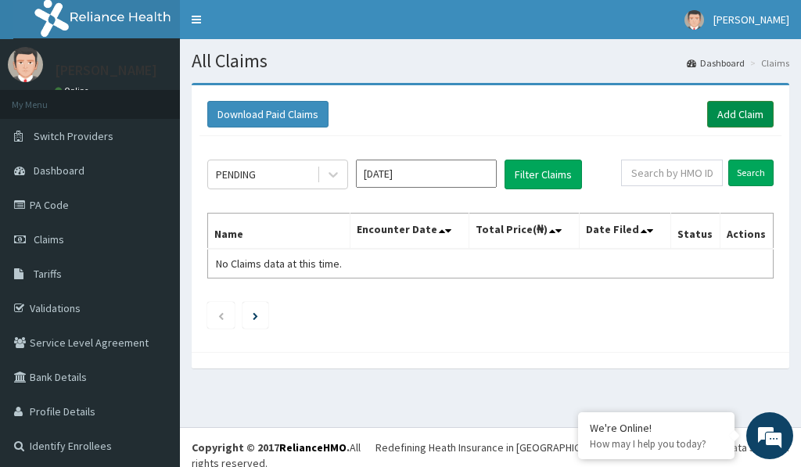
click at [721, 115] on link "Add Claim" at bounding box center [740, 114] width 66 height 27
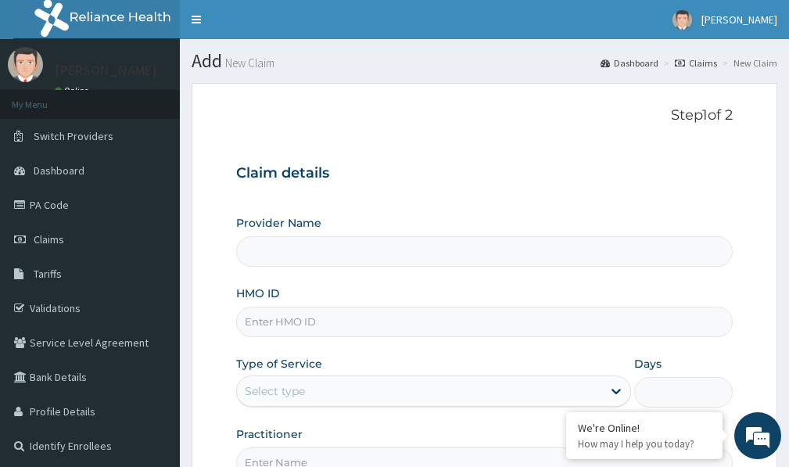
type input "Victors Fitness"
type input "1"
click at [256, 322] on input "HMO ID" at bounding box center [484, 322] width 497 height 30
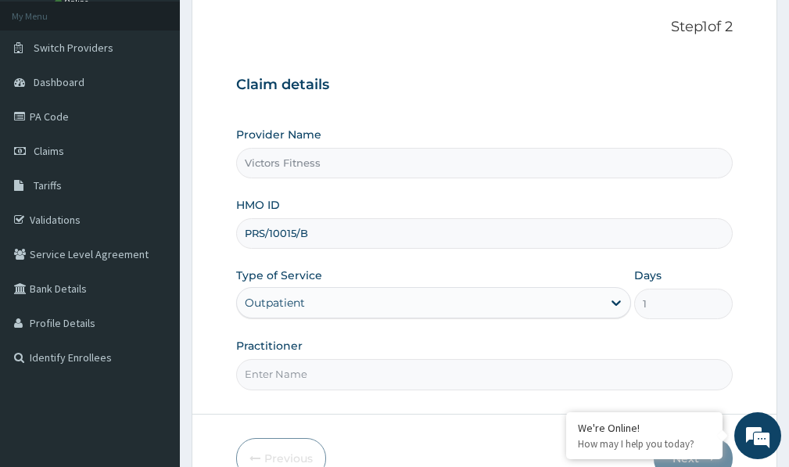
scroll to position [176, 0]
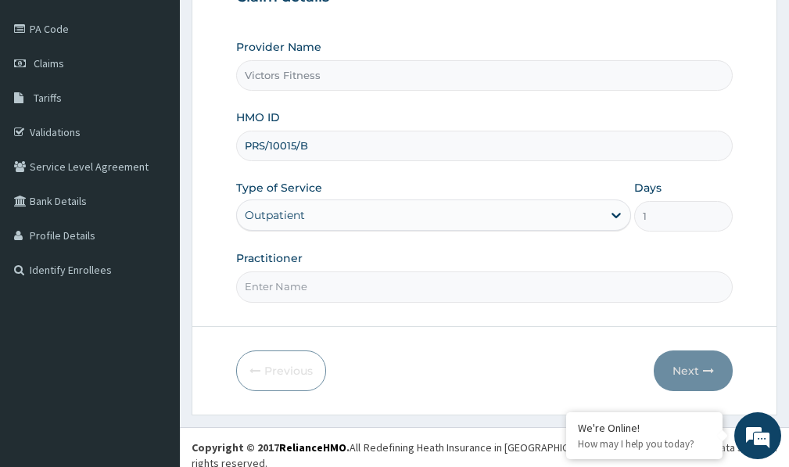
type input "PRS/10015/B"
click at [307, 289] on input "Practitioner" at bounding box center [484, 286] width 497 height 30
type input "GYM"
click at [683, 370] on button "Next" at bounding box center [693, 370] width 79 height 41
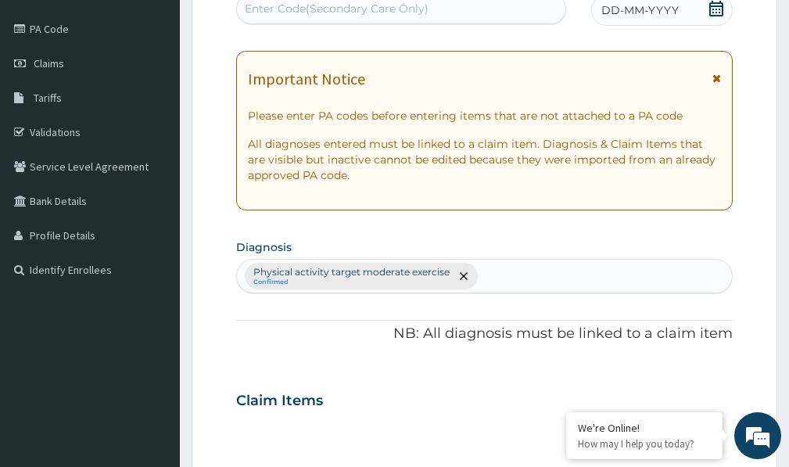
click at [665, 13] on span "DD-MM-YYYY" at bounding box center [639, 10] width 77 height 16
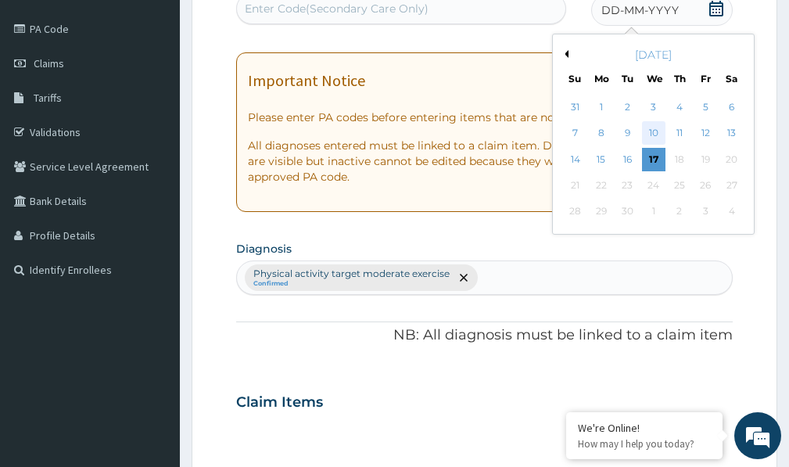
click at [656, 133] on div "10" at bounding box center [653, 133] width 23 height 23
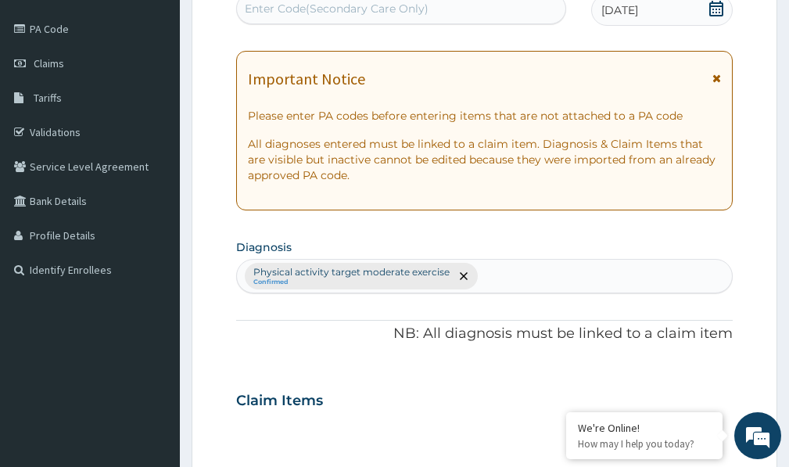
click at [352, 7] on div "Enter Code(Secondary Care Only)" at bounding box center [337, 9] width 184 height 16
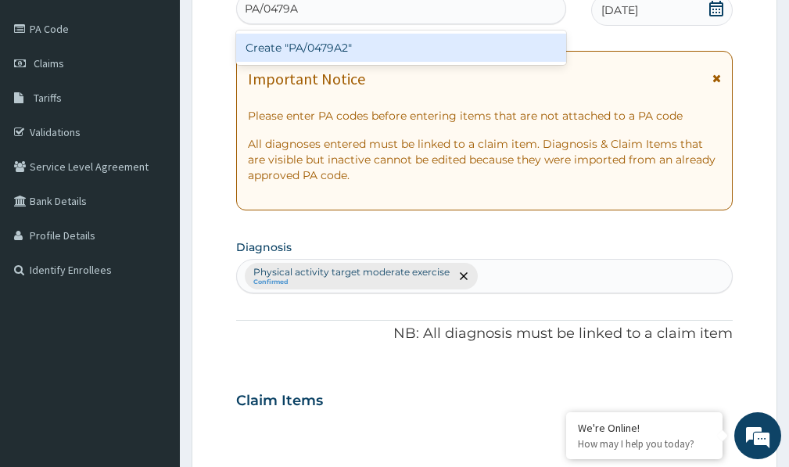
type input "PA/0479A2"
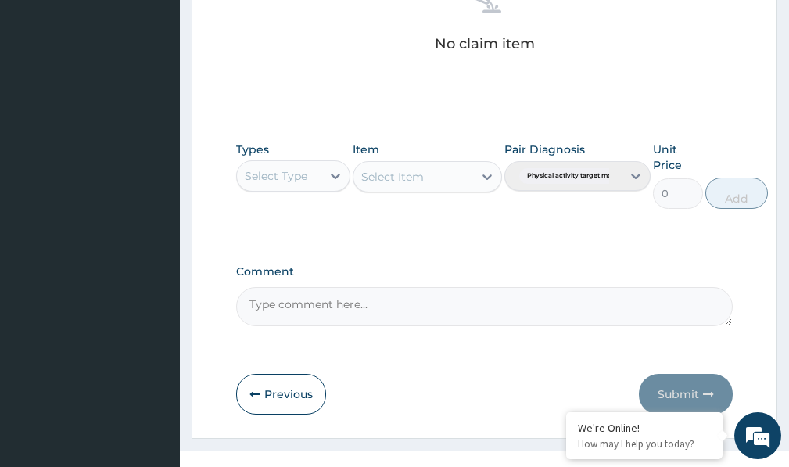
scroll to position [692, 0]
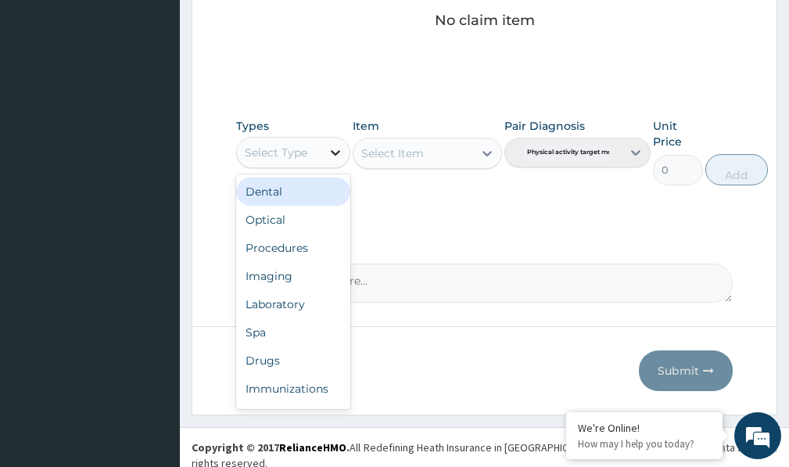
click at [335, 156] on icon at bounding box center [336, 153] width 16 height 16
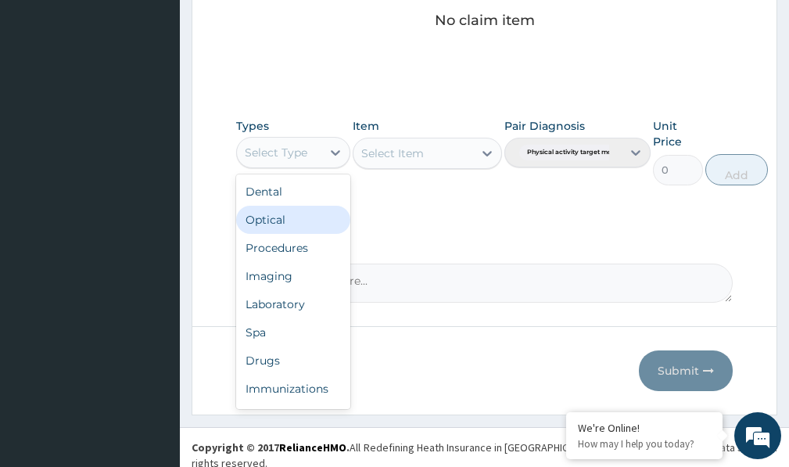
scroll to position [53, 0]
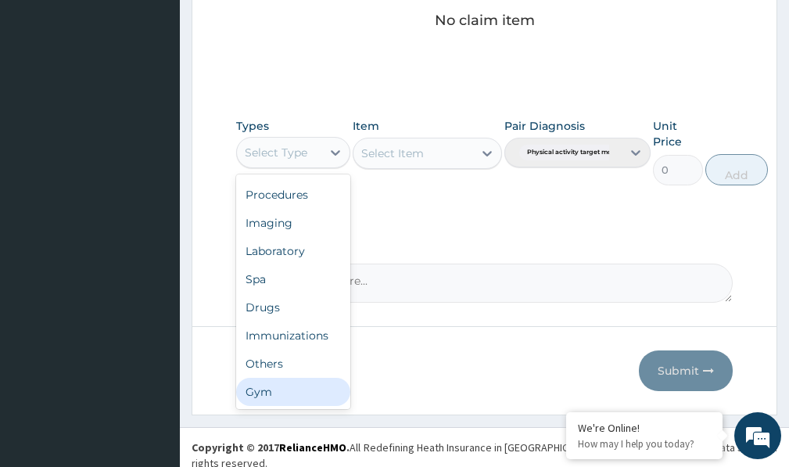
click at [271, 393] on div "Gym" at bounding box center [293, 392] width 114 height 28
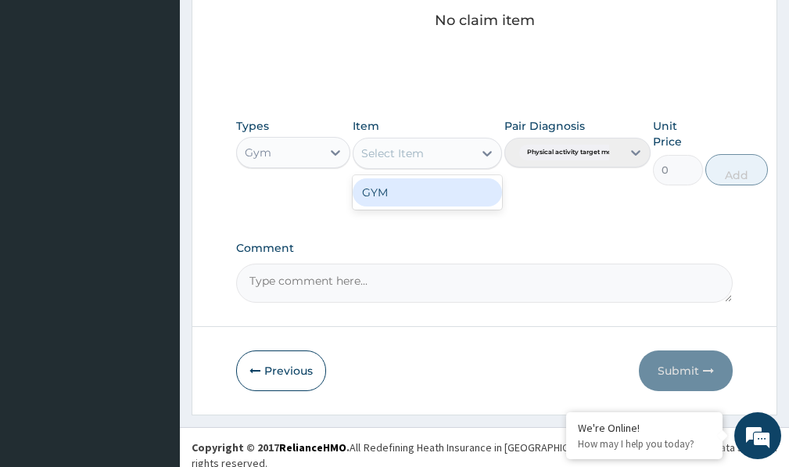
click at [488, 153] on icon at bounding box center [486, 153] width 9 height 5
click at [449, 202] on div "GYM" at bounding box center [427, 192] width 149 height 28
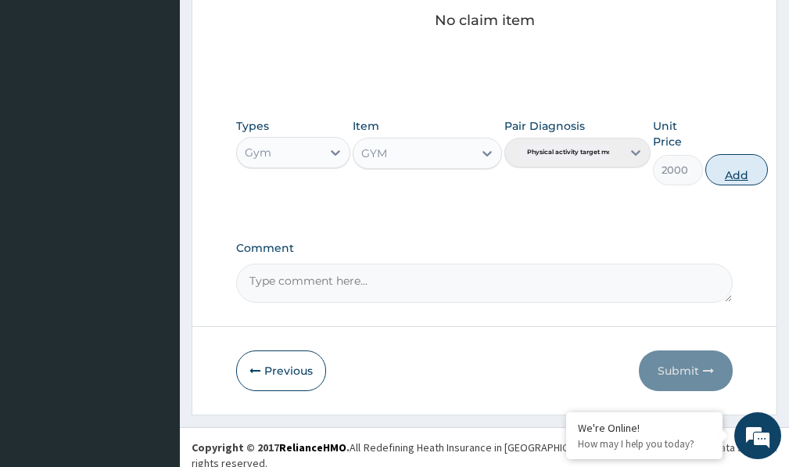
click at [733, 166] on button "Add" at bounding box center [736, 169] width 63 height 31
type input "0"
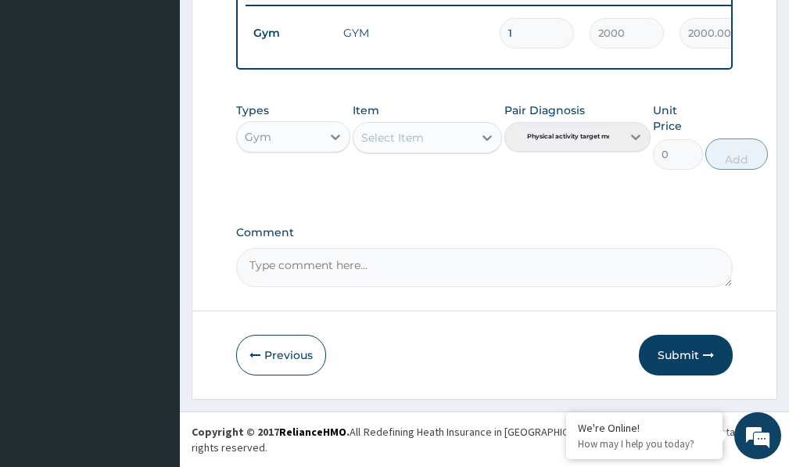
scroll to position [630, 0]
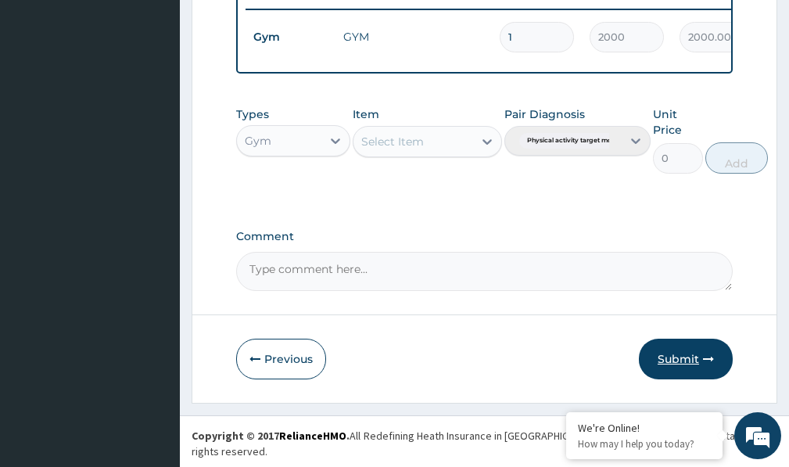
click at [680, 368] on button "Submit" at bounding box center [686, 359] width 94 height 41
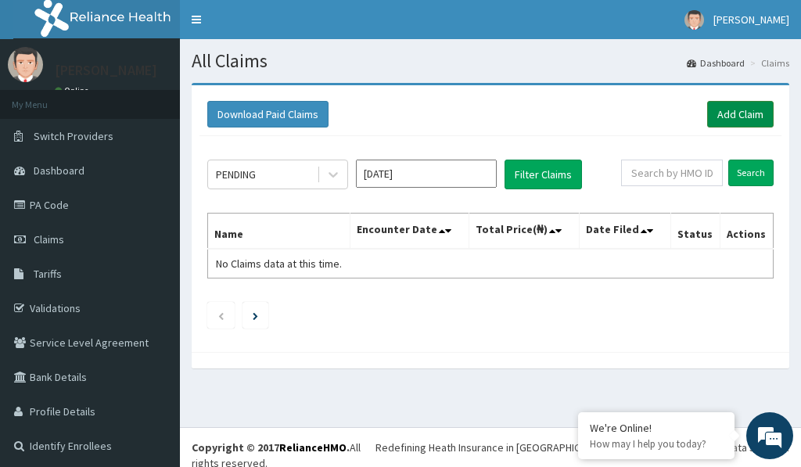
click at [717, 112] on link "Add Claim" at bounding box center [740, 114] width 66 height 27
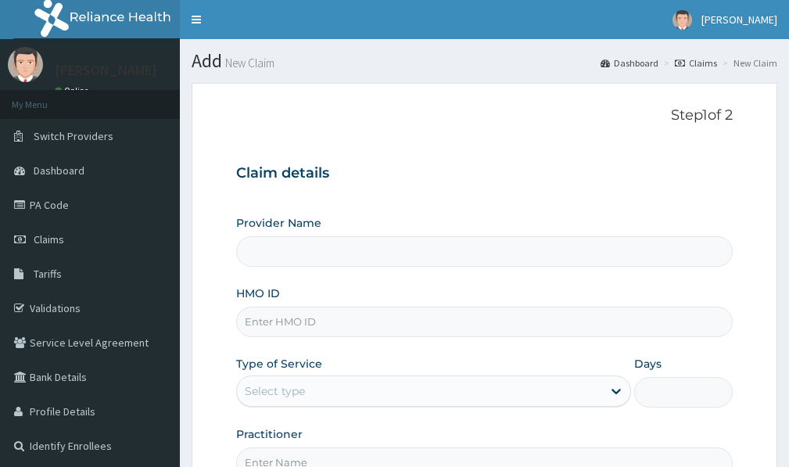
click at [279, 321] on input "HMO ID" at bounding box center [484, 322] width 497 height 30
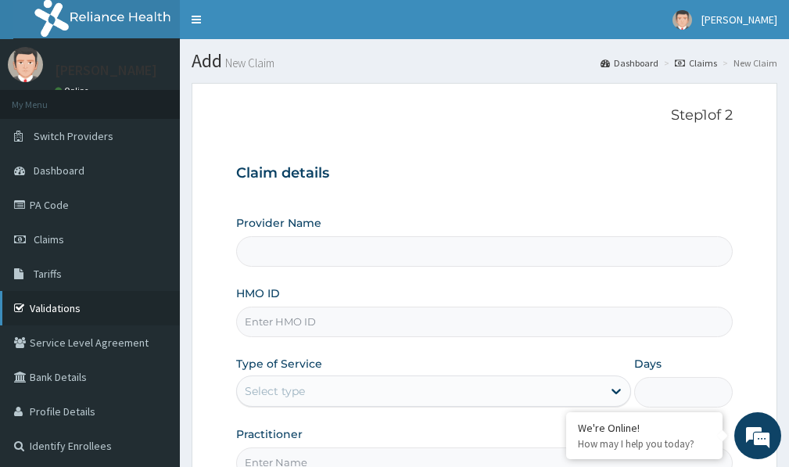
type input "Victors Fitness"
type input "1"
click at [305, 321] on input "HMO ID" at bounding box center [484, 322] width 497 height 30
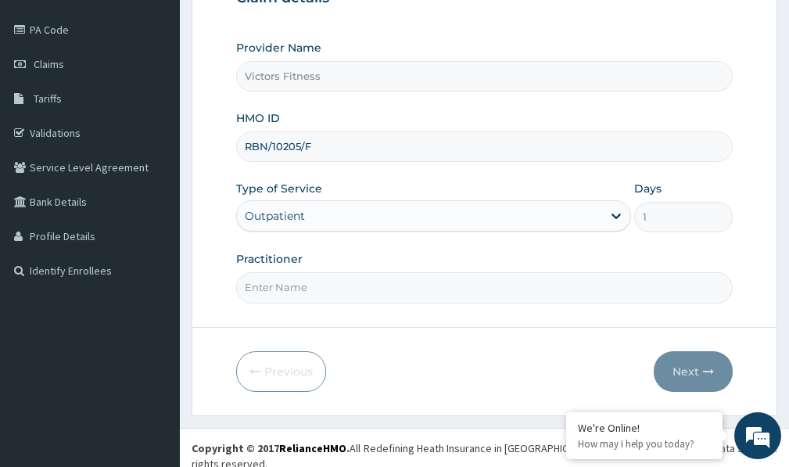
scroll to position [176, 0]
type input "RBN/10205/F"
click at [316, 285] on input "Practitioner" at bounding box center [484, 286] width 497 height 30
type input "GTN"
click at [318, 282] on input "GTN" at bounding box center [484, 286] width 497 height 30
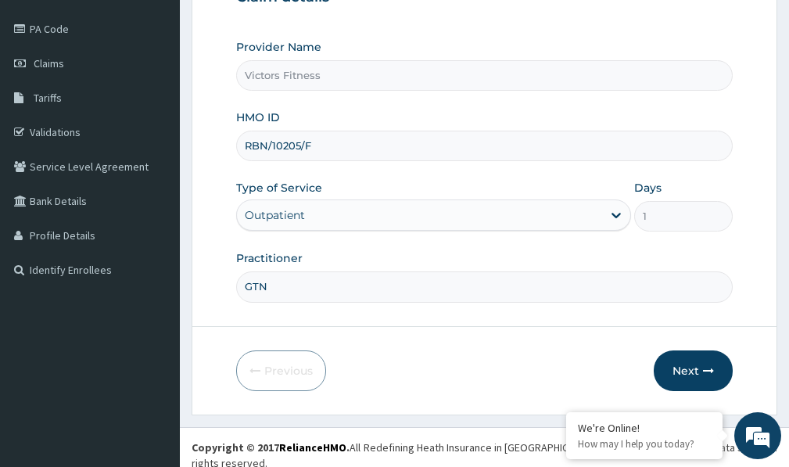
click at [318, 282] on input "GTN" at bounding box center [484, 286] width 497 height 30
type input "M"
type input "GYM"
click at [686, 369] on button "Next" at bounding box center [693, 370] width 79 height 41
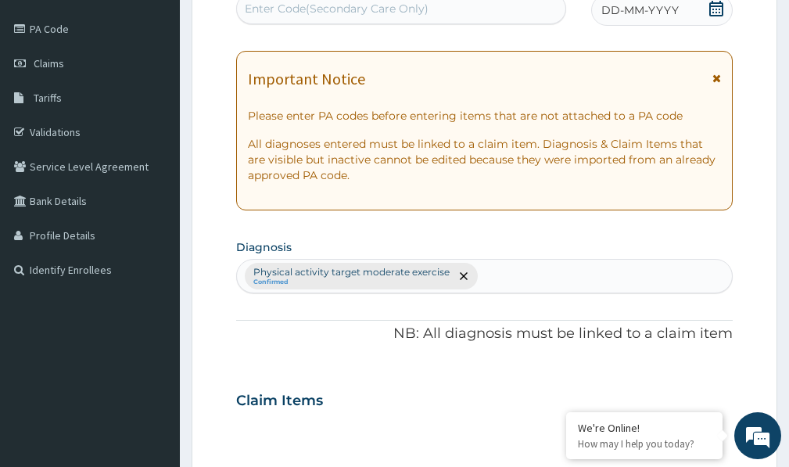
click at [637, 14] on span "DD-MM-YYYY" at bounding box center [639, 10] width 77 height 16
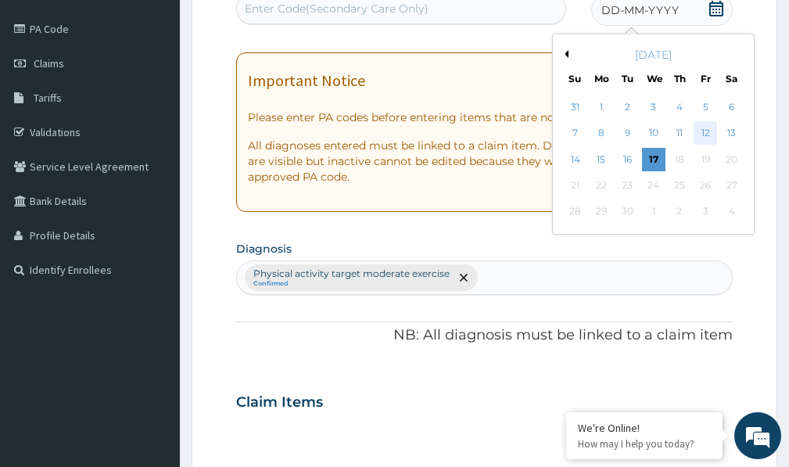
click at [708, 131] on div "12" at bounding box center [705, 133] width 23 height 23
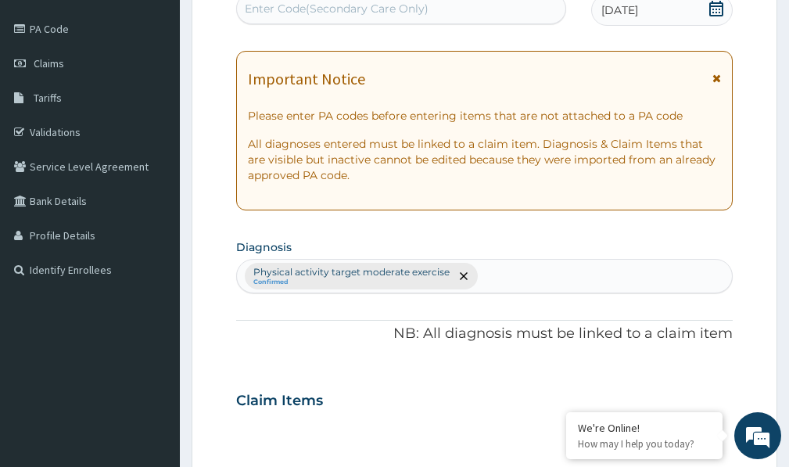
click at [340, 12] on div "Enter Code(Secondary Care Only)" at bounding box center [337, 9] width 184 height 16
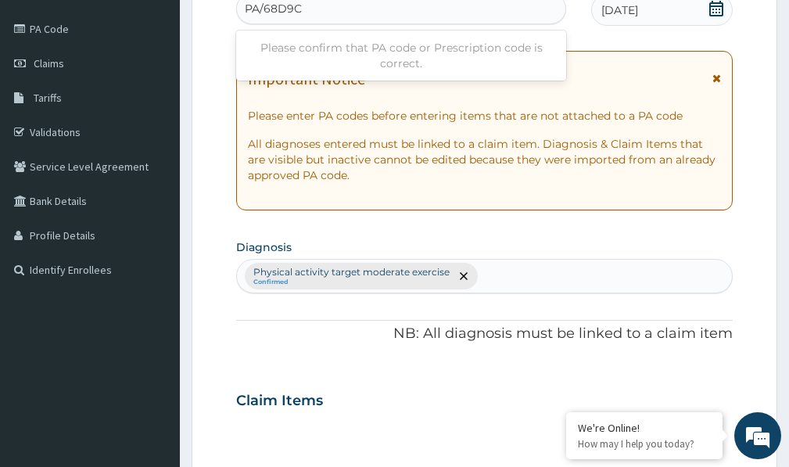
type input "PA/68D9C4"
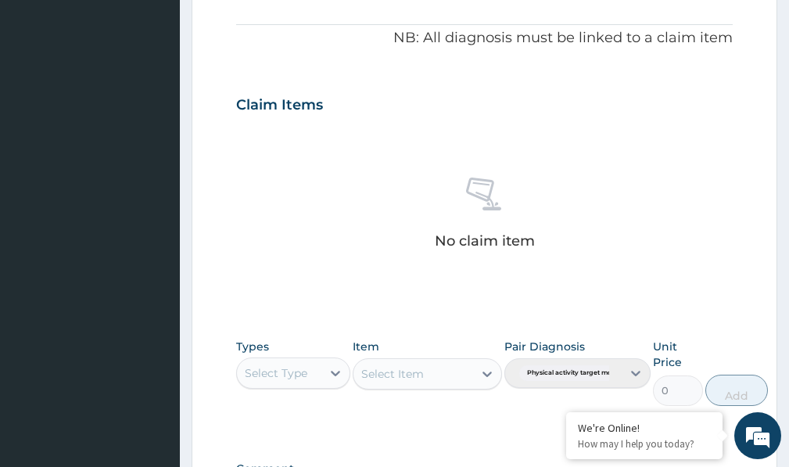
scroll to position [706, 0]
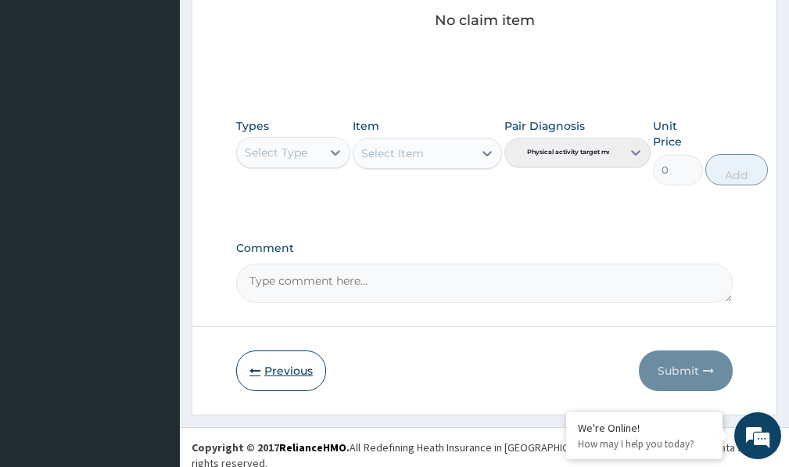
click at [300, 371] on button "Previous" at bounding box center [281, 370] width 90 height 41
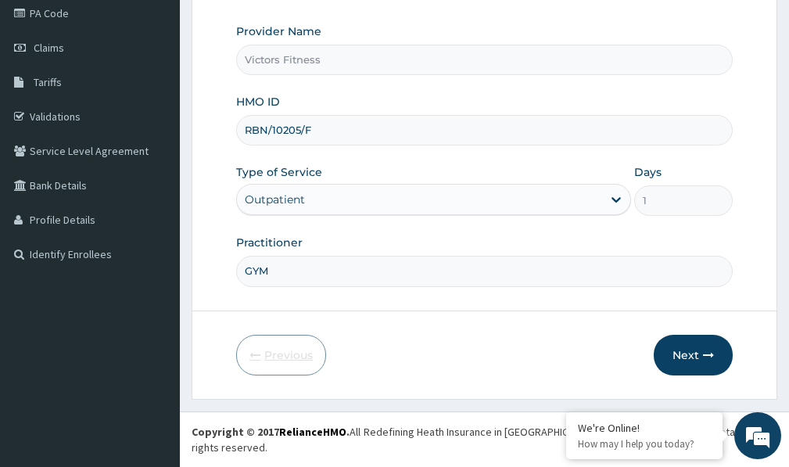
scroll to position [176, 0]
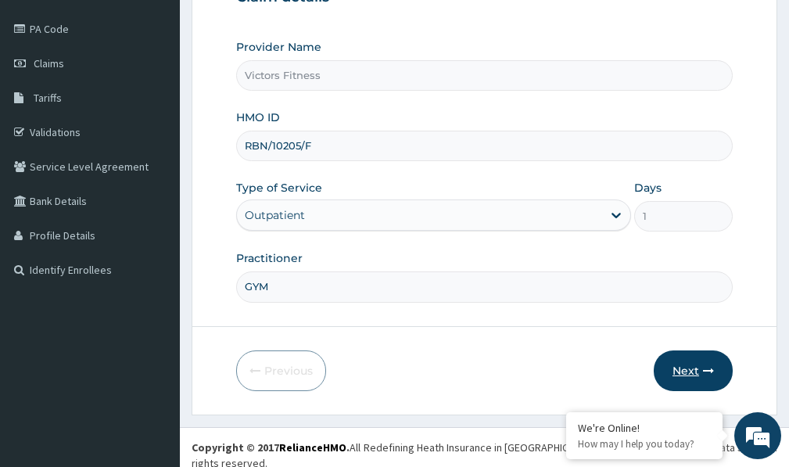
click at [691, 364] on button "Next" at bounding box center [693, 370] width 79 height 41
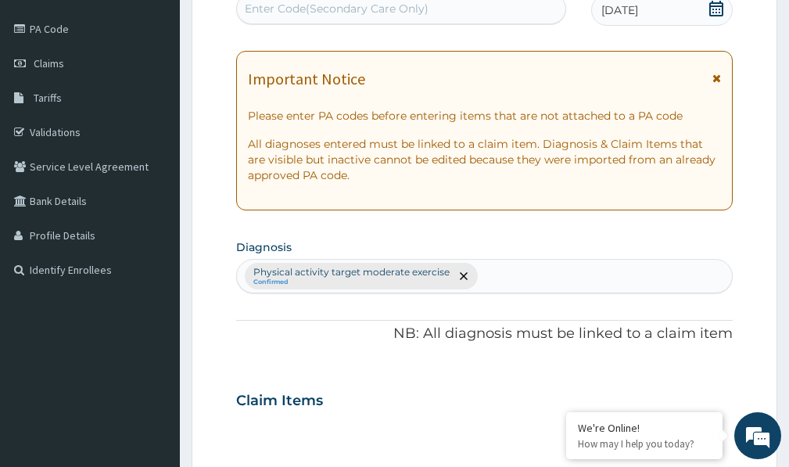
click at [417, 13] on div "Enter Code(Secondary Care Only)" at bounding box center [337, 9] width 184 height 16
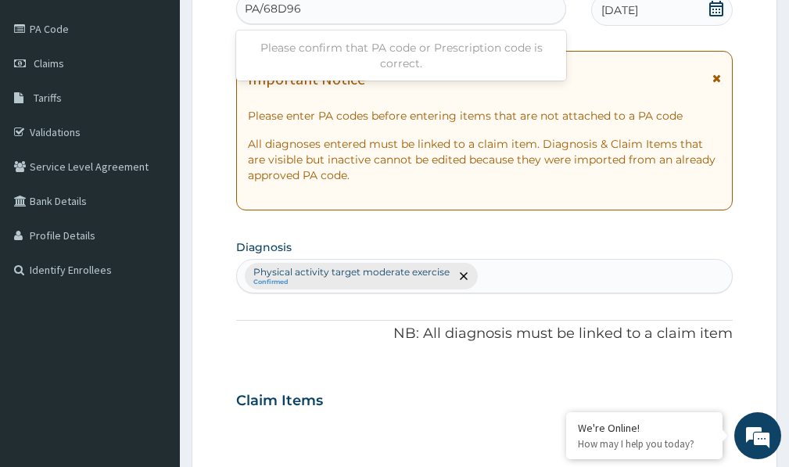
type input "PA/68D964"
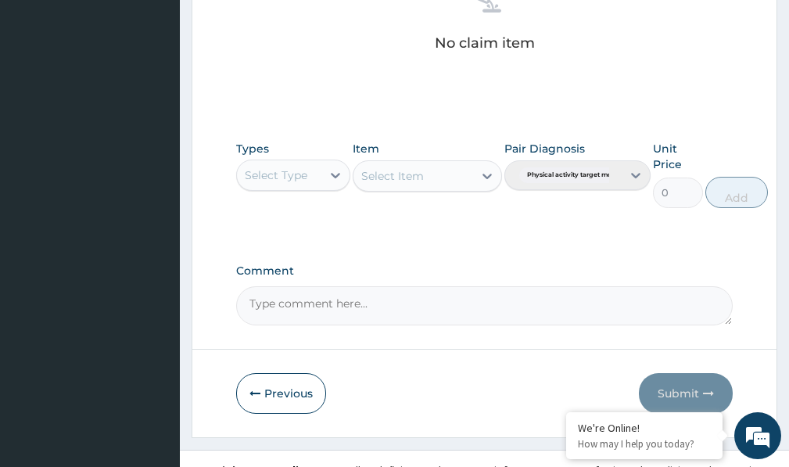
scroll to position [692, 0]
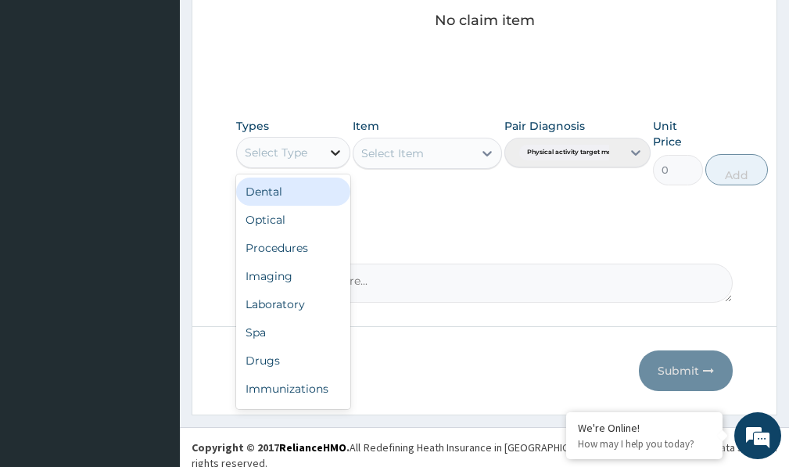
click at [339, 157] on icon at bounding box center [336, 153] width 16 height 16
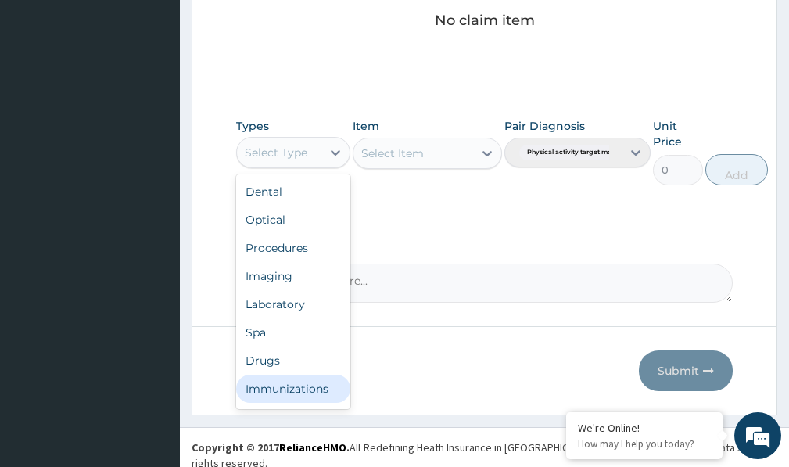
scroll to position [53, 0]
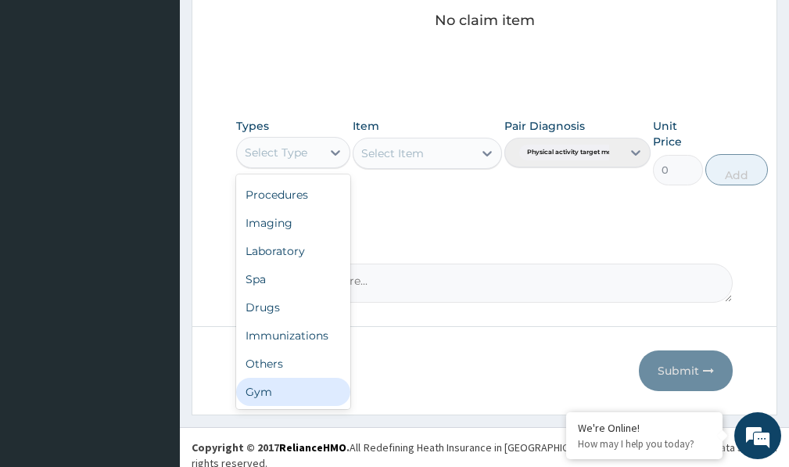
click at [304, 395] on div "Gym" at bounding box center [293, 392] width 114 height 28
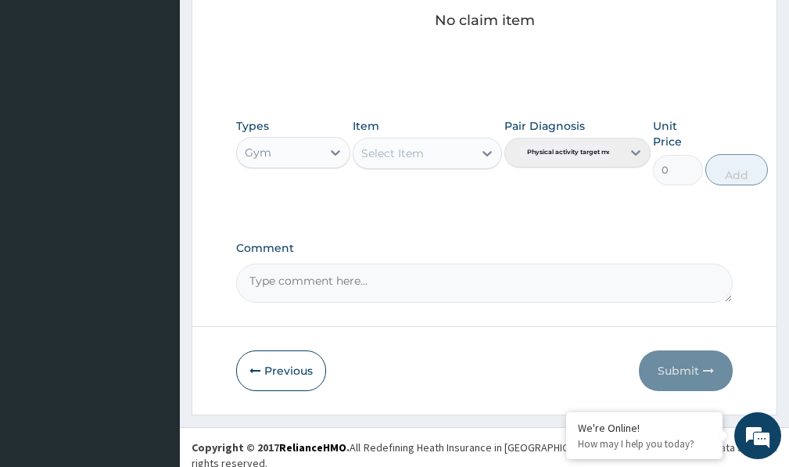
click at [486, 155] on icon at bounding box center [486, 153] width 9 height 5
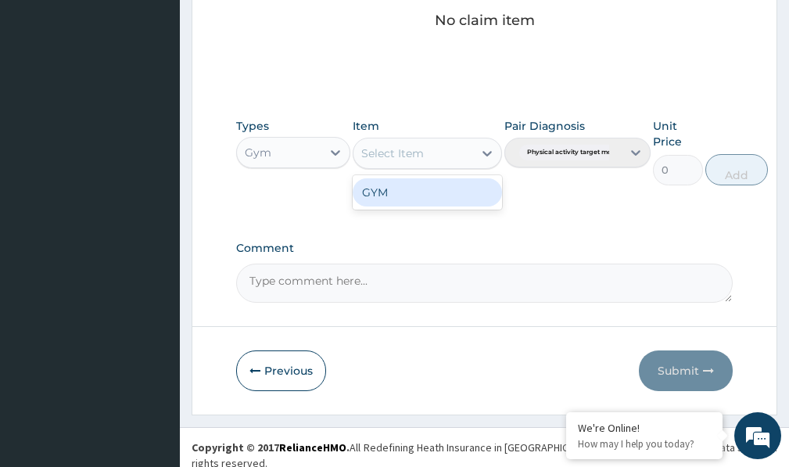
click at [465, 199] on div "GYM" at bounding box center [427, 192] width 149 height 28
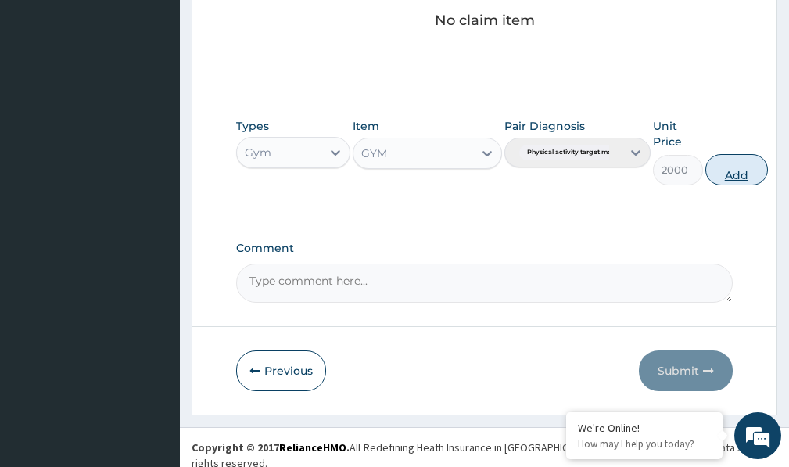
click at [748, 174] on button "Add" at bounding box center [736, 169] width 63 height 31
type input "0"
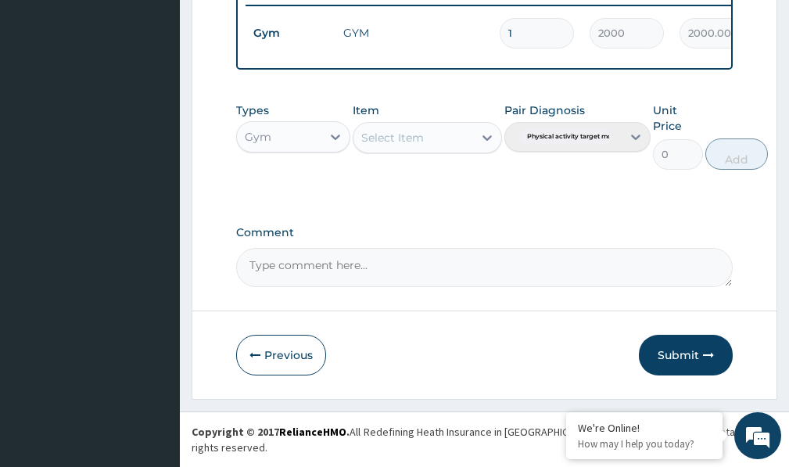
scroll to position [630, 0]
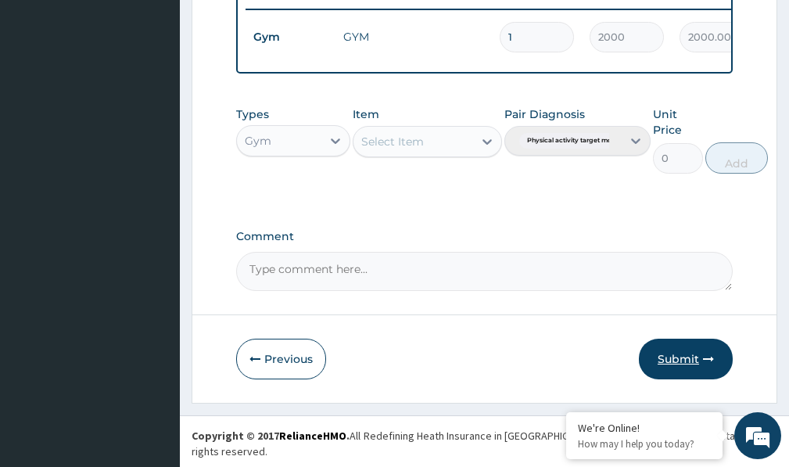
click at [691, 369] on button "Submit" at bounding box center [686, 359] width 94 height 41
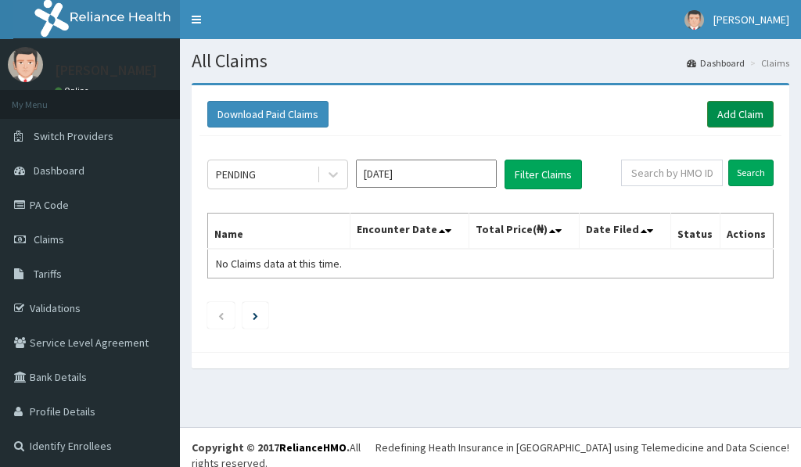
click at [723, 116] on link "Add Claim" at bounding box center [740, 114] width 66 height 27
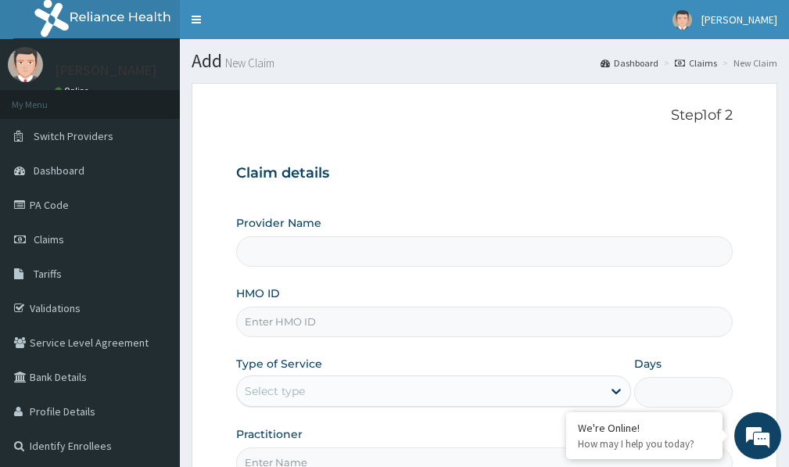
click at [282, 323] on input "HMO ID" at bounding box center [484, 322] width 497 height 30
type input "RBN/1"
type input "Victors Fitness"
type input "RBN/10"
type input "1"
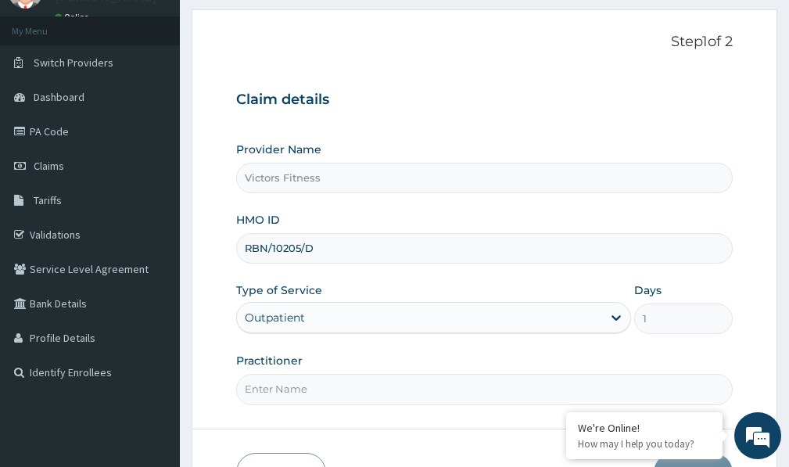
scroll to position [176, 0]
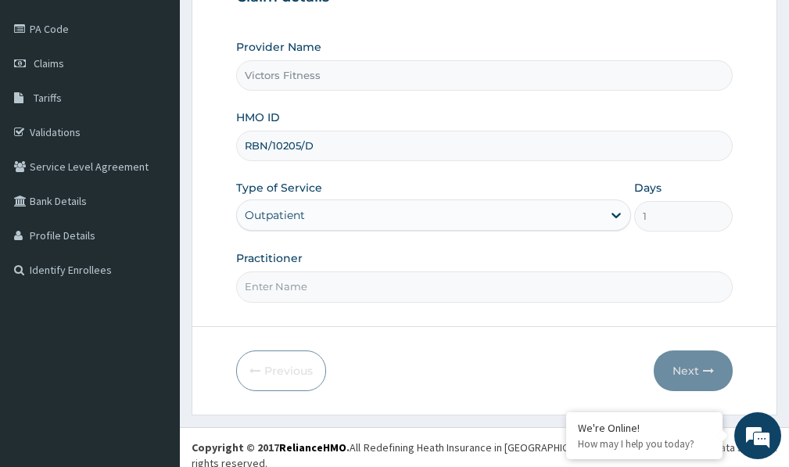
type input "RBN/10205/D"
click at [295, 292] on input "Practitioner" at bounding box center [484, 286] width 497 height 30
type input "GYM"
click at [695, 372] on button "Next" at bounding box center [693, 370] width 79 height 41
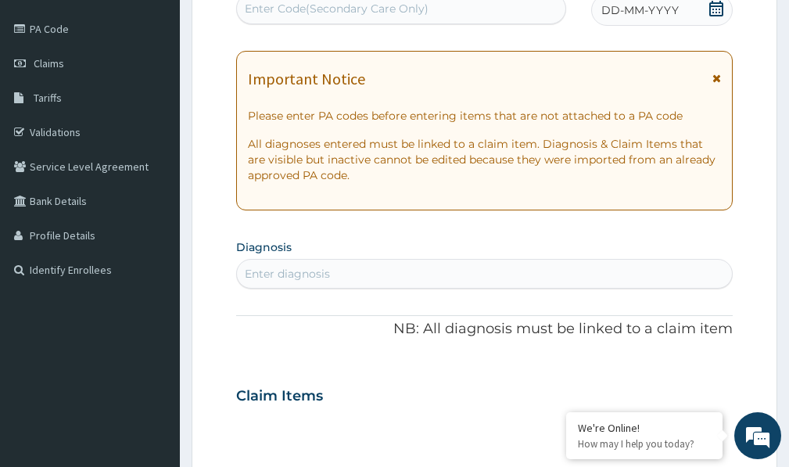
click at [631, 12] on span "DD-MM-YYYY" at bounding box center [639, 10] width 77 height 16
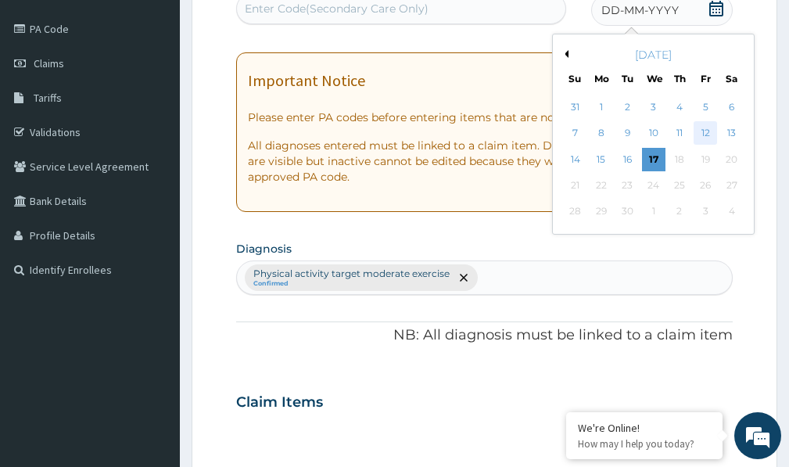
click at [712, 124] on div "12" at bounding box center [705, 133] width 23 height 23
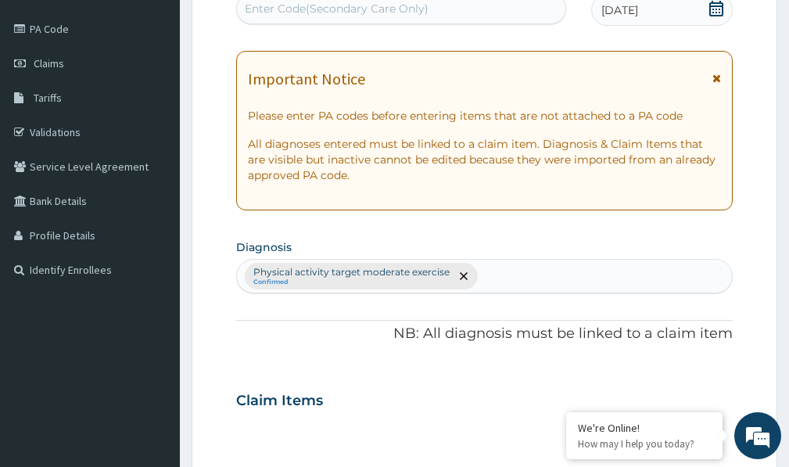
click at [421, 15] on div "Enter Code(Secondary Care Only)" at bounding box center [337, 9] width 184 height 16
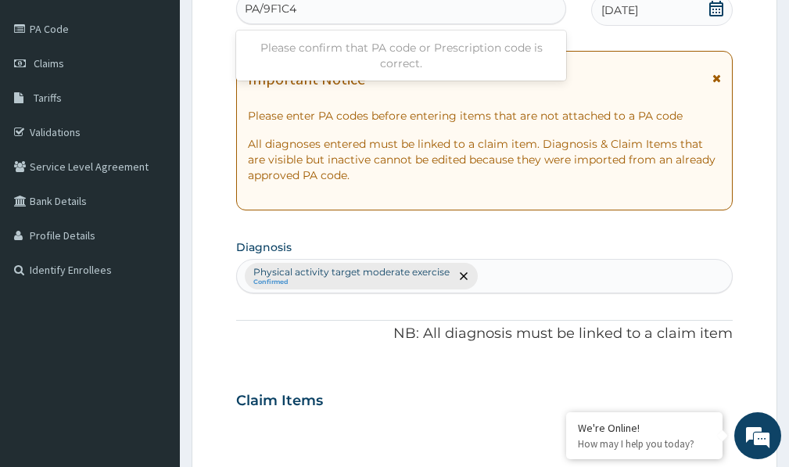
type input "PA/9F1C44"
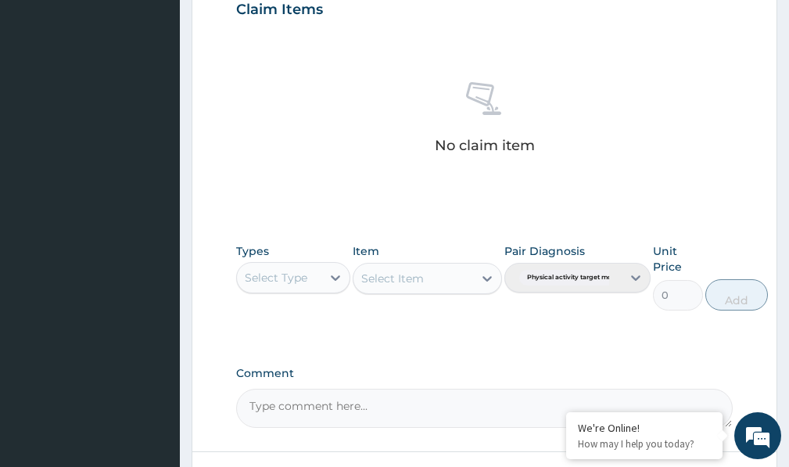
scroll to position [692, 0]
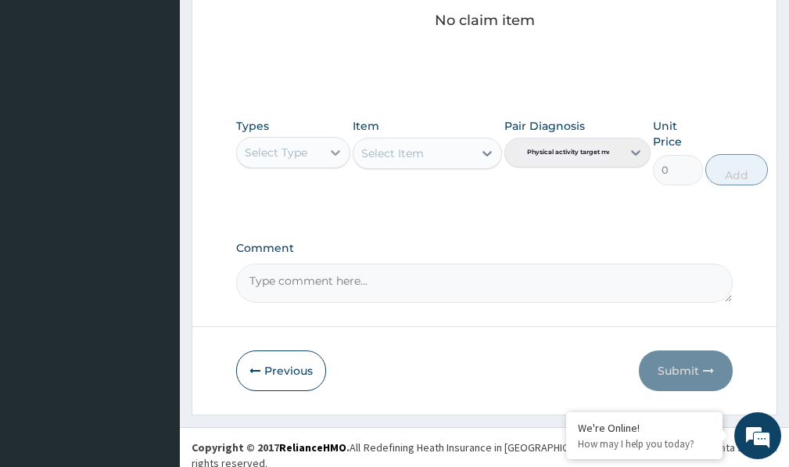
click at [338, 149] on icon at bounding box center [336, 153] width 16 height 16
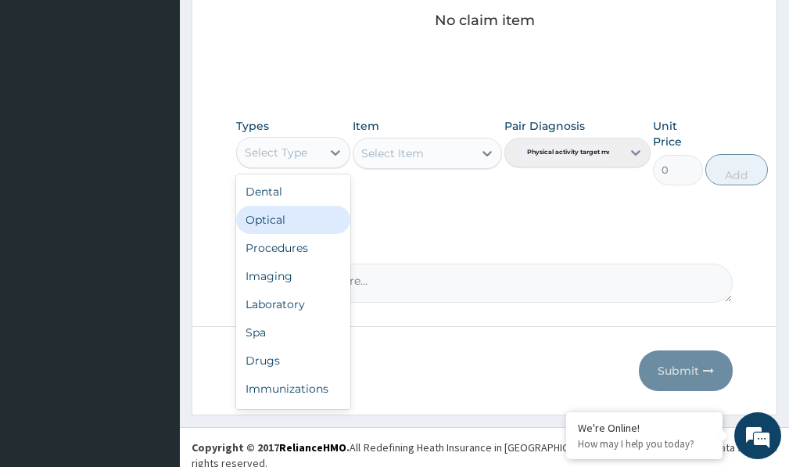
scroll to position [53, 0]
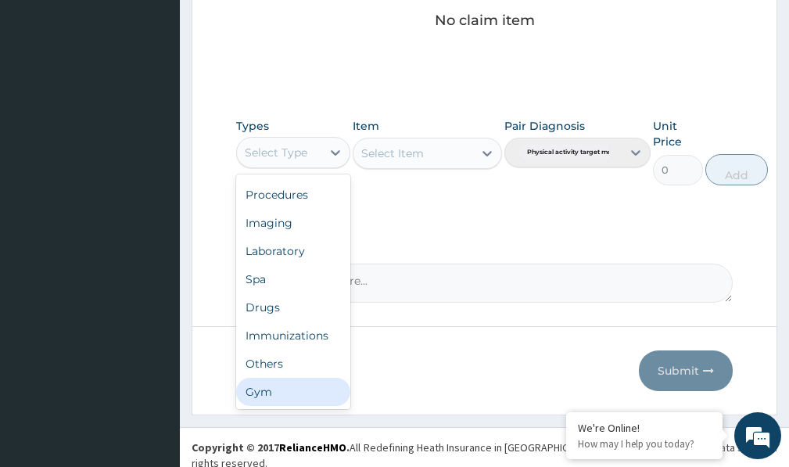
click at [297, 396] on div "Gym" at bounding box center [293, 392] width 114 height 28
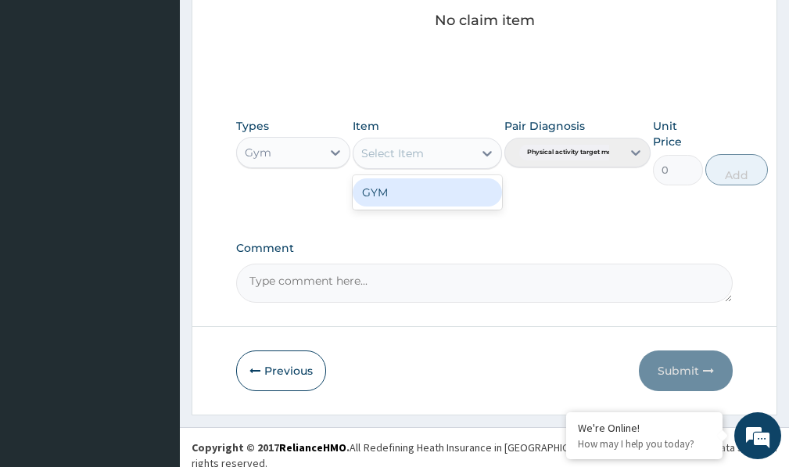
click at [484, 153] on icon at bounding box center [486, 153] width 9 height 5
click at [454, 194] on div "GYM" at bounding box center [427, 192] width 149 height 28
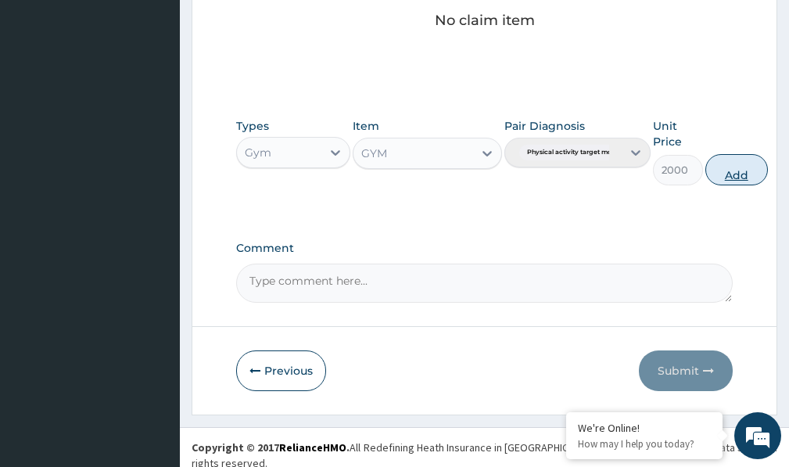
click at [732, 170] on button "Add" at bounding box center [736, 169] width 63 height 31
type input "0"
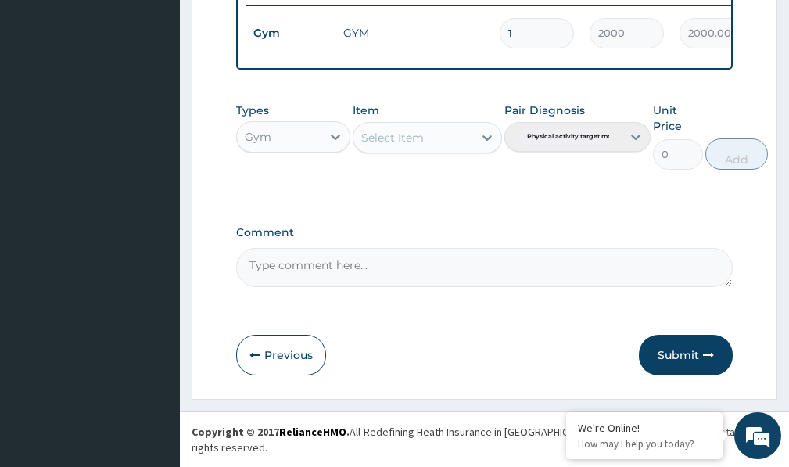
scroll to position [630, 0]
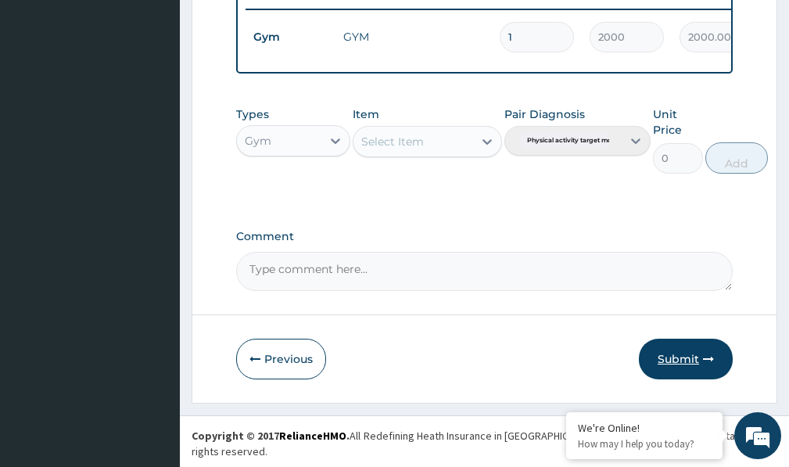
click at [683, 368] on button "Submit" at bounding box center [686, 359] width 94 height 41
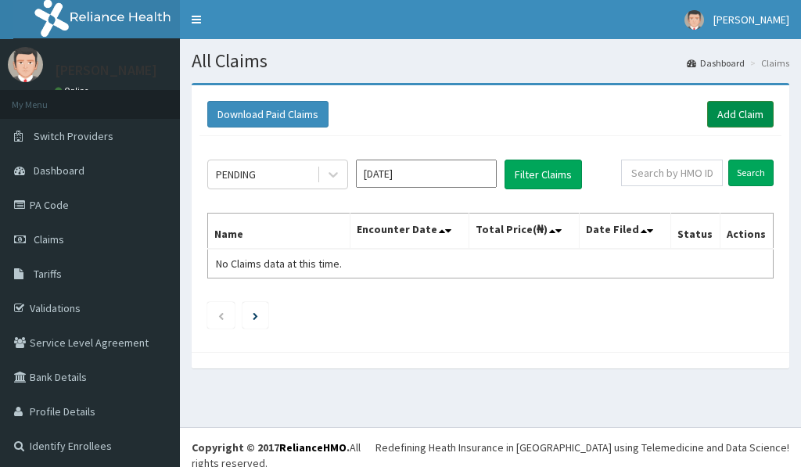
click at [730, 106] on link "Add Claim" at bounding box center [740, 114] width 66 height 27
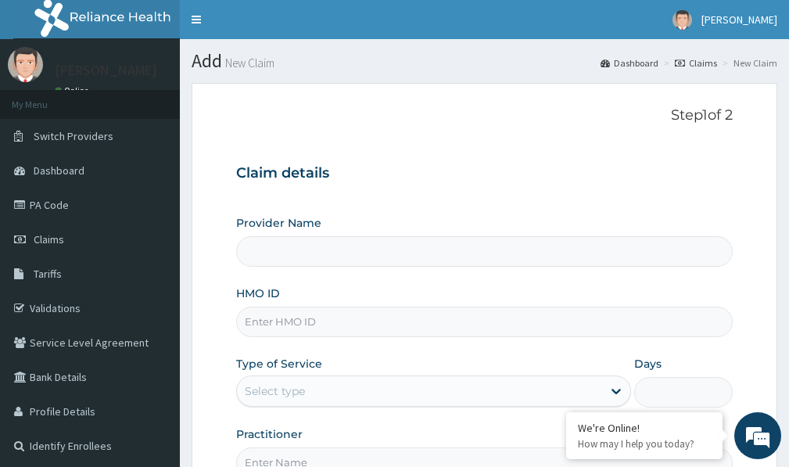
click at [348, 314] on input "HMO ID" at bounding box center [484, 322] width 497 height 30
type input "L"
type input "Victors Fitness"
type input "1"
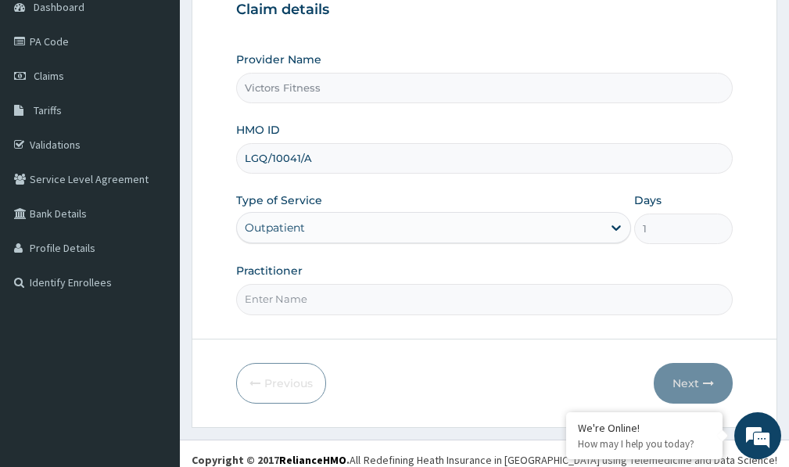
scroll to position [176, 0]
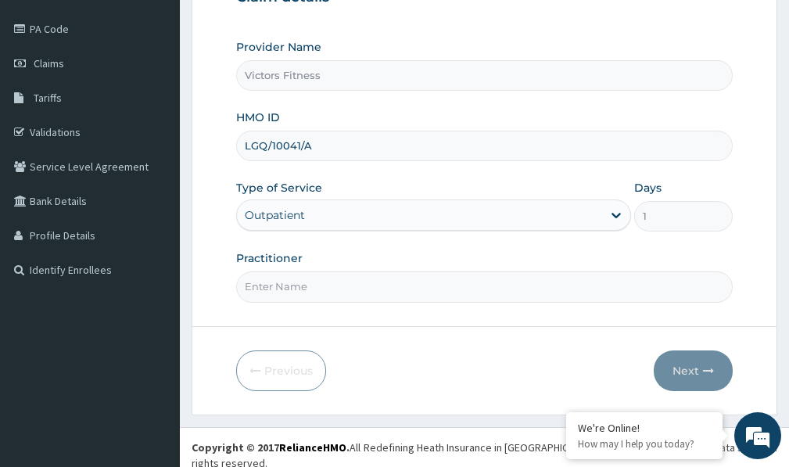
type input "LGQ/10041/A"
click at [400, 291] on input "Practitioner" at bounding box center [484, 286] width 497 height 30
type input "GYM"
click at [686, 368] on button "Next" at bounding box center [693, 370] width 79 height 41
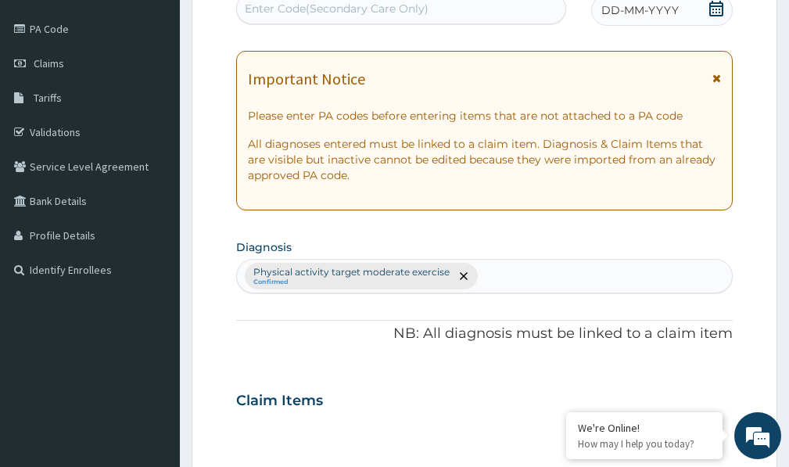
click at [671, 14] on span "DD-MM-YYYY" at bounding box center [639, 10] width 77 height 16
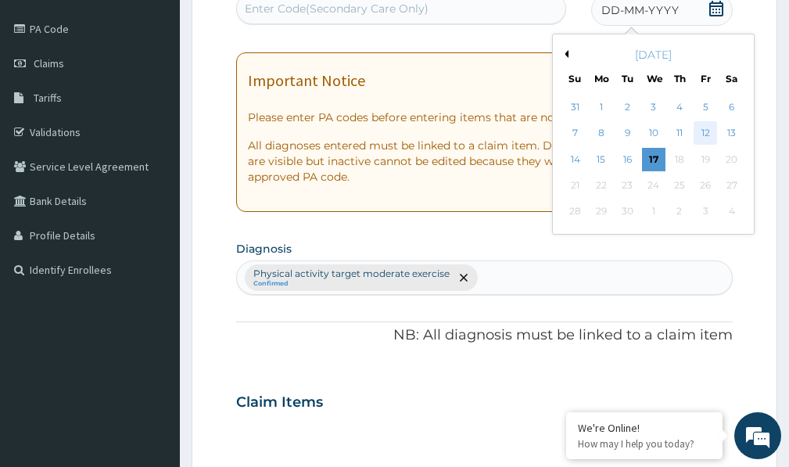
click at [707, 131] on div "12" at bounding box center [705, 133] width 23 height 23
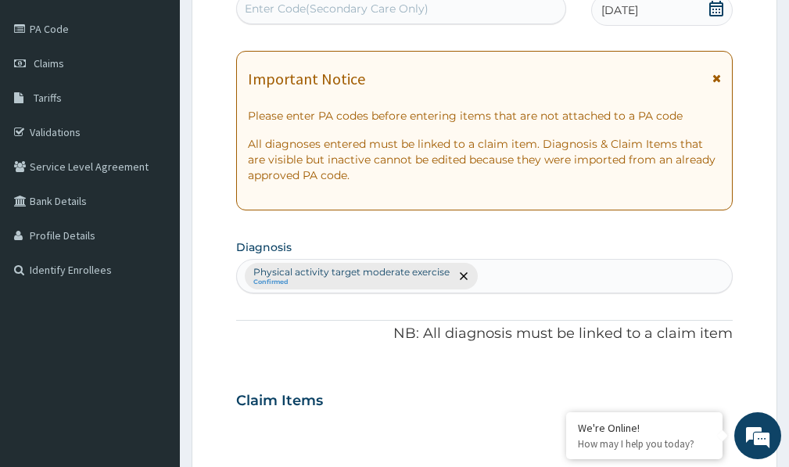
click at [365, 10] on div "Enter Code(Secondary Care Only)" at bounding box center [337, 9] width 184 height 16
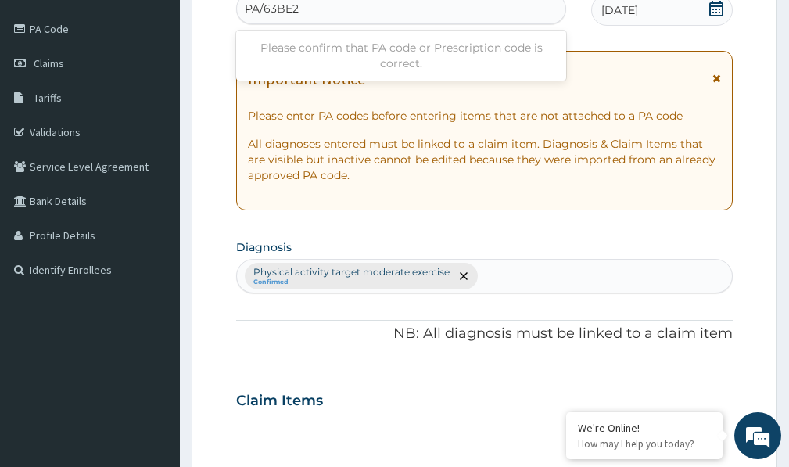
type input "PA/63BE25"
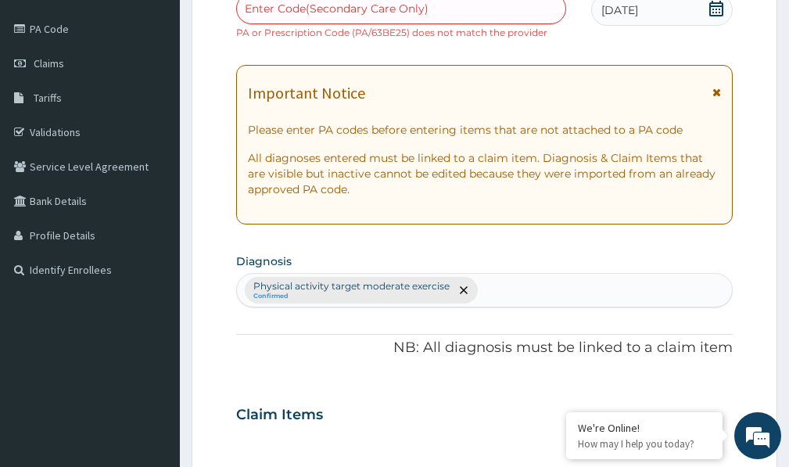
paste input "PA/63BE25"
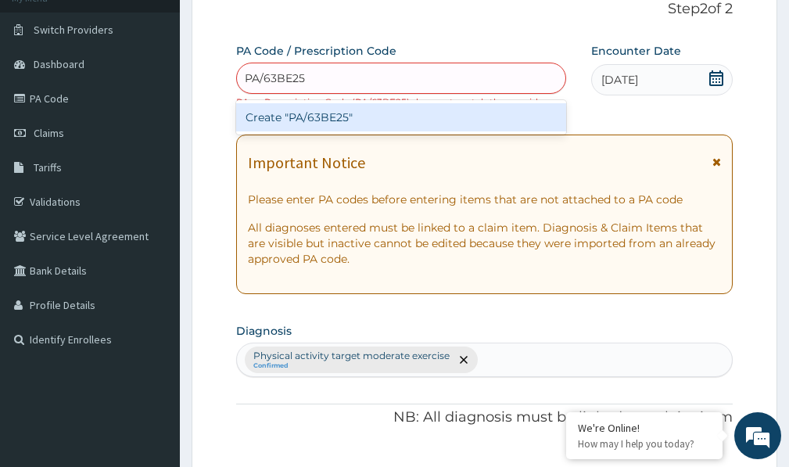
click at [271, 13] on div "Step 2 of 2 PA Code / Prescription Code option Create "PA/63BE25", selected. op…" at bounding box center [484, 451] width 497 height 901
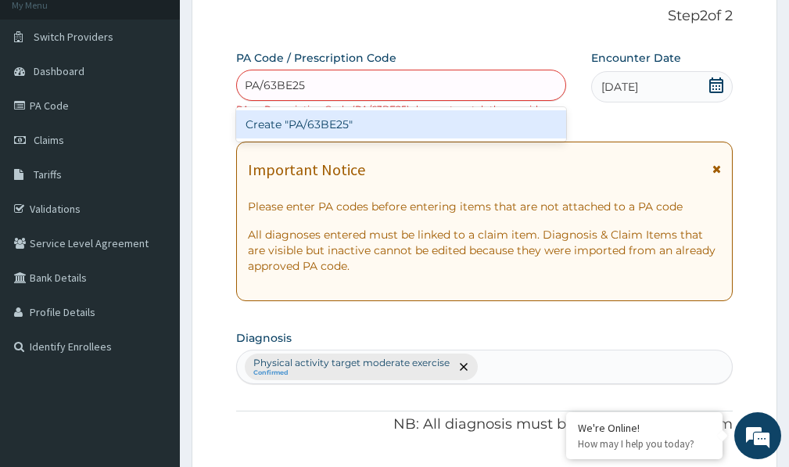
type input "PA/6BBE25"
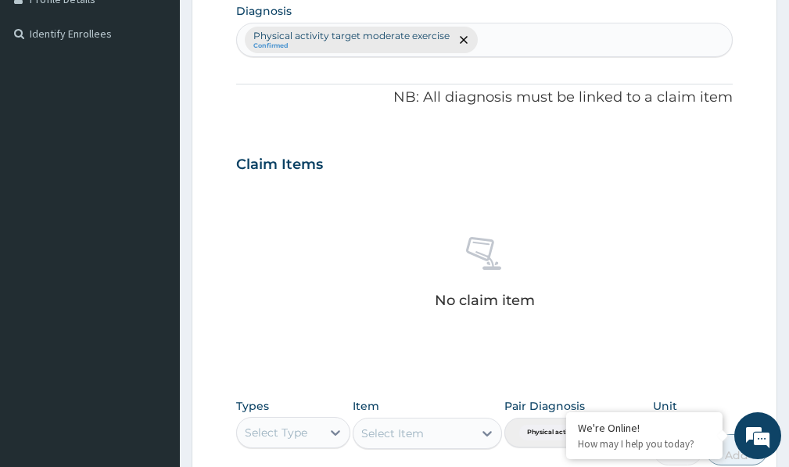
scroll to position [692, 0]
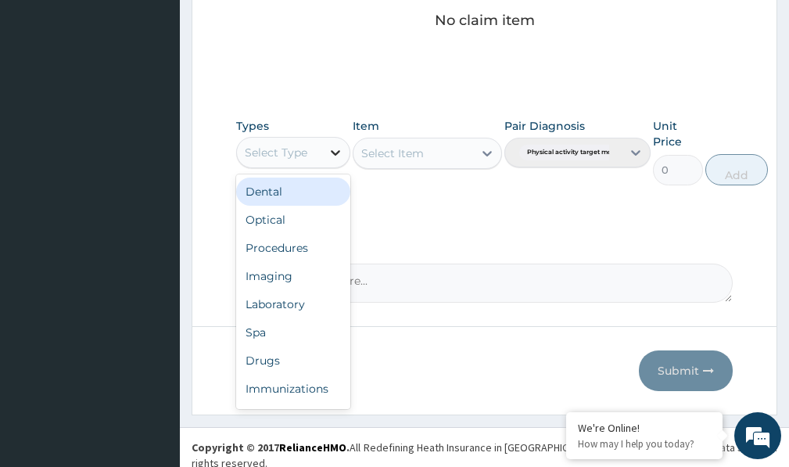
click at [335, 155] on icon at bounding box center [335, 152] width 9 height 5
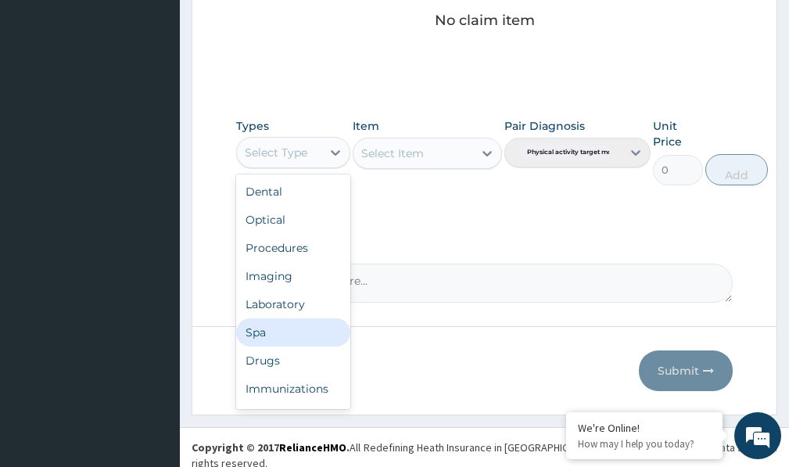
scroll to position [53, 0]
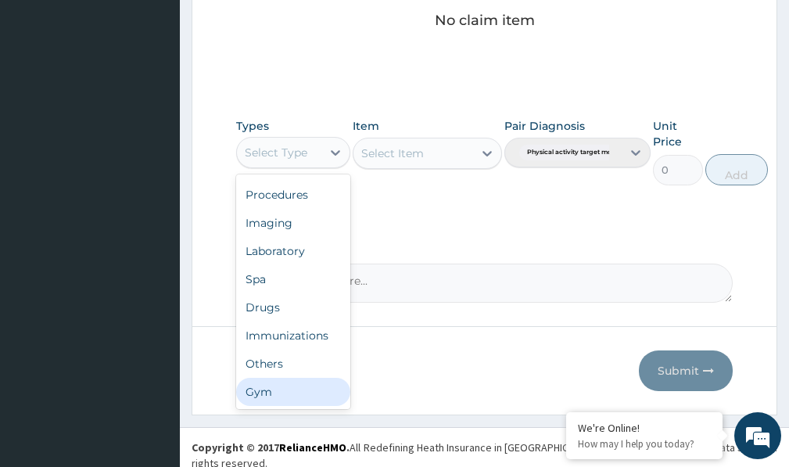
click at [285, 389] on div "Gym" at bounding box center [293, 392] width 114 height 28
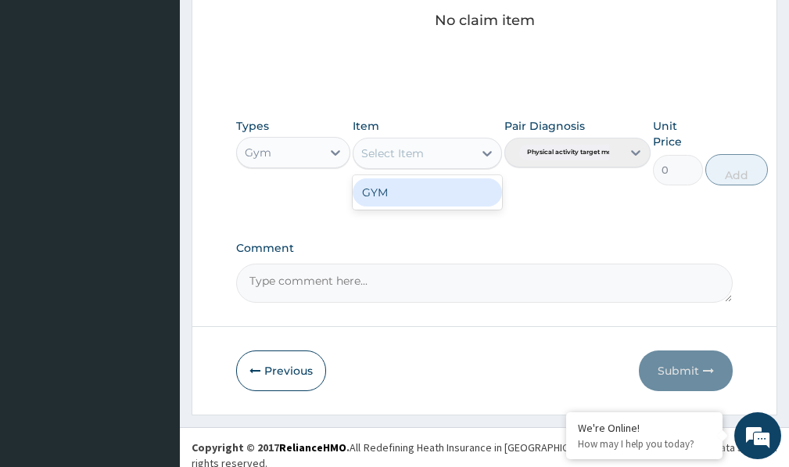
click at [486, 155] on icon at bounding box center [486, 153] width 9 height 5
click at [419, 204] on div "GYM" at bounding box center [427, 192] width 149 height 28
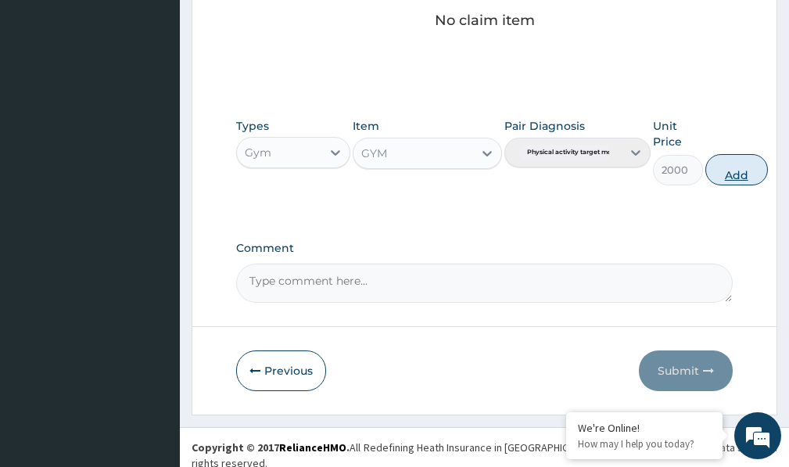
click at [736, 174] on button "Add" at bounding box center [736, 169] width 63 height 31
type input "0"
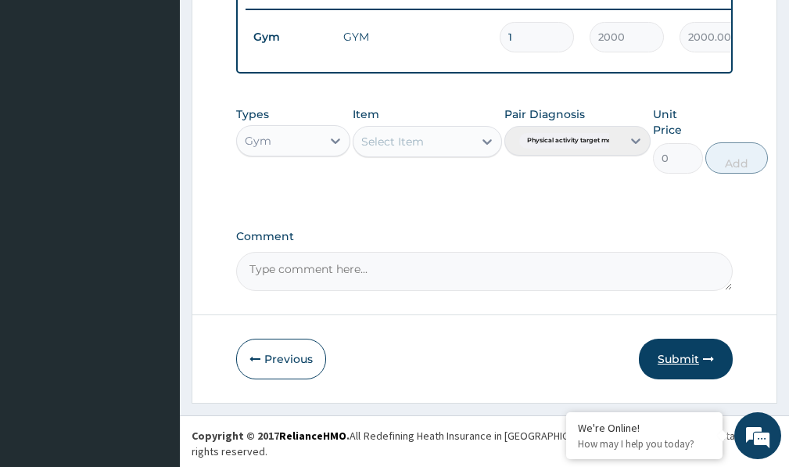
click at [684, 367] on button "Submit" at bounding box center [686, 359] width 94 height 41
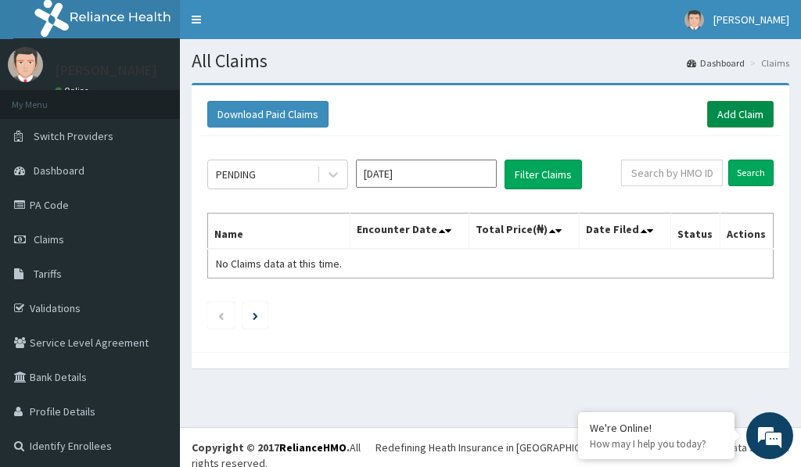
click at [735, 108] on link "Add Claim" at bounding box center [740, 114] width 66 height 27
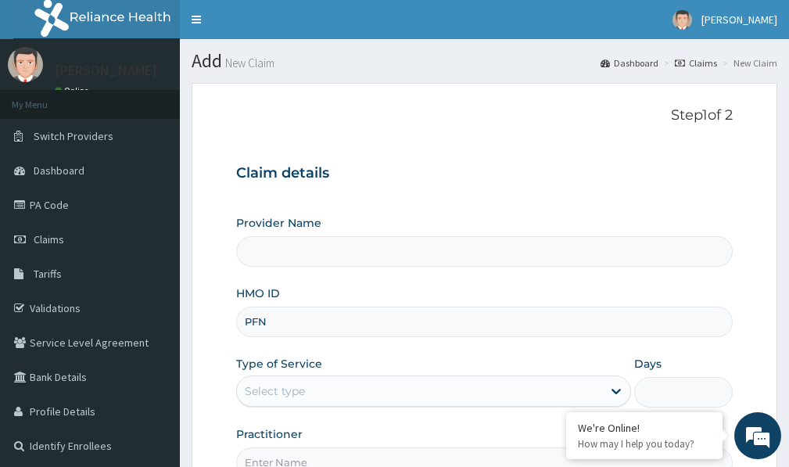
type input "PFN/"
type input "Victors Fitness"
type input "1"
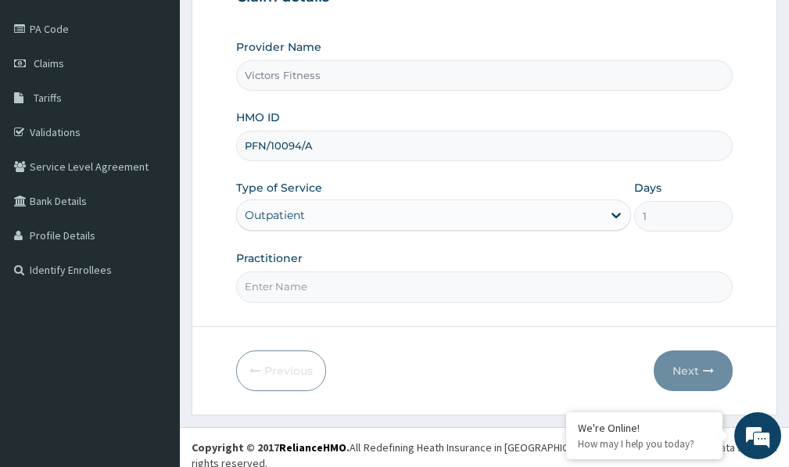
type input "PFN/10094/A"
click at [282, 287] on input "Practitioner" at bounding box center [484, 286] width 497 height 30
type input "GYM"
click at [676, 362] on button "Next" at bounding box center [693, 370] width 79 height 41
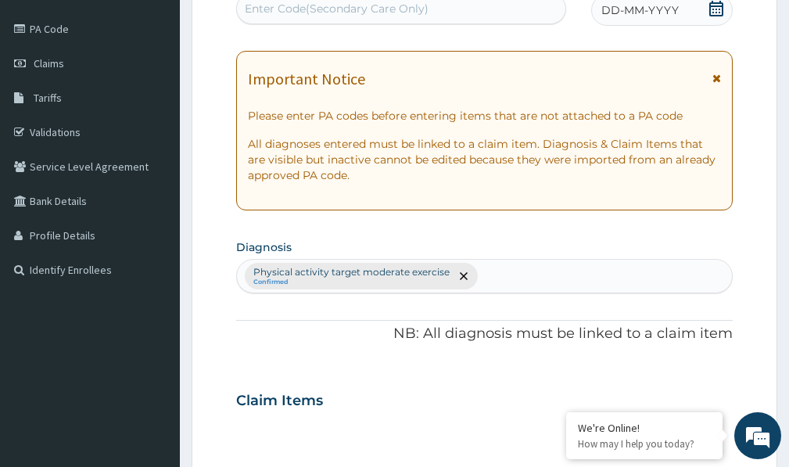
click at [654, 15] on span "DD-MM-YYYY" at bounding box center [639, 10] width 77 height 16
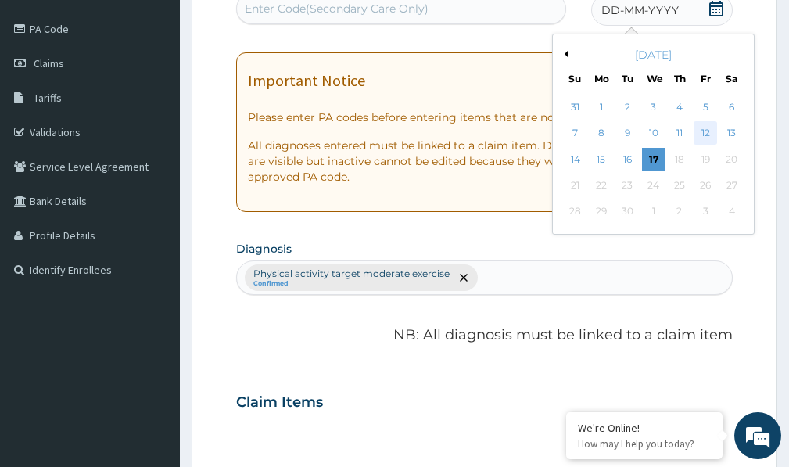
click at [708, 131] on div "12" at bounding box center [705, 133] width 23 height 23
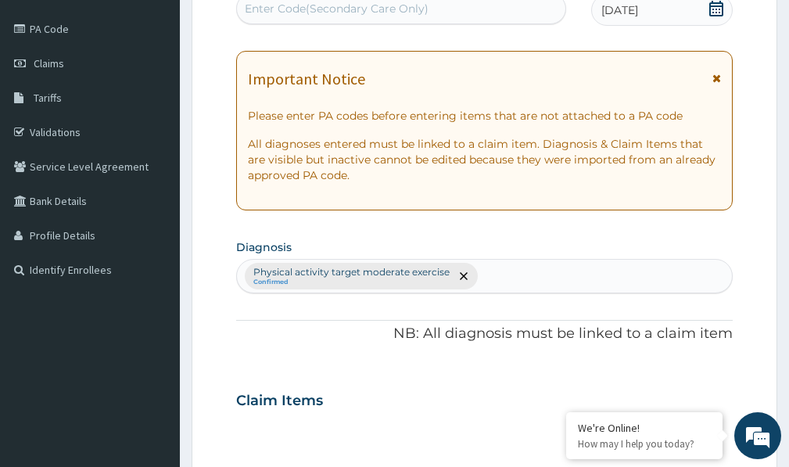
click at [448, 9] on div "Enter Code(Secondary Care Only)" at bounding box center [401, 8] width 328 height 25
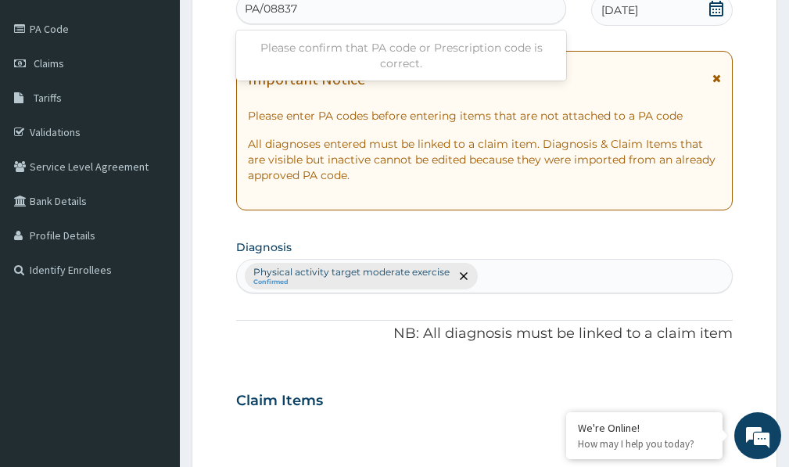
type input "PA/088374"
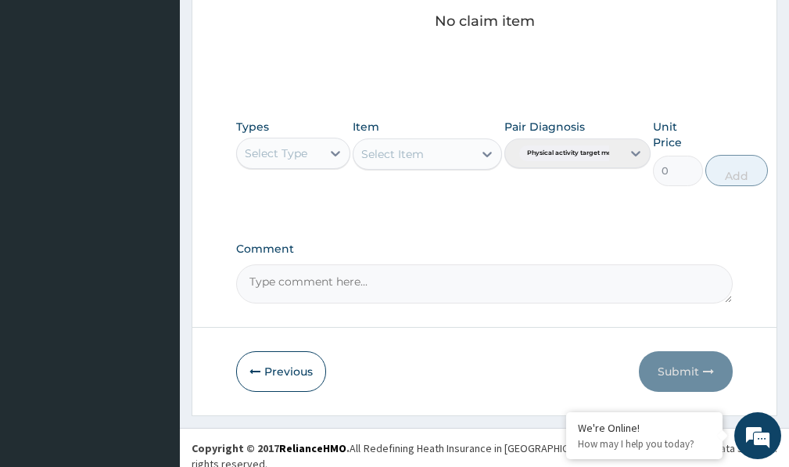
scroll to position [692, 0]
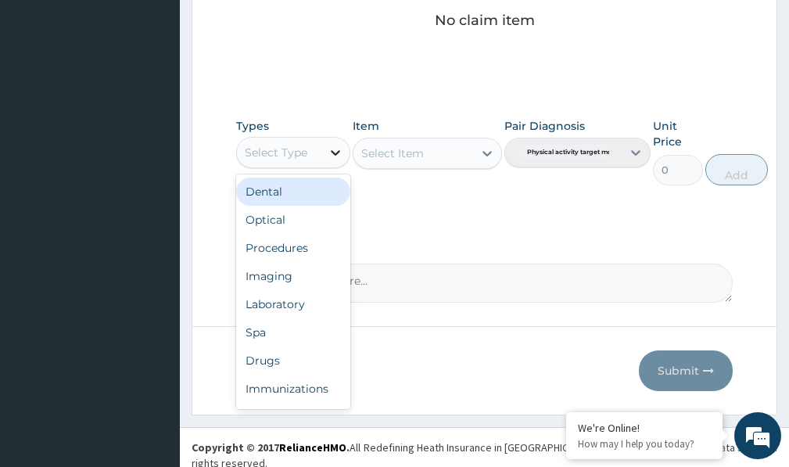
click at [328, 156] on icon at bounding box center [336, 153] width 16 height 16
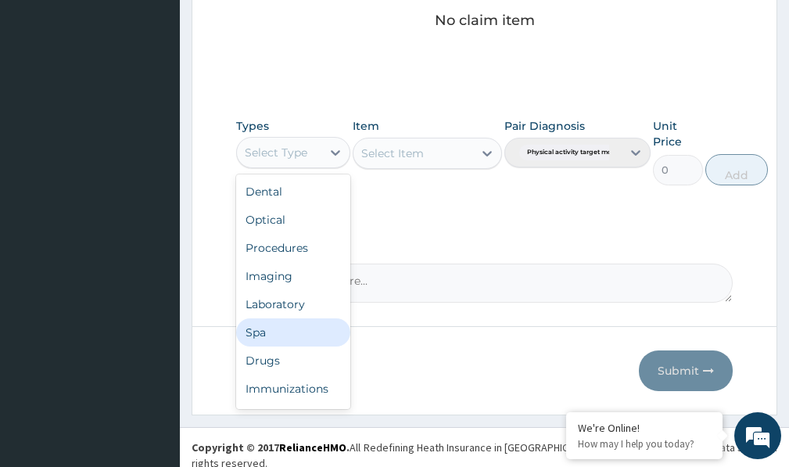
scroll to position [53, 0]
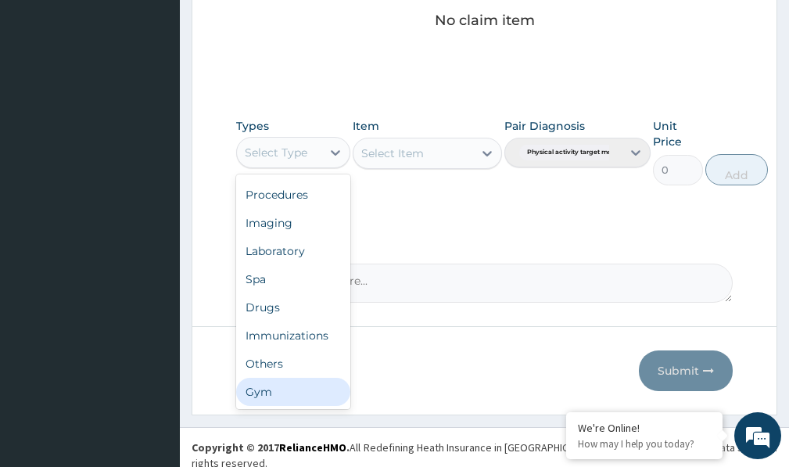
click at [316, 392] on div "Gym" at bounding box center [293, 392] width 114 height 28
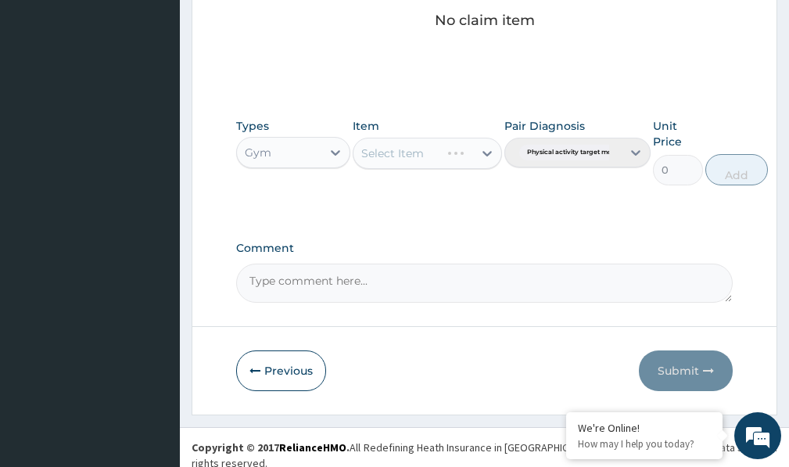
click at [472, 155] on div "Select Item" at bounding box center [427, 153] width 149 height 31
click at [479, 151] on icon at bounding box center [487, 153] width 16 height 16
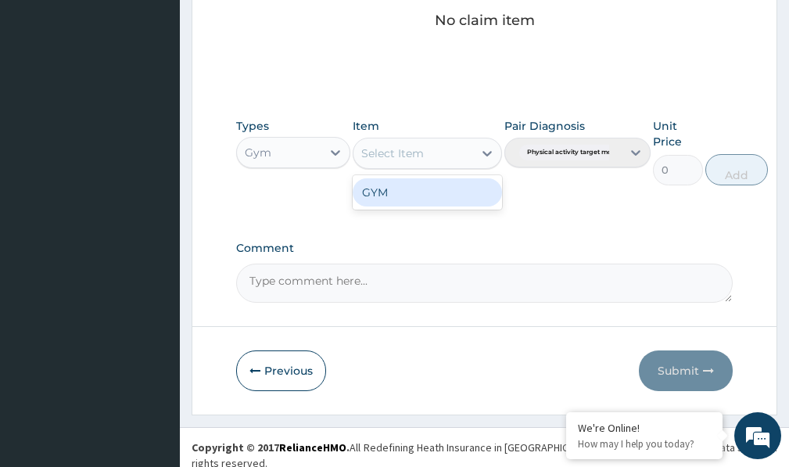
click at [469, 199] on div "GYM" at bounding box center [427, 192] width 149 height 28
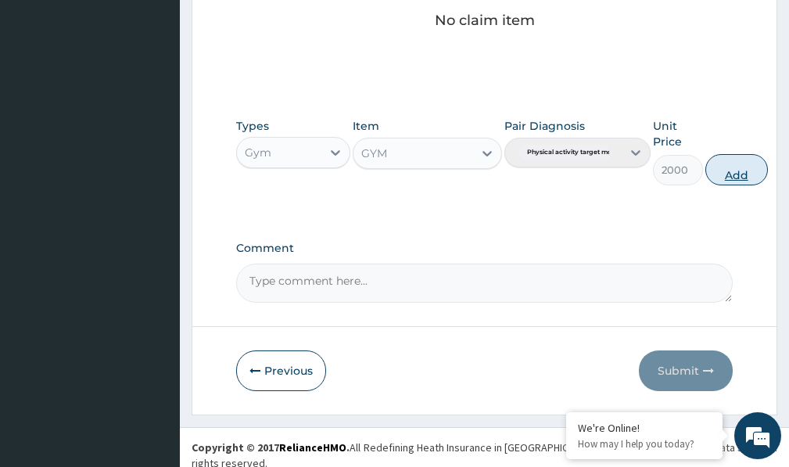
click at [733, 174] on button "Add" at bounding box center [736, 169] width 63 height 31
type input "0"
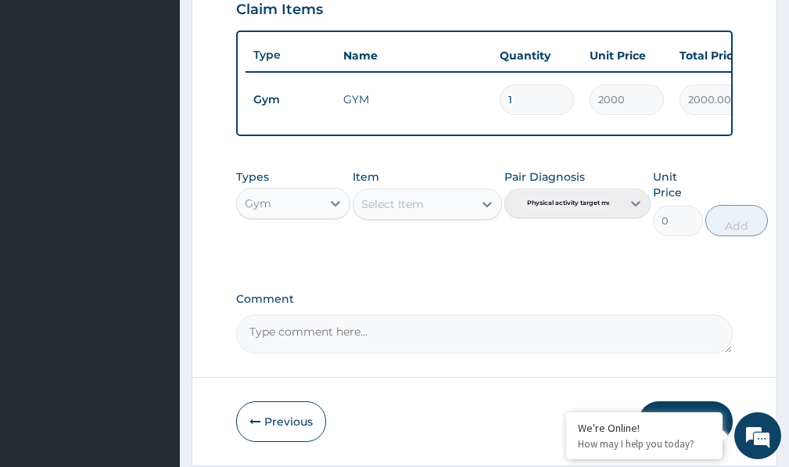
scroll to position [630, 0]
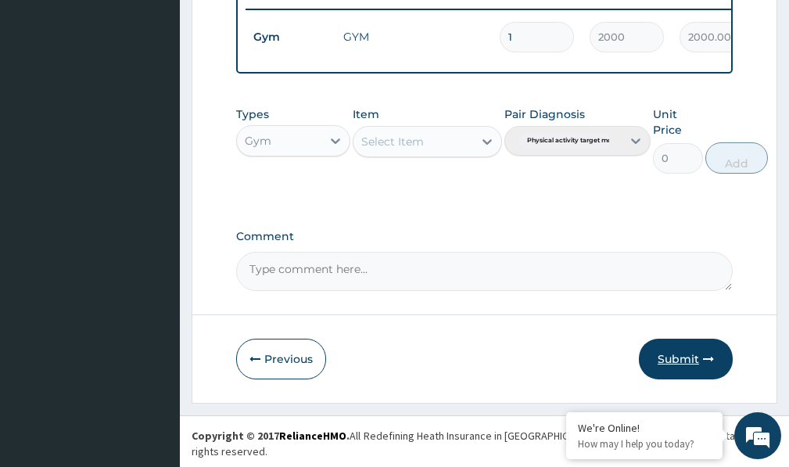
click at [694, 367] on button "Submit" at bounding box center [686, 359] width 94 height 41
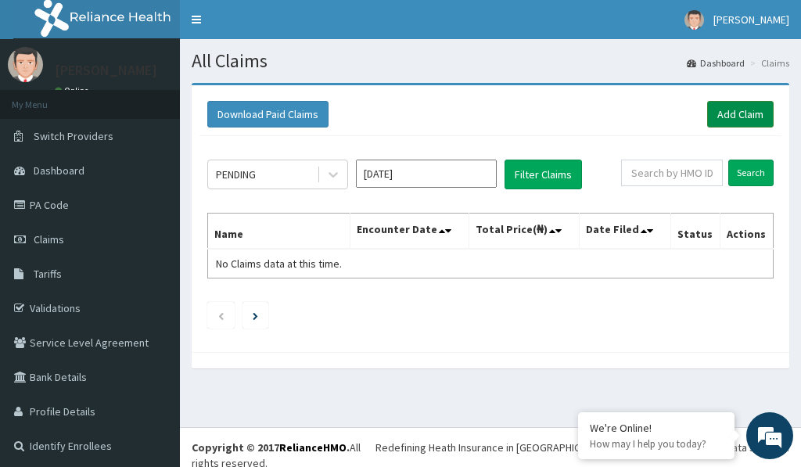
click at [741, 112] on link "Add Claim" at bounding box center [740, 114] width 66 height 27
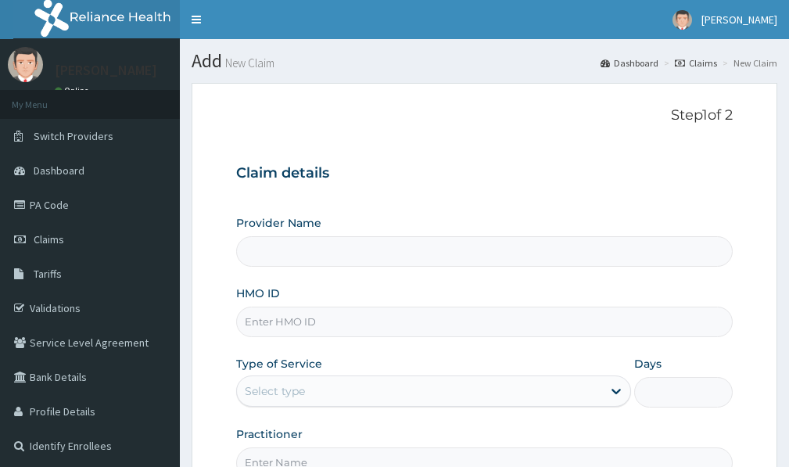
click at [281, 323] on input "HMO ID" at bounding box center [484, 322] width 497 height 30
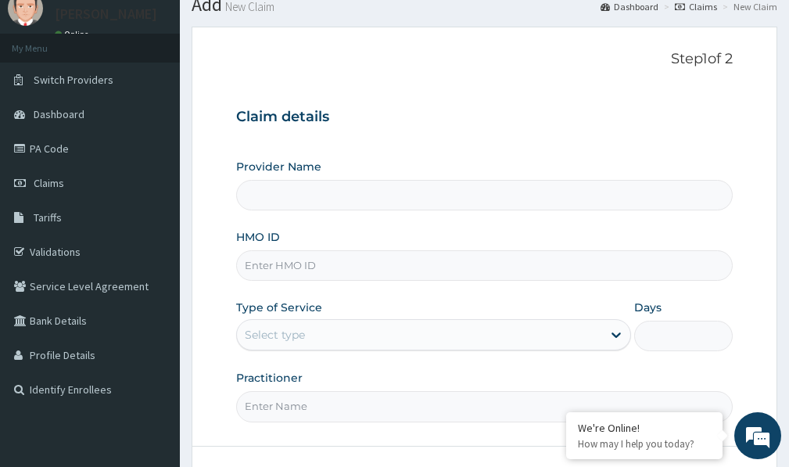
scroll to position [156, 0]
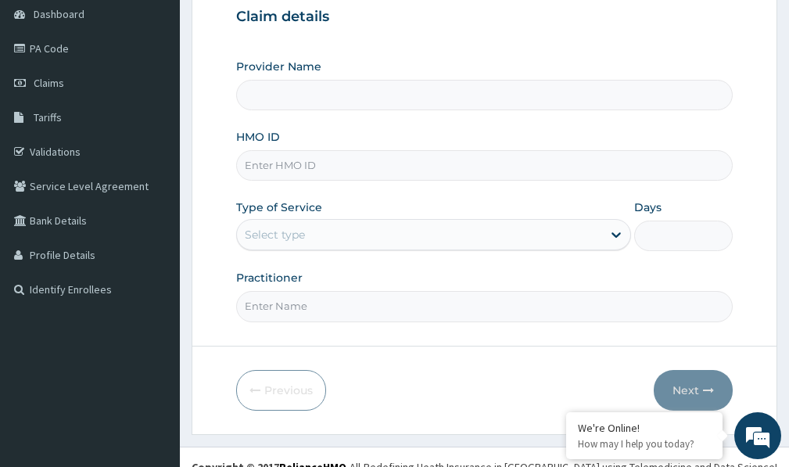
type input "Victors Fitness"
type input "1"
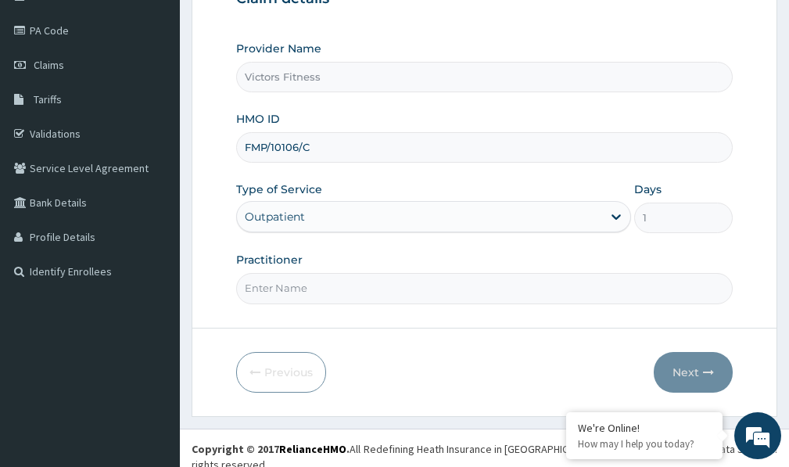
scroll to position [176, 0]
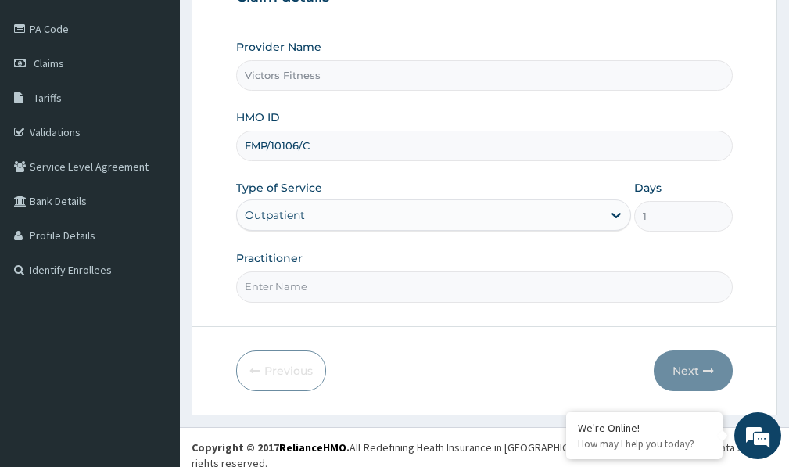
type input "FMP/10106/C"
click at [278, 285] on input "Practitioner" at bounding box center [484, 286] width 497 height 30
type input "GYM"
click at [688, 368] on button "Next" at bounding box center [693, 370] width 79 height 41
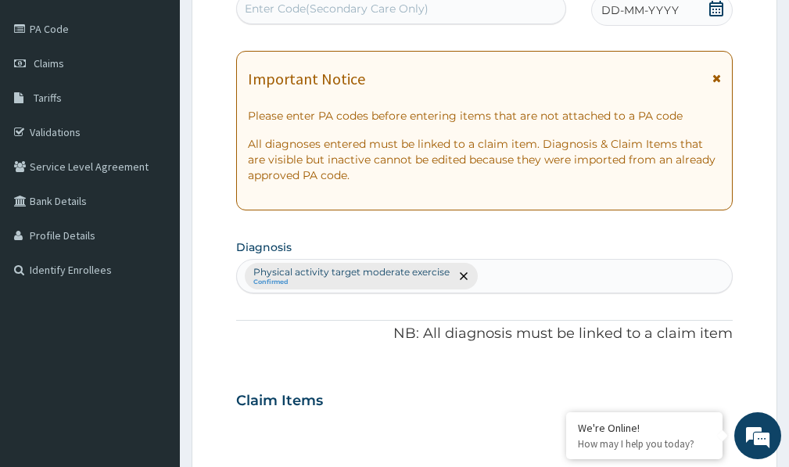
click at [660, 10] on span "DD-MM-YYYY" at bounding box center [639, 10] width 77 height 16
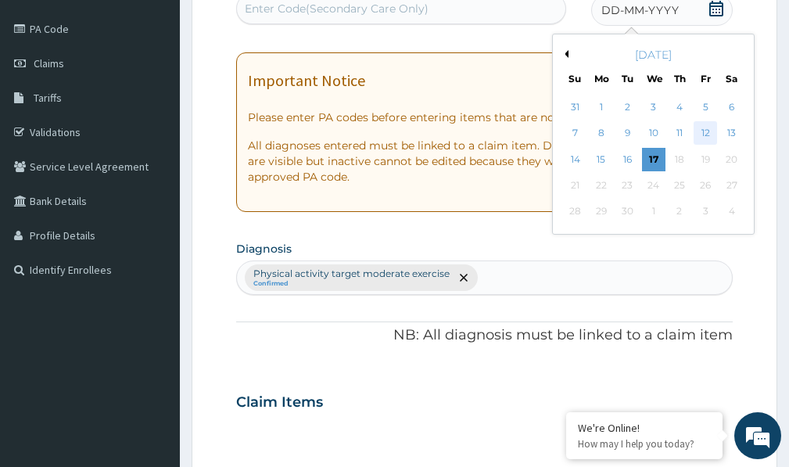
click at [708, 133] on div "12" at bounding box center [705, 133] width 23 height 23
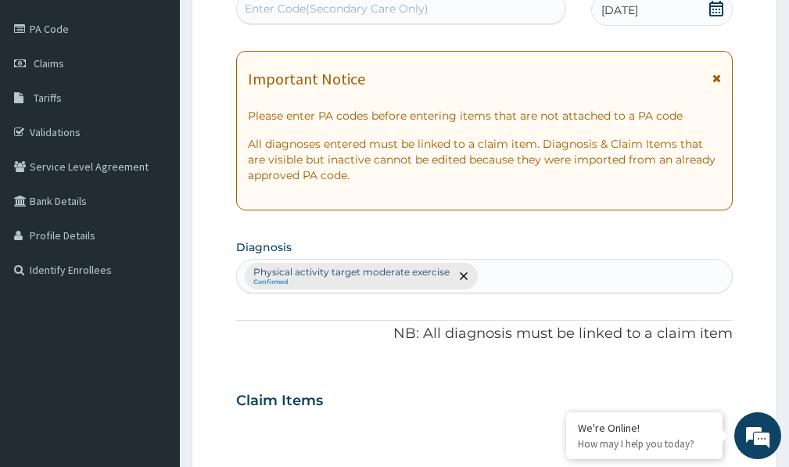
click at [418, 8] on div "Enter Code(Secondary Care Only)" at bounding box center [337, 9] width 184 height 16
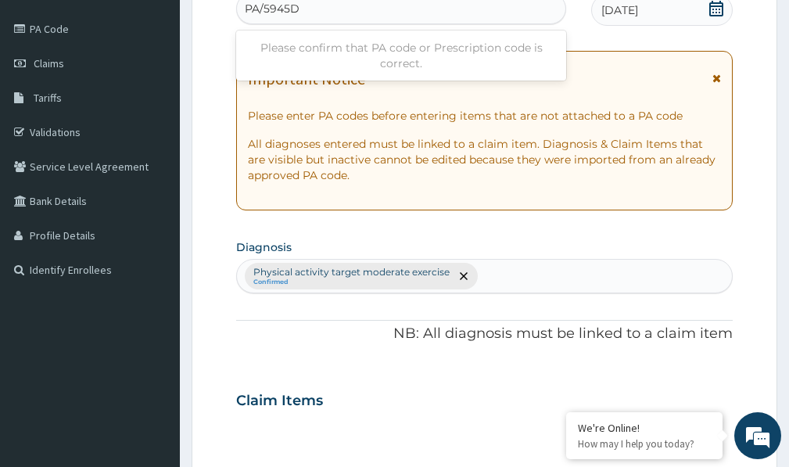
type input "PA/5945DA"
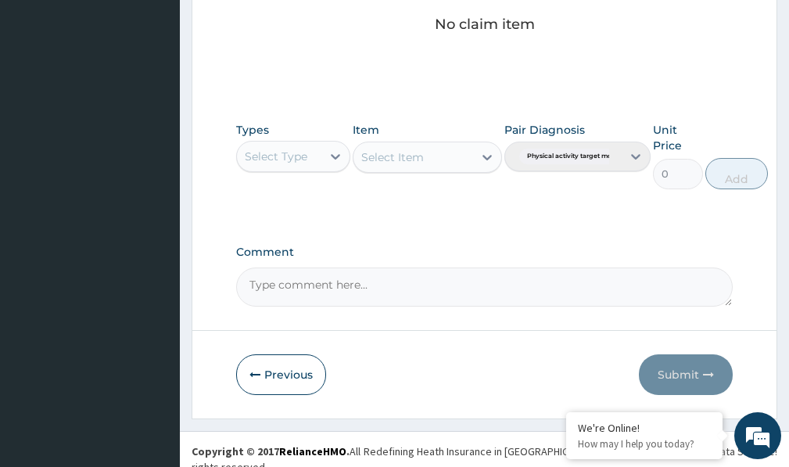
scroll to position [692, 0]
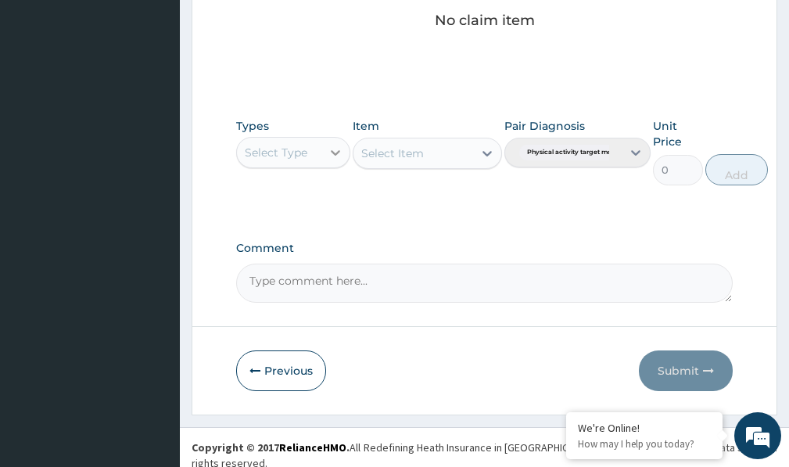
click at [338, 162] on div at bounding box center [335, 152] width 28 height 28
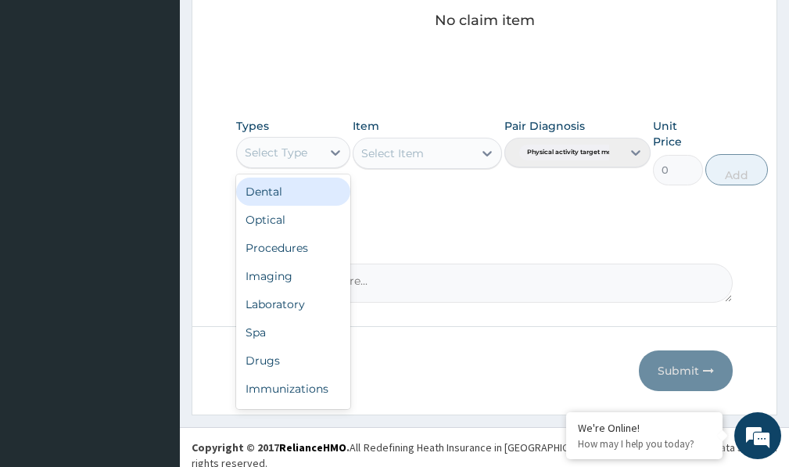
scroll to position [53, 0]
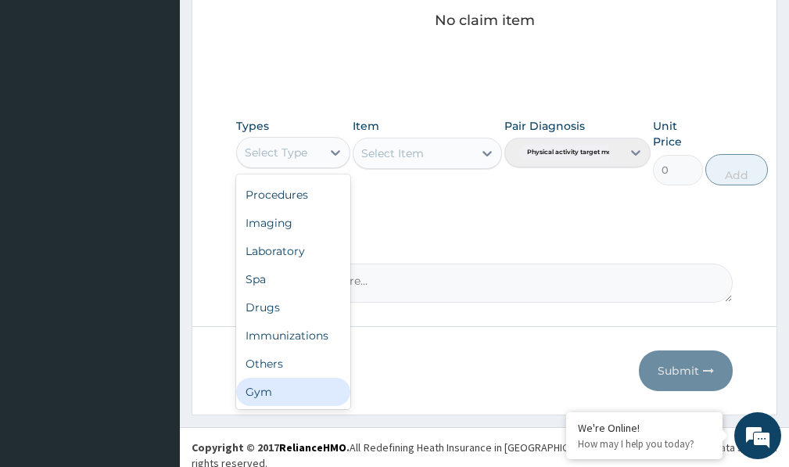
click at [279, 388] on div "Gym" at bounding box center [293, 392] width 114 height 28
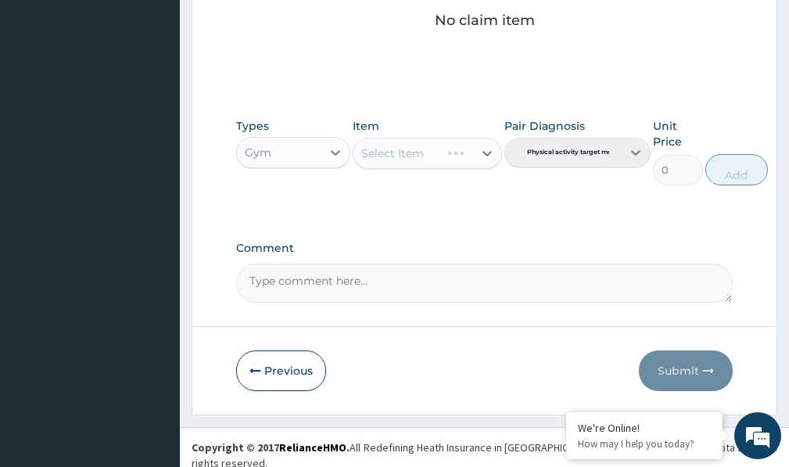
click at [479, 146] on div "Select Item" at bounding box center [427, 153] width 149 height 31
click at [487, 156] on icon at bounding box center [486, 153] width 9 height 5
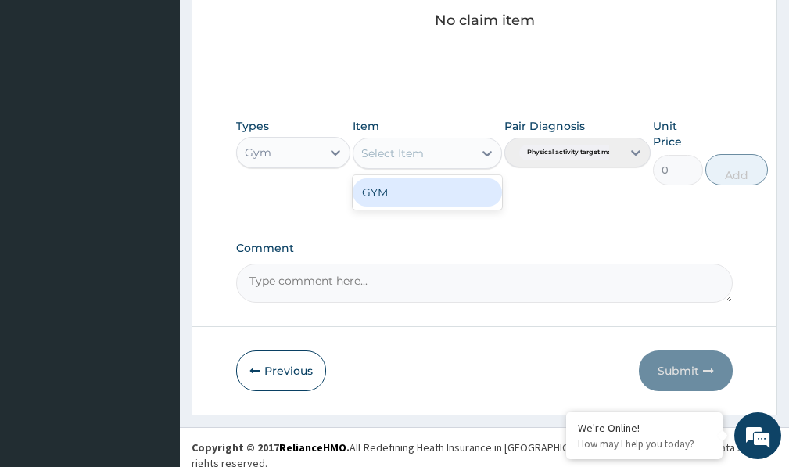
click at [423, 213] on div "Types Gym Item option GYM focused, 1 of 1. 1 result available. Use Up and Down …" at bounding box center [484, 163] width 497 height 106
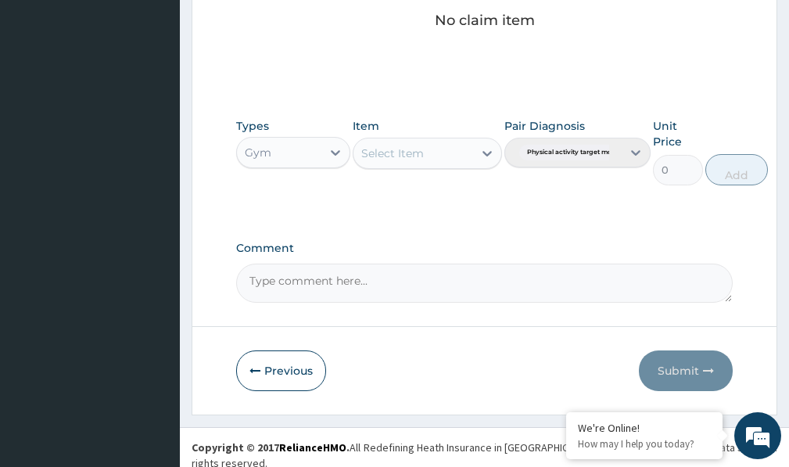
click at [464, 164] on div "Select Item" at bounding box center [412, 153] width 119 height 25
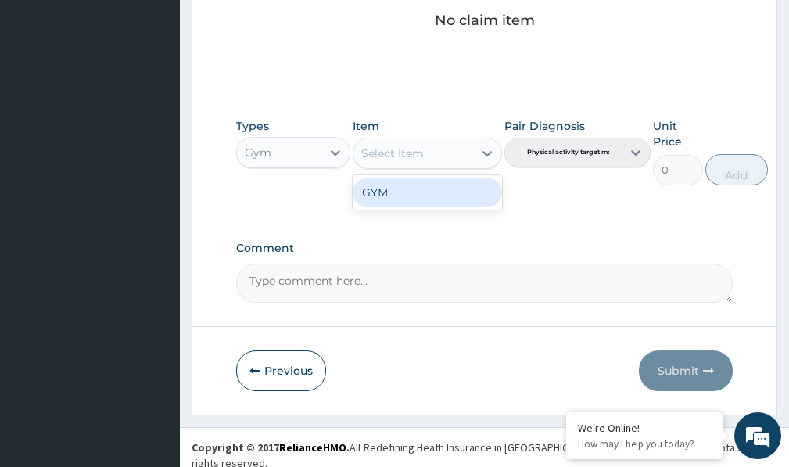
click at [458, 197] on div "GYM" at bounding box center [427, 192] width 149 height 28
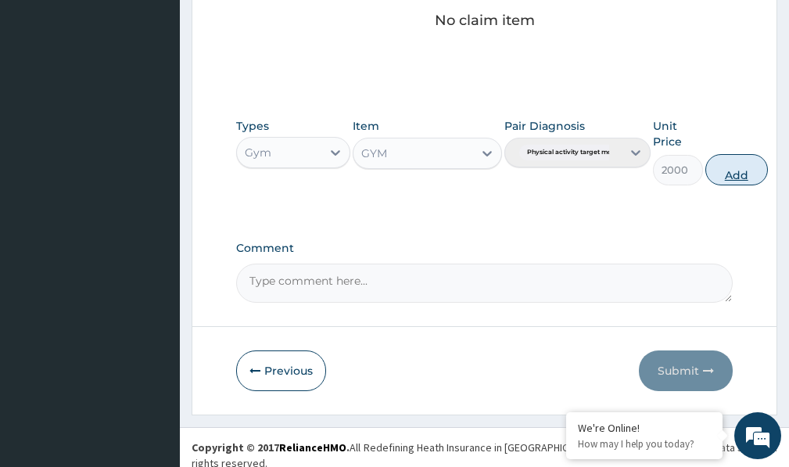
click at [755, 171] on button "Add" at bounding box center [736, 169] width 63 height 31
type input "0"
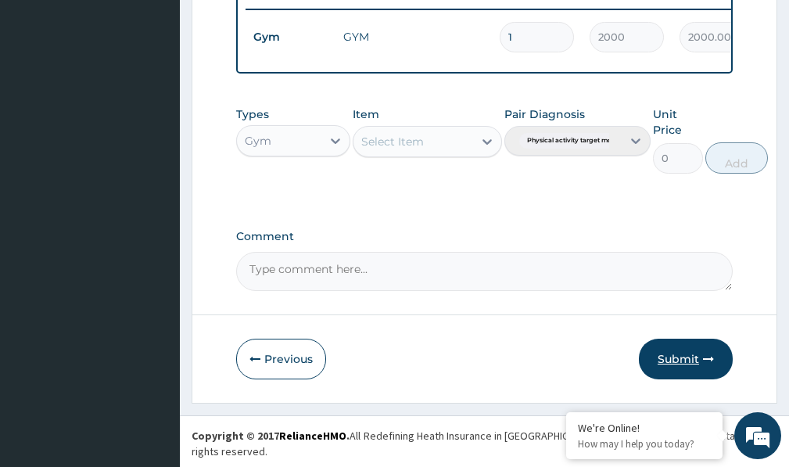
click at [688, 365] on button "Submit" at bounding box center [686, 359] width 94 height 41
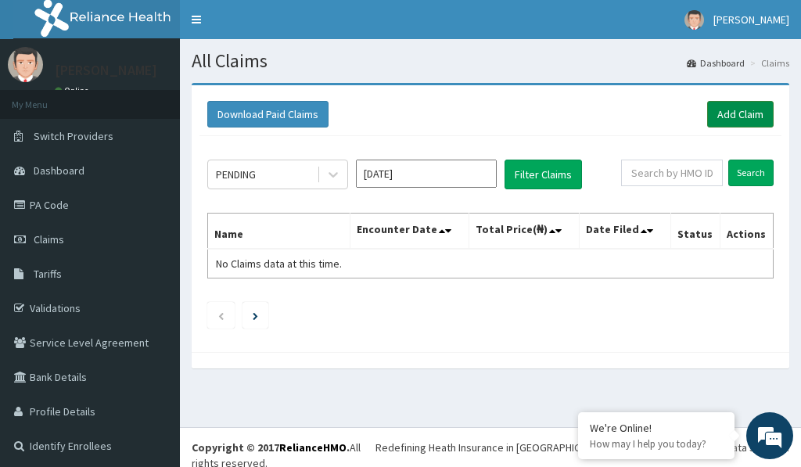
click at [735, 117] on link "Add Claim" at bounding box center [740, 114] width 66 height 27
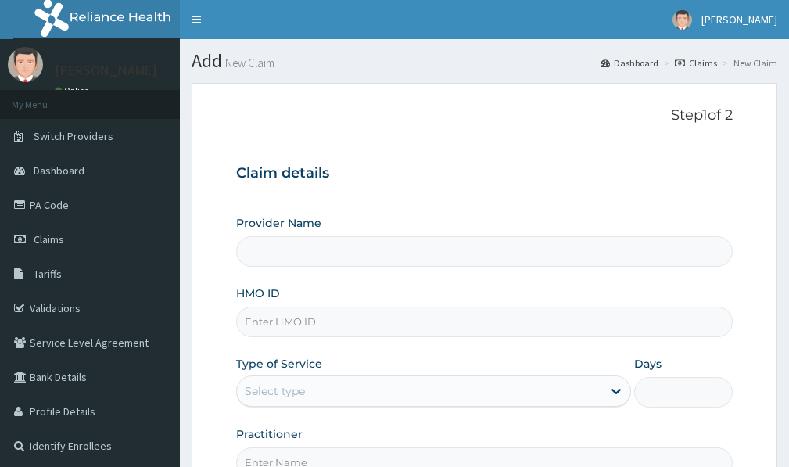
click at [292, 317] on input "HMO ID" at bounding box center [484, 322] width 497 height 30
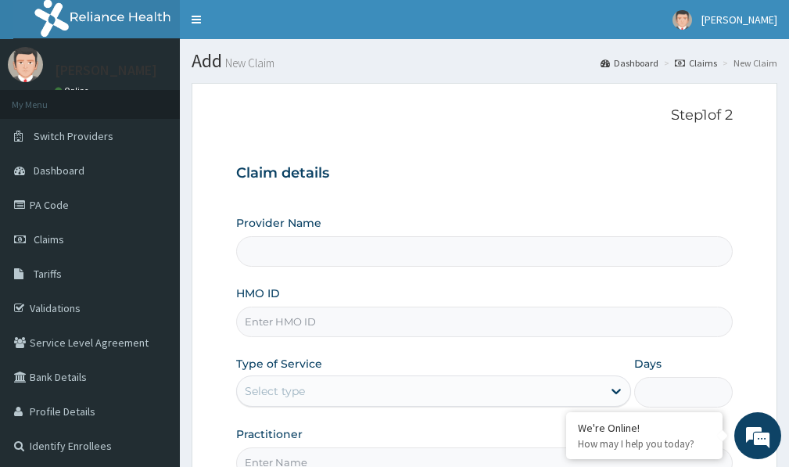
type input "N"
type input "Victors Fitness"
type input "NB"
type input "1"
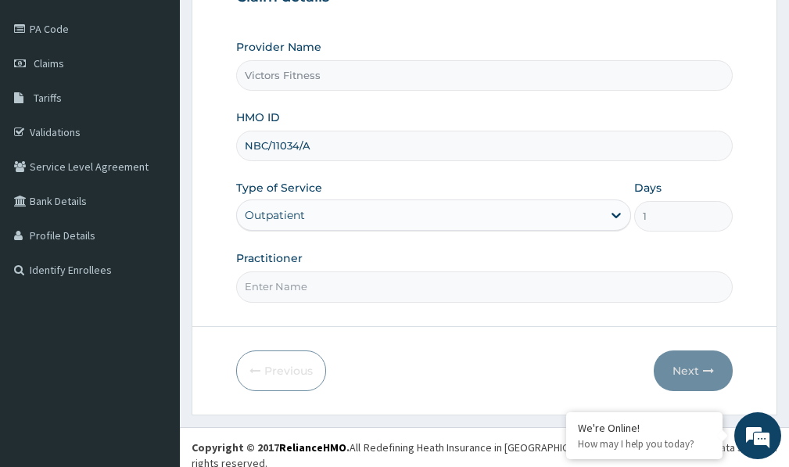
type input "NBC/11034/A"
click at [299, 282] on input "Practitioner" at bounding box center [484, 286] width 497 height 30
type input "GYM"
click at [687, 364] on button "Next" at bounding box center [693, 370] width 79 height 41
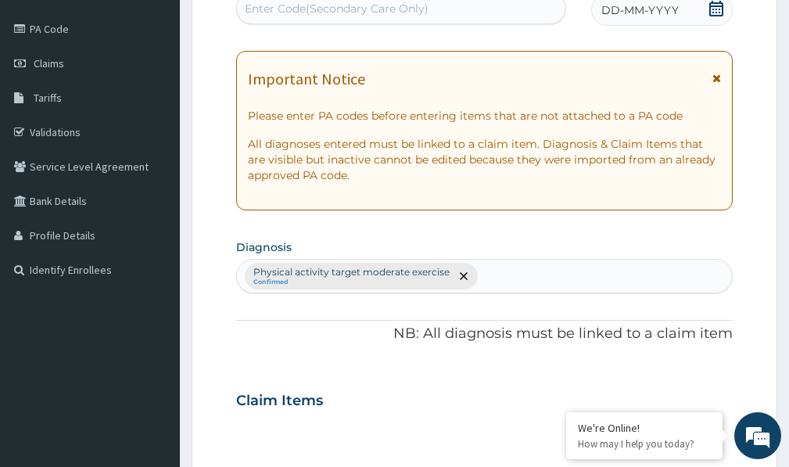
click at [644, 12] on span "DD-MM-YYYY" at bounding box center [639, 10] width 77 height 16
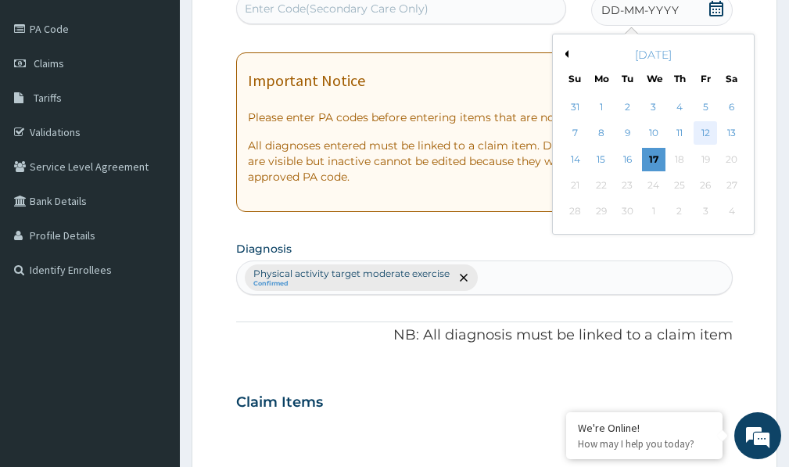
click at [704, 135] on div "12" at bounding box center [705, 133] width 23 height 23
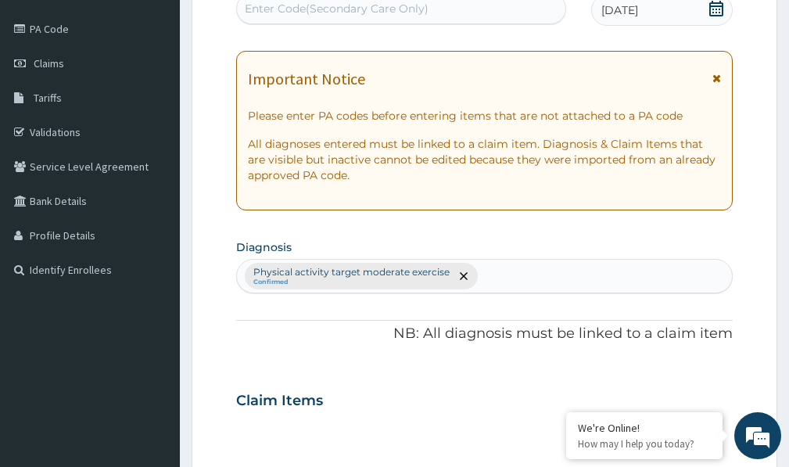
click at [355, 5] on div "Enter Code(Secondary Care Only)" at bounding box center [337, 9] width 184 height 16
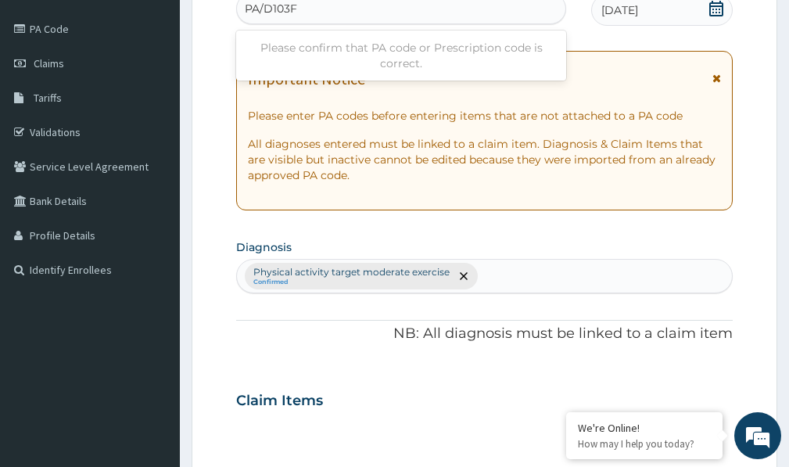
type input "PA/D103F6"
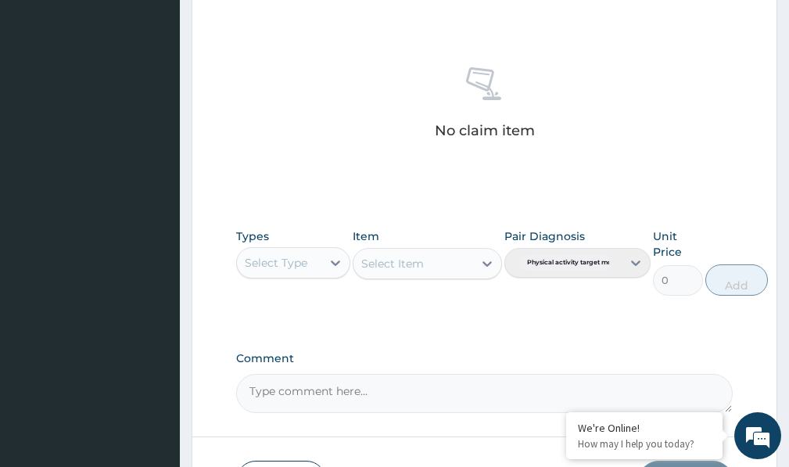
scroll to position [692, 0]
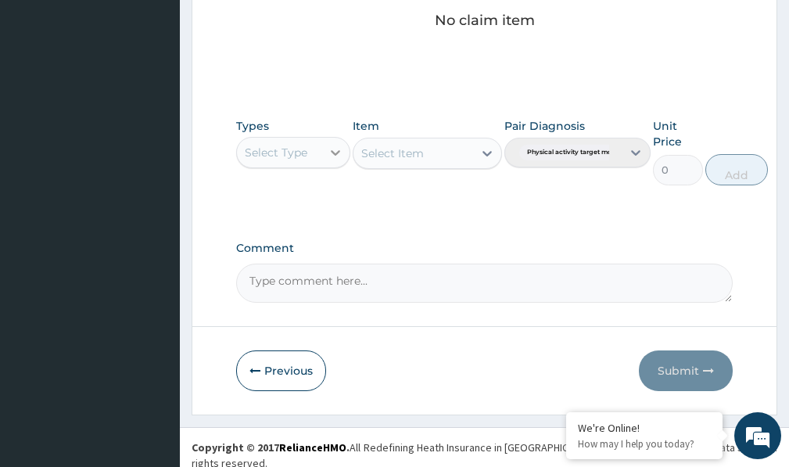
click at [340, 152] on icon at bounding box center [336, 153] width 16 height 16
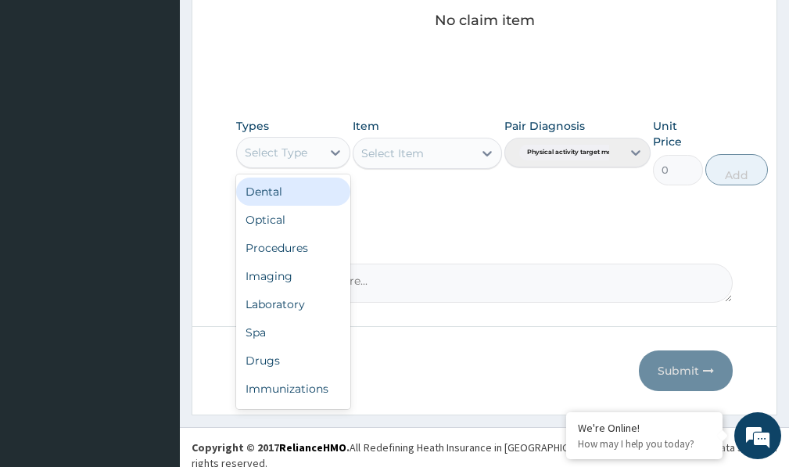
scroll to position [53, 0]
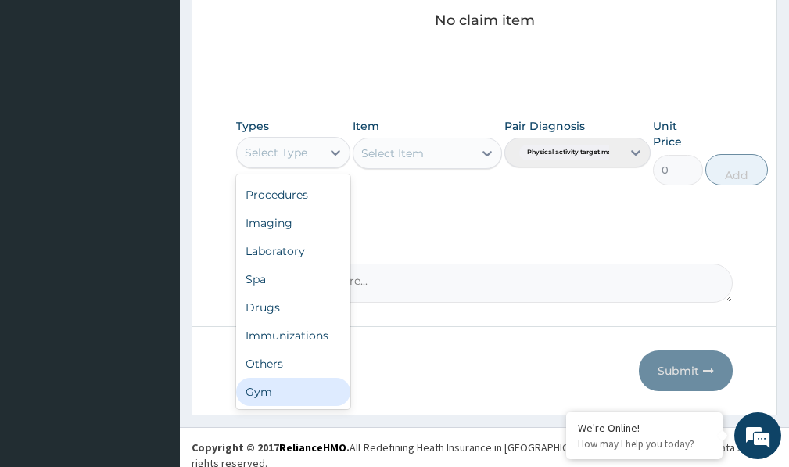
click at [278, 389] on div "Gym" at bounding box center [293, 392] width 114 height 28
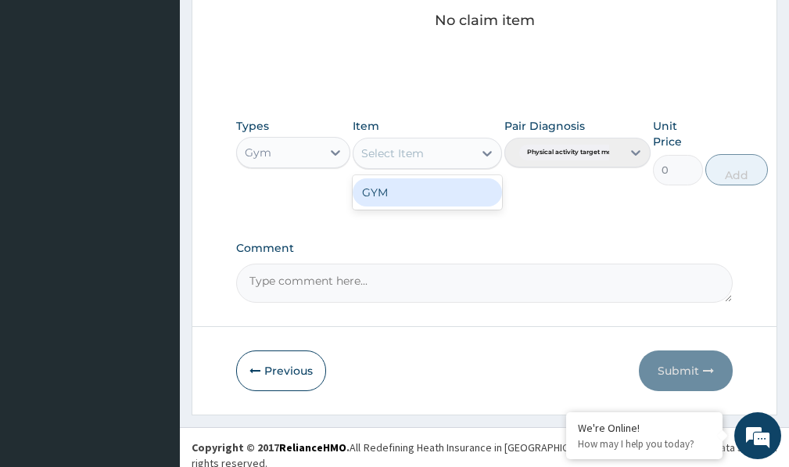
click at [490, 153] on icon at bounding box center [486, 153] width 9 height 5
click at [461, 191] on div "GYM" at bounding box center [427, 192] width 149 height 28
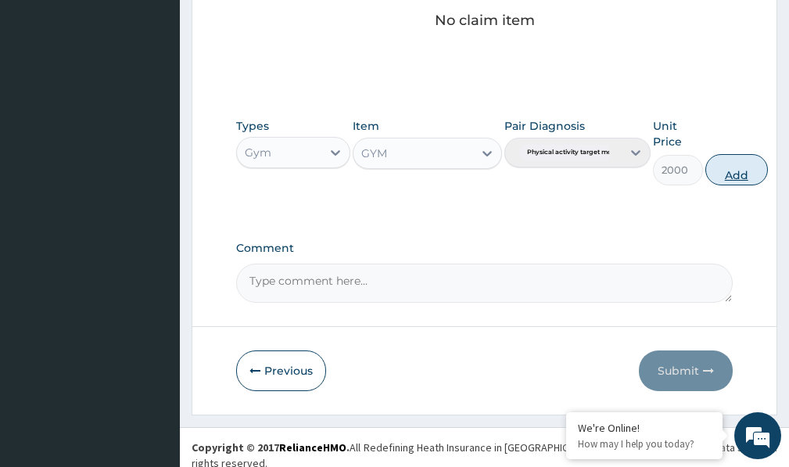
click at [732, 173] on button "Add" at bounding box center [736, 169] width 63 height 31
type input "0"
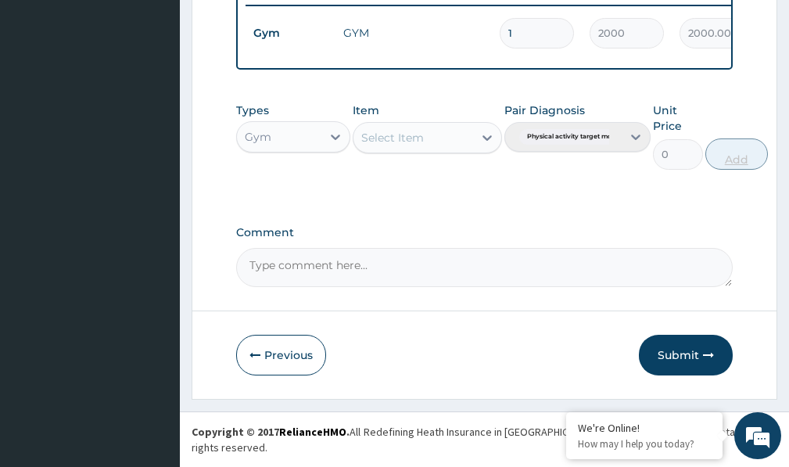
scroll to position [630, 0]
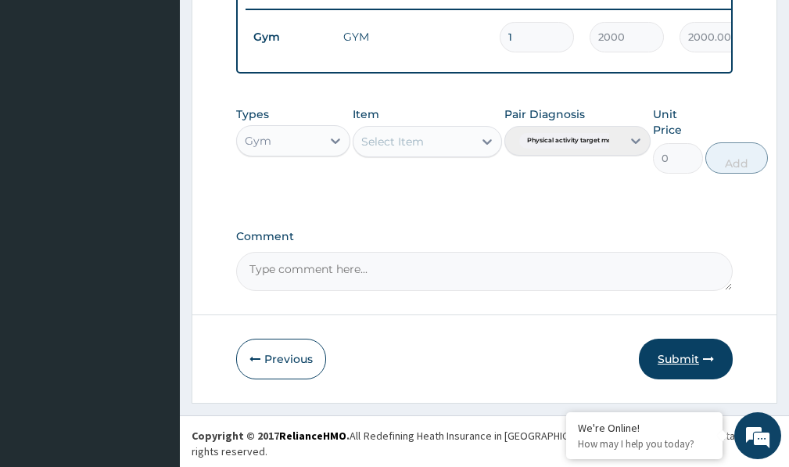
click at [683, 370] on button "Submit" at bounding box center [686, 359] width 94 height 41
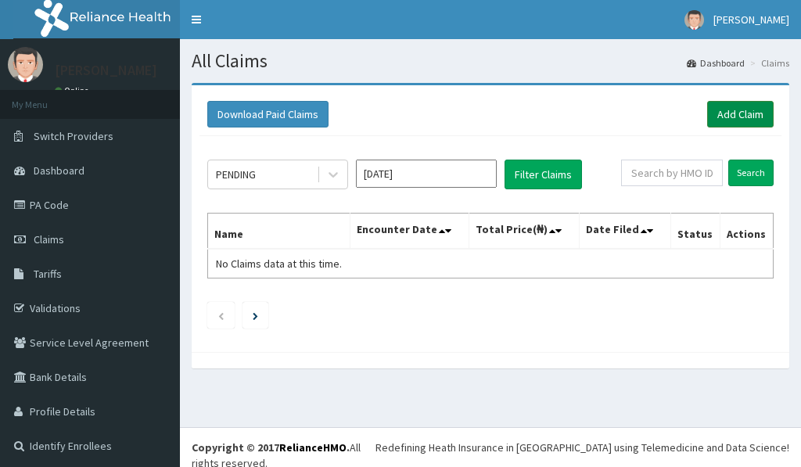
click at [738, 114] on link "Add Claim" at bounding box center [740, 114] width 66 height 27
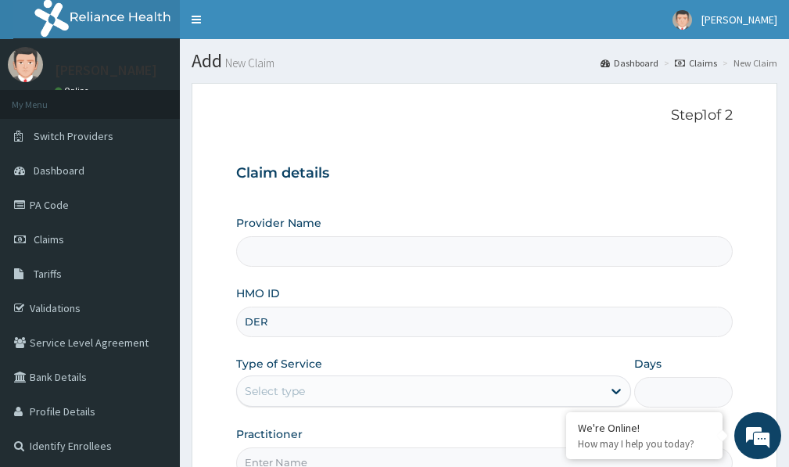
type input "DER/"
type input "Victors Fitness"
type input "1"
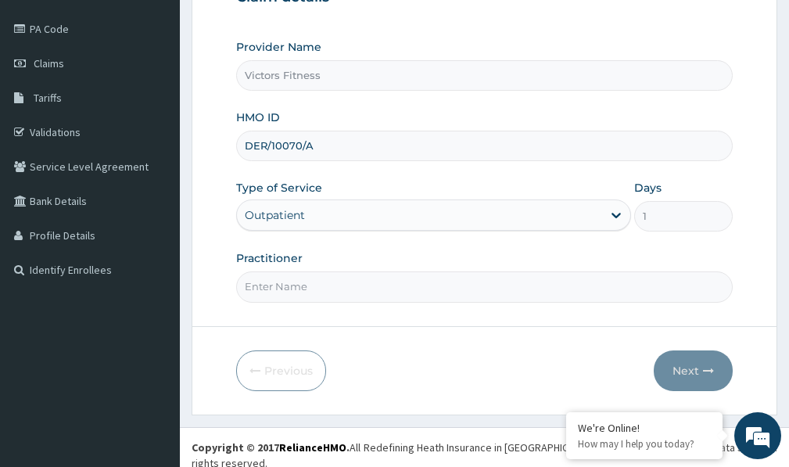
type input "DER/10070/A"
click at [327, 271] on div "Practitioner" at bounding box center [484, 276] width 497 height 52
click at [325, 281] on input "Practitioner" at bounding box center [484, 286] width 497 height 30
type input "GYM"
click at [703, 371] on icon "button" at bounding box center [708, 370] width 11 height 11
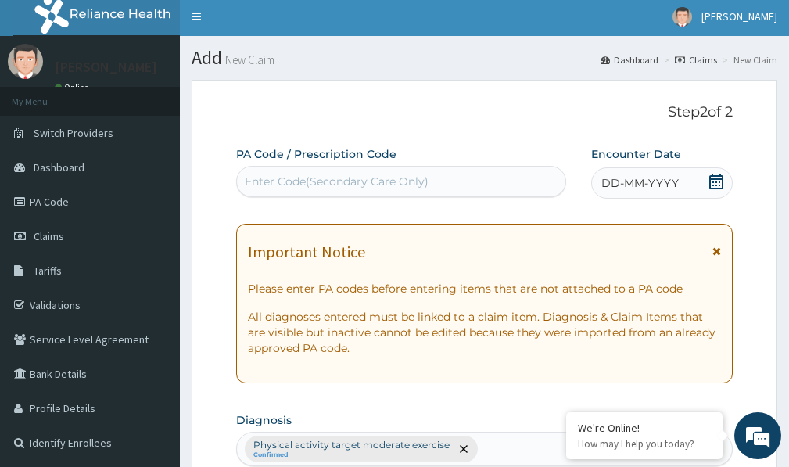
scroll to position [0, 0]
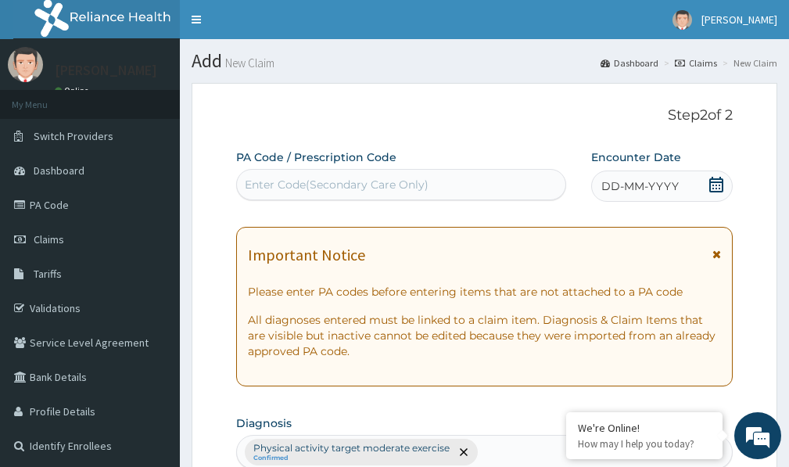
click at [655, 188] on span "DD-MM-YYYY" at bounding box center [639, 186] width 77 height 16
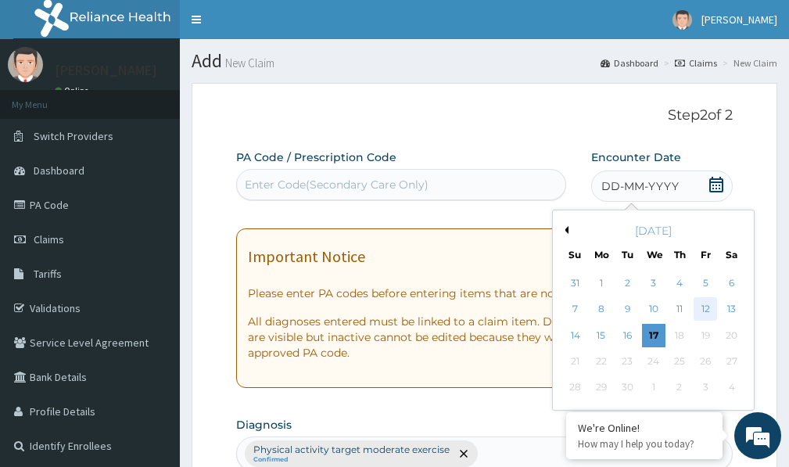
click at [708, 307] on div "12" at bounding box center [705, 309] width 23 height 23
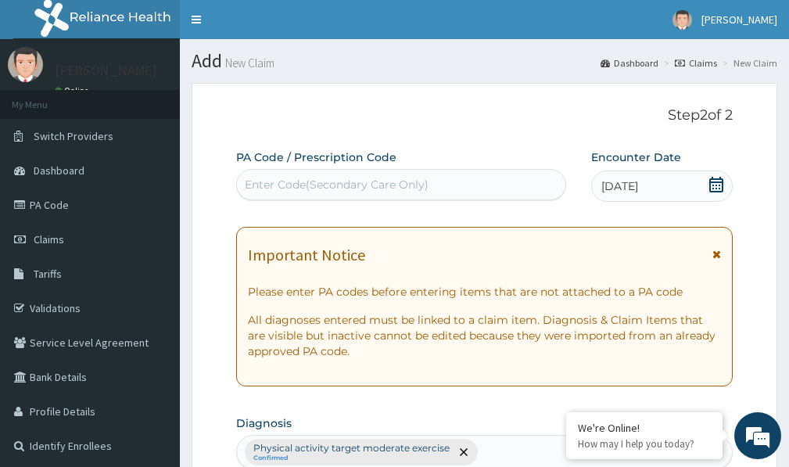
click at [425, 181] on div "Enter Code(Secondary Care Only)" at bounding box center [337, 185] width 184 height 16
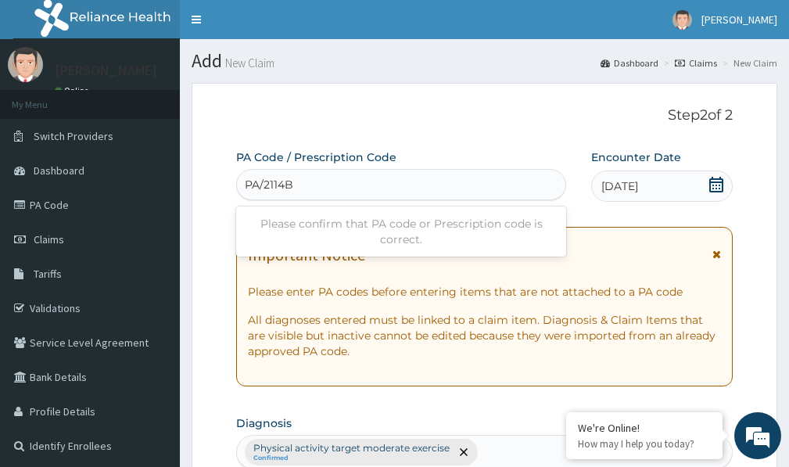
type input "PA/2114BC"
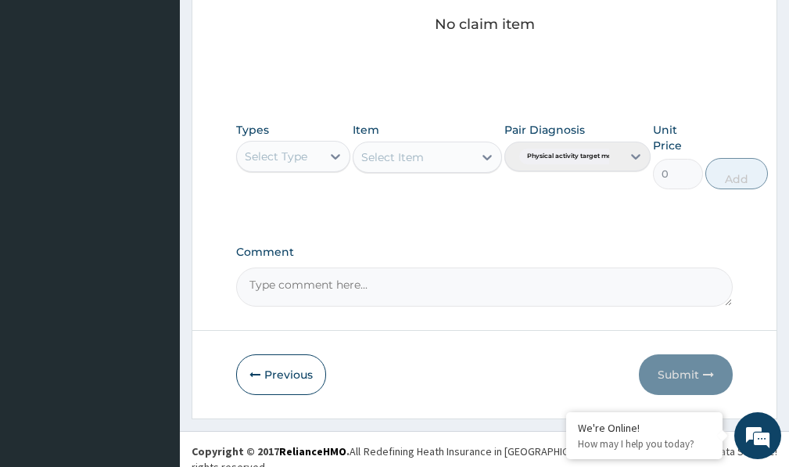
scroll to position [692, 0]
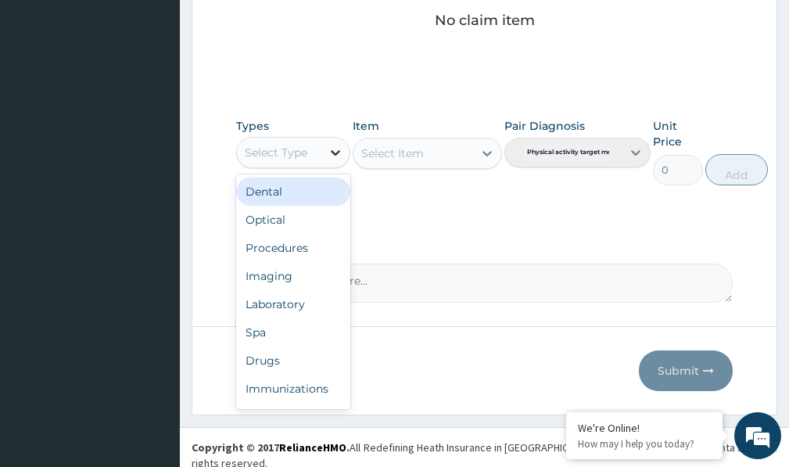
click at [339, 159] on icon at bounding box center [336, 153] width 16 height 16
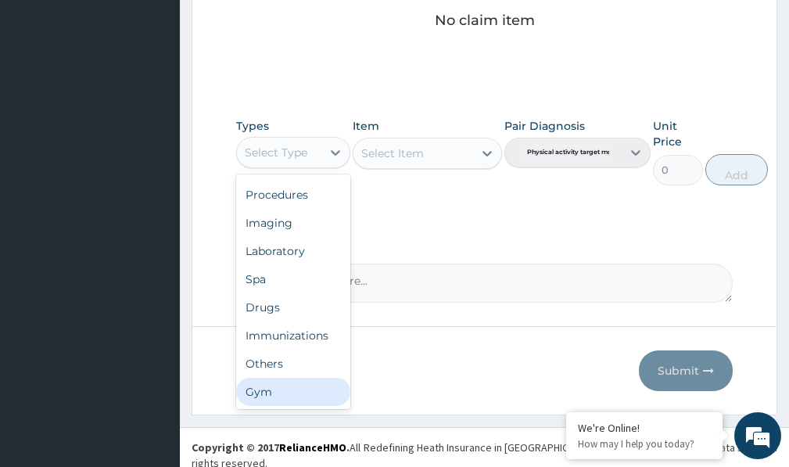
click at [307, 392] on div "Gym" at bounding box center [293, 392] width 114 height 28
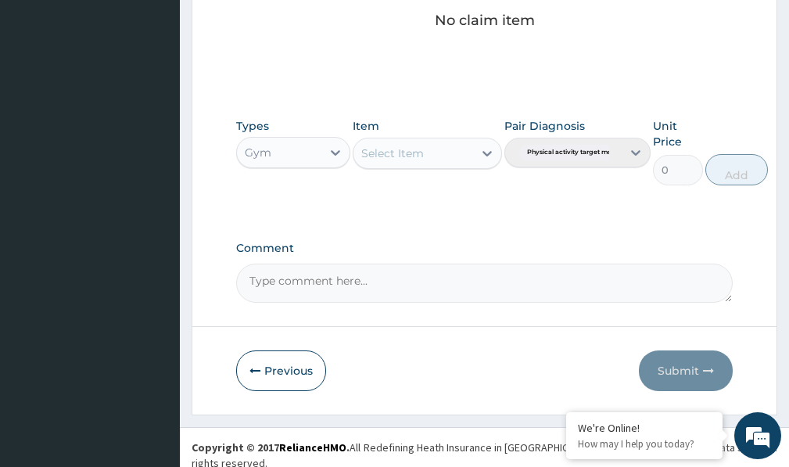
click at [488, 150] on icon at bounding box center [487, 153] width 16 height 16
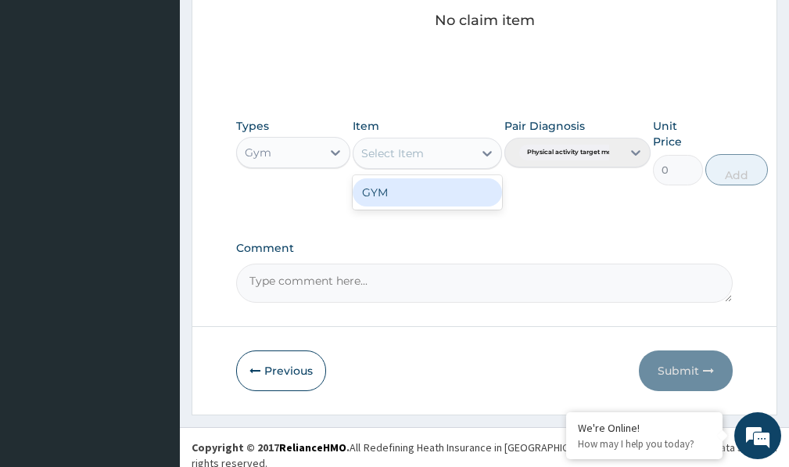
click at [468, 190] on div "GYM" at bounding box center [427, 192] width 149 height 28
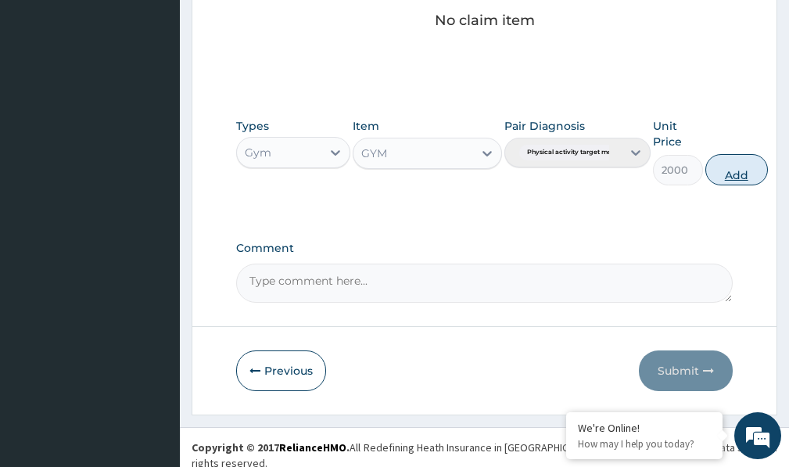
click at [745, 170] on button "Add" at bounding box center [736, 169] width 63 height 31
type input "0"
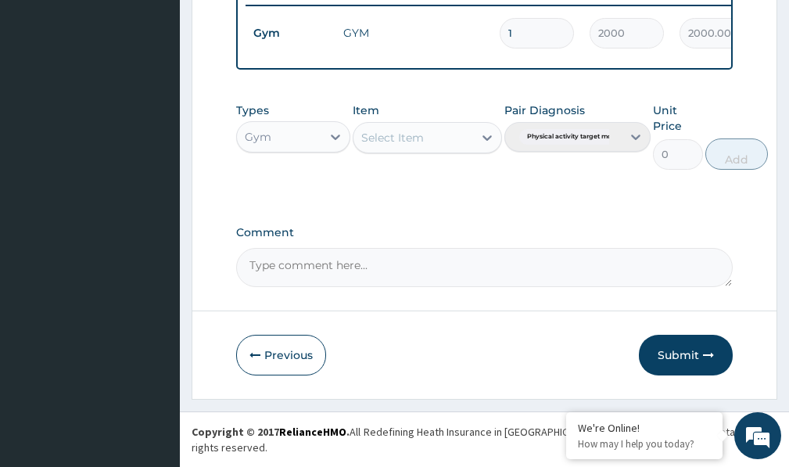
scroll to position [630, 0]
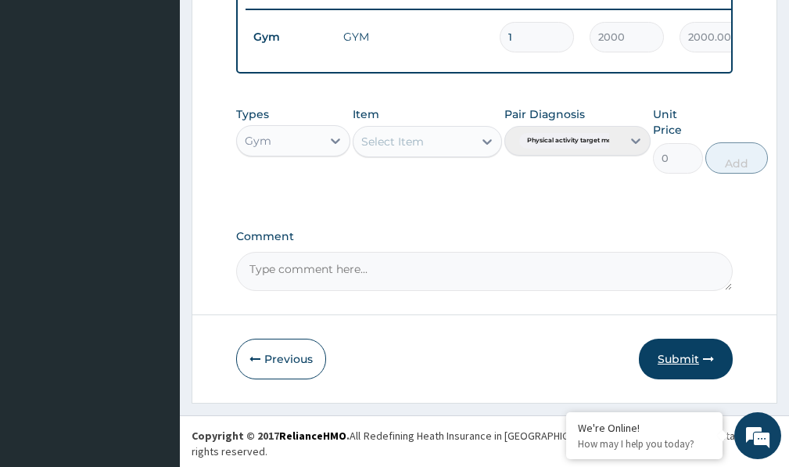
click at [677, 366] on button "Submit" at bounding box center [686, 359] width 94 height 41
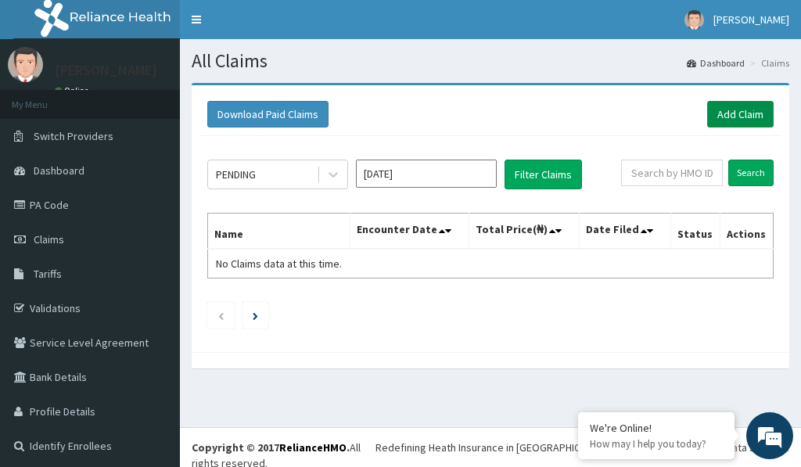
click at [745, 117] on link "Add Claim" at bounding box center [740, 114] width 66 height 27
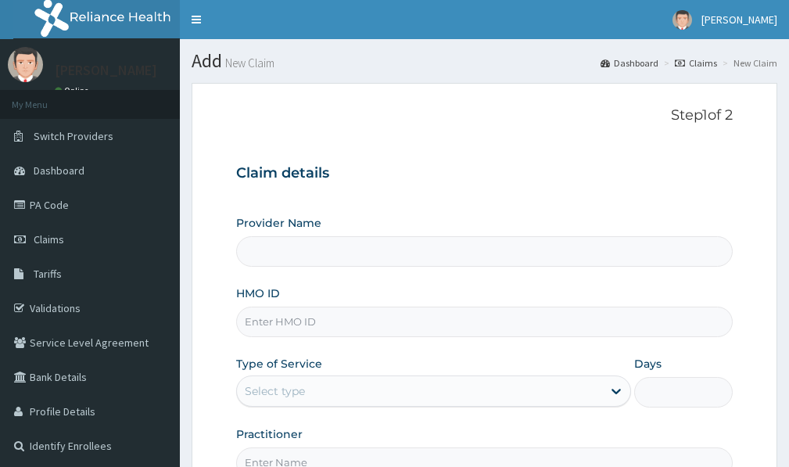
type input "Victors Fitness"
type input "1"
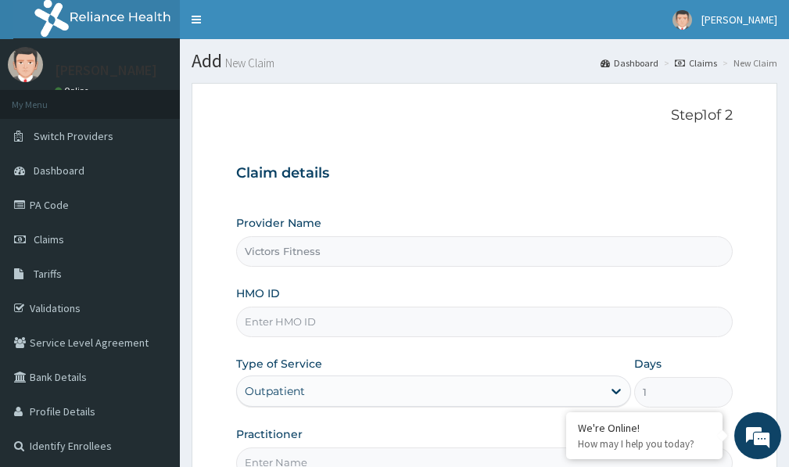
drag, startPoint x: 274, startPoint y: 328, endPoint x: 256, endPoint y: 324, distance: 19.3
click at [271, 328] on input "HMO ID" at bounding box center [484, 322] width 497 height 30
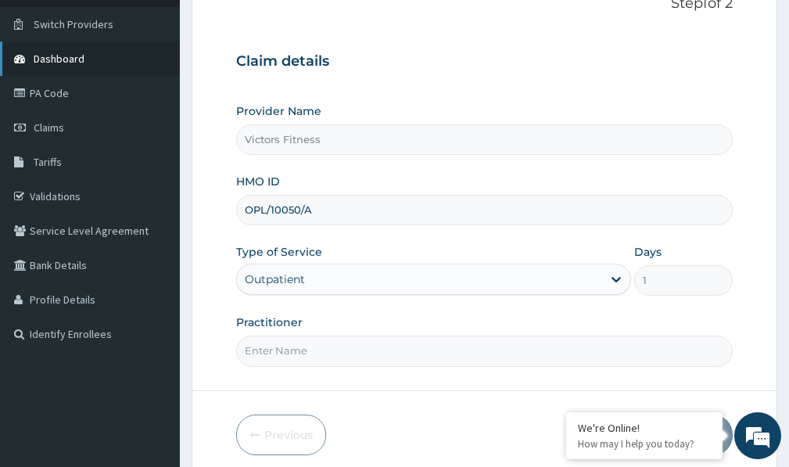
scroll to position [176, 0]
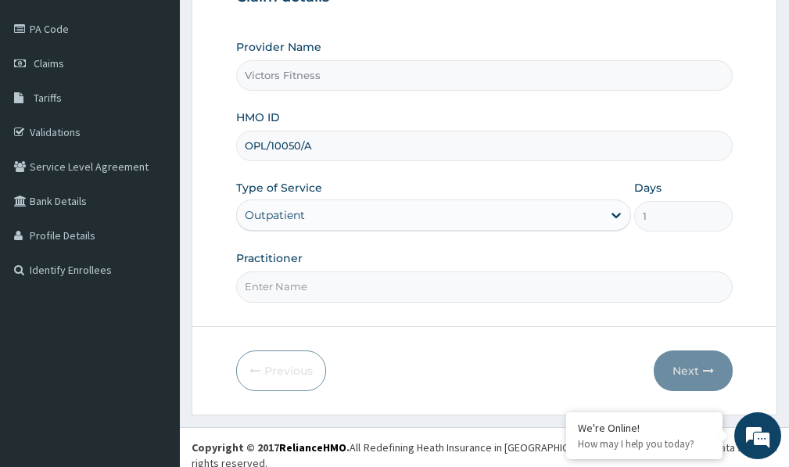
type input "OPL/10050/A"
click at [294, 286] on input "Practitioner" at bounding box center [484, 286] width 497 height 30
type input "GYM"
click at [676, 368] on button "Next" at bounding box center [693, 370] width 79 height 41
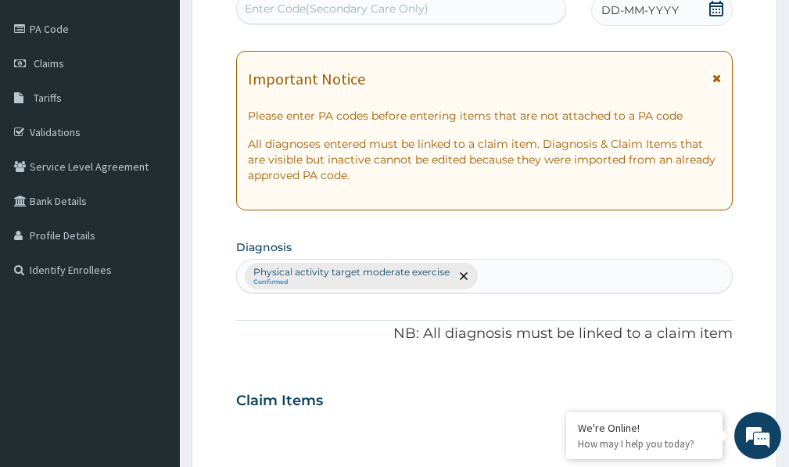
click at [644, 14] on span "DD-MM-YYYY" at bounding box center [639, 10] width 77 height 16
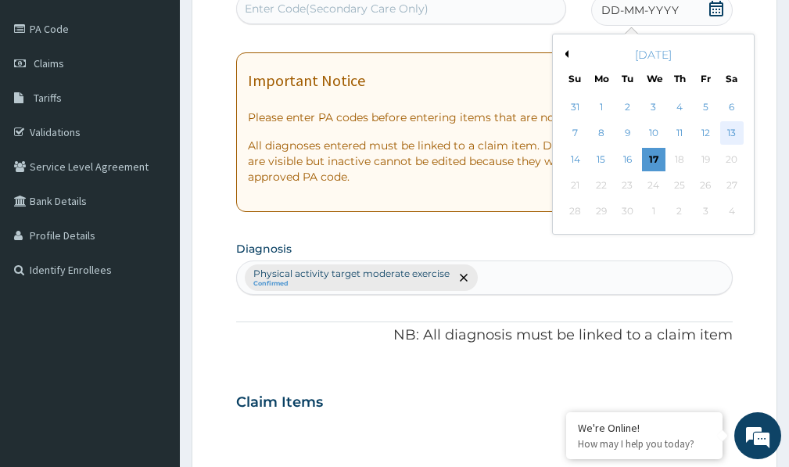
click at [733, 131] on div "13" at bounding box center [731, 133] width 23 height 23
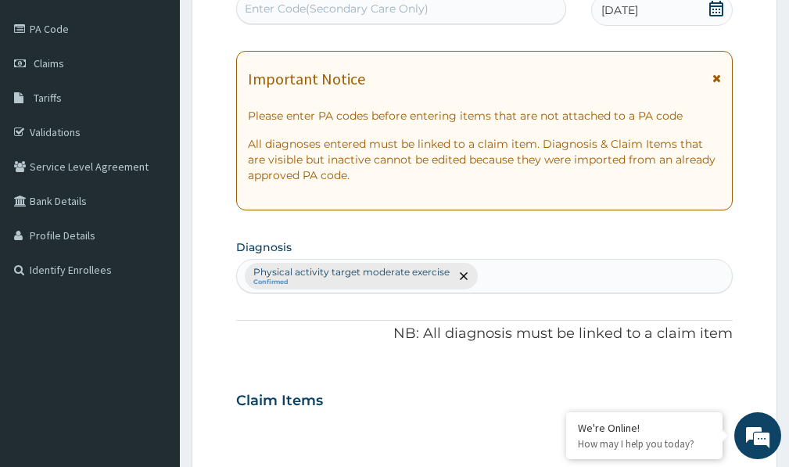
click at [377, 13] on div "Enter Code(Secondary Care Only)" at bounding box center [337, 9] width 184 height 16
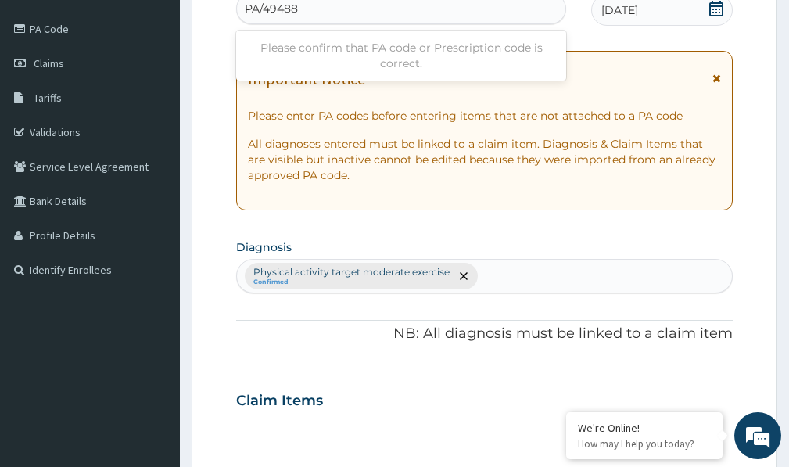
type input "PA/49488B"
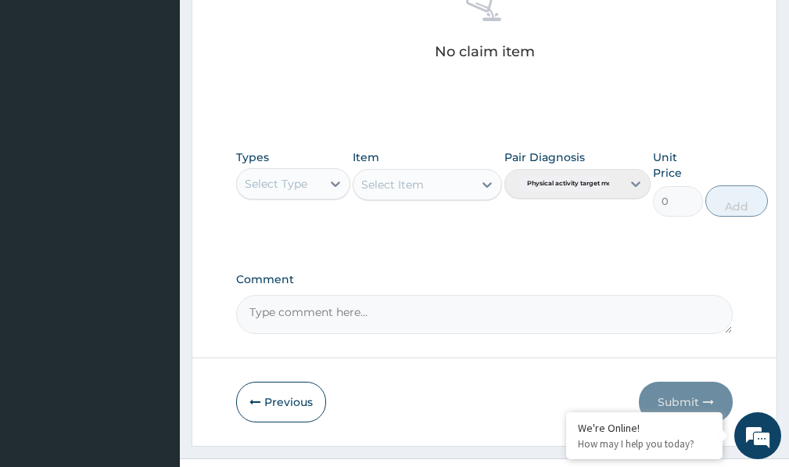
scroll to position [692, 0]
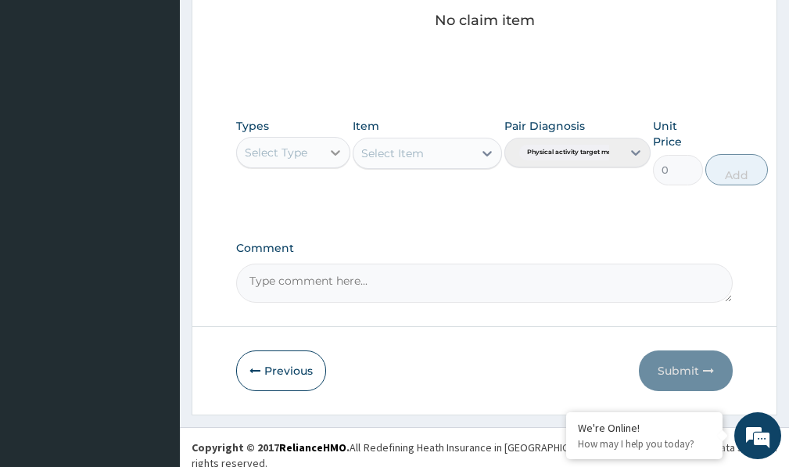
click at [340, 162] on div at bounding box center [335, 152] width 28 height 28
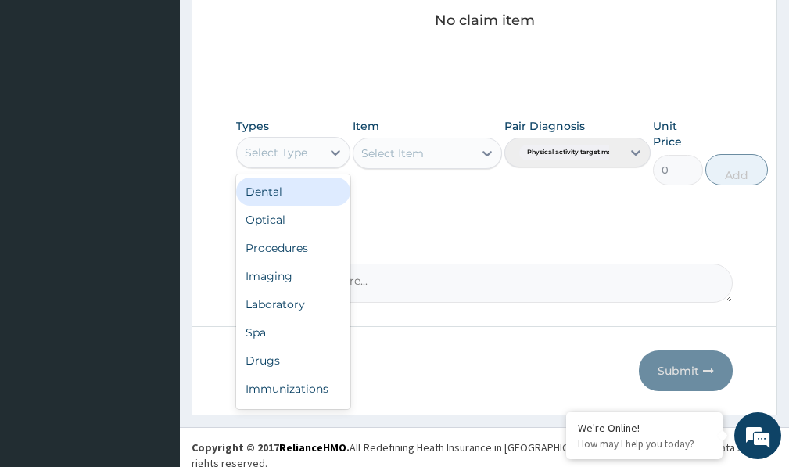
scroll to position [53, 0]
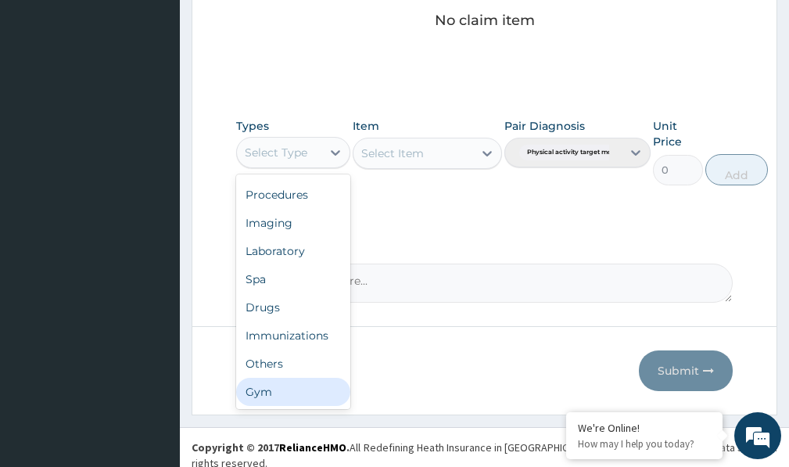
click at [300, 389] on div "Gym" at bounding box center [293, 392] width 114 height 28
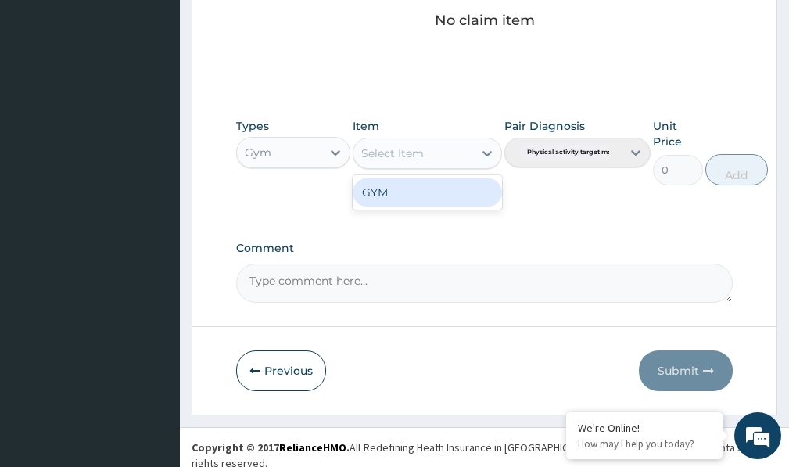
click at [488, 152] on icon at bounding box center [487, 153] width 16 height 16
click at [467, 199] on div "GYM" at bounding box center [427, 192] width 149 height 28
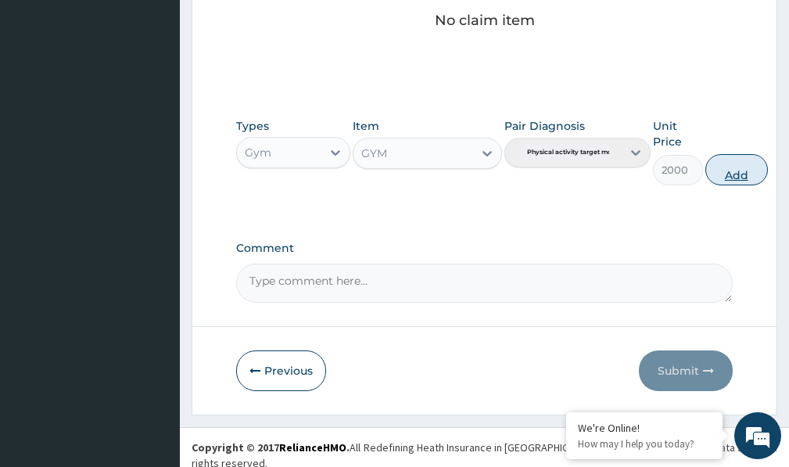
click at [708, 174] on button "Add" at bounding box center [736, 169] width 63 height 31
type input "0"
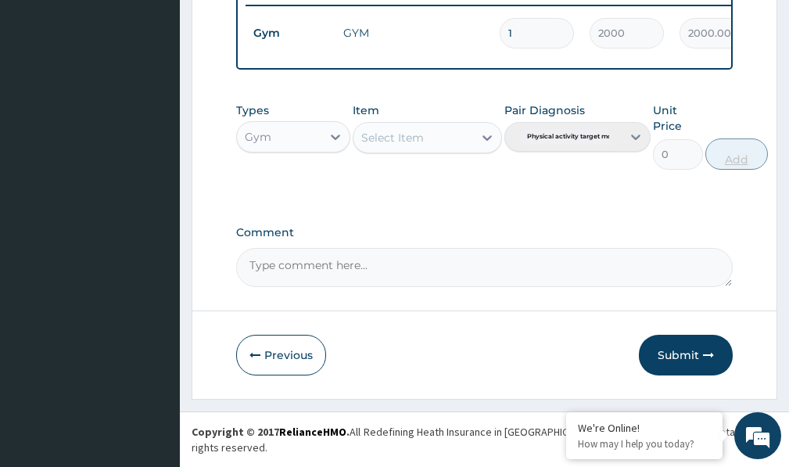
scroll to position [630, 0]
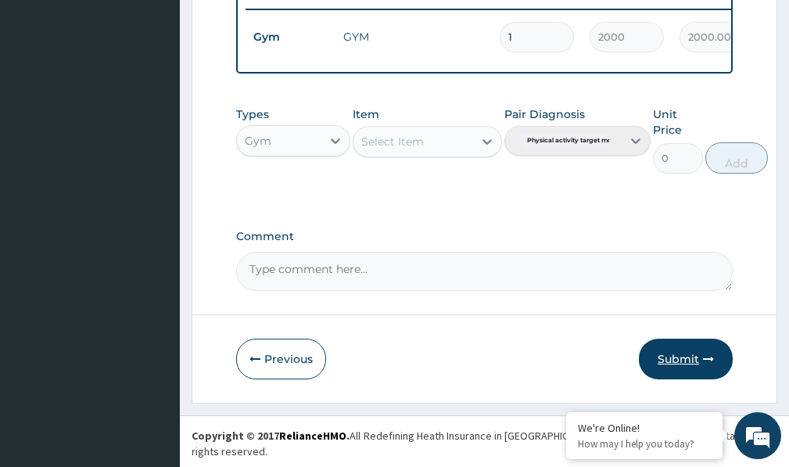
click at [687, 368] on button "Submit" at bounding box center [686, 359] width 94 height 41
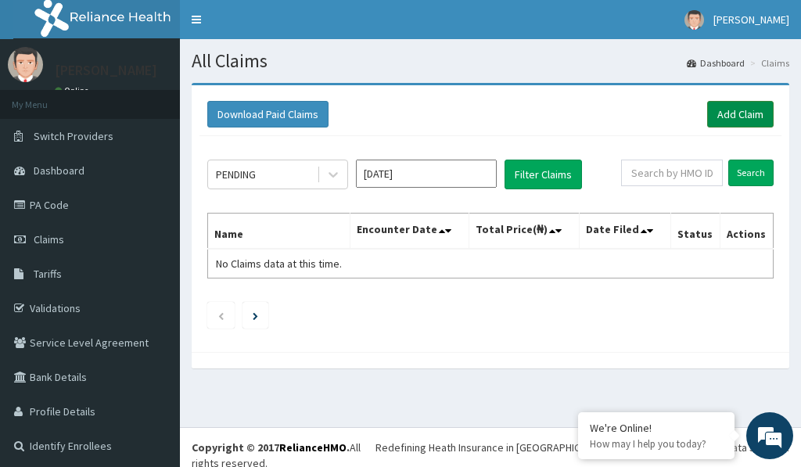
click at [739, 110] on link "Add Claim" at bounding box center [740, 114] width 66 height 27
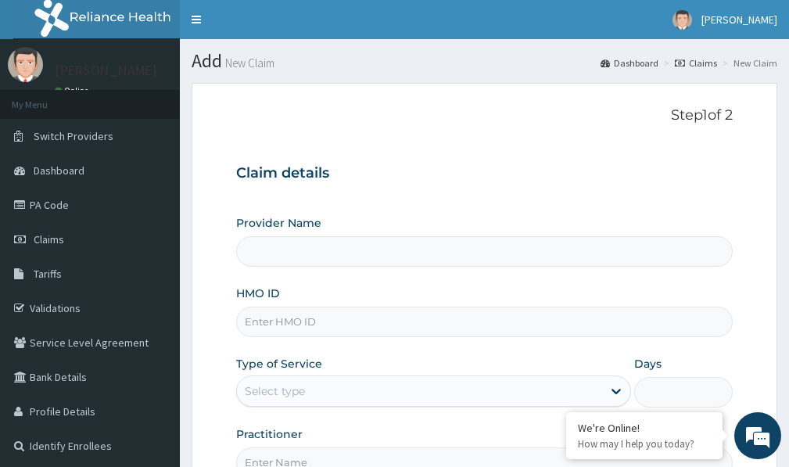
click at [282, 320] on input "HMO ID" at bounding box center [484, 322] width 497 height 30
type input "Victors Fitness"
type input "1"
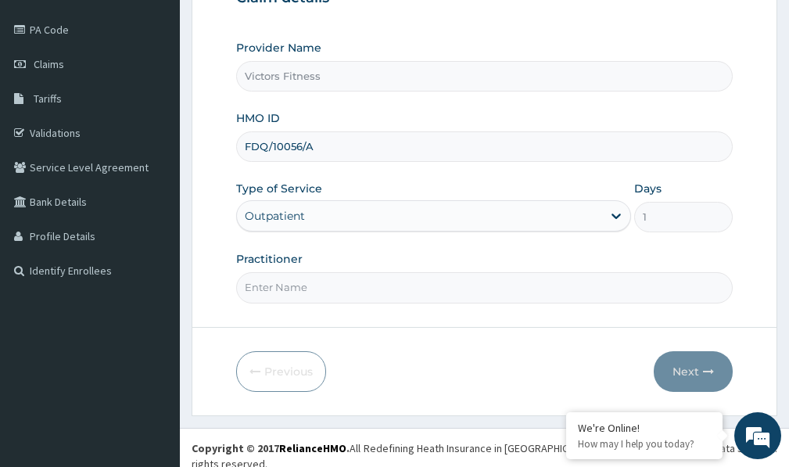
scroll to position [176, 0]
type input "FDQ/10056/A"
click at [289, 288] on input "Practitioner" at bounding box center [484, 286] width 497 height 30
type input "GYM"
click at [680, 369] on button "Next" at bounding box center [693, 370] width 79 height 41
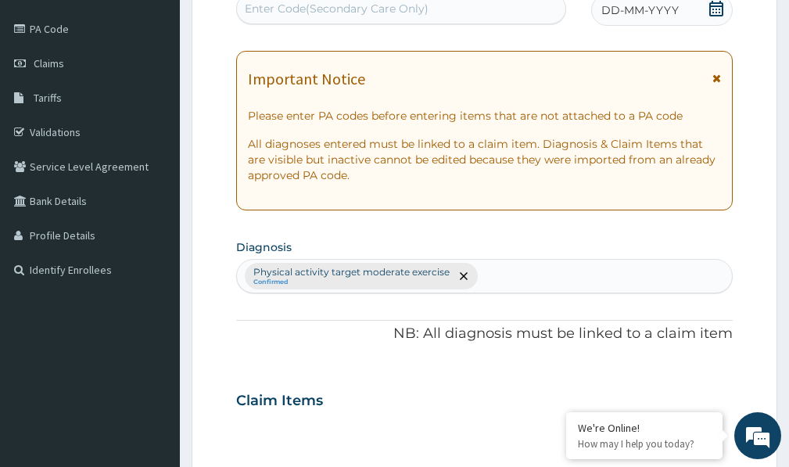
click at [641, 13] on span "DD-MM-YYYY" at bounding box center [639, 10] width 77 height 16
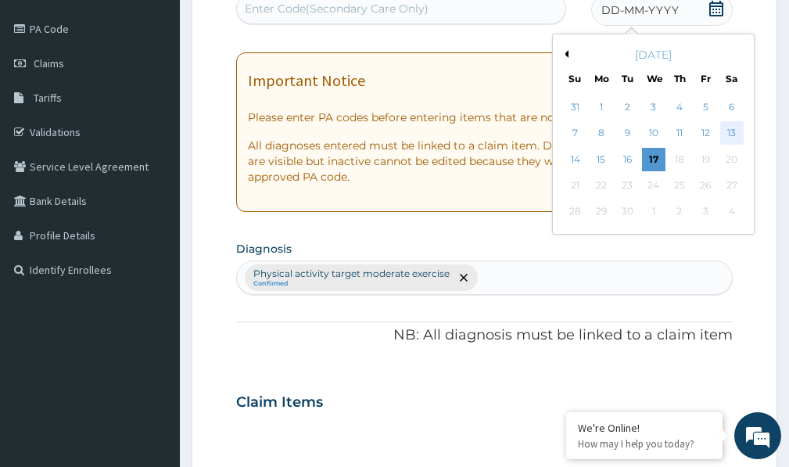
click at [728, 130] on div "13" at bounding box center [731, 133] width 23 height 23
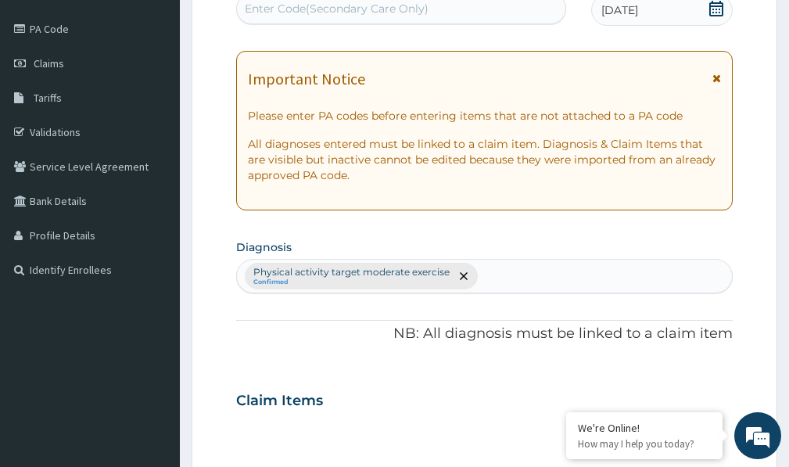
click at [326, 9] on div "Enter Code(Secondary Care Only)" at bounding box center [337, 9] width 184 height 16
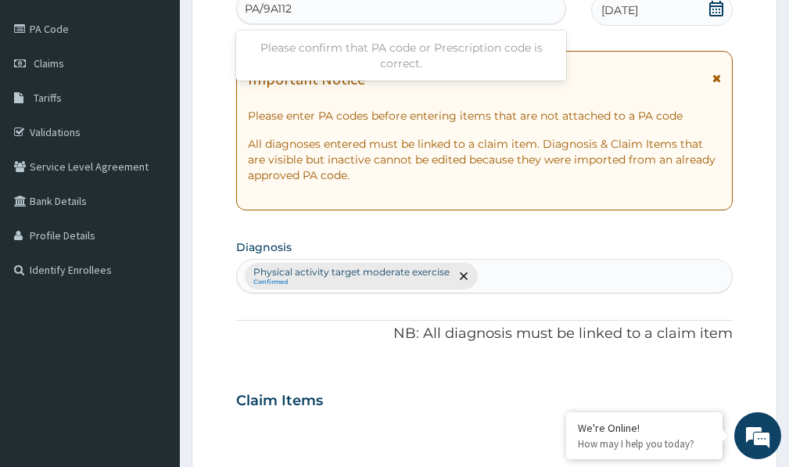
type input "PA/9A112E"
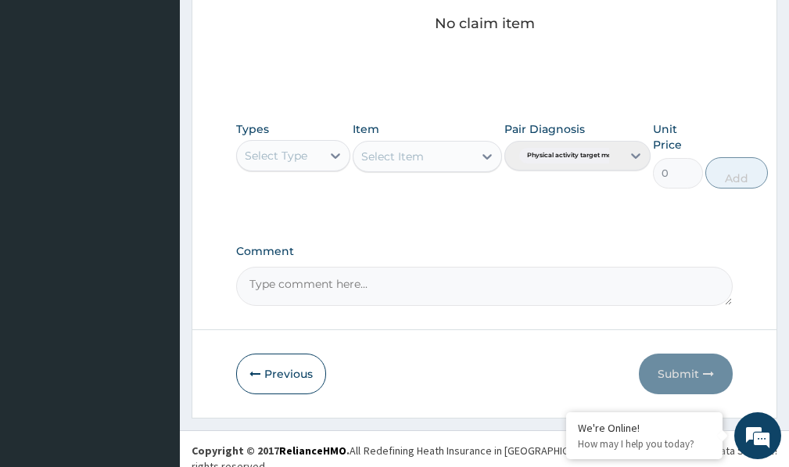
scroll to position [692, 0]
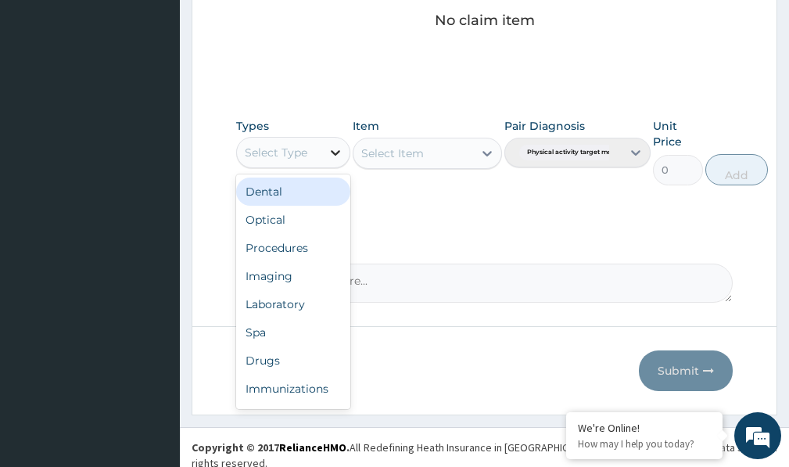
click at [333, 156] on icon at bounding box center [336, 153] width 16 height 16
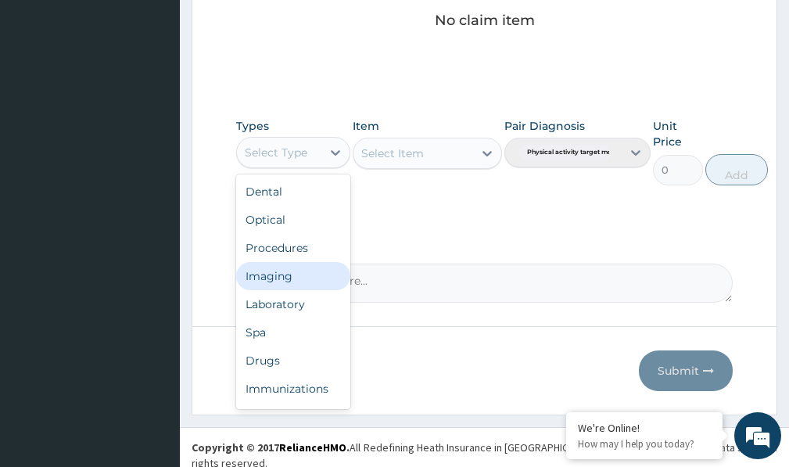
scroll to position [53, 0]
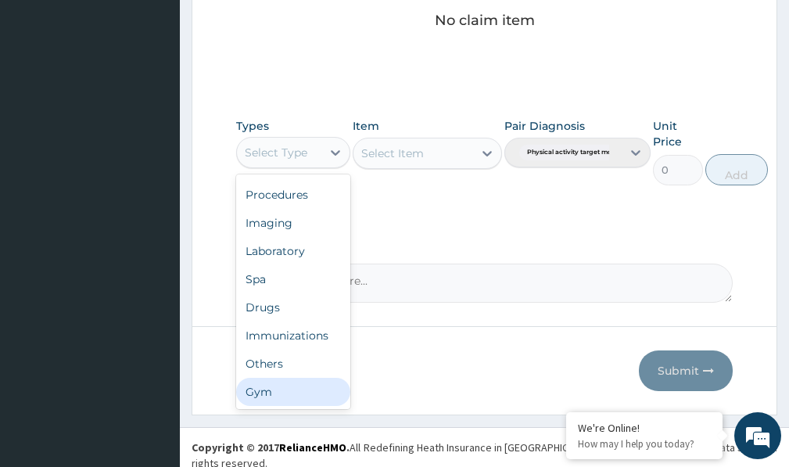
click at [260, 389] on div "Gym" at bounding box center [293, 392] width 114 height 28
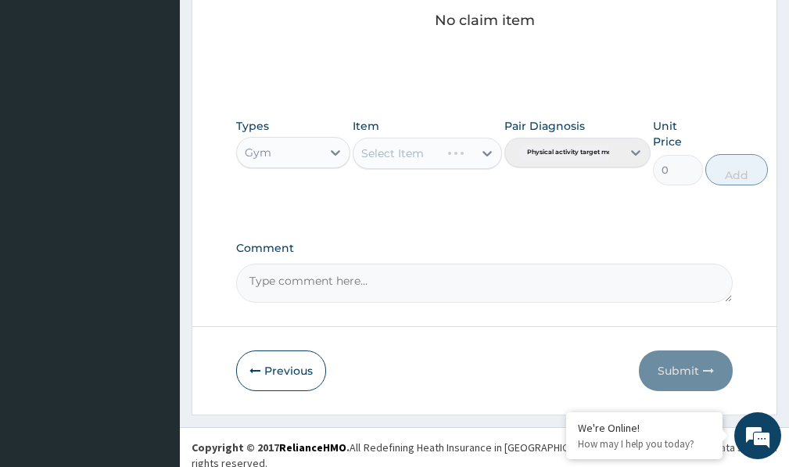
click at [479, 152] on div "Select Item" at bounding box center [427, 153] width 149 height 31
click at [447, 152] on div "Select Item" at bounding box center [427, 153] width 149 height 31
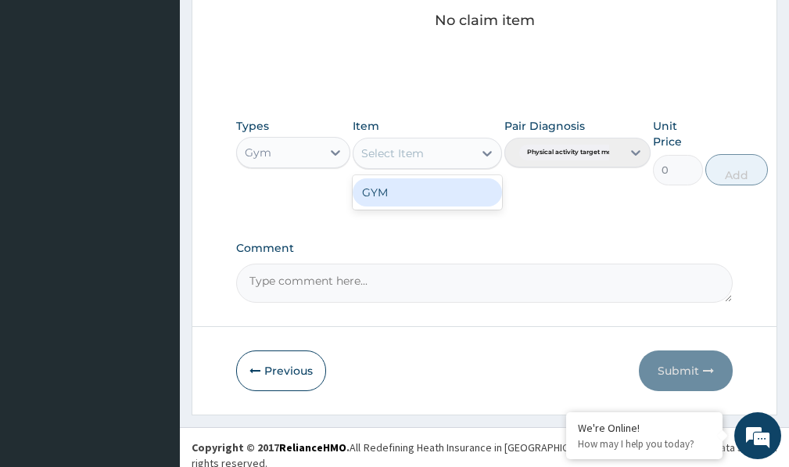
click at [478, 152] on div at bounding box center [487, 153] width 28 height 28
click at [475, 199] on div "GYM" at bounding box center [427, 192] width 149 height 28
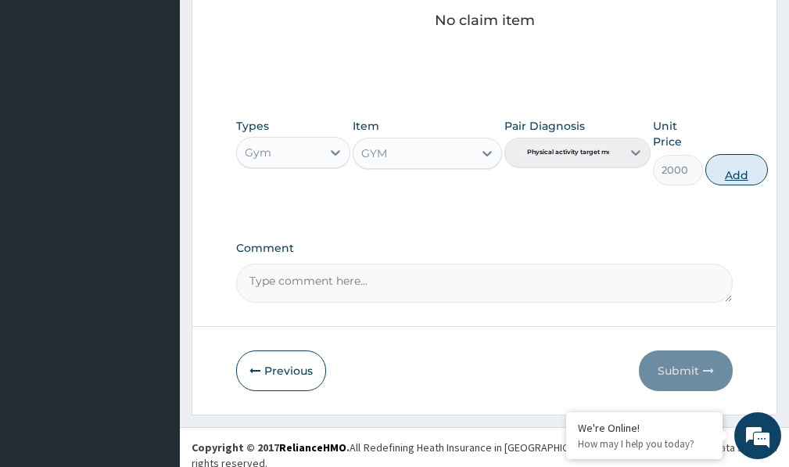
click at [732, 170] on button "Add" at bounding box center [736, 169] width 63 height 31
type input "0"
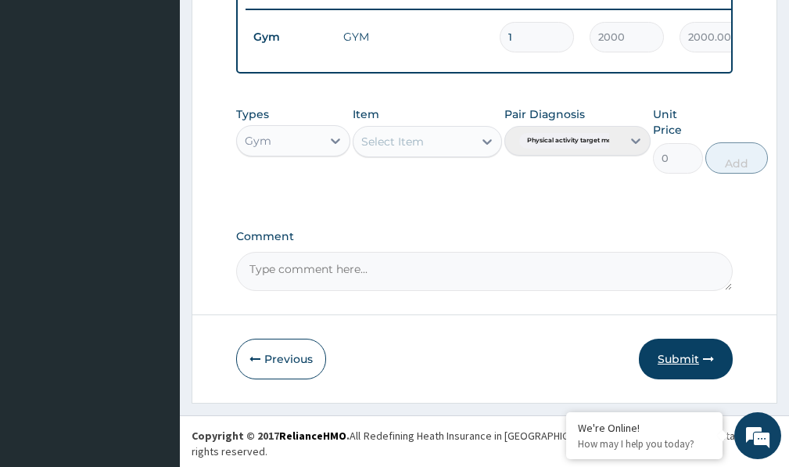
click at [687, 364] on button "Submit" at bounding box center [686, 359] width 94 height 41
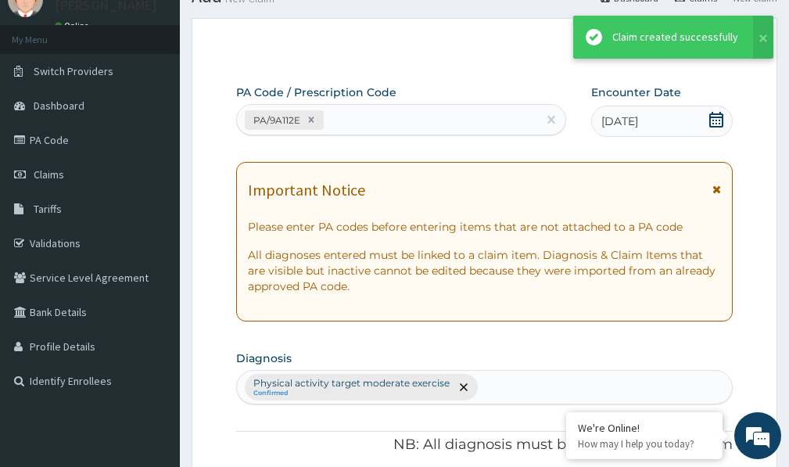
scroll to position [630, 0]
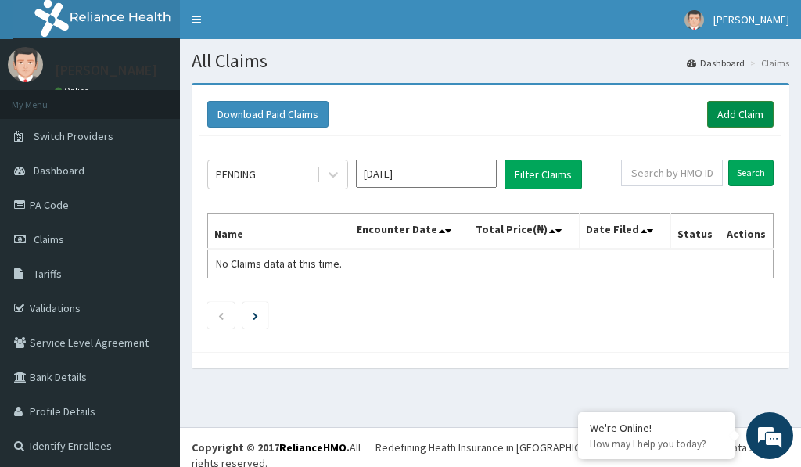
click at [737, 121] on link "Add Claim" at bounding box center [740, 114] width 66 height 27
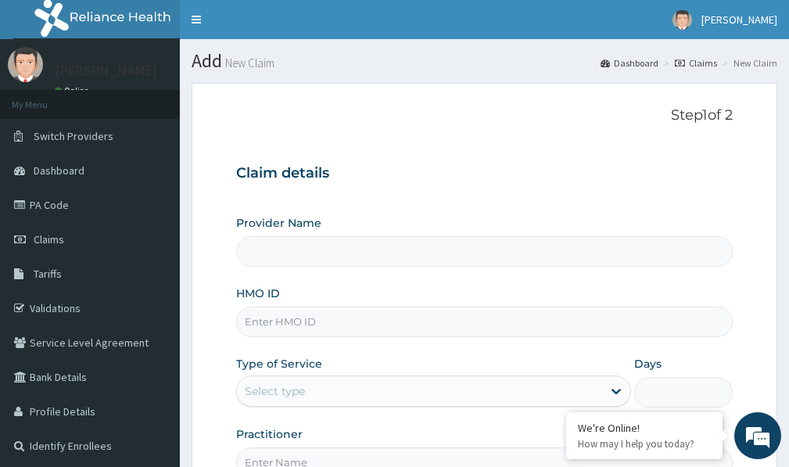
type input "Victors Fitness"
type input "1"
click at [284, 314] on input "HMO ID" at bounding box center [484, 322] width 497 height 30
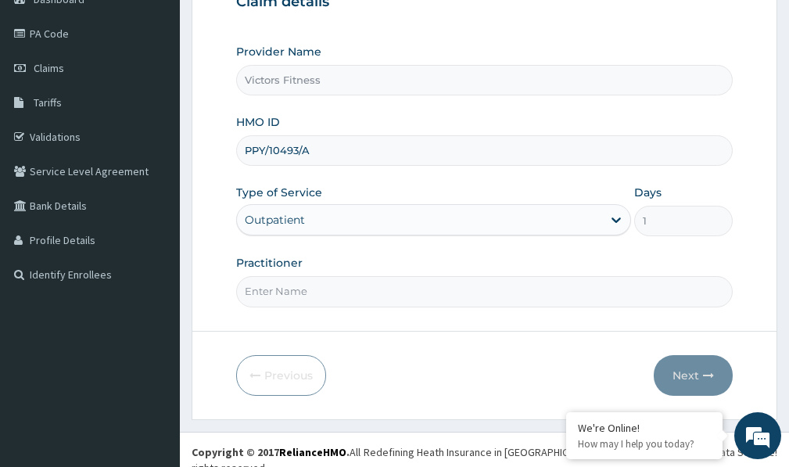
scroll to position [176, 0]
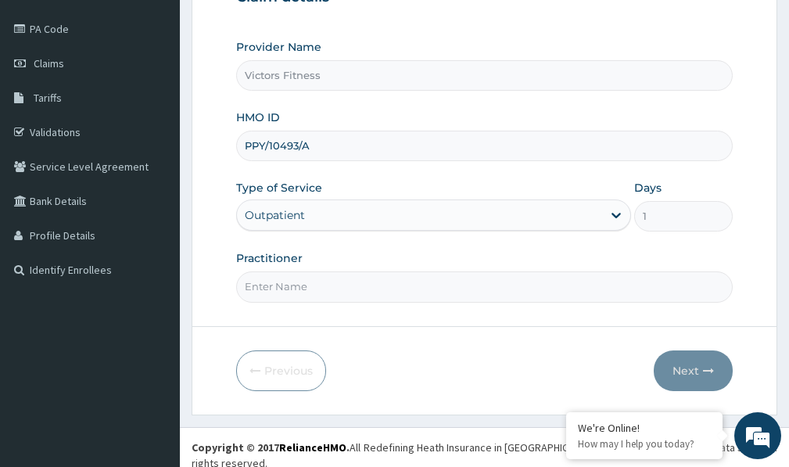
type input "PPY/10493/A"
click at [317, 281] on input "Practitioner" at bounding box center [484, 286] width 497 height 30
type input "GYM"
click at [687, 373] on button "Next" at bounding box center [693, 370] width 79 height 41
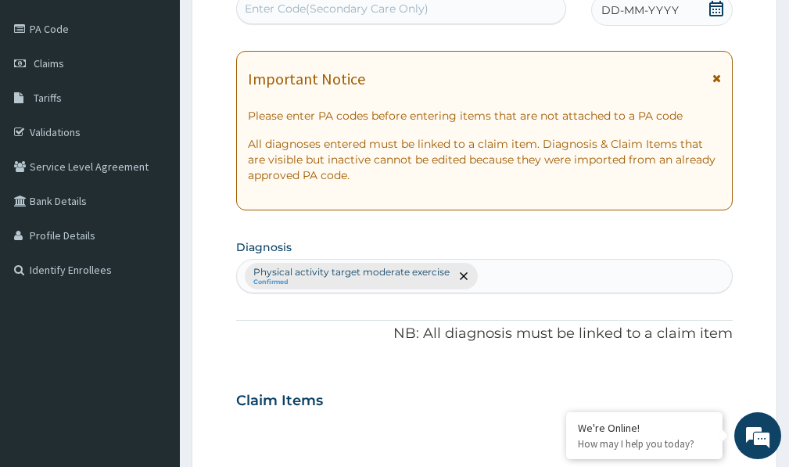
click at [666, 12] on span "DD-MM-YYYY" at bounding box center [639, 10] width 77 height 16
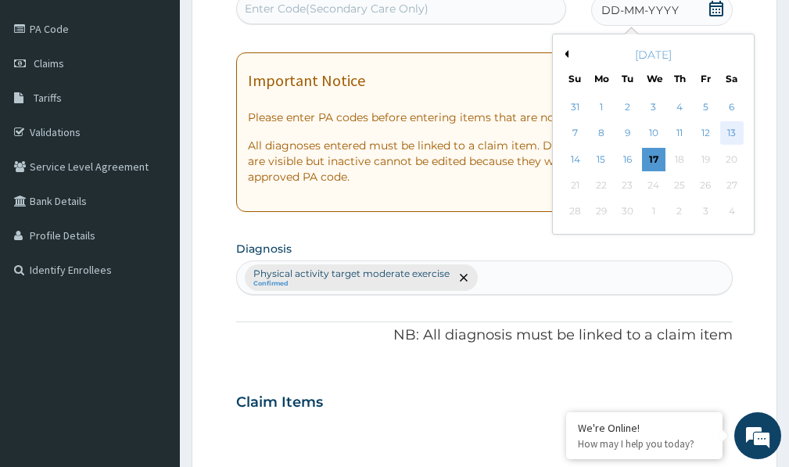
click at [727, 130] on div "13" at bounding box center [731, 133] width 23 height 23
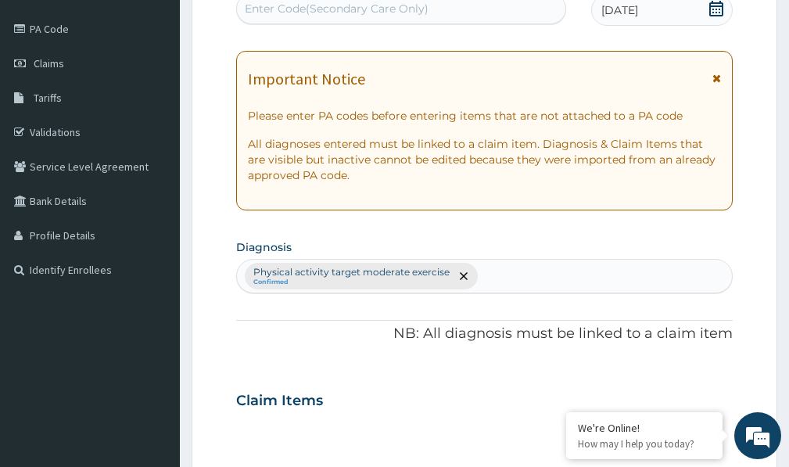
click at [386, 13] on div "Enter Code(Secondary Care Only)" at bounding box center [337, 9] width 184 height 16
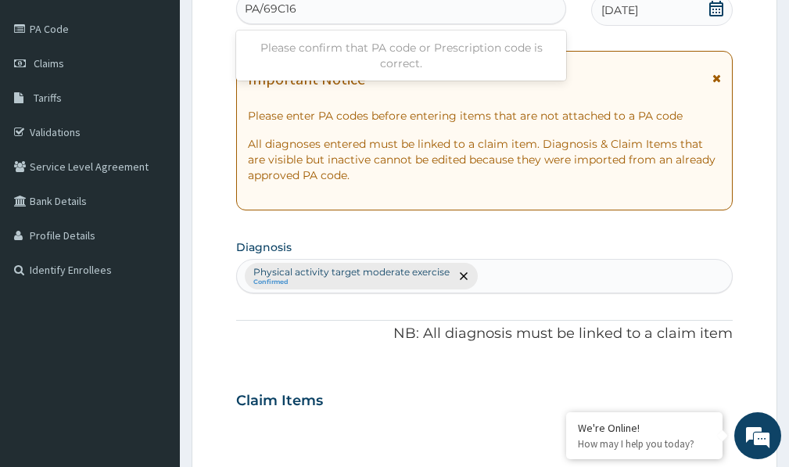
type input "PA/69C16E"
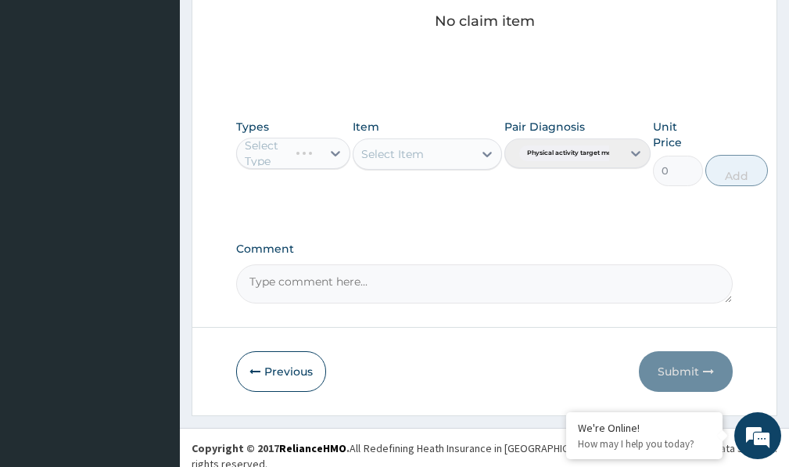
scroll to position [692, 0]
click at [338, 154] on div "Select Type" at bounding box center [293, 152] width 114 height 31
click at [332, 153] on div "Select Type" at bounding box center [293, 152] width 114 height 31
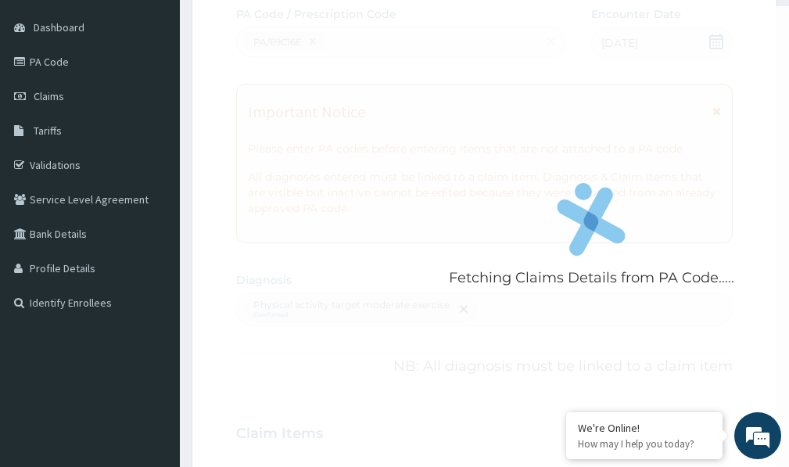
scroll to position [156, 0]
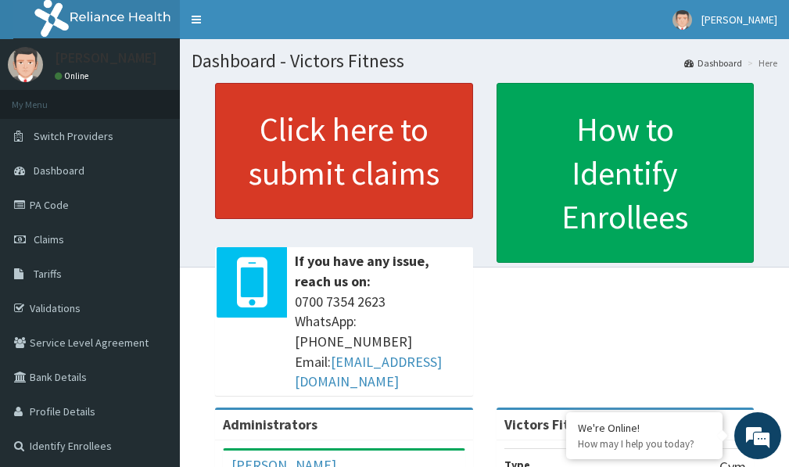
click at [393, 160] on link "Click here to submit claims" at bounding box center [344, 151] width 258 height 136
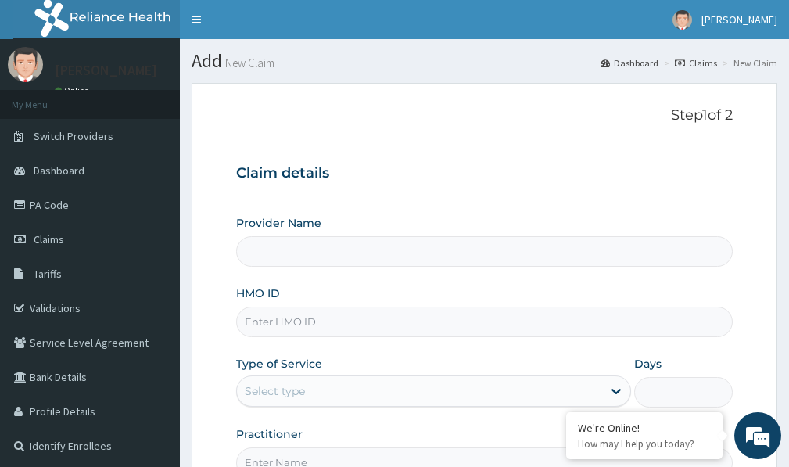
type input "Victors Fitness"
type input "1"
click at [265, 332] on input "HMO ID" at bounding box center [484, 322] width 497 height 30
type input "p"
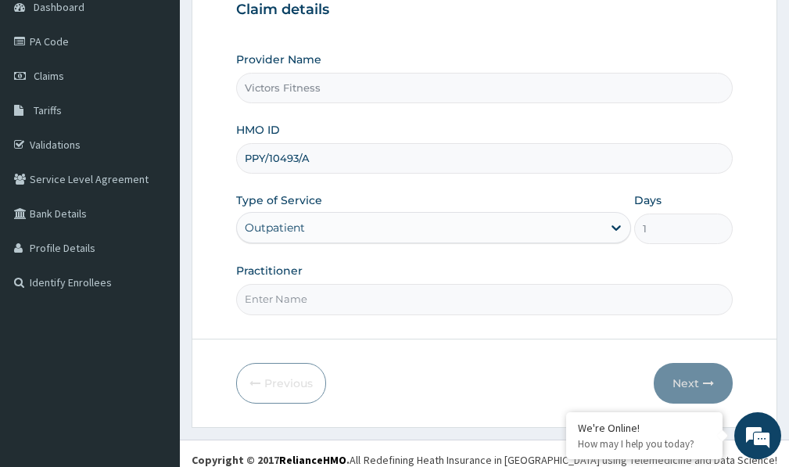
scroll to position [176, 0]
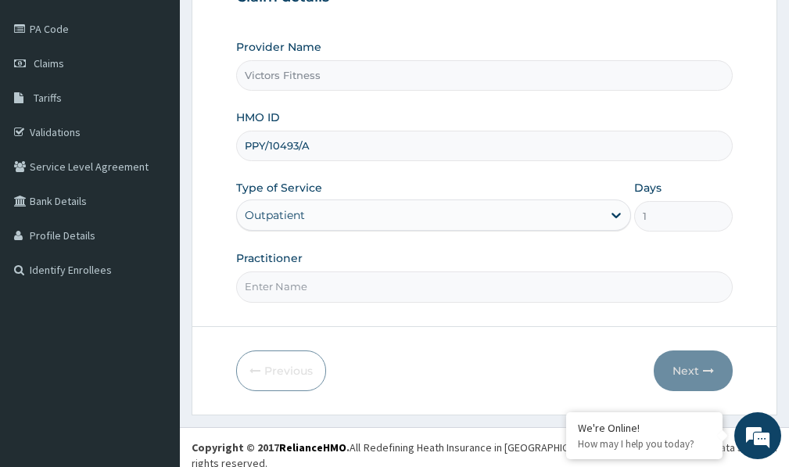
type input "PPY/10493/A"
click at [305, 292] on input "Practitioner" at bounding box center [484, 286] width 497 height 30
type input "GYM"
click at [695, 365] on button "Next" at bounding box center [693, 370] width 79 height 41
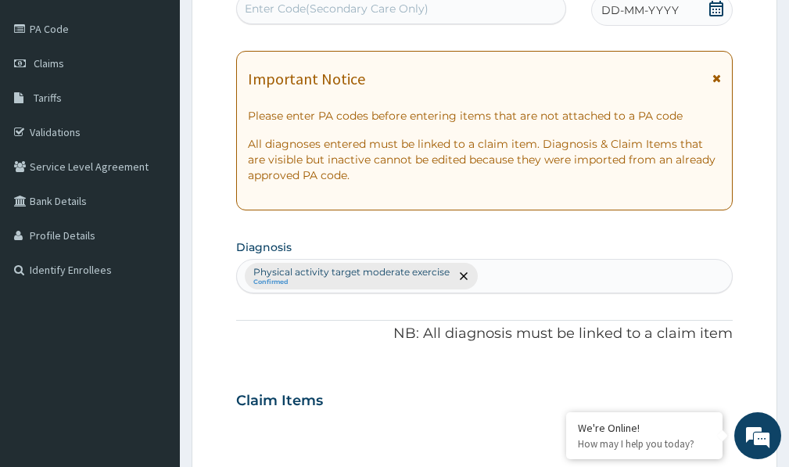
click at [672, 15] on span "DD-MM-YYYY" at bounding box center [639, 10] width 77 height 16
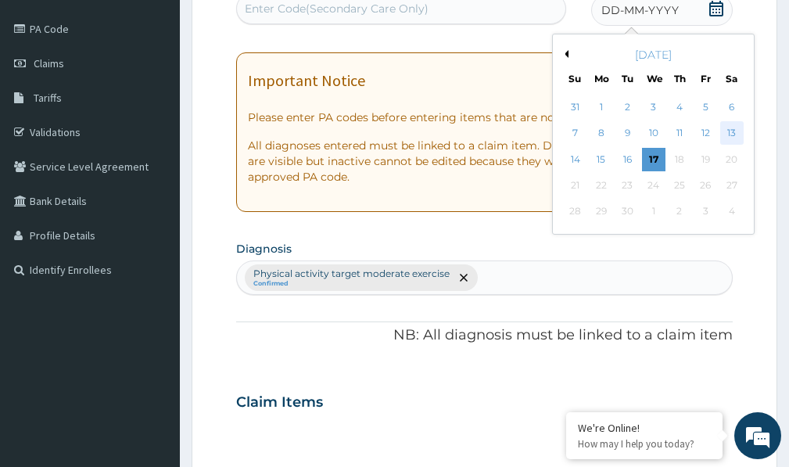
click at [734, 132] on div "13" at bounding box center [731, 133] width 23 height 23
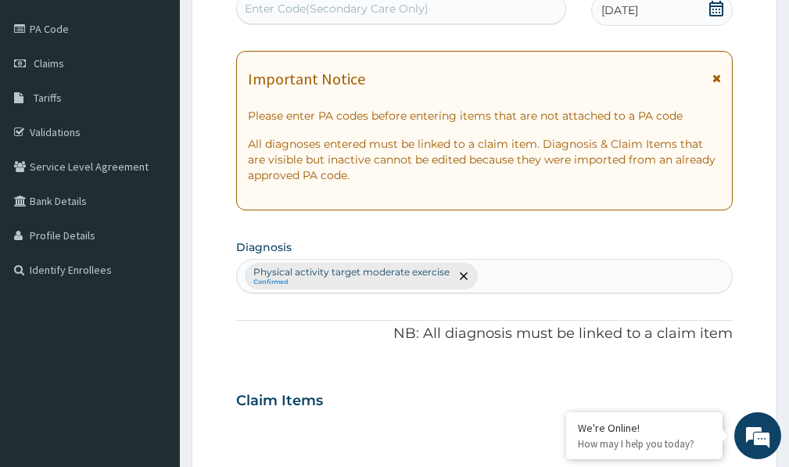
click at [395, 7] on div "Enter Code(Secondary Care Only)" at bounding box center [337, 9] width 184 height 16
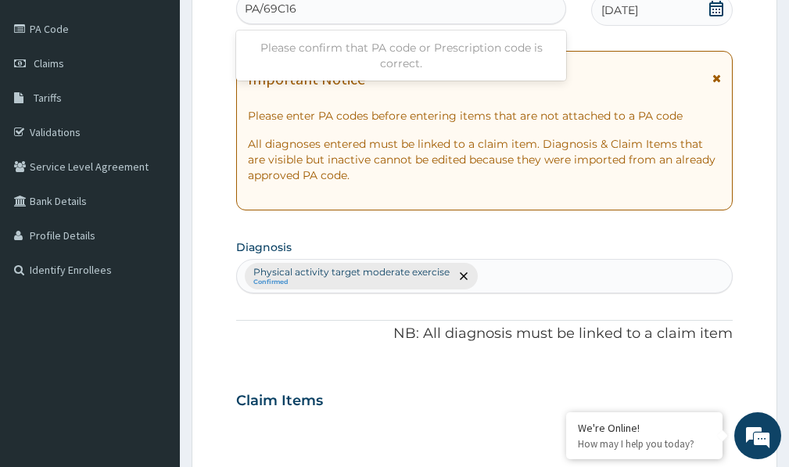
type input "PA/69C16E"
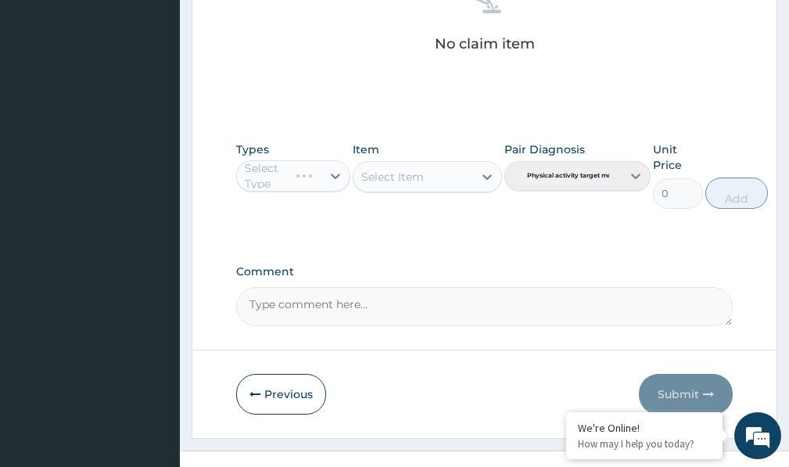
scroll to position [692, 0]
